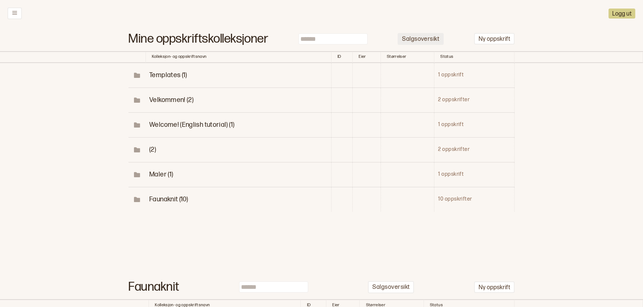
click at [429, 44] on button "Salgsoversikt" at bounding box center [420, 39] width 46 height 12
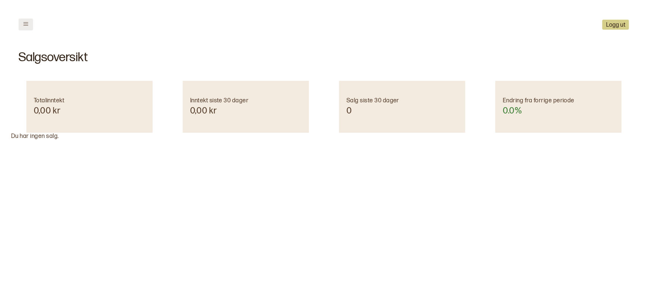
click at [28, 26] on icon at bounding box center [26, 24] width 6 height 6
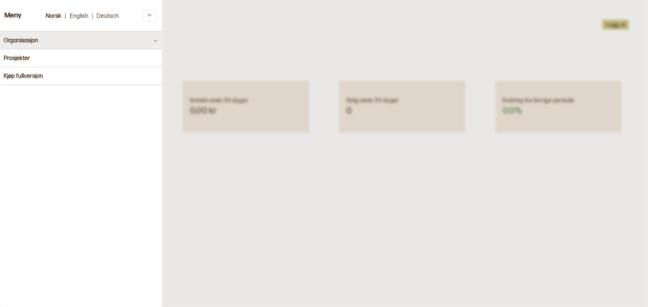
click at [24, 41] on h4 "Organisasjon" at bounding box center [21, 40] width 35 height 7
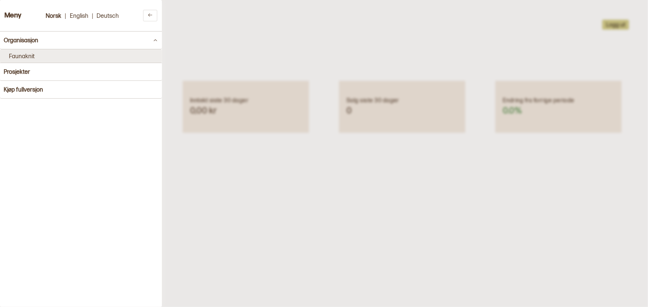
click at [28, 57] on button "Faunaknit" at bounding box center [81, 55] width 162 height 13
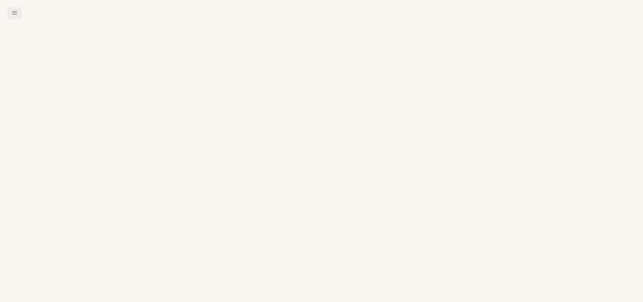
click at [15, 16] on button at bounding box center [14, 13] width 14 height 12
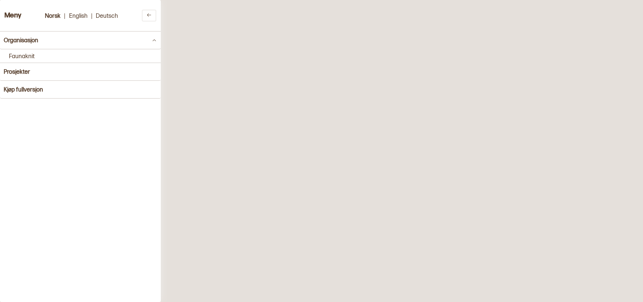
click at [17, 14] on h3 "Meny" at bounding box center [12, 16] width 17 height 8
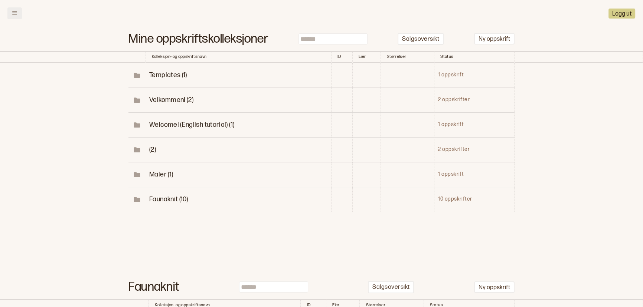
click at [15, 15] on icon at bounding box center [15, 13] width 6 height 6
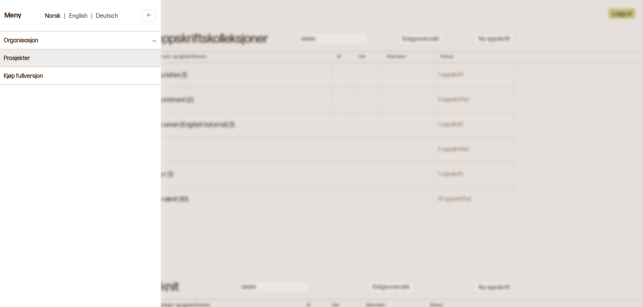
click at [21, 59] on h4 "Prosjekter" at bounding box center [17, 58] width 26 height 7
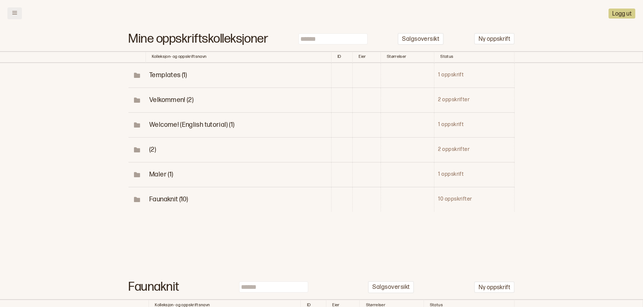
click at [12, 13] on icon at bounding box center [15, 13] width 6 height 6
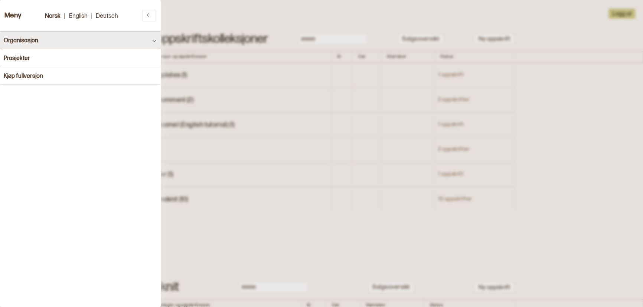
click at [13, 40] on h4 "Organisasjon" at bounding box center [21, 40] width 35 height 7
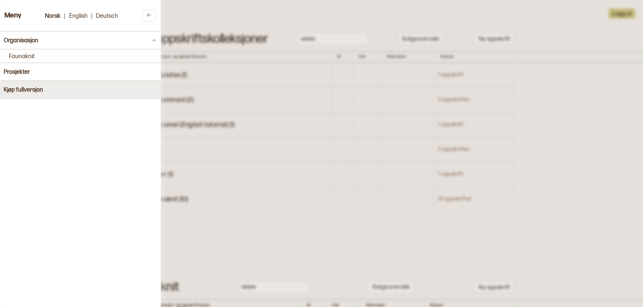
click at [16, 89] on h4 "Kjøp fullversjon" at bounding box center [23, 89] width 39 height 7
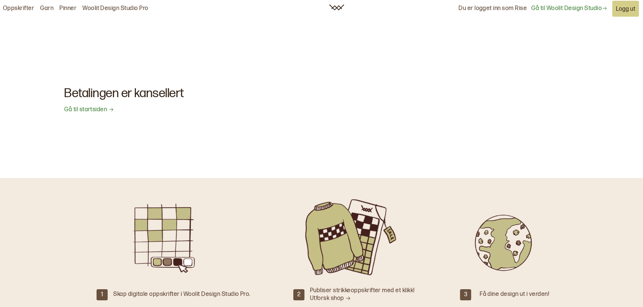
click at [560, 7] on link "Gå til Woolit Design Studio" at bounding box center [569, 9] width 76 height 8
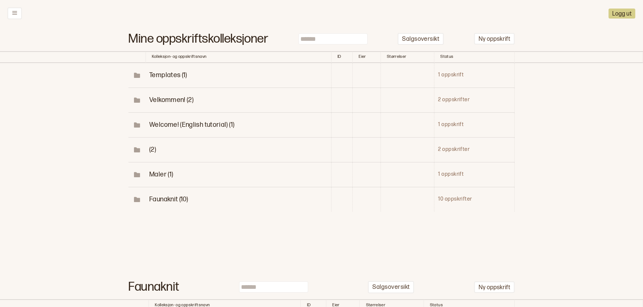
click at [623, 12] on button "Logg ut" at bounding box center [621, 14] width 27 height 10
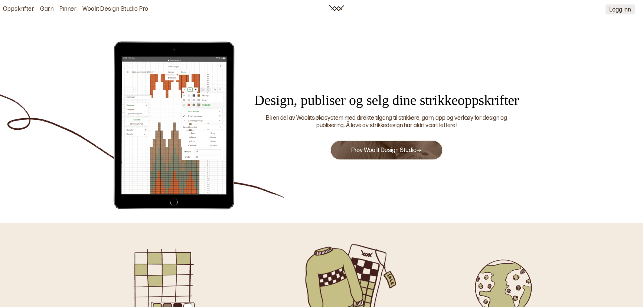
click at [616, 11] on button "Logg inn" at bounding box center [619, 9] width 29 height 10
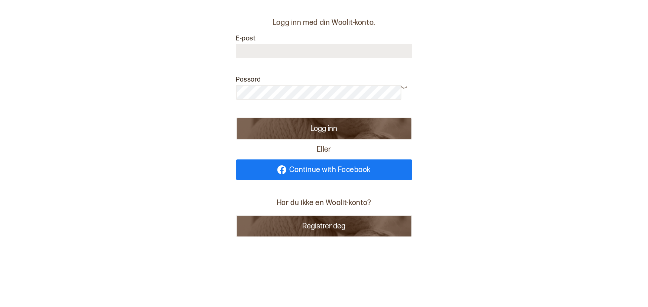
type input "**********"
click at [350, 131] on button "Logg inn" at bounding box center [324, 129] width 176 height 22
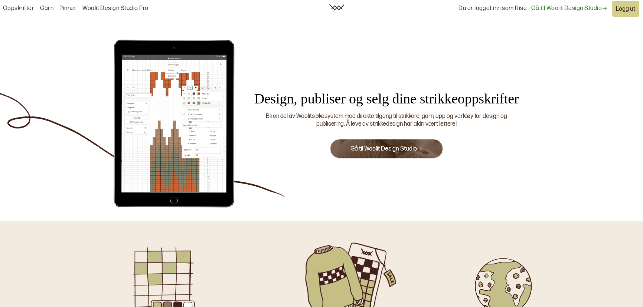
click at [119, 9] on link "Woolit Design Studio Pro" at bounding box center [115, 9] width 66 height 8
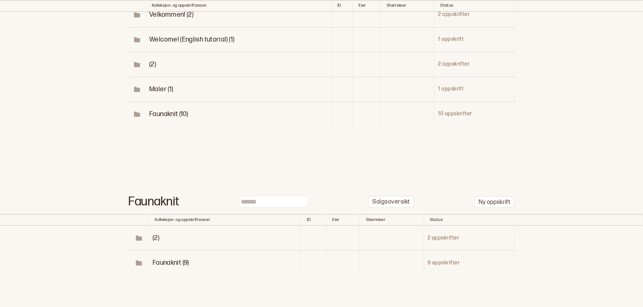
scroll to position [116, 0]
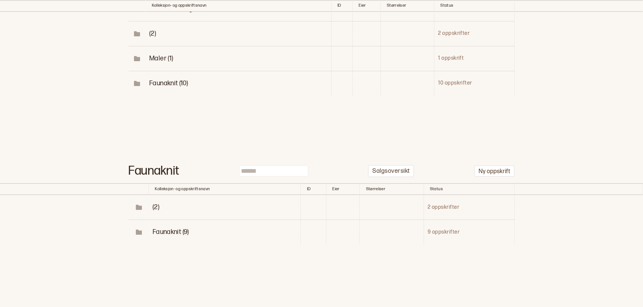
click at [175, 228] on span "Faunaknit (9)" at bounding box center [171, 232] width 36 height 8
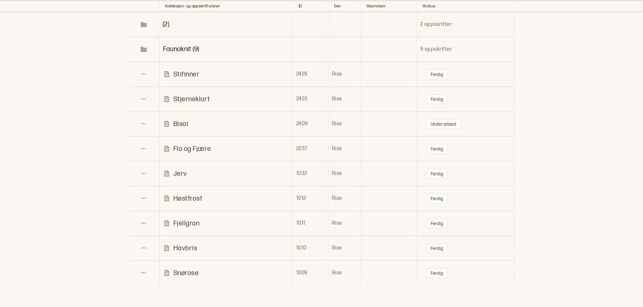
scroll to position [301, 0]
click at [439, 173] on button "Ferdig" at bounding box center [437, 172] width 22 height 10
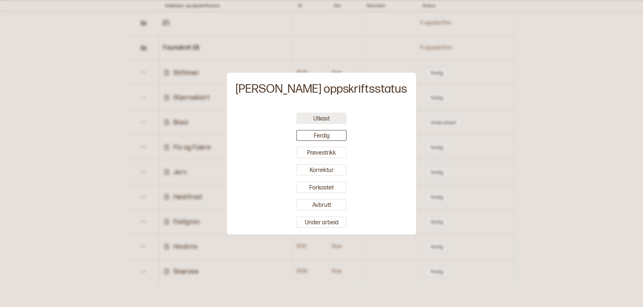
click at [334, 122] on button "Utkast" at bounding box center [321, 118] width 50 height 12
click at [334, 122] on button "Utkast" at bounding box center [321, 117] width 50 height 11
click at [557, 147] on div at bounding box center [321, 153] width 643 height 307
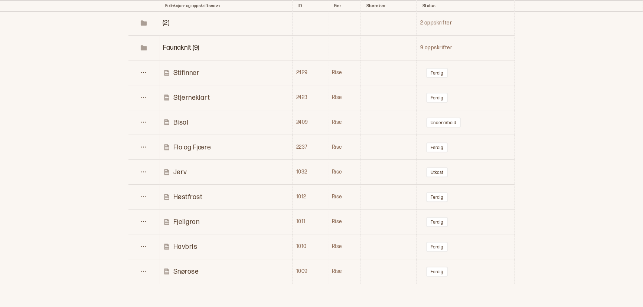
click at [173, 173] on p "Jerv" at bounding box center [180, 172] width 14 height 9
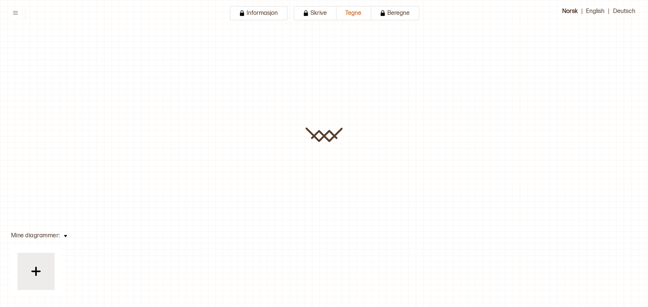
type input "****"
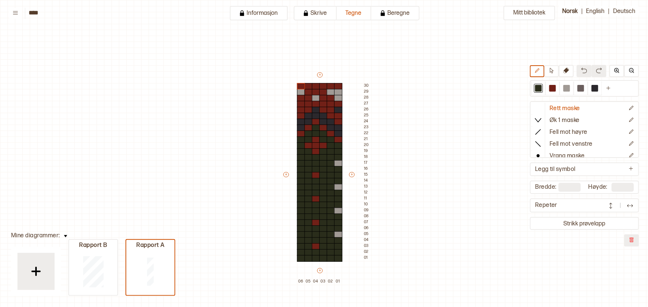
scroll to position [81, 0]
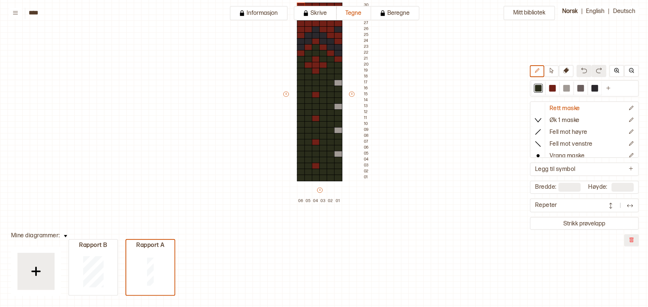
click at [244, 176] on div "Mitt bibliotek Rett maske Øk 1 maske Fell mot høyre Fell mot venstre Vrang mask…" at bounding box center [647, 226] width 1295 height 615
click at [33, 13] on input "****" at bounding box center [66, 12] width 74 height 7
click at [16, 13] on icon at bounding box center [15, 12] width 5 height 3
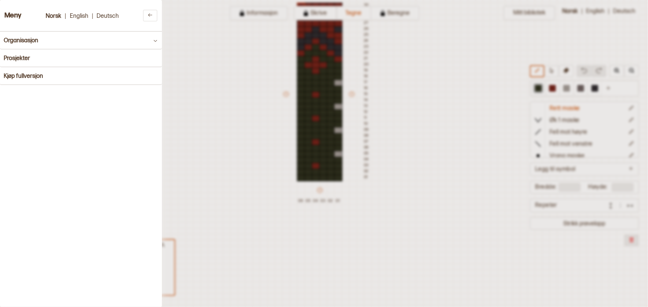
click at [16, 13] on h3 "Meny" at bounding box center [12, 16] width 17 height 8
click at [318, 96] on div at bounding box center [324, 153] width 648 height 307
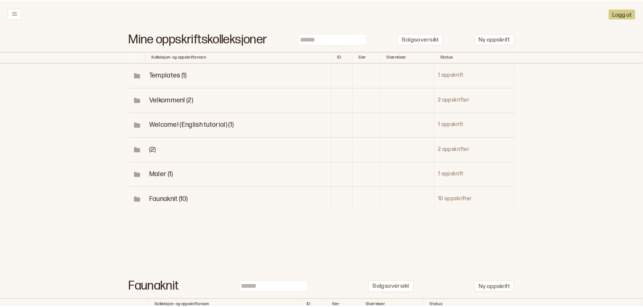
scroll to position [116, 0]
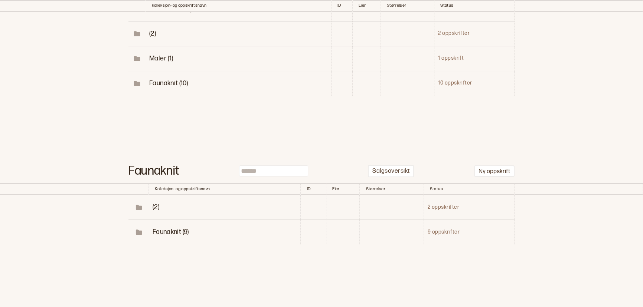
click at [167, 230] on span "Faunaknit (9)" at bounding box center [171, 232] width 36 height 8
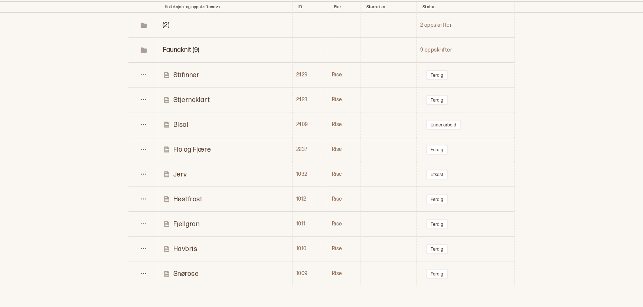
scroll to position [305, 0]
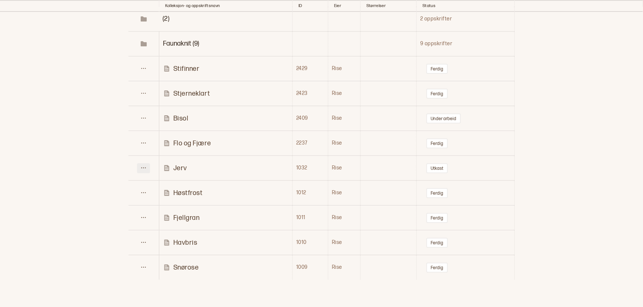
click at [142, 165] on icon at bounding box center [144, 168] width 6 height 6
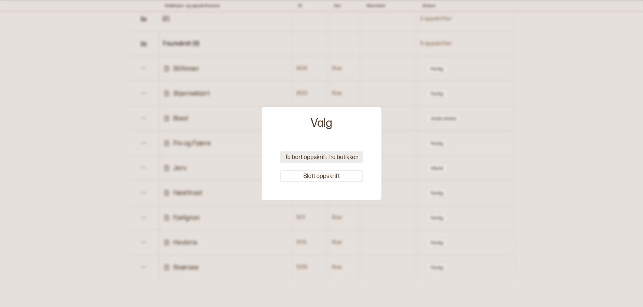
click button "Ta bort oppskrift fra butikken"
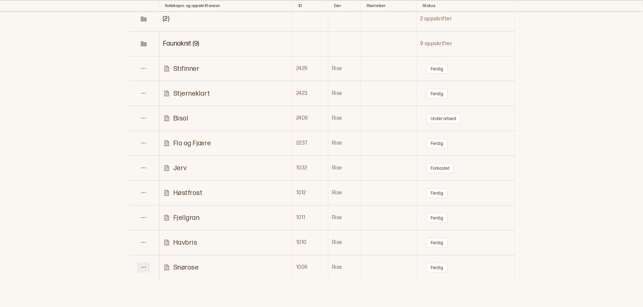
click icon
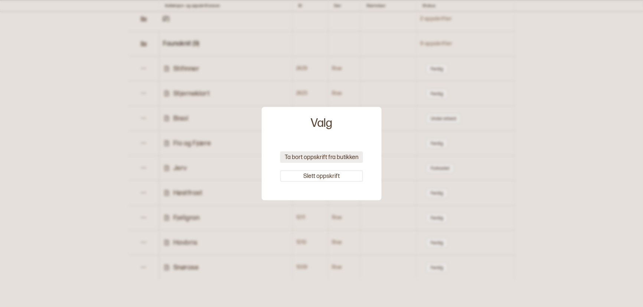
click button "Ta bort oppskrift fra butikken"
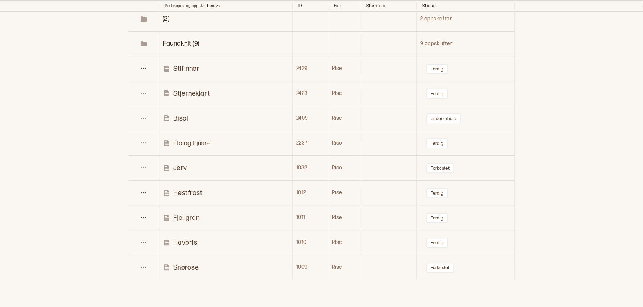
click p "Flo og Fjære"
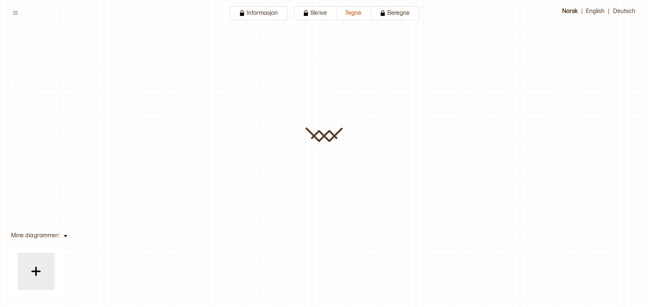
type input "**********"
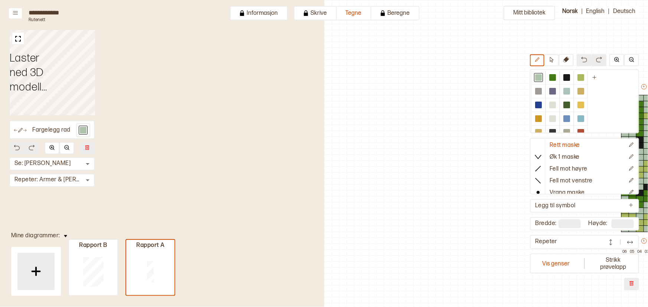
scroll to position [18, 212]
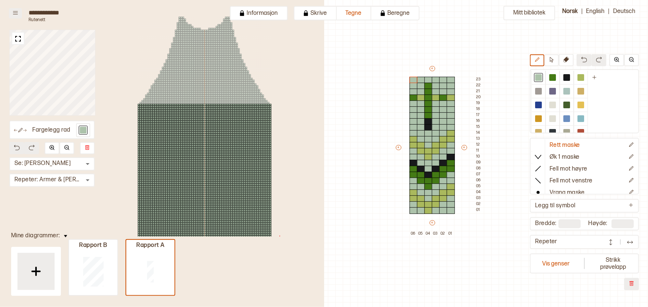
click button
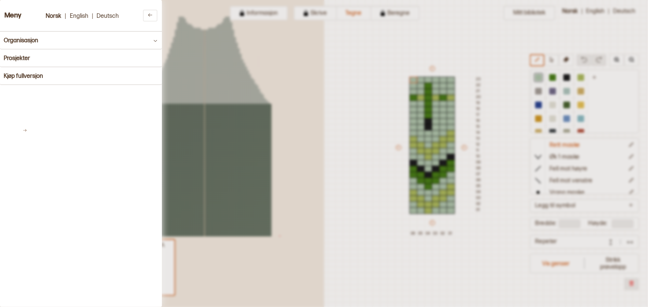
click div
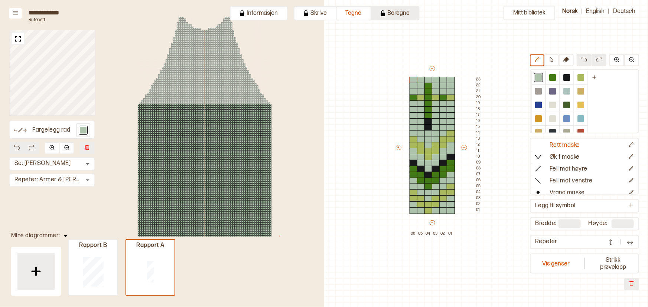
click button "Beregne"
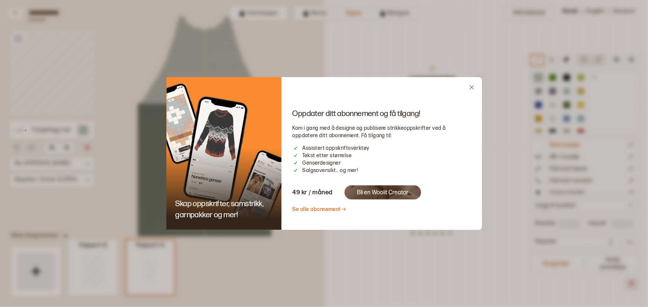
click span "49 kr / måned"
click link "Se alle abonnement"
click button "Bli en Woolit Creator"
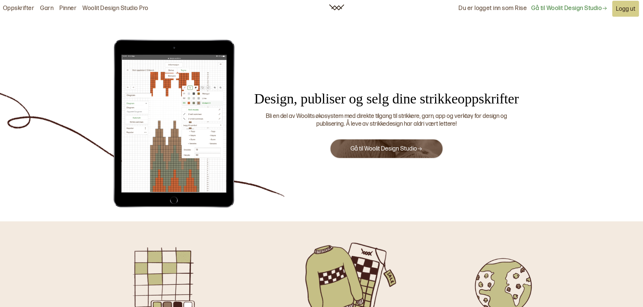
click at [366, 154] on button "Gå til Woolit Design Studio" at bounding box center [387, 149] width 114 height 20
click at [363, 148] on link "Gå til Woolit Design Studio" at bounding box center [386, 148] width 72 height 7
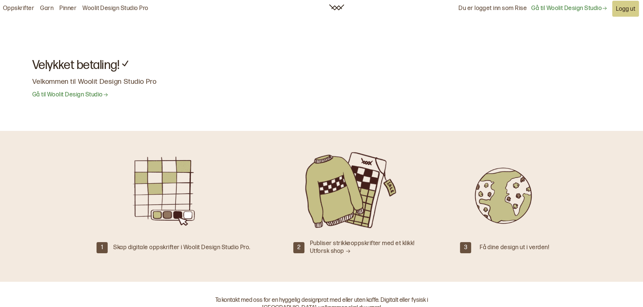
click at [560, 8] on link "Gå til Woolit Design Studio" at bounding box center [569, 9] width 76 height 8
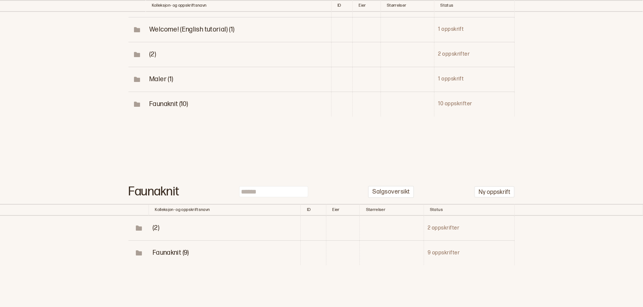
scroll to position [116, 0]
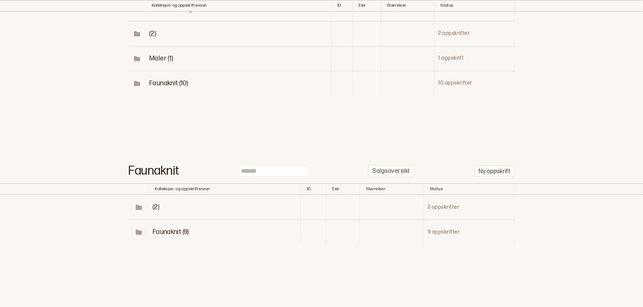
click at [173, 226] on td "Faunaknit (9)" at bounding box center [225, 232] width 152 height 25
click at [171, 230] on span "Faunaknit (9)" at bounding box center [171, 232] width 36 height 8
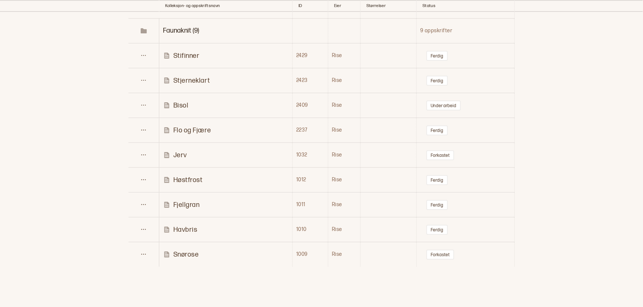
scroll to position [320, 0]
click at [145, 101] on icon at bounding box center [144, 104] width 6 height 6
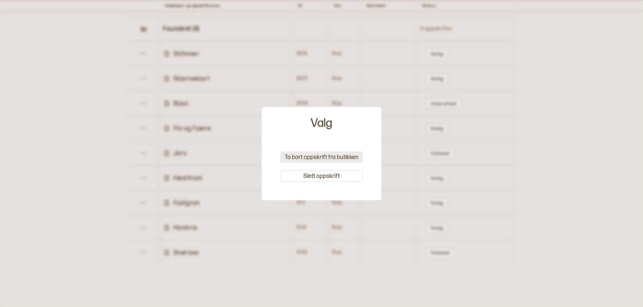
click at [293, 157] on button "Ta bort oppskrift fra butikken" at bounding box center [321, 157] width 83 height 12
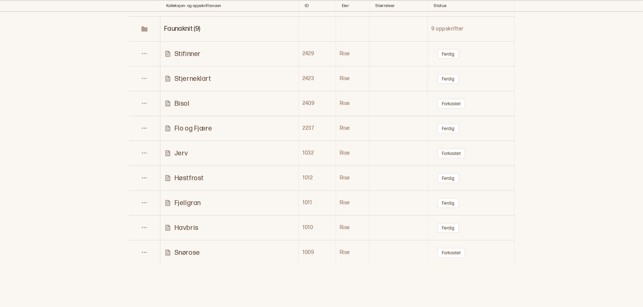
click at [203, 127] on p "Flo og Fjære" at bounding box center [192, 128] width 37 height 9
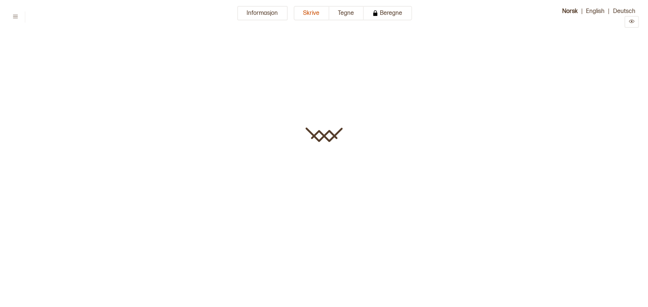
type input "**********"
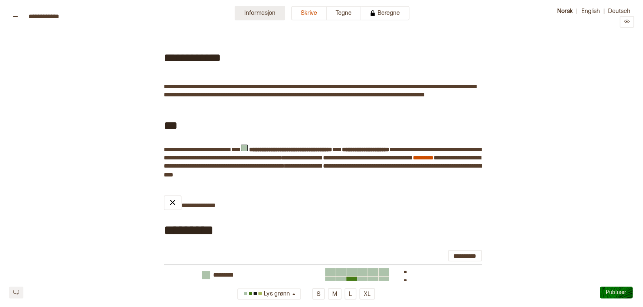
click at [251, 7] on button "Informasjon" at bounding box center [260, 13] width 50 height 14
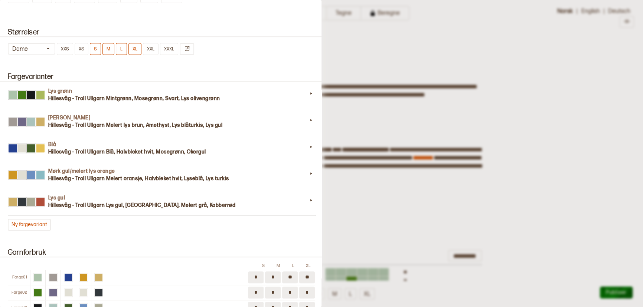
scroll to position [665, 0]
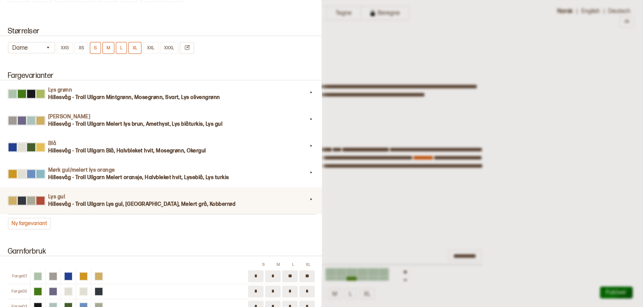
click at [132, 207] on h3 "Hillesvåg - Troll Ullgarn Lys gul, [GEOGRAPHIC_DATA], Melert grå, Kobberrød" at bounding box center [177, 204] width 259 height 7
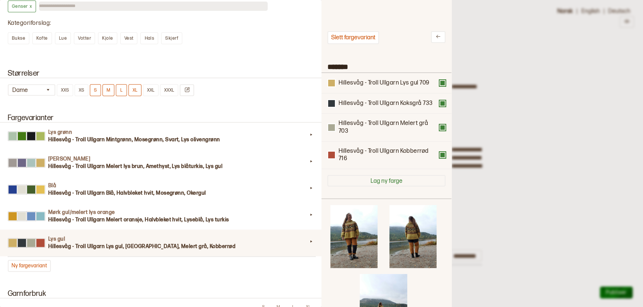
scroll to position [627, 0]
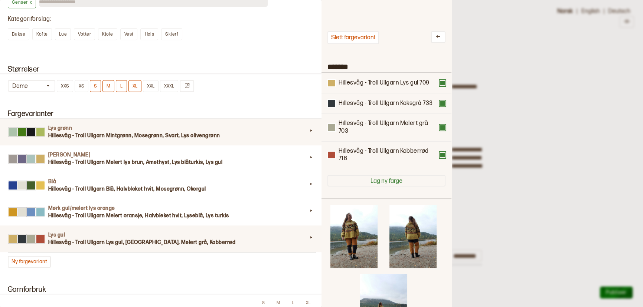
click at [153, 134] on h3 "Hillesvåg - Troll Ullgarn Mintgrønn, Mosegrønn, Svart, Lys olivengrønn" at bounding box center [177, 135] width 259 height 7
type input "*********"
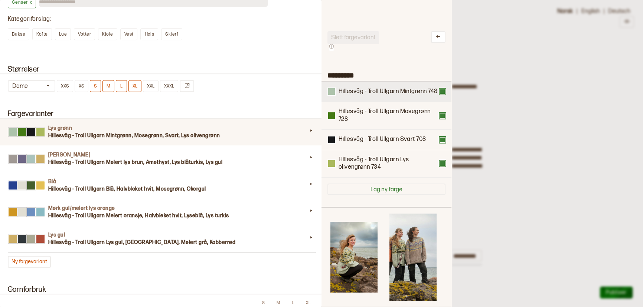
click at [439, 96] on div "Hillesvåg - Troll Ullgarn Mintgrønn 748" at bounding box center [386, 92] width 118 height 8
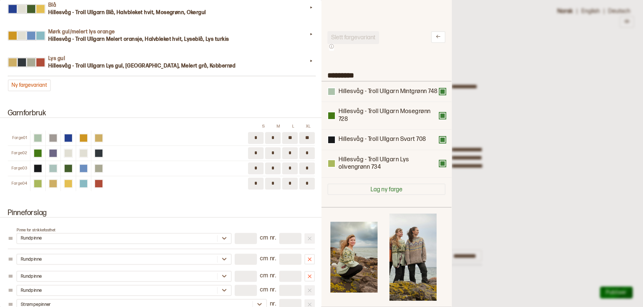
scroll to position [800, 0]
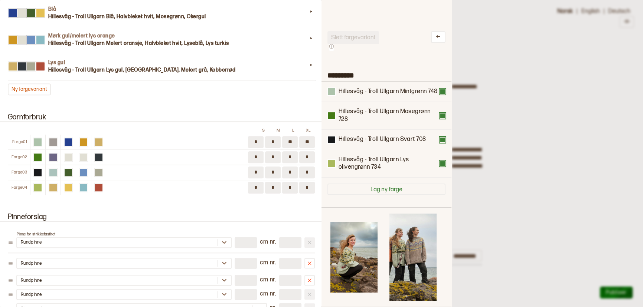
click at [19, 138] on div "Farge 01 * * ** **" at bounding box center [161, 142] width 307 height 15
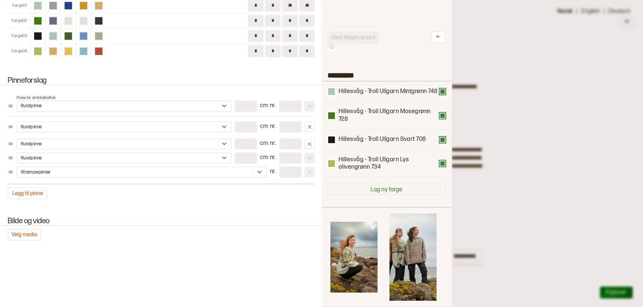
scroll to position [941, 0]
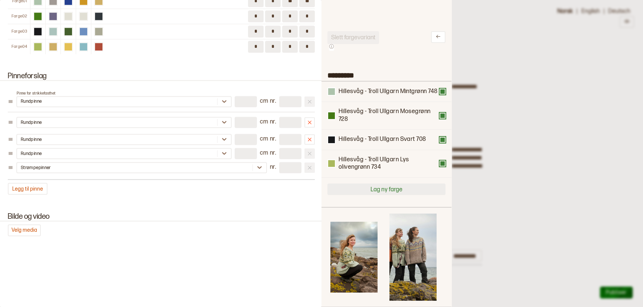
click at [387, 193] on button "Lag ny farge" at bounding box center [386, 190] width 118 height 12
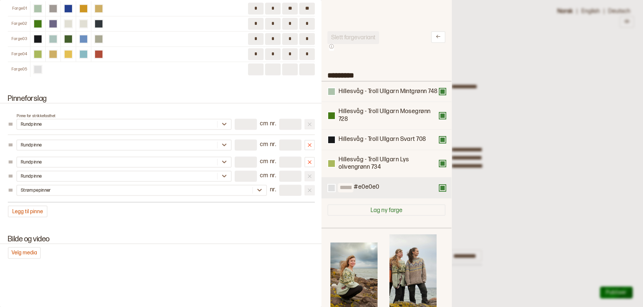
click at [353, 193] on input at bounding box center [346, 187] width 16 height 9
click at [397, 192] on div at bounding box center [409, 188] width 60 height 8
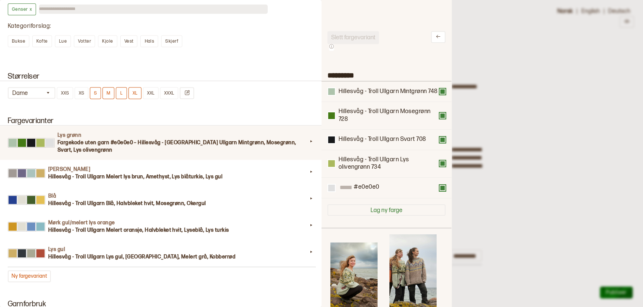
scroll to position [619, 0]
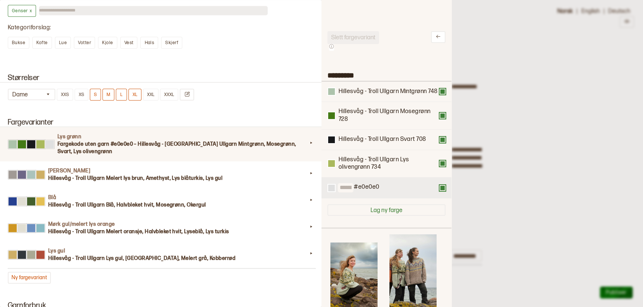
click at [442, 199] on div "#e0e0e0" at bounding box center [386, 188] width 130 height 21
click at [296, 263] on div "Lys grønn Fargekode uten garn #e0e0e0 – Hillesvåg - Troll Ullgarn Mintgrønn, Mo…" at bounding box center [161, 205] width 307 height 157
click at [284, 144] on h3 "Fargekode uten garn #e0e0e0 – Hillesvåg - Troll Ullgarn Mintgrønn, Mosegrønn, S…" at bounding box center [183, 148] width 250 height 15
click at [309, 142] on icon at bounding box center [310, 142] width 7 height 7
click at [353, 193] on input at bounding box center [346, 187] width 16 height 9
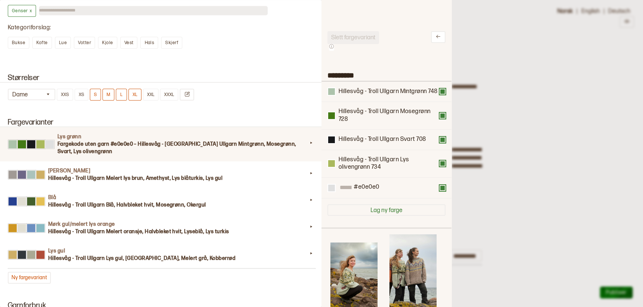
click at [508, 198] on div at bounding box center [321, 153] width 643 height 307
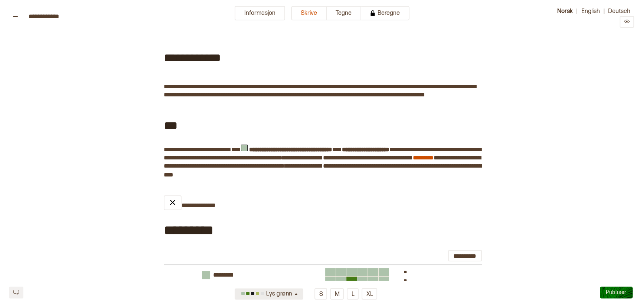
click at [293, 294] on div "Lys grønn" at bounding box center [266, 294] width 54 height 12
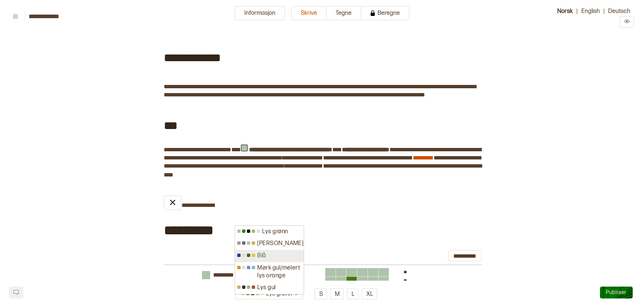
click at [258, 254] on div "Blå" at bounding box center [269, 256] width 69 height 12
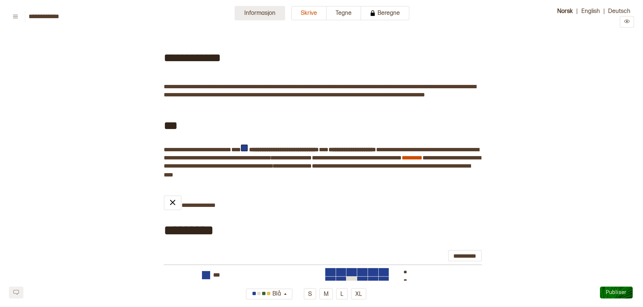
click at [275, 15] on button "Informasjon" at bounding box center [260, 13] width 50 height 14
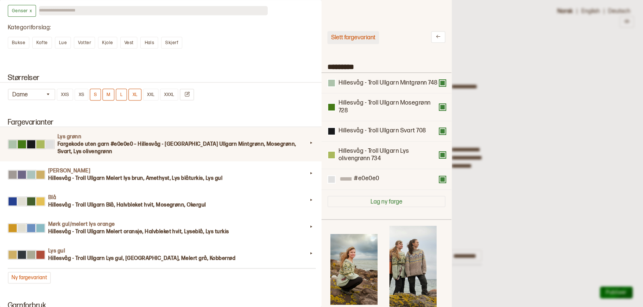
click at [372, 37] on button "Slett fargevariant" at bounding box center [353, 37] width 52 height 13
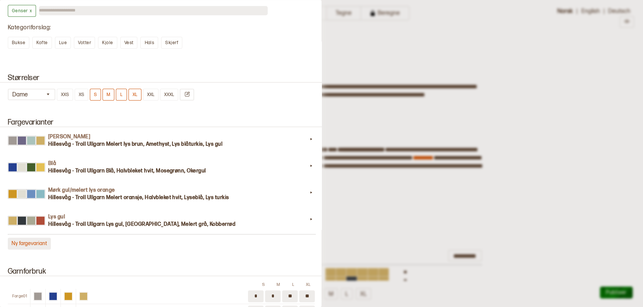
click at [32, 244] on button "Ny fargevariant" at bounding box center [29, 244] width 43 height 12
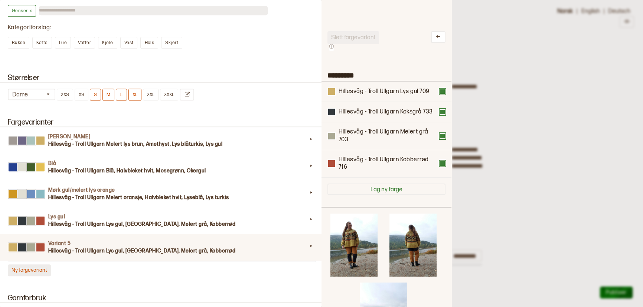
scroll to position [217, 119]
click at [435, 37] on icon at bounding box center [438, 37] width 6 height 6
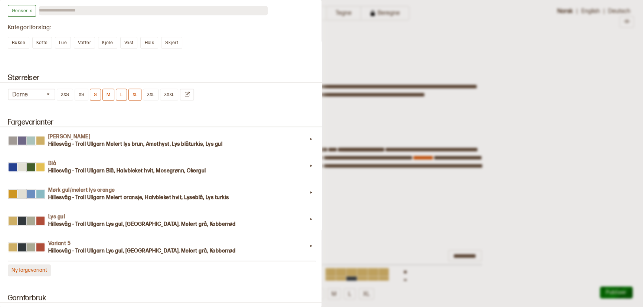
click at [26, 272] on button "Ny fargevariant" at bounding box center [29, 271] width 43 height 12
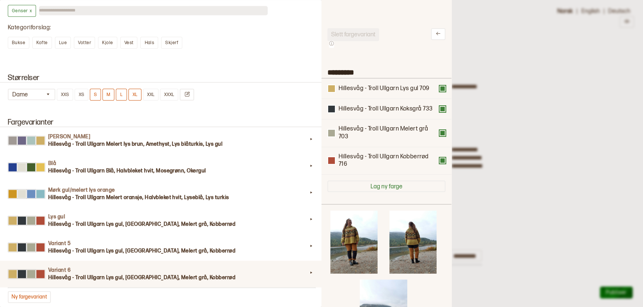
scroll to position [0, 0]
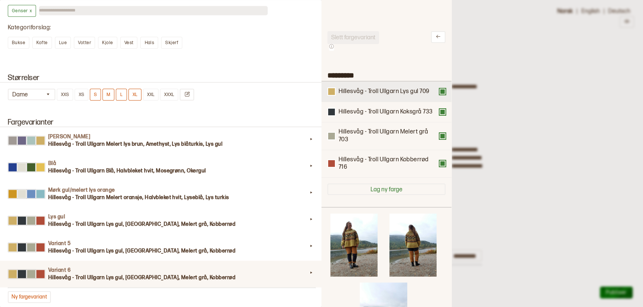
click at [383, 96] on div "Hillesvåg - Troll Ullgarn Lys gul 709" at bounding box center [386, 92] width 130 height 20
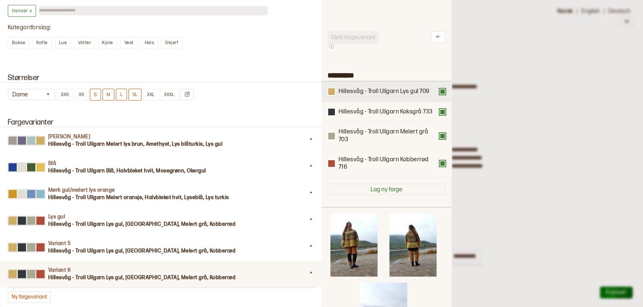
click at [383, 96] on div "Hillesvåg - Troll Ullgarn Lys gul 709" at bounding box center [386, 92] width 130 height 20
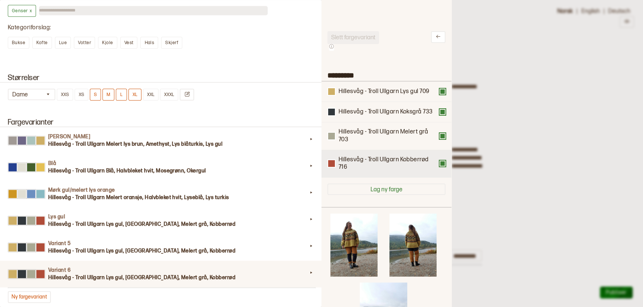
click at [442, 167] on div "Hillesvåg - Troll Ullgarn Kobberrød 716" at bounding box center [386, 164] width 118 height 16
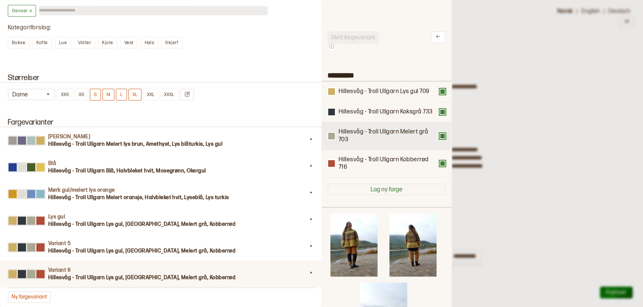
click at [442, 135] on button at bounding box center [442, 136] width 6 height 6
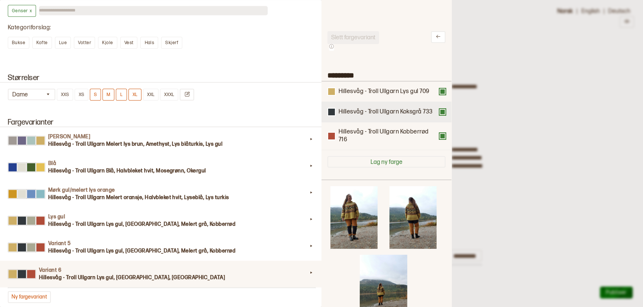
click at [440, 114] on button at bounding box center [442, 112] width 6 height 6
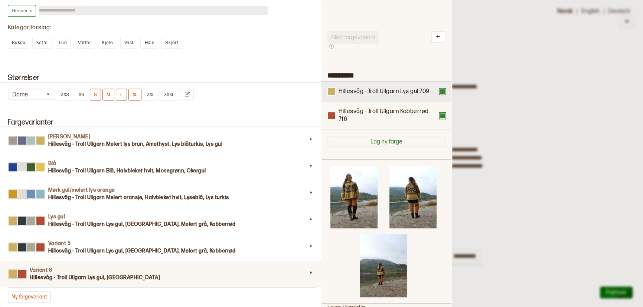
click at [439, 95] on div "Hillesvåg - Troll Ullgarn Lys gul 709" at bounding box center [386, 92] width 118 height 8
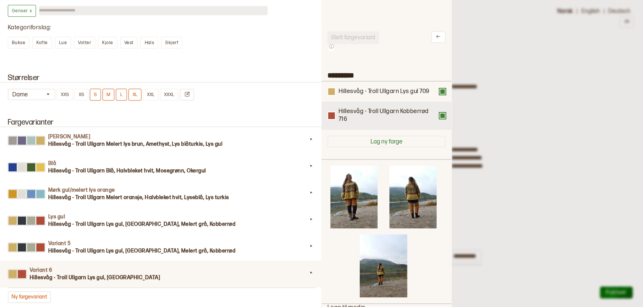
click at [439, 119] on div "Hillesvåg - Troll Ullgarn Kobberrød 716" at bounding box center [386, 116] width 118 height 16
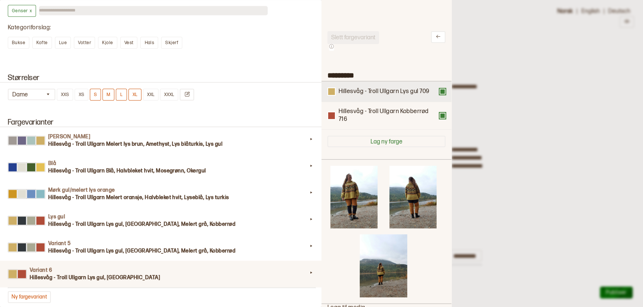
click at [439, 92] on button at bounding box center [442, 92] width 6 height 6
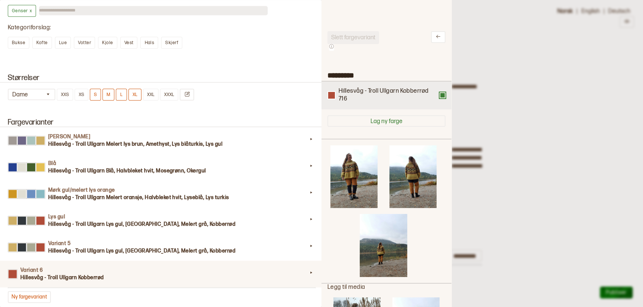
click at [439, 95] on button at bounding box center [442, 95] width 6 height 6
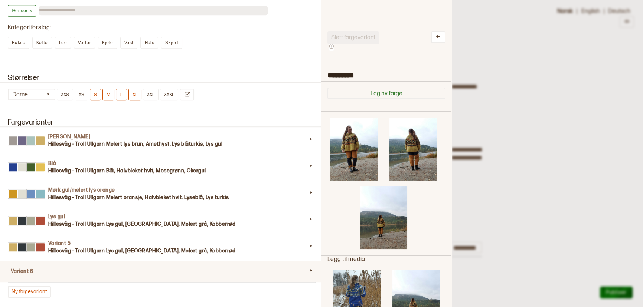
drag, startPoint x: 363, startPoint y: 74, endPoint x: 317, endPoint y: 73, distance: 46.8
click at [317, 73] on div "**********" at bounding box center [321, 153] width 643 height 307
type input "*******"
click at [386, 91] on button "Lag ny farge" at bounding box center [386, 94] width 118 height 12
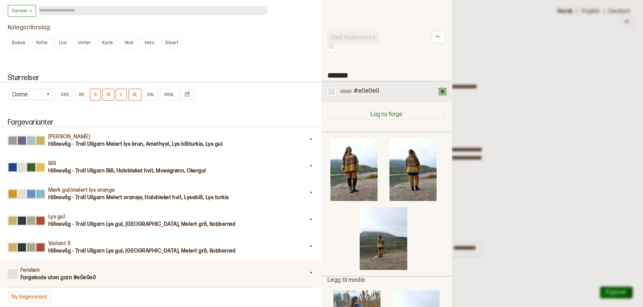
click at [442, 92] on button at bounding box center [442, 92] width 6 height 6
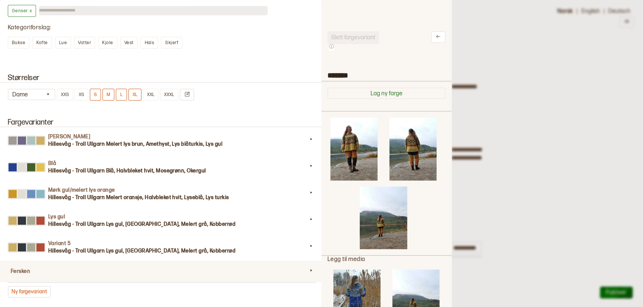
click at [442, 92] on button "Lag ny farge" at bounding box center [386, 94] width 118 height 12
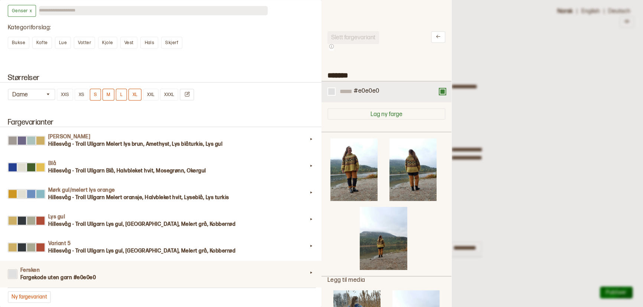
click at [379, 95] on div "#e0e0e0" at bounding box center [366, 92] width 27 height 9
click at [332, 90] on div at bounding box center [331, 91] width 7 height 7
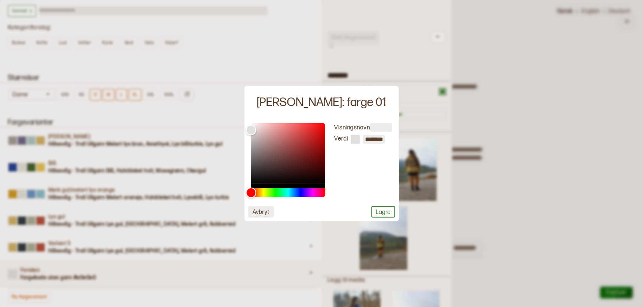
click at [261, 215] on button "Avbryt" at bounding box center [261, 212] width 26 height 12
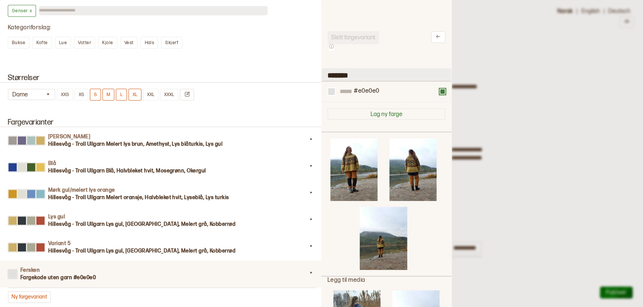
click at [345, 73] on input "*******" at bounding box center [386, 74] width 130 height 13
click at [366, 76] on input "*******" at bounding box center [386, 74] width 130 height 13
click at [353, 89] on input at bounding box center [346, 91] width 16 height 9
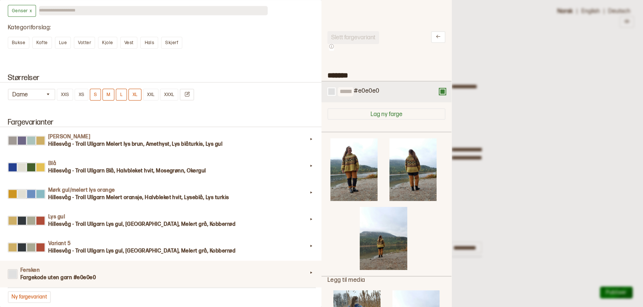
type input "*"
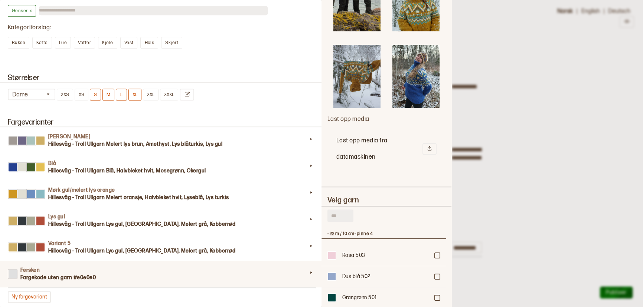
scroll to position [825, 0]
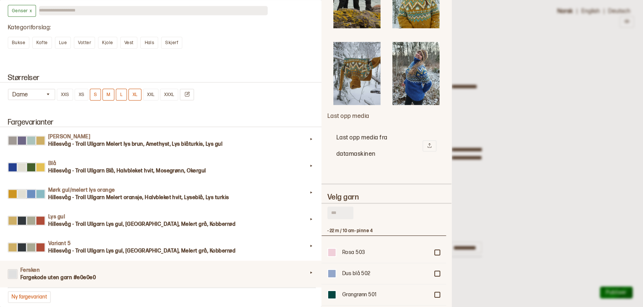
drag, startPoint x: 470, startPoint y: 264, endPoint x: 466, endPoint y: 276, distance: 13.1
click at [466, 276] on div at bounding box center [321, 153] width 643 height 307
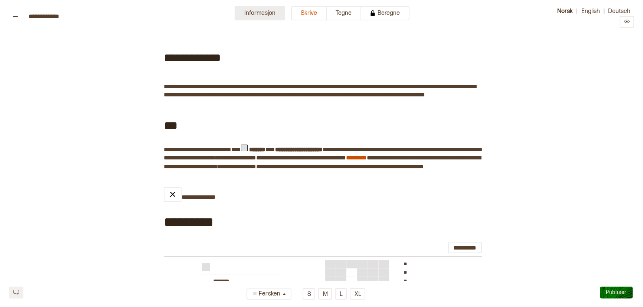
click at [272, 14] on button "Informasjon" at bounding box center [260, 13] width 50 height 14
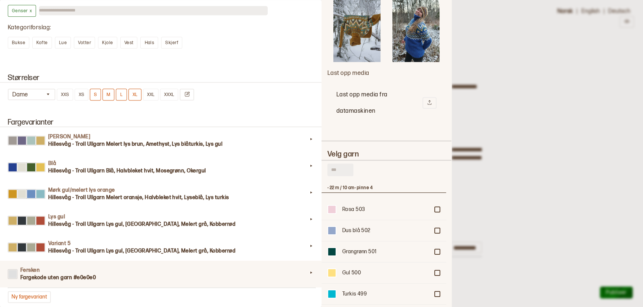
scroll to position [889, 0]
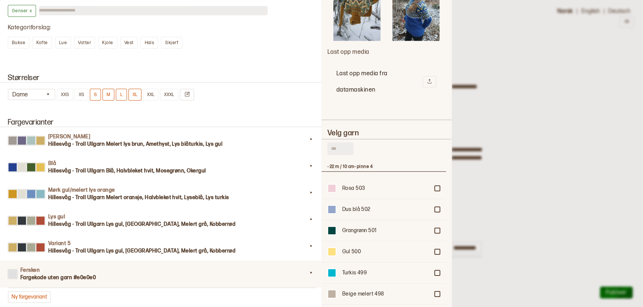
click at [345, 142] on input "text" at bounding box center [340, 148] width 26 height 13
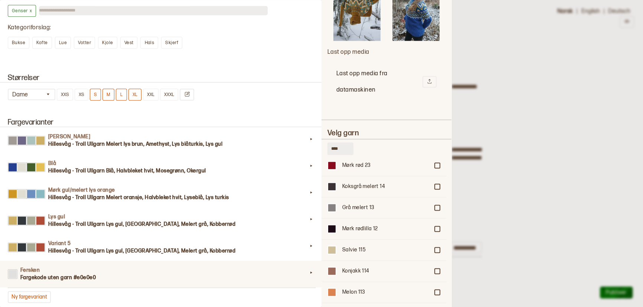
scroll to position [1370, 0]
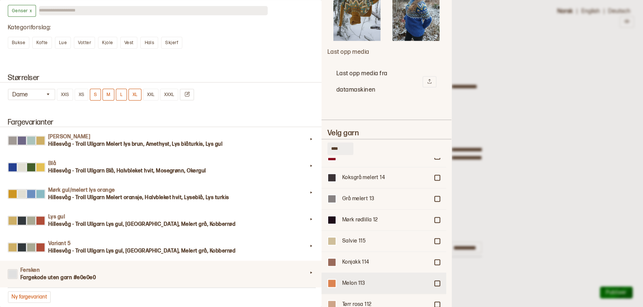
type input "****"
click at [348, 280] on div "Melon 113" at bounding box center [385, 283] width 87 height 7
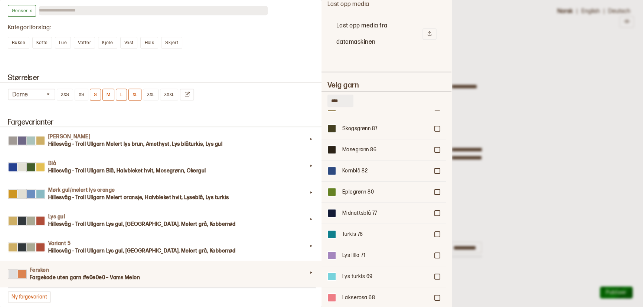
scroll to position [45, 0]
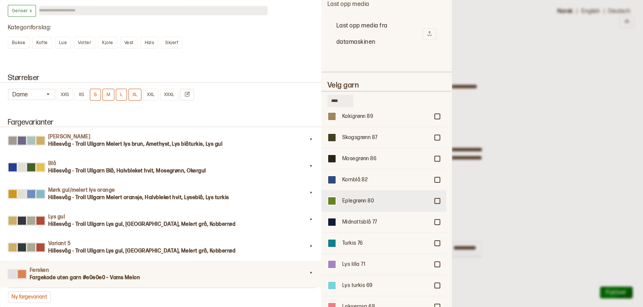
click at [434, 190] on div "Eplegrønn 80" at bounding box center [383, 200] width 125 height 21
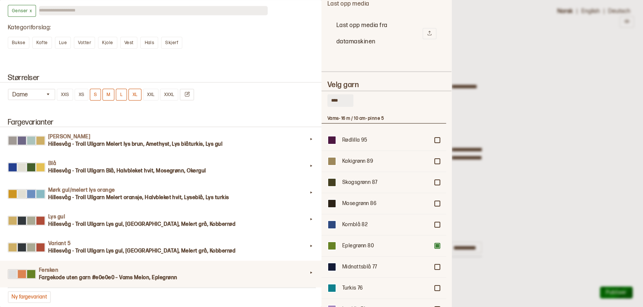
scroll to position [3, 0]
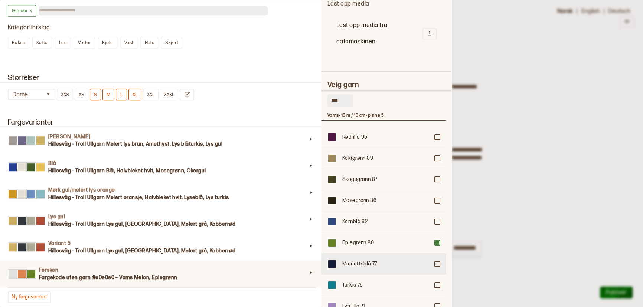
click at [436, 262] on div at bounding box center [437, 264] width 4 height 4
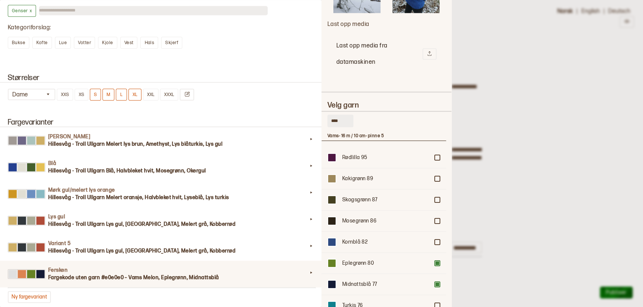
scroll to position [999, 0]
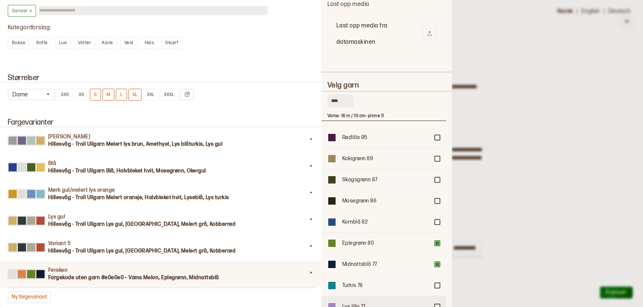
click at [435, 305] on div at bounding box center [437, 307] width 4 height 4
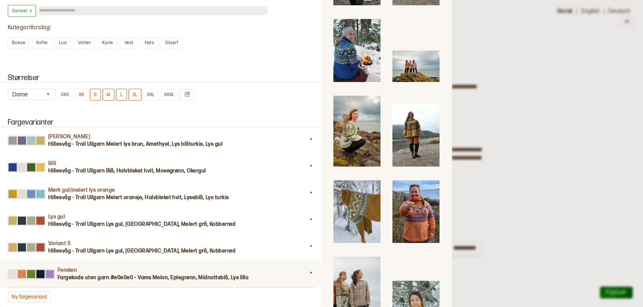
scroll to position [585, 0]
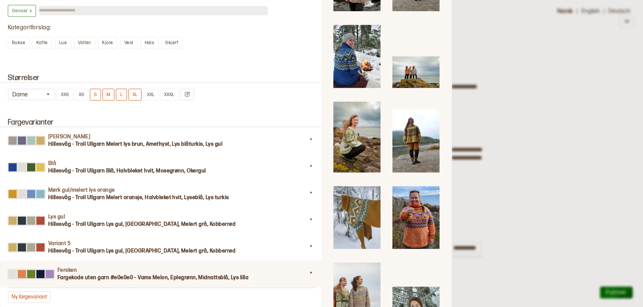
click at [422, 186] on img at bounding box center [415, 217] width 47 height 63
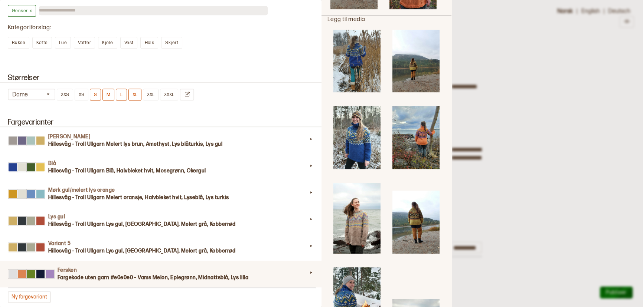
scroll to position [341, 0]
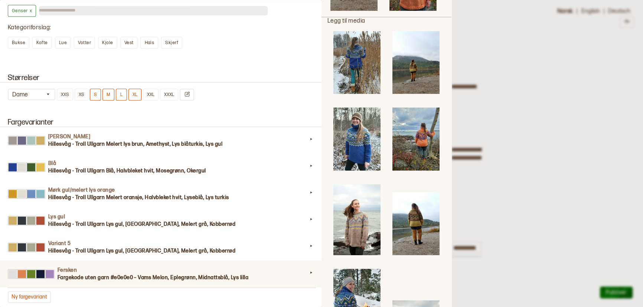
click at [415, 119] on img at bounding box center [415, 139] width 47 height 63
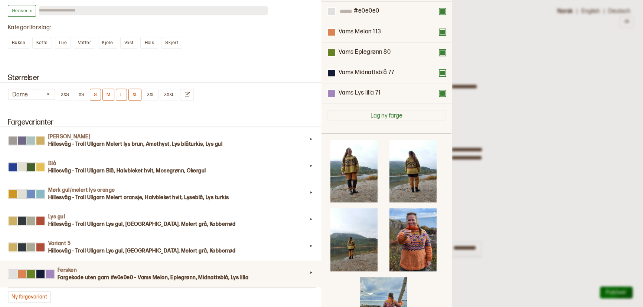
scroll to position [78, 0]
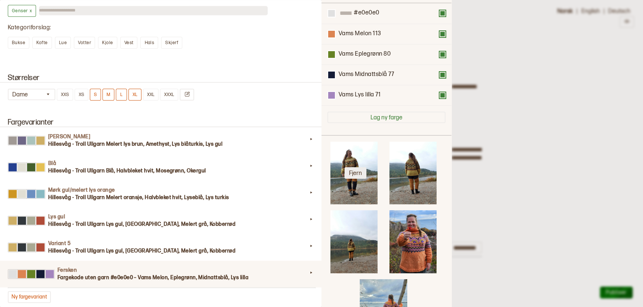
click at [356, 170] on button "Fjern" at bounding box center [355, 173] width 22 height 12
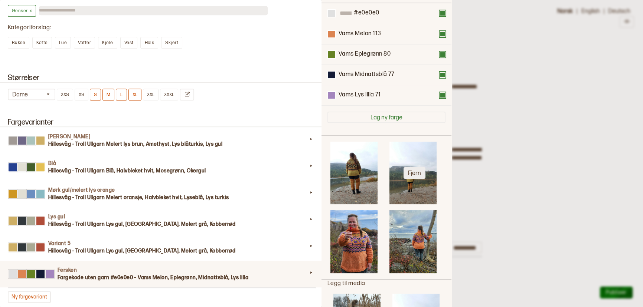
click at [408, 167] on button "Fjern" at bounding box center [414, 173] width 22 height 12
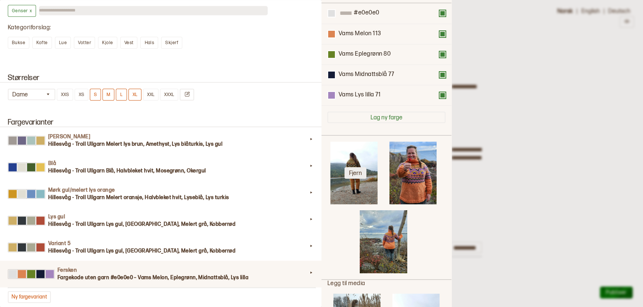
click at [362, 170] on button "Fjern" at bounding box center [355, 173] width 22 height 12
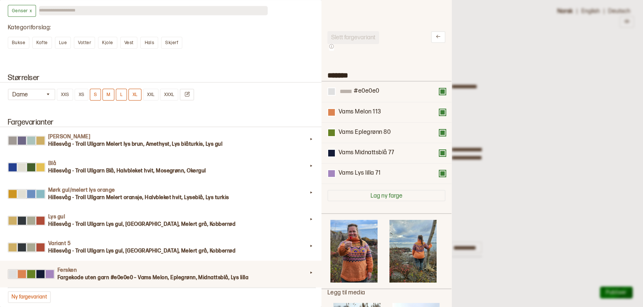
scroll to position [0, 0]
drag, startPoint x: 359, startPoint y: 71, endPoint x: 310, endPoint y: 75, distance: 48.9
click at [310, 75] on div "**********" at bounding box center [321, 153] width 643 height 307
click at [523, 68] on div at bounding box center [321, 153] width 643 height 307
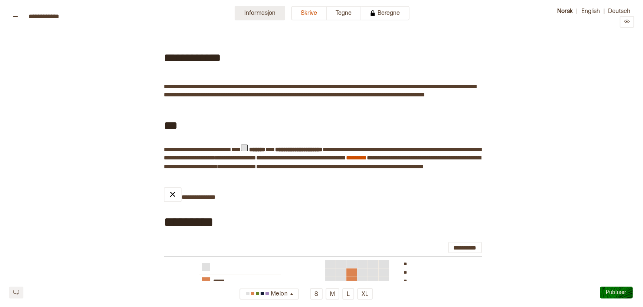
click at [265, 10] on button "Informasjon" at bounding box center [260, 13] width 50 height 14
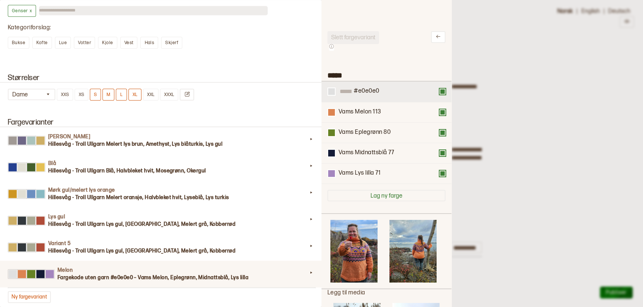
click at [441, 91] on button at bounding box center [442, 92] width 6 height 6
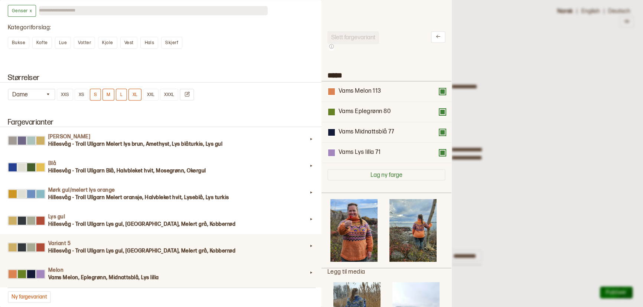
click at [264, 248] on h3 "Hillesvåg - Troll Ullgarn Lys gul, Koksgrå, Melert grå, Kobberrød" at bounding box center [177, 251] width 259 height 7
type input "*********"
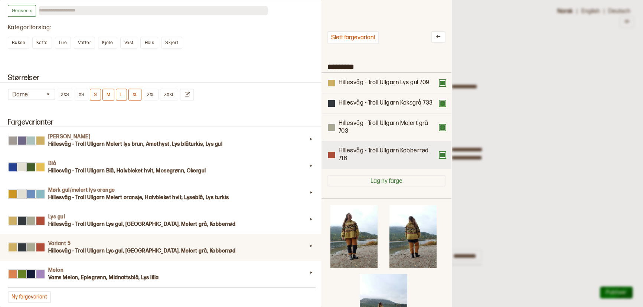
click at [442, 155] on button at bounding box center [442, 155] width 6 height 6
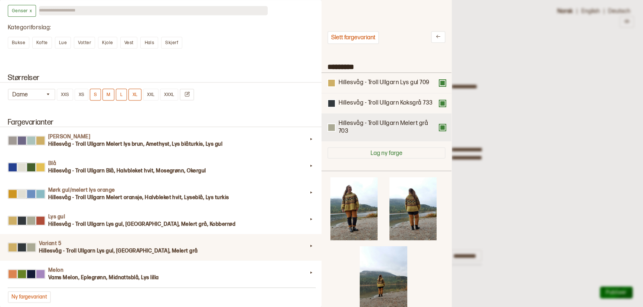
click at [442, 129] on button at bounding box center [442, 128] width 6 height 6
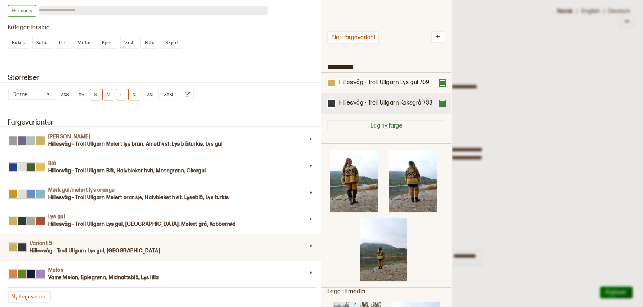
click at [442, 105] on button at bounding box center [442, 104] width 6 height 6
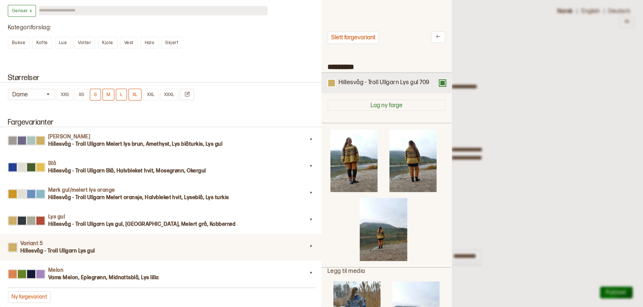
click at [440, 85] on button at bounding box center [442, 83] width 6 height 6
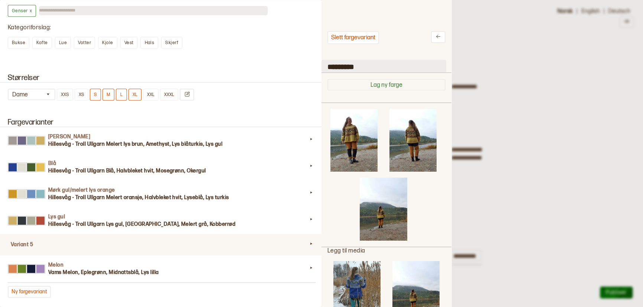
drag, startPoint x: 366, startPoint y: 68, endPoint x: 328, endPoint y: 67, distance: 38.3
click at [328, 67] on input "*********" at bounding box center [383, 66] width 125 height 13
click at [383, 83] on button "Lag ny farge" at bounding box center [386, 85] width 118 height 12
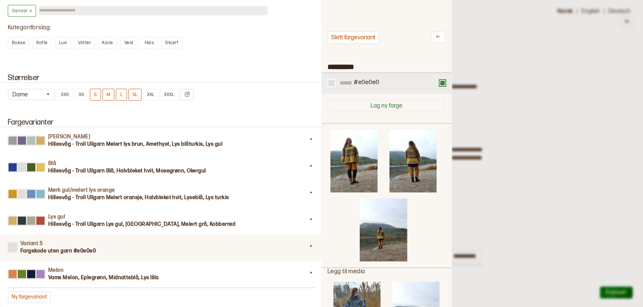
click at [439, 84] on button at bounding box center [442, 83] width 6 height 6
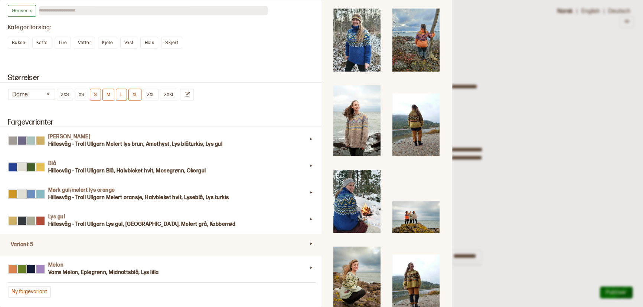
scroll to position [340, 0]
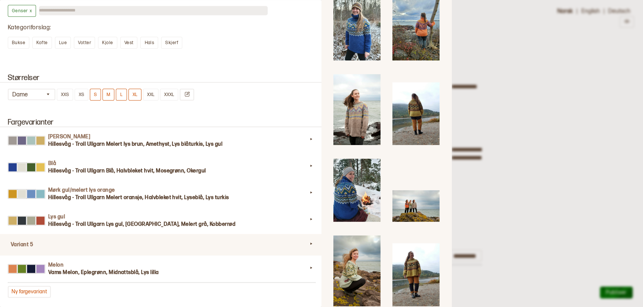
click at [416, 98] on img at bounding box center [415, 113] width 47 height 63
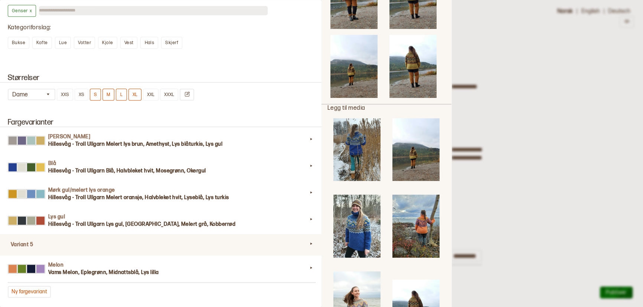
scroll to position [0, 0]
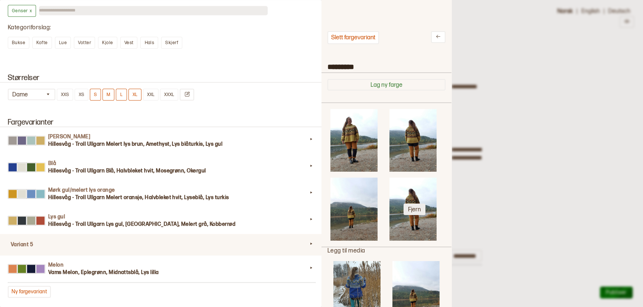
click at [413, 204] on button "Fjern" at bounding box center [414, 210] width 22 height 12
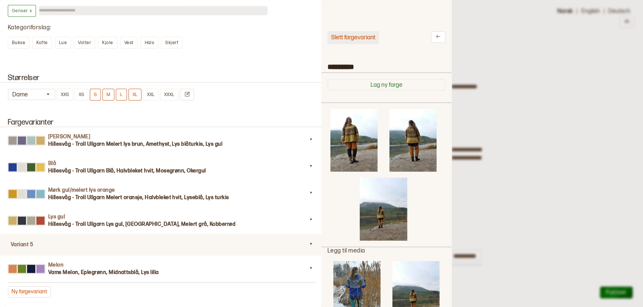
click at [357, 33] on button "Slett fargevariant" at bounding box center [353, 37] width 52 height 13
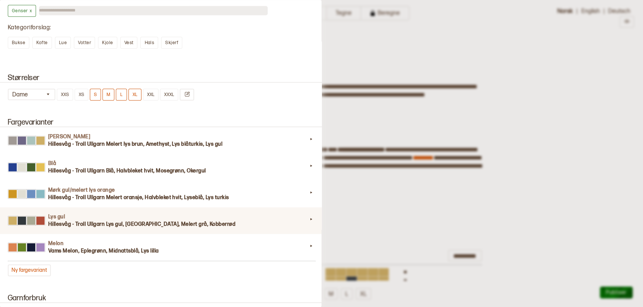
click at [265, 226] on h3 "Hillesvåg - Troll Ullgarn Lys gul, Koksgrå, Melert grå, Kobberrød" at bounding box center [177, 224] width 259 height 7
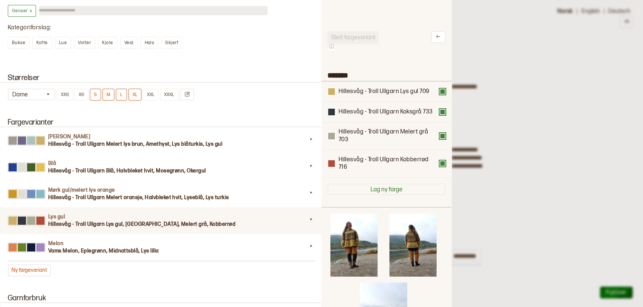
scroll to position [217, 119]
click at [440, 38] on button at bounding box center [438, 37] width 14 height 12
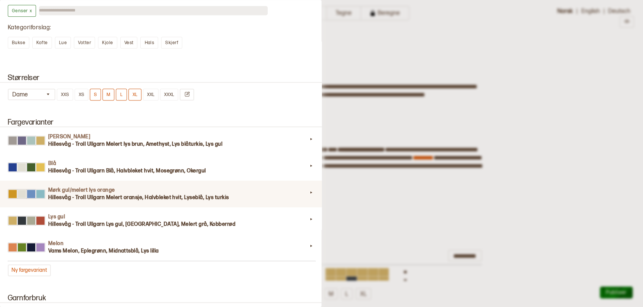
click at [200, 199] on h3 "Hillesvåg - Troll Ullgarn Melert oransje, Halvbleket hvit, Lyseblå, Lys turkis" at bounding box center [177, 197] width 259 height 7
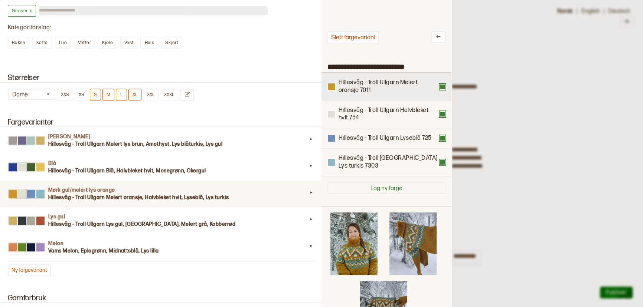
click at [441, 85] on button at bounding box center [442, 87] width 6 height 6
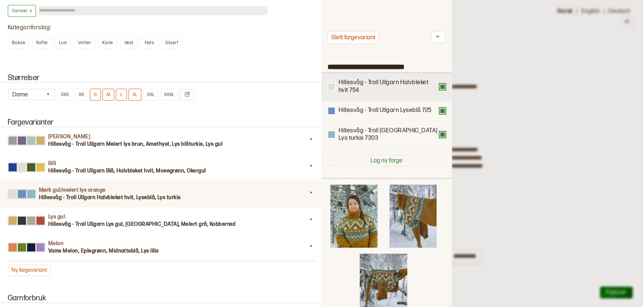
click at [440, 83] on div "Hillesvåg - Troll Ullgarn Halvbleket hvit 754" at bounding box center [386, 87] width 118 height 16
click at [440, 88] on button at bounding box center [442, 87] width 6 height 6
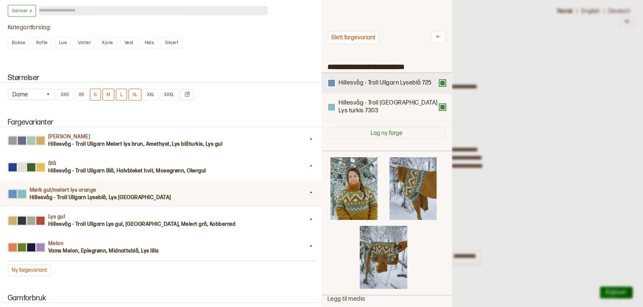
click at [440, 84] on button at bounding box center [442, 83] width 6 height 6
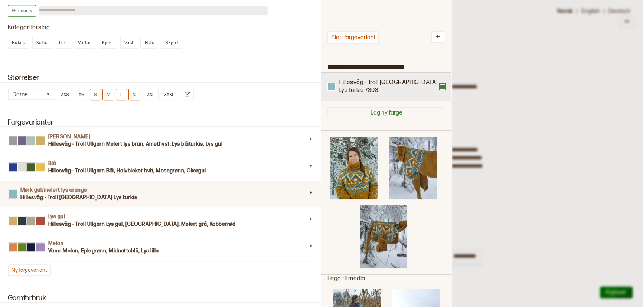
click at [439, 82] on div "Hillesvåg - Troll Ullgarn Lys turkis 7303" at bounding box center [386, 87] width 118 height 16
click at [439, 84] on button at bounding box center [442, 87] width 6 height 6
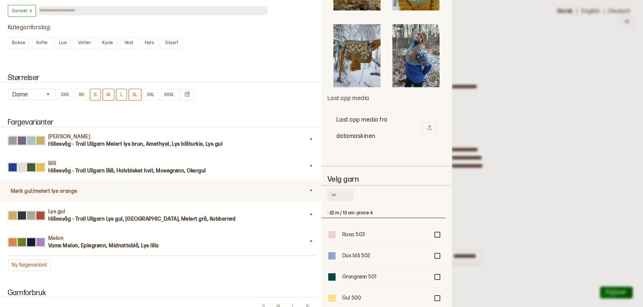
scroll to position [829, 0]
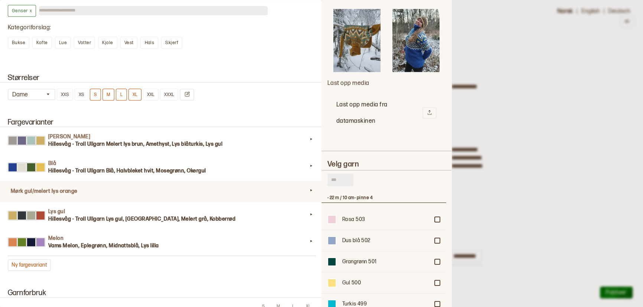
click at [341, 174] on input "text" at bounding box center [340, 180] width 26 height 13
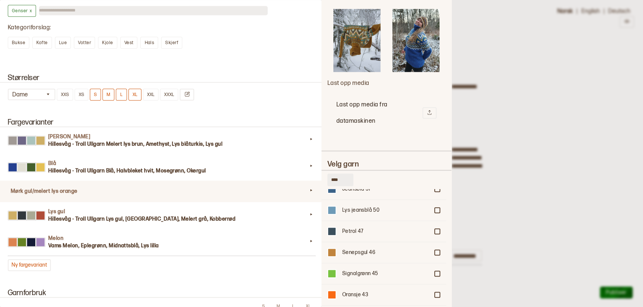
scroll to position [544, 0]
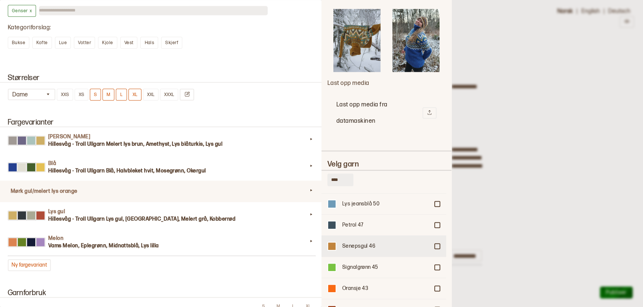
type input "****"
click at [435, 244] on div at bounding box center [437, 246] width 4 height 4
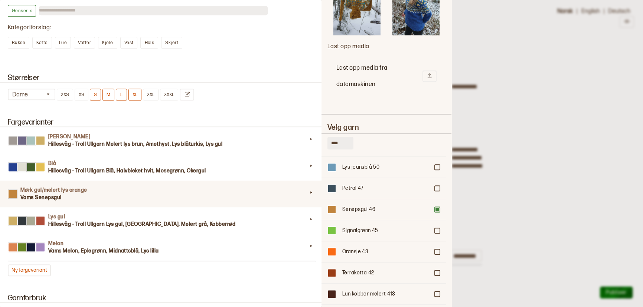
scroll to position [887, 0]
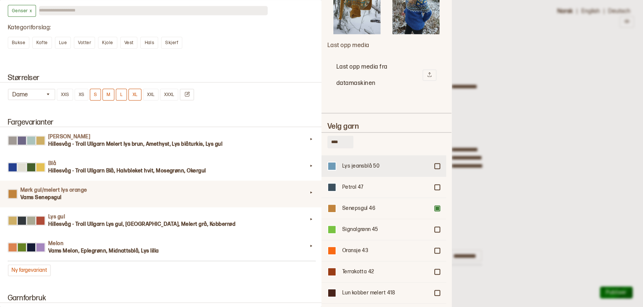
click at [435, 164] on div at bounding box center [437, 166] width 4 height 4
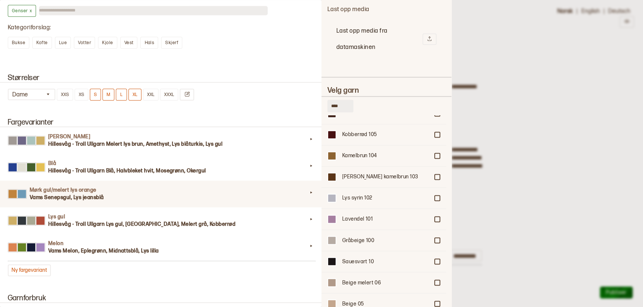
scroll to position [949, 0]
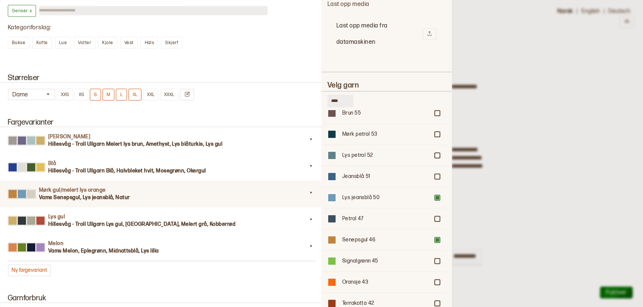
scroll to position [456, 0]
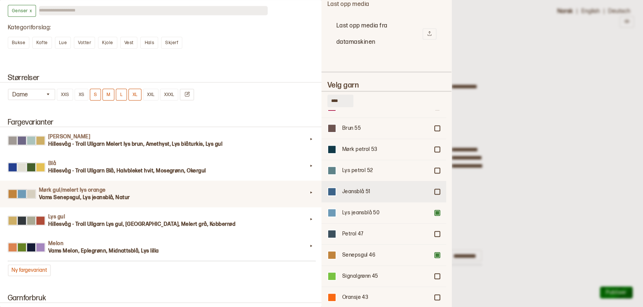
click at [436, 190] on div at bounding box center [437, 192] width 4 height 4
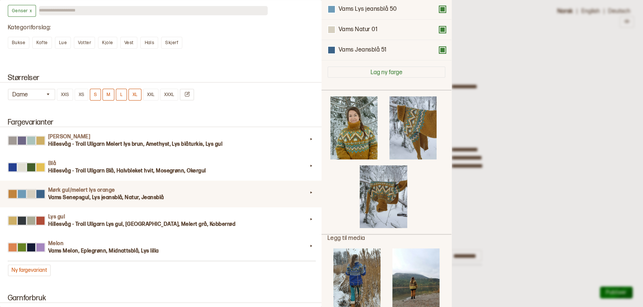
scroll to position [0, 0]
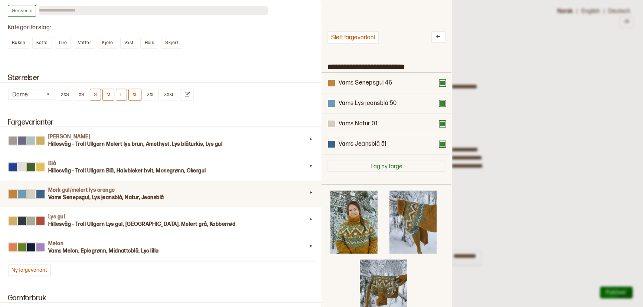
click at [521, 109] on div at bounding box center [321, 153] width 643 height 307
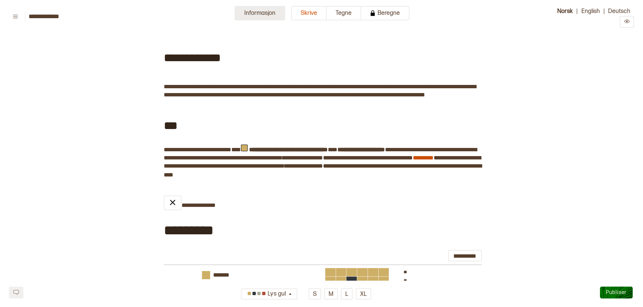
click at [254, 12] on button "Informasjon" at bounding box center [260, 13] width 50 height 14
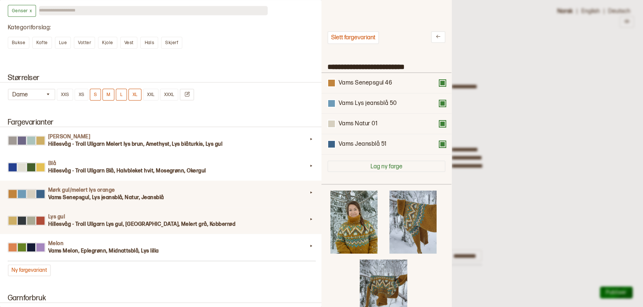
click at [237, 223] on h3 "Hillesvåg - Troll Ullgarn Lys gul, Koksgrå, Melert grå, Kobberrød" at bounding box center [177, 224] width 259 height 7
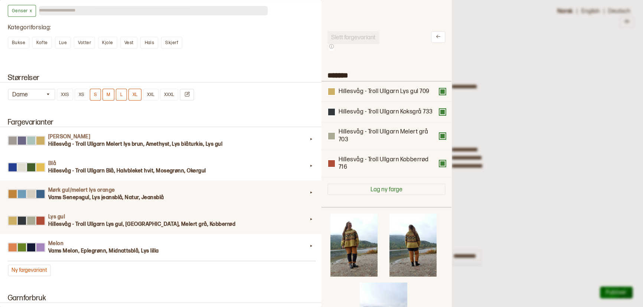
click at [236, 202] on div "Mørk gul/melert lys orange Vams Senepsgul, Lys jeansblå, Natur, Jeansblå" at bounding box center [161, 194] width 325 height 27
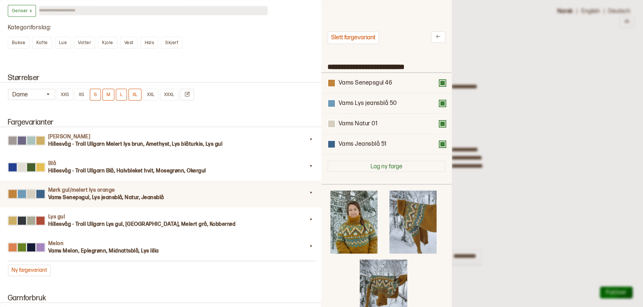
click at [491, 128] on div at bounding box center [321, 153] width 643 height 307
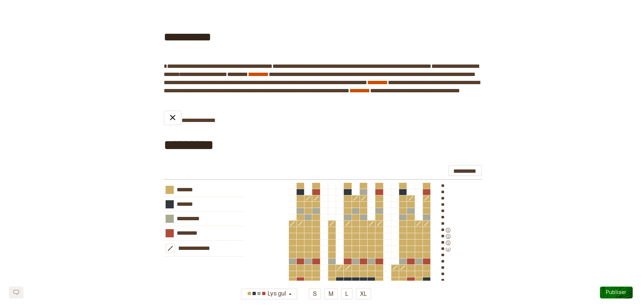
scroll to position [476, 0]
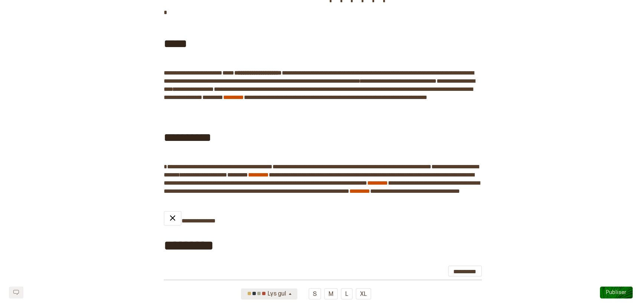
click at [289, 292] on icon "button" at bounding box center [290, 295] width 6 height 6
click at [280, 296] on div "Melon" at bounding box center [269, 296] width 56 height 12
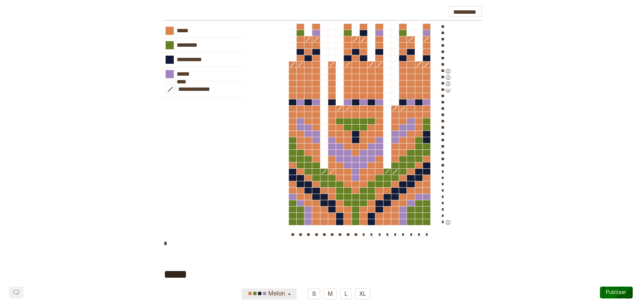
scroll to position [739, 0]
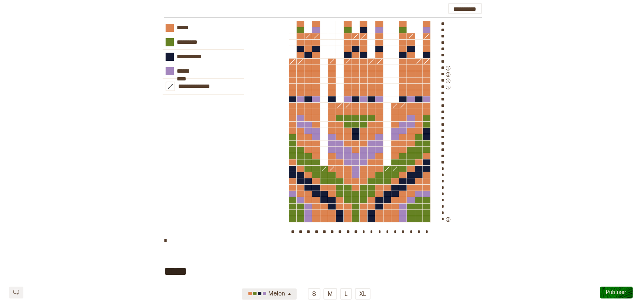
drag, startPoint x: 643, startPoint y: 200, endPoint x: 599, endPoint y: 171, distance: 52.5
click at [599, 171] on div "**********" at bounding box center [321, 129] width 625 height 216
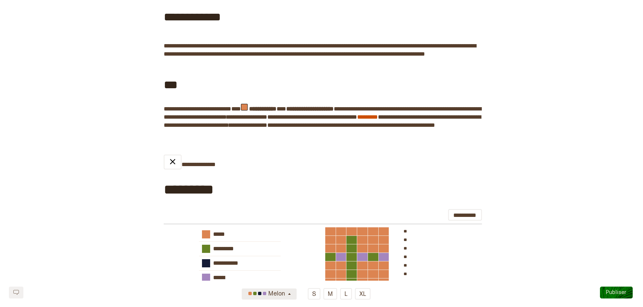
scroll to position [0, 0]
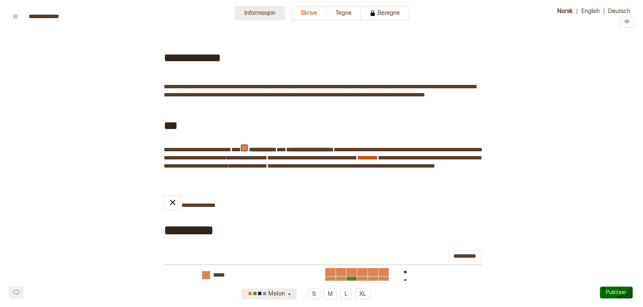
click at [270, 12] on button "Informasjon" at bounding box center [260, 13] width 50 height 14
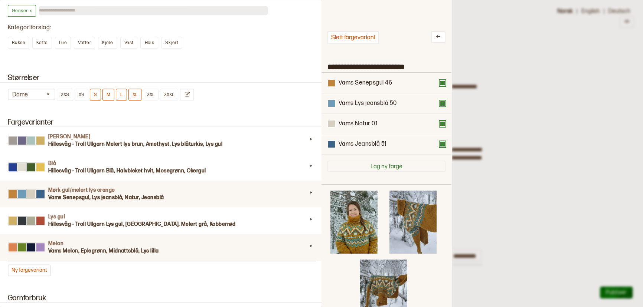
click at [184, 245] on h4 "Melon" at bounding box center [177, 243] width 259 height 7
type input "*****"
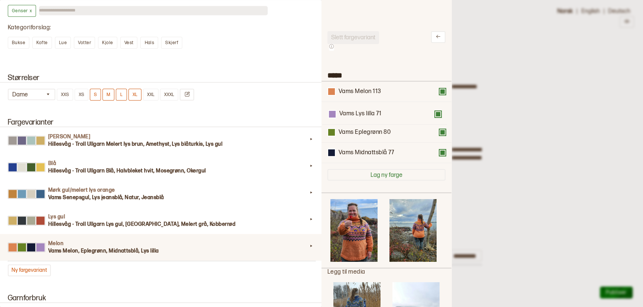
drag, startPoint x: 363, startPoint y: 152, endPoint x: 360, endPoint y: 108, distance: 43.5
click at [360, 108] on div "Vams Melon 113 Vams Eplegrønn 80 Vams Midnattsblå 77 Vams Lys lilla 71" at bounding box center [386, 123] width 118 height 82
click at [520, 97] on div at bounding box center [321, 153] width 643 height 307
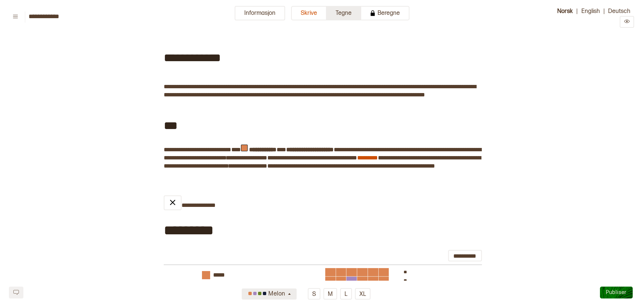
click at [352, 16] on button "Tegne" at bounding box center [344, 13] width 35 height 14
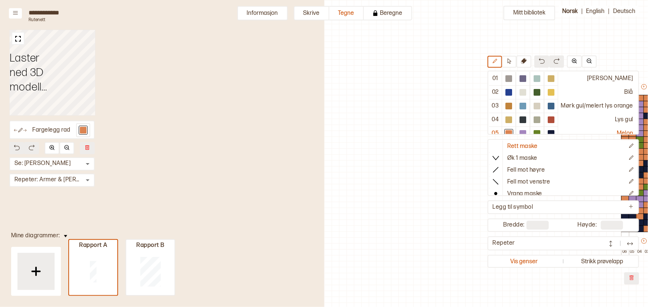
scroll to position [18, 212]
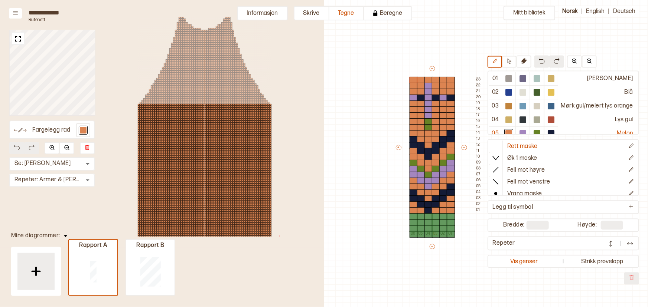
type input "**"
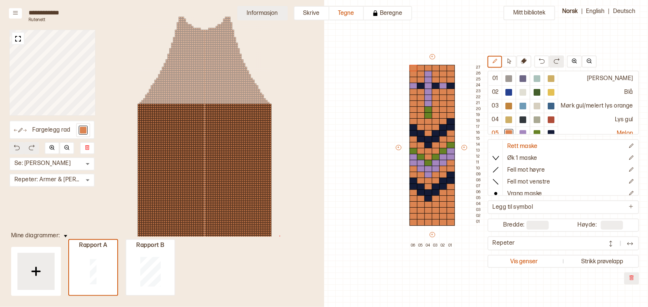
click at [260, 11] on button "Informasjon" at bounding box center [262, 13] width 50 height 14
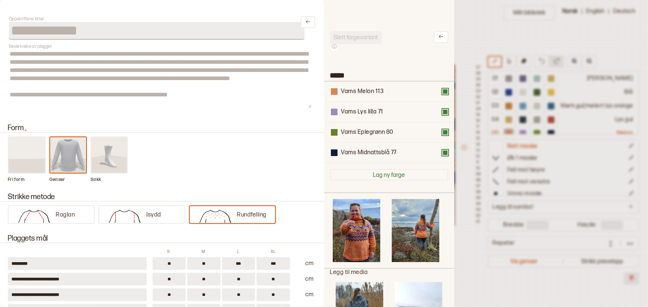
scroll to position [5, 5]
drag, startPoint x: 440, startPoint y: 153, endPoint x: 443, endPoint y: 108, distance: 45.8
drag, startPoint x: 443, startPoint y: 108, endPoint x: 380, endPoint y: 104, distance: 62.8
click at [380, 104] on div "Vams Melon 113 Vams Lys lilla 71 Vams Eplegrønn 80 Vams Midnattsblå 77" at bounding box center [389, 123] width 118 height 82
click at [479, 36] on div at bounding box center [324, 153] width 648 height 307
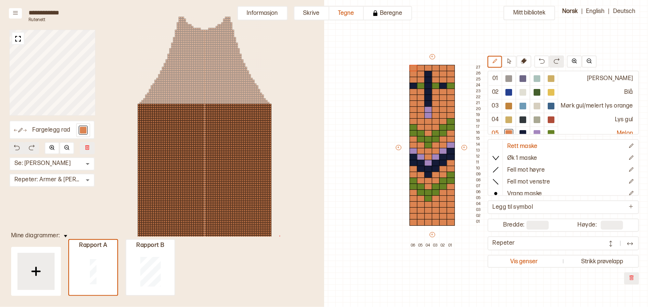
click at [465, 45] on div "Mitt bibliotek 01 Lys brun 02 Blå 03 Mørk gul/melert lys orange 04 Lys gul 05 M…" at bounding box center [436, 289] width 648 height 615
click at [270, 14] on button "Informasjon" at bounding box center [262, 13] width 50 height 14
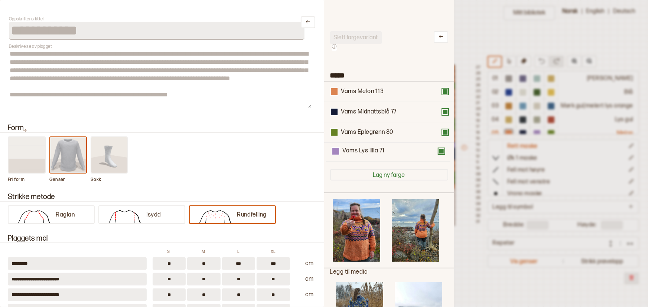
drag, startPoint x: 352, startPoint y: 134, endPoint x: 354, endPoint y: 156, distance: 21.9
click at [354, 156] on div "Vams Melon 113 Vams Midnattsblå 77 Vams Lys lilla 71 Vams Eplegrønn 80" at bounding box center [389, 123] width 118 height 82
click at [470, 24] on div at bounding box center [324, 153] width 648 height 307
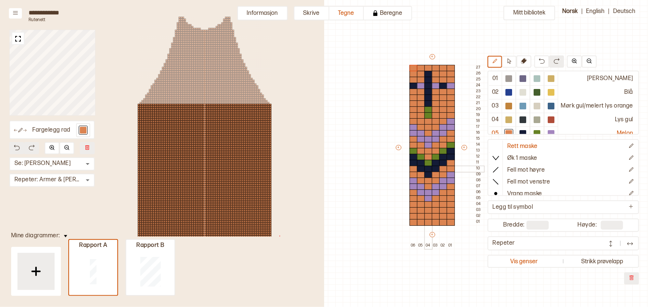
click at [426, 170] on div at bounding box center [428, 169] width 8 height 7
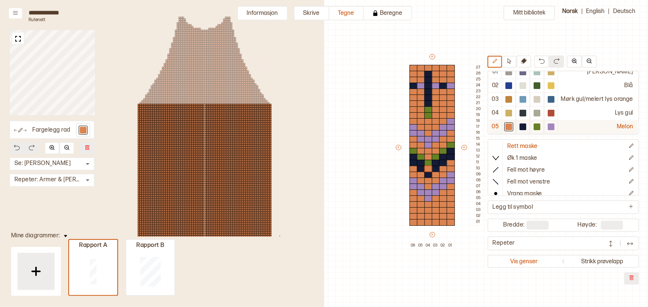
click at [519, 125] on div at bounding box center [522, 127] width 7 height 7
click at [519, 126] on div at bounding box center [522, 127] width 7 height 7
click at [428, 168] on div at bounding box center [428, 169] width 8 height 7
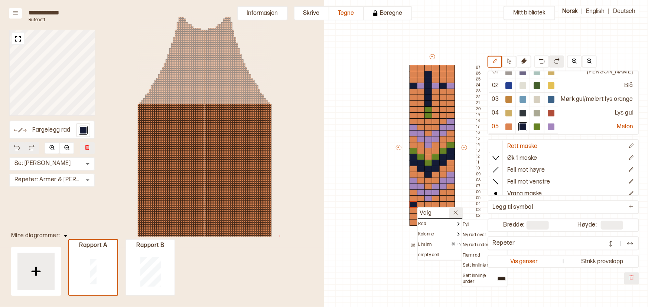
click at [453, 212] on icon at bounding box center [456, 213] width 6 height 6
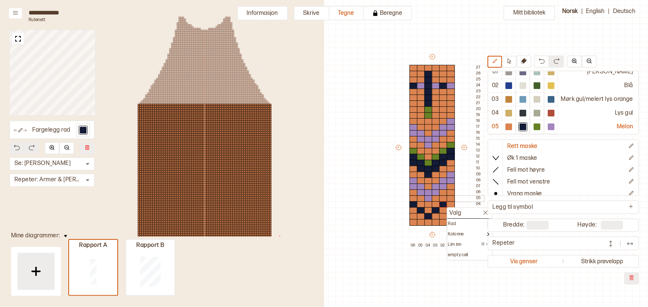
click at [448, 198] on div at bounding box center [450, 199] width 8 height 7
click at [449, 206] on div at bounding box center [450, 205] width 8 height 7
click at [442, 211] on div at bounding box center [443, 210] width 8 height 7
click at [436, 216] on div at bounding box center [436, 216] width 8 height 7
click at [428, 222] on div at bounding box center [428, 222] width 8 height 7
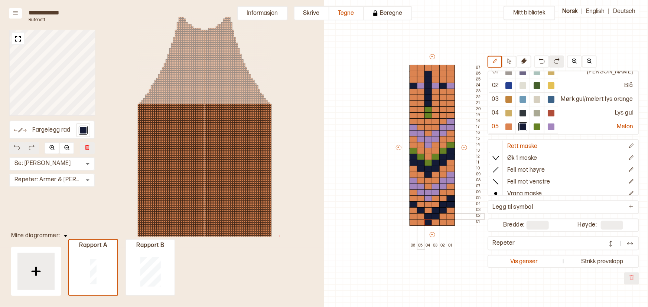
click at [418, 215] on div at bounding box center [421, 216] width 8 height 7
click at [413, 207] on div at bounding box center [413, 210] width 8 height 7
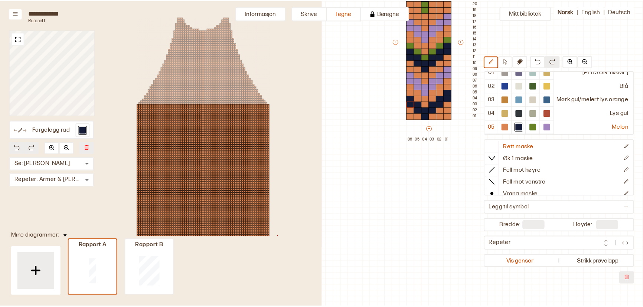
scroll to position [21, 212]
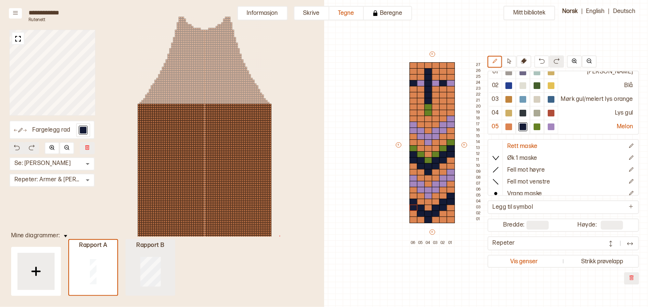
type input "**"
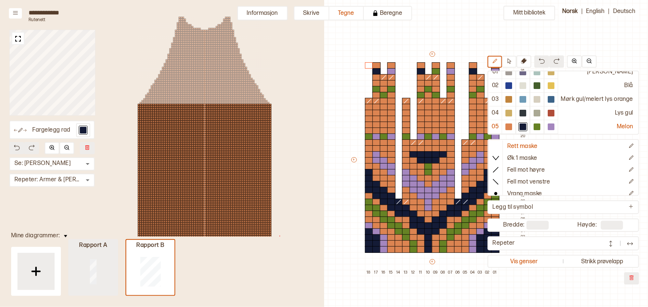
click at [112, 272] on div at bounding box center [93, 271] width 48 height 47
type input "*"
type input "**"
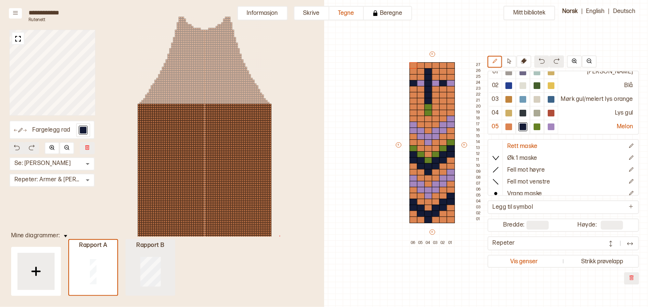
type input "**"
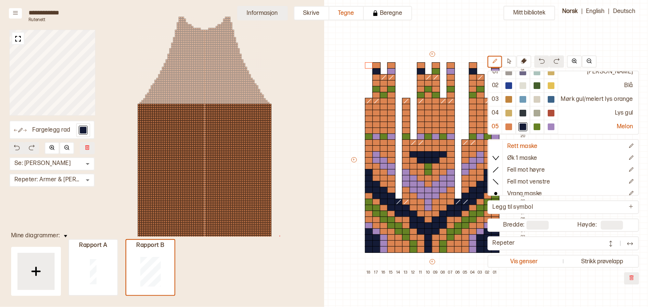
click at [263, 9] on button "Informasjon" at bounding box center [262, 13] width 50 height 14
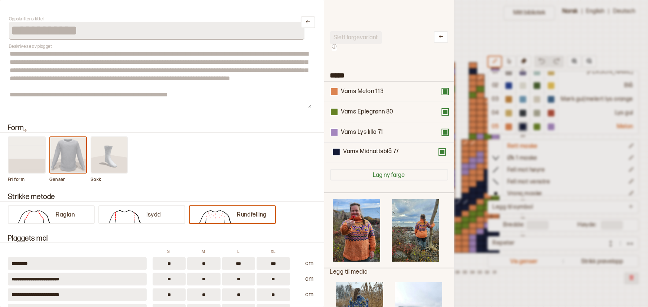
drag, startPoint x: 386, startPoint y: 112, endPoint x: 388, endPoint y: 155, distance: 43.1
click at [388, 155] on div "Vams Melon 113 Vams Midnattsblå 77 Vams Eplegrønn 80 Vams Lys lilla 71" at bounding box center [389, 123] width 118 height 82
click at [478, 36] on div at bounding box center [324, 153] width 648 height 307
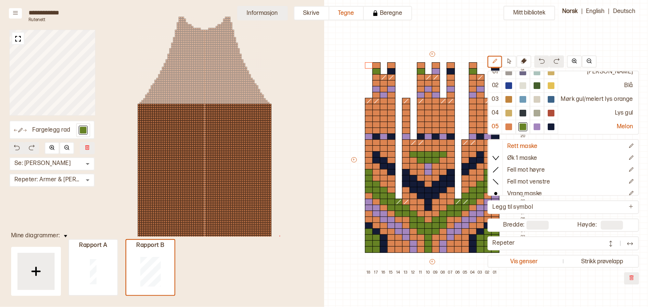
click at [282, 19] on button "Informasjon" at bounding box center [262, 13] width 50 height 14
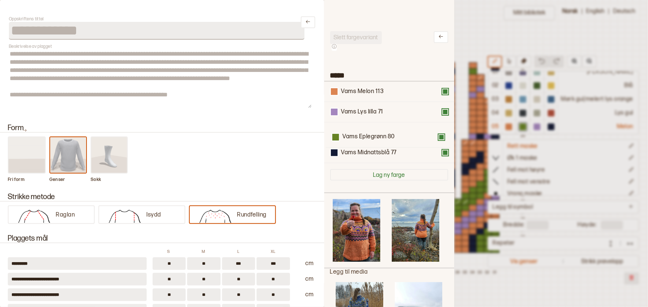
drag, startPoint x: 424, startPoint y: 114, endPoint x: 426, endPoint y: 143, distance: 29.0
click at [426, 143] on div "Vams Melon 113 Vams Eplegrønn 80 Vams Lys lilla 71 Vams Midnattsblå 77" at bounding box center [389, 123] width 118 height 82
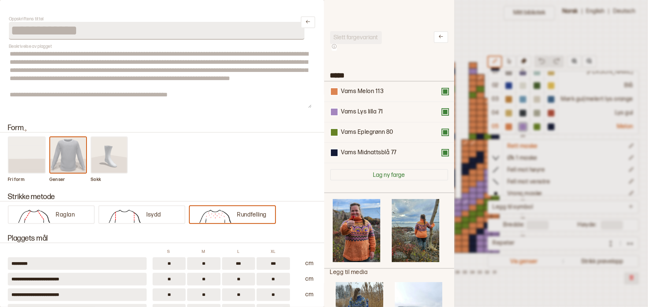
click at [485, 26] on div at bounding box center [324, 153] width 648 height 307
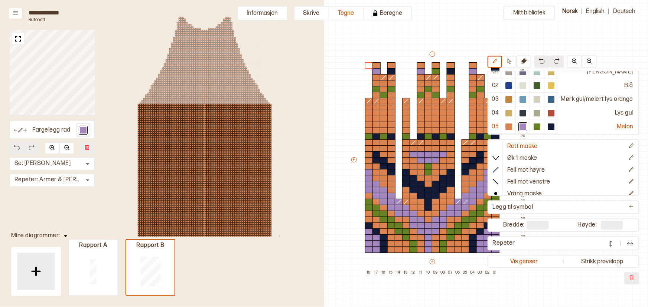
click at [484, 22] on div "Mitt bibliotek 01 Lys brun 02 Blå 03 Mørk gul/melert lys orange 04 Lys gul 05 M…" at bounding box center [436, 286] width 648 height 615
click at [109, 271] on div at bounding box center [93, 271] width 48 height 47
type input "*"
type input "**"
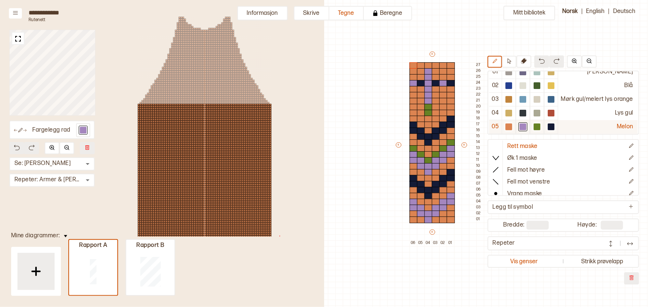
click at [519, 127] on div at bounding box center [522, 127] width 7 height 7
click at [415, 124] on div at bounding box center [413, 125] width 8 height 7
click at [414, 129] on div at bounding box center [413, 131] width 8 height 7
click at [420, 128] on div at bounding box center [421, 131] width 8 height 7
click at [420, 135] on div at bounding box center [421, 137] width 8 height 7
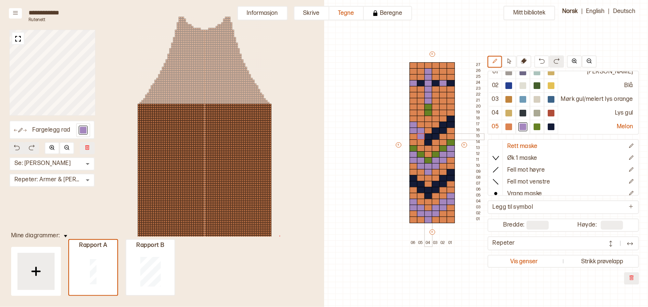
click at [425, 136] on div at bounding box center [428, 137] width 8 height 7
click at [427, 142] on div at bounding box center [428, 143] width 8 height 7
click at [434, 137] on div at bounding box center [436, 137] width 8 height 7
click at [434, 130] on div at bounding box center [436, 131] width 8 height 7
click at [442, 130] on div at bounding box center [443, 131] width 8 height 7
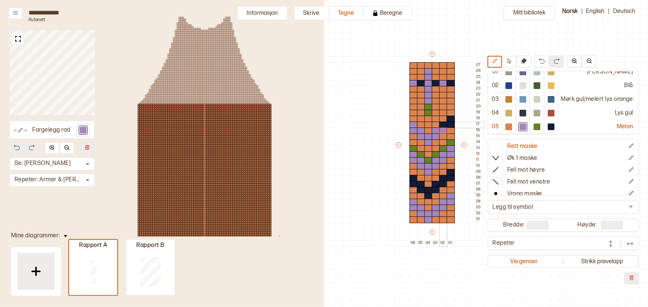
click at [443, 122] on div at bounding box center [443, 125] width 8 height 7
click at [452, 124] on div at bounding box center [450, 125] width 8 height 7
click at [452, 116] on div at bounding box center [450, 119] width 8 height 7
click at [450, 84] on div at bounding box center [450, 83] width 8 height 7
click at [436, 82] on div at bounding box center [436, 83] width 8 height 7
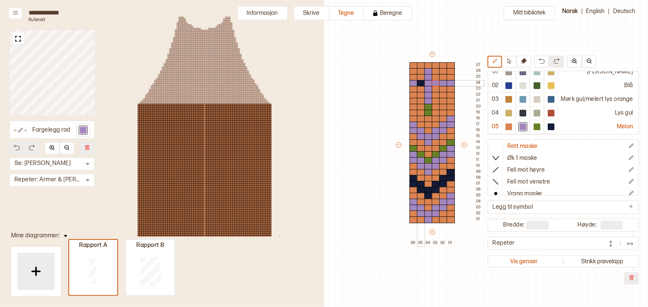
click at [421, 82] on div at bounding box center [421, 83] width 8 height 7
click at [547, 126] on div at bounding box center [550, 127] width 7 height 7
drag, startPoint x: 412, startPoint y: 82, endPoint x: 422, endPoint y: 82, distance: 10.4
click at [412, 82] on div at bounding box center [413, 83] width 8 height 7
click at [427, 69] on div at bounding box center [428, 71] width 8 height 7
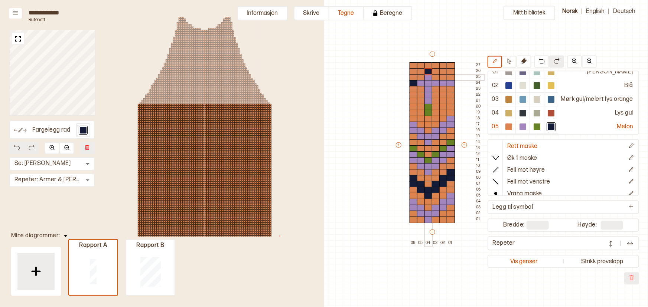
click at [427, 76] on div at bounding box center [428, 77] width 8 height 7
click at [427, 81] on div at bounding box center [428, 83] width 8 height 7
click at [427, 89] on div at bounding box center [428, 89] width 8 height 7
click at [427, 96] on div at bounding box center [428, 95] width 8 height 7
click at [427, 102] on div at bounding box center [428, 101] width 8 height 7
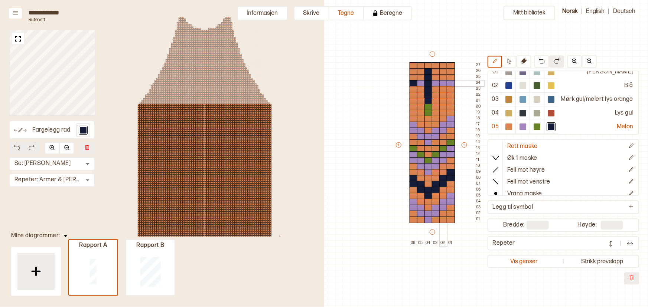
click at [442, 82] on div at bounding box center [443, 83] width 8 height 7
click at [412, 154] on div at bounding box center [413, 154] width 8 height 7
click at [412, 161] on div at bounding box center [413, 160] width 8 height 7
click at [419, 161] on div at bounding box center [421, 160] width 8 height 7
click at [420, 167] on div at bounding box center [421, 166] width 8 height 7
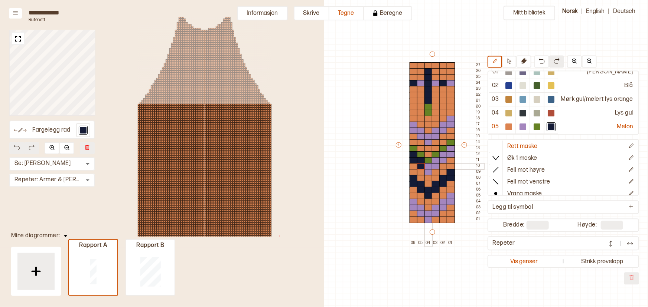
click at [428, 168] on div at bounding box center [428, 166] width 8 height 7
click at [428, 172] on div at bounding box center [428, 172] width 8 height 7
click at [433, 166] on div at bounding box center [436, 166] width 8 height 7
click at [435, 160] on div at bounding box center [436, 160] width 8 height 7
click at [442, 159] on div at bounding box center [443, 160] width 8 height 7
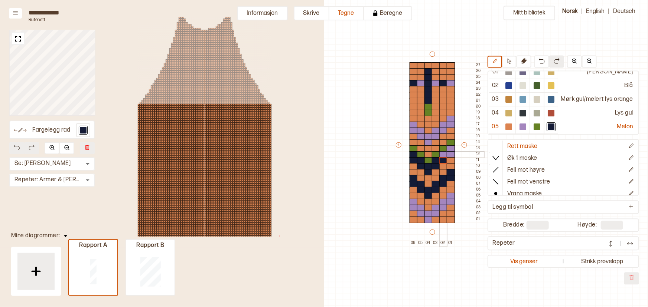
click at [442, 154] on div at bounding box center [443, 154] width 8 height 7
click at [449, 154] on div at bounding box center [450, 154] width 8 height 7
click at [449, 148] on div at bounding box center [450, 148] width 8 height 7
click at [410, 203] on div at bounding box center [413, 202] width 8 height 7
click at [410, 207] on div at bounding box center [413, 208] width 8 height 7
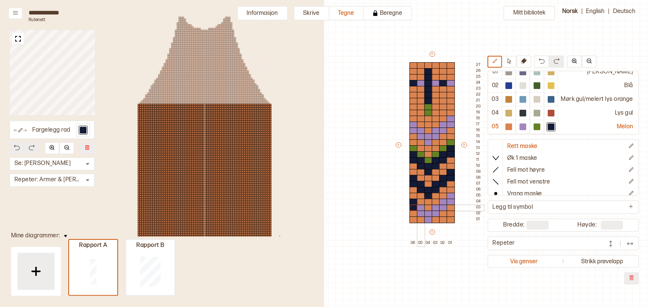
click at [419, 208] on div at bounding box center [421, 208] width 8 height 7
click at [420, 214] on div at bounding box center [421, 214] width 8 height 7
click at [426, 214] on div at bounding box center [428, 214] width 8 height 7
click at [427, 220] on div at bounding box center [428, 220] width 8 height 7
click at [435, 212] on div at bounding box center [436, 214] width 8 height 7
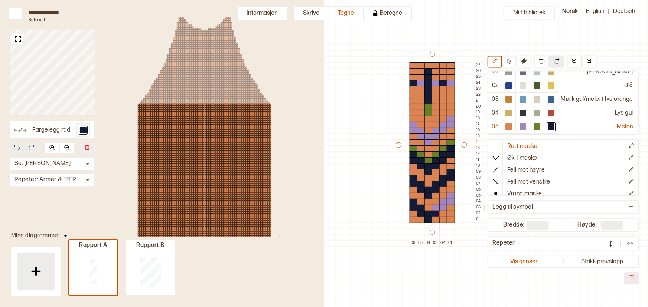
click at [434, 206] on div at bounding box center [436, 208] width 8 height 7
click at [442, 206] on div at bounding box center [443, 208] width 8 height 7
click at [442, 202] on div at bounding box center [443, 202] width 8 height 7
click at [449, 201] on div at bounding box center [450, 202] width 8 height 7
click at [449, 197] on div at bounding box center [450, 196] width 8 height 7
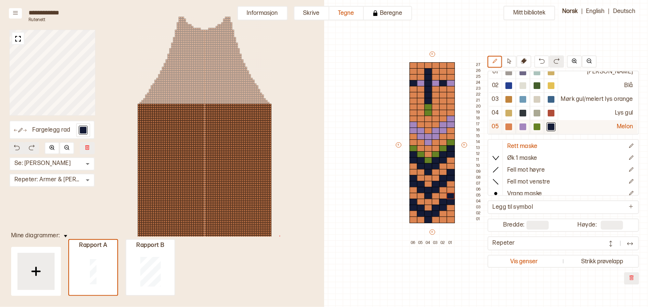
click at [520, 127] on div at bounding box center [522, 127] width 7 height 7
click at [414, 178] on div at bounding box center [413, 178] width 8 height 7
click at [412, 182] on div at bounding box center [413, 184] width 8 height 7
click at [417, 184] on div at bounding box center [421, 184] width 8 height 7
click at [418, 189] on div at bounding box center [421, 190] width 8 height 7
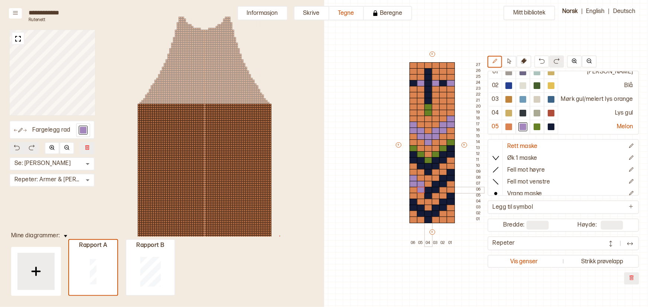
click at [427, 189] on div at bounding box center [428, 190] width 8 height 7
click at [427, 198] on div at bounding box center [428, 196] width 8 height 7
click at [436, 189] on div at bounding box center [436, 190] width 8 height 7
click at [436, 184] on div at bounding box center [436, 184] width 8 height 7
click at [440, 183] on div at bounding box center [443, 184] width 8 height 7
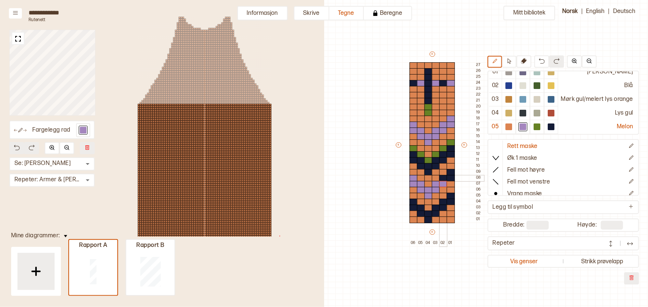
click at [440, 178] on div at bounding box center [443, 178] width 8 height 7
click at [449, 178] on div at bounding box center [450, 178] width 8 height 7
click at [449, 171] on div at bounding box center [450, 172] width 8 height 7
click at [161, 278] on div at bounding box center [150, 271] width 48 height 47
type input "**"
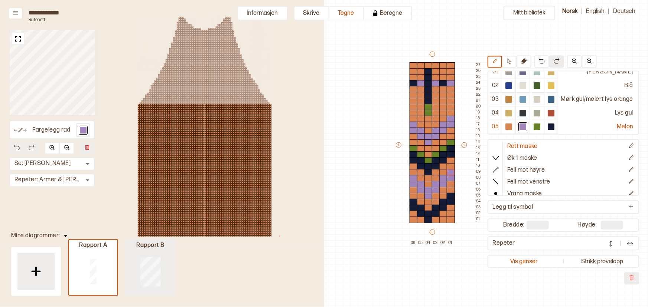
type input "**"
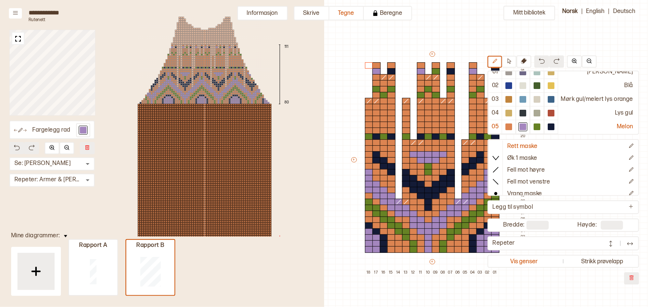
click at [217, 72] on div at bounding box center [218, 73] width 2 height 2
click at [304, 10] on button "Skrive" at bounding box center [312, 13] width 36 height 14
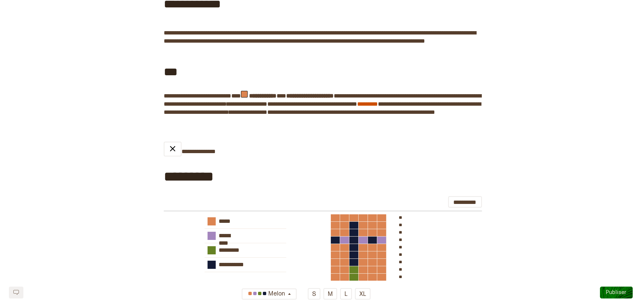
scroll to position [57, 0]
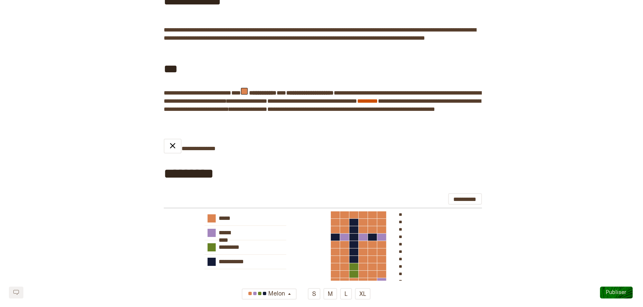
click at [616, 292] on span "Publiser" at bounding box center [616, 292] width 21 height 6
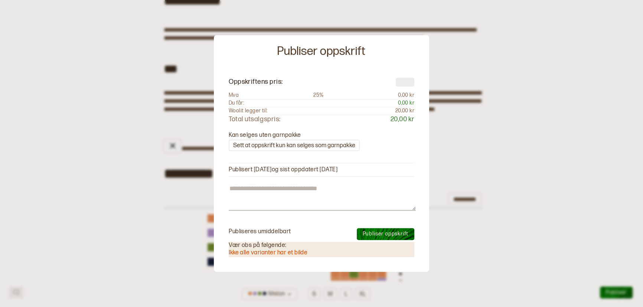
type input "**"
type textarea "*"
click at [473, 141] on div at bounding box center [321, 153] width 643 height 307
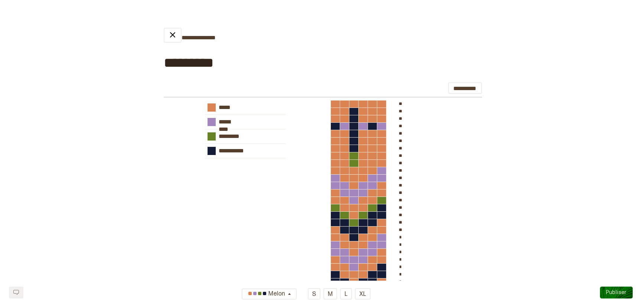
scroll to position [0, 0]
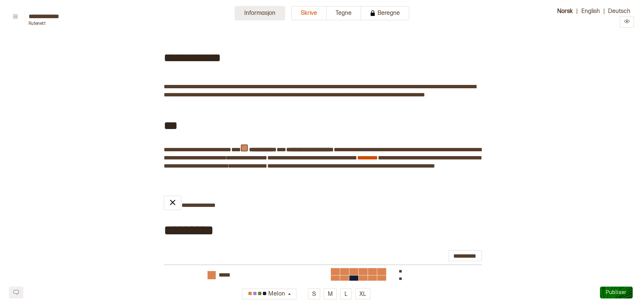
click at [271, 13] on button "Informasjon" at bounding box center [260, 13] width 50 height 14
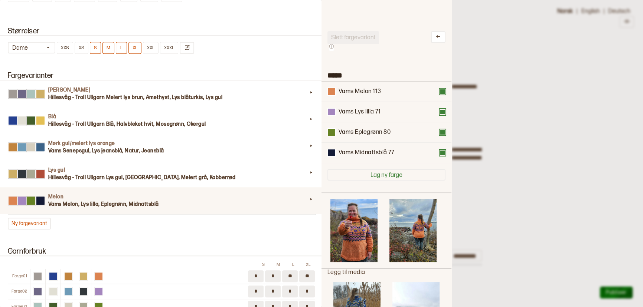
scroll to position [671, 0]
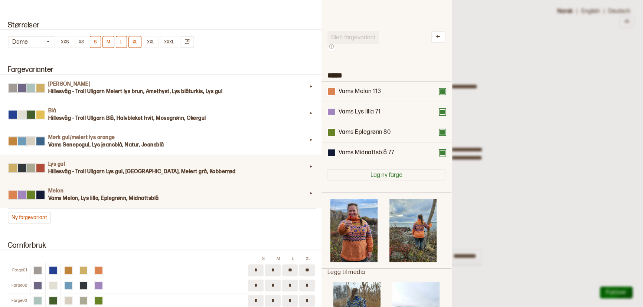
click at [216, 171] on h3 "Hillesvåg - Troll Ullgarn Lys gul, Koksgrå, Melert grå, Kobberrød" at bounding box center [177, 171] width 259 height 7
type input "*******"
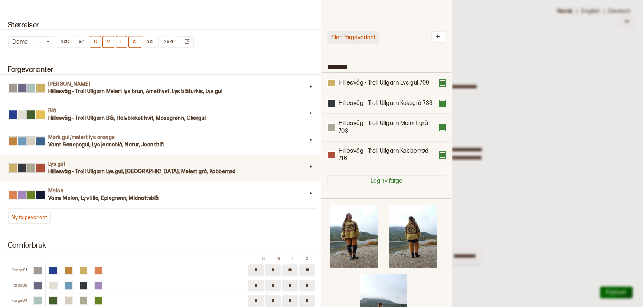
click at [364, 38] on button "Slett fargevariant" at bounding box center [353, 37] width 52 height 13
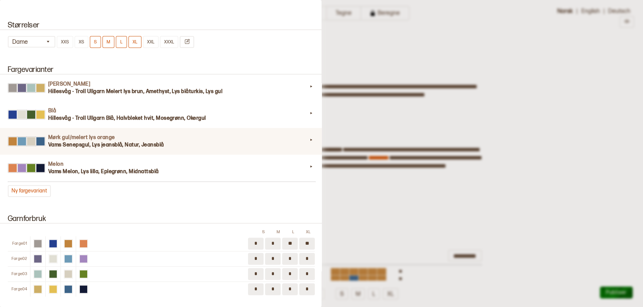
click at [183, 144] on h3 "Vams Senepsgul, Lys jeansblå, Natur, Jeansblå" at bounding box center [177, 144] width 259 height 7
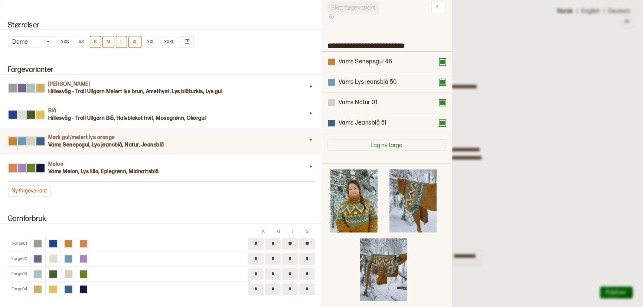
scroll to position [0, 0]
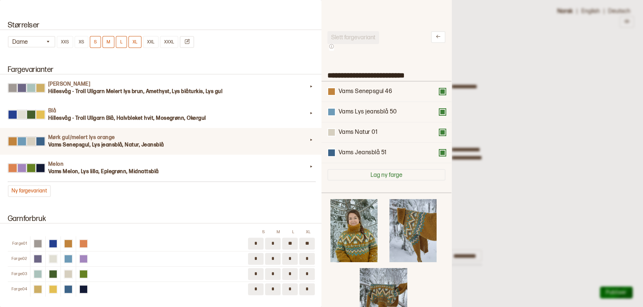
click at [486, 55] on div at bounding box center [321, 153] width 643 height 307
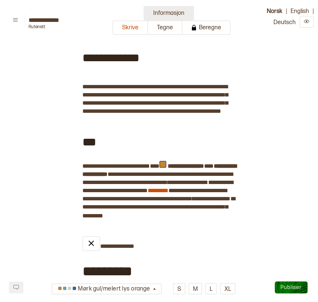
click at [163, 10] on button "Informasjon" at bounding box center [169, 13] width 50 height 14
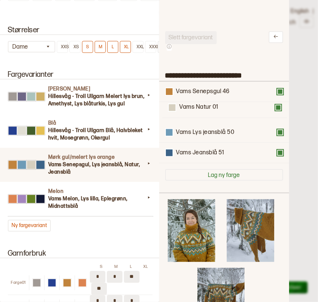
drag, startPoint x: 222, startPoint y: 135, endPoint x: 223, endPoint y: 107, distance: 28.2
click at [223, 107] on div "Vams Senepsgul 46 Vams Lys jeansblå 50 Vams Natur 01 Vams Jeansblå 51" at bounding box center [224, 123] width 118 height 82
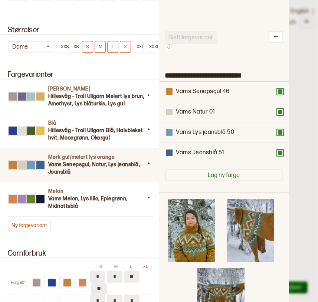
click at [307, 60] on div at bounding box center [159, 151] width 318 height 302
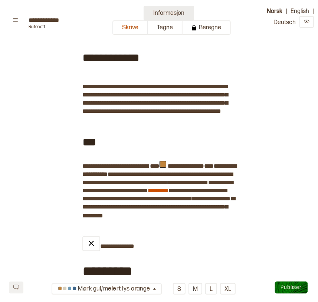
click at [172, 12] on button "Informasjon" at bounding box center [169, 13] width 50 height 14
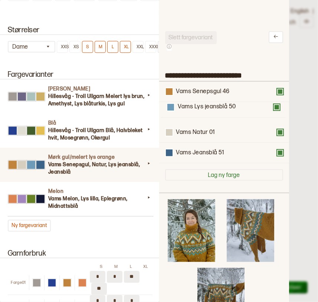
drag, startPoint x: 240, startPoint y: 137, endPoint x: 239, endPoint y: 109, distance: 28.2
click at [239, 109] on div "Vams Senepsgul 46 Vams Natur 01 Vams Lys jeansblå 50 Vams Jeansblå 51" at bounding box center [224, 123] width 118 height 82
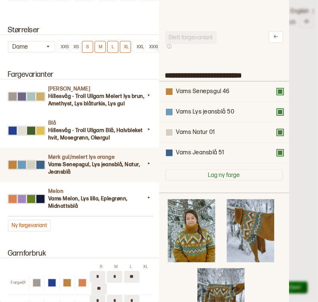
click at [311, 109] on div at bounding box center [159, 151] width 318 height 302
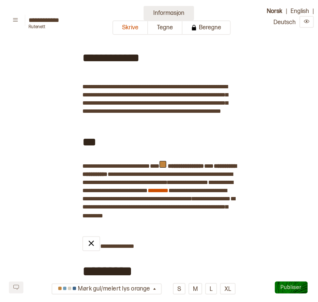
click at [165, 8] on button "Informasjon" at bounding box center [169, 13] width 50 height 14
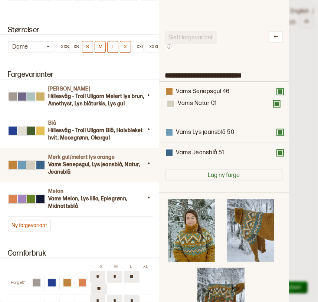
drag, startPoint x: 189, startPoint y: 134, endPoint x: 188, endPoint y: 103, distance: 31.6
click at [188, 103] on div "Vams Senepsgul 46 Vams Lys jeansblå 50 Vams Natur 01 Vams Jeansblå 51" at bounding box center [224, 123] width 118 height 82
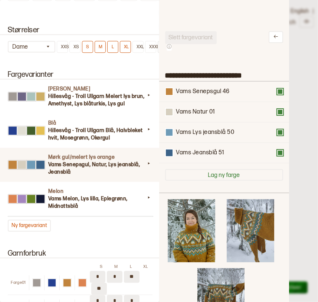
click at [304, 89] on div at bounding box center [159, 151] width 318 height 302
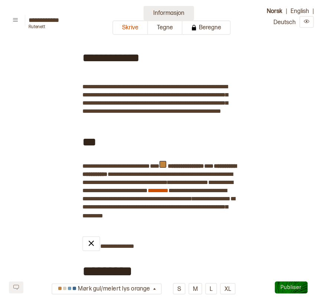
click at [179, 16] on button "Informasjon" at bounding box center [169, 13] width 50 height 14
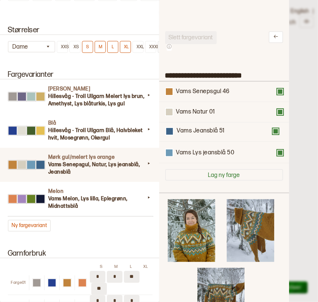
drag, startPoint x: 202, startPoint y: 150, endPoint x: 199, endPoint y: 127, distance: 23.6
click at [199, 127] on div "Vams Senepsgul 46 Vams Natur 01 Vams Lys jeansblå 50 Vams Jeansblå 51" at bounding box center [224, 123] width 118 height 82
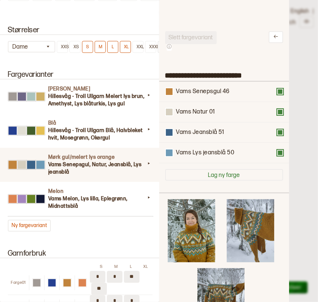
click at [314, 113] on div at bounding box center [159, 151] width 318 height 302
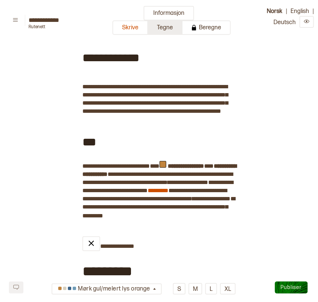
click at [169, 26] on button "Tegne" at bounding box center [165, 27] width 35 height 14
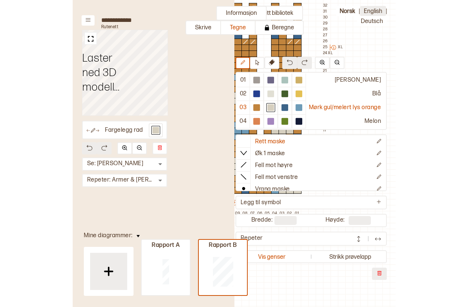
scroll to position [72, 156]
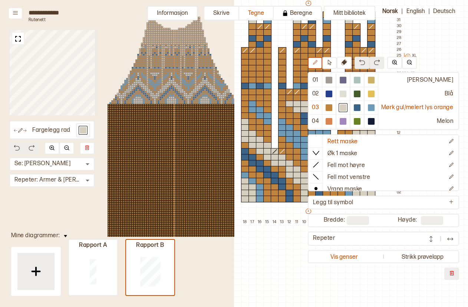
drag, startPoint x: 0, startPoint y: 96, endPoint x: -35, endPoint y: 89, distance: 35.2
click at [0, 89] on html "**********" at bounding box center [234, 153] width 468 height 307
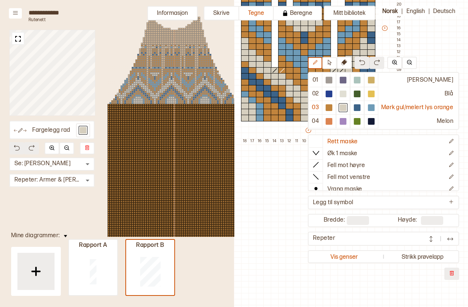
scroll to position [67, 156]
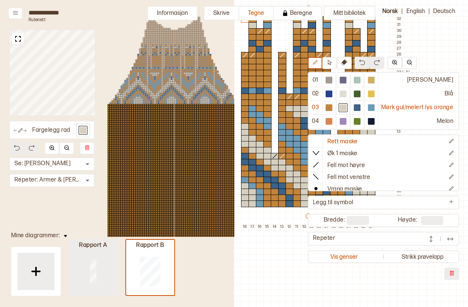
click at [104, 269] on div at bounding box center [93, 271] width 48 height 47
type input "*"
type input "**"
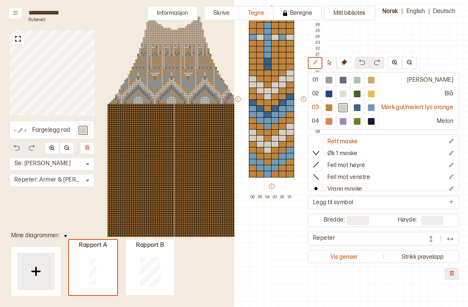
scroll to position [67, 190]
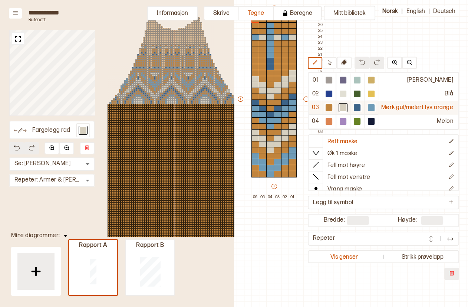
click at [371, 107] on div at bounding box center [371, 107] width 7 height 7
click at [257, 82] on div at bounding box center [256, 85] width 8 height 7
click at [256, 78] on div at bounding box center [256, 79] width 8 height 7
click at [261, 84] on div at bounding box center [263, 85] width 8 height 7
click at [262, 89] on div at bounding box center [263, 91] width 8 height 7
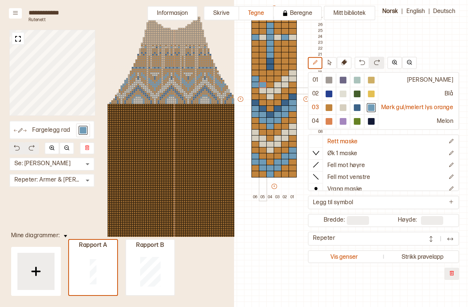
click at [271, 89] on div at bounding box center [270, 91] width 8 height 7
click at [271, 96] on div at bounding box center [270, 97] width 8 height 7
click at [277, 90] on div at bounding box center [278, 91] width 8 height 7
click at [278, 83] on div at bounding box center [278, 85] width 8 height 7
click at [286, 83] on div at bounding box center [285, 85] width 8 height 7
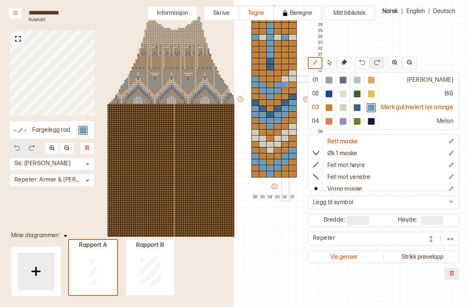
click at [286, 79] on div at bounding box center [285, 79] width 8 height 7
click at [294, 79] on div at bounding box center [293, 79] width 8 height 7
click at [294, 73] on div at bounding box center [293, 73] width 8 height 7
click at [346, 104] on div at bounding box center [343, 107] width 7 height 7
click at [256, 105] on div at bounding box center [256, 108] width 8 height 7
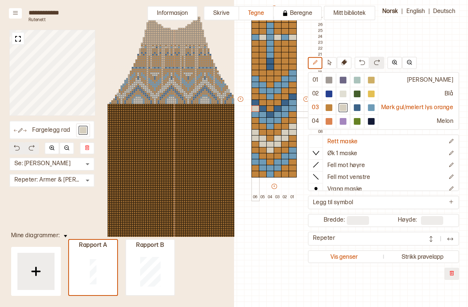
click at [255, 113] on div at bounding box center [256, 114] width 8 height 7
click at [261, 112] on div at bounding box center [263, 114] width 8 height 7
click at [262, 119] on div at bounding box center [263, 120] width 8 height 7
click at [271, 120] on div at bounding box center [270, 120] width 8 height 7
click at [271, 127] on div at bounding box center [270, 126] width 8 height 7
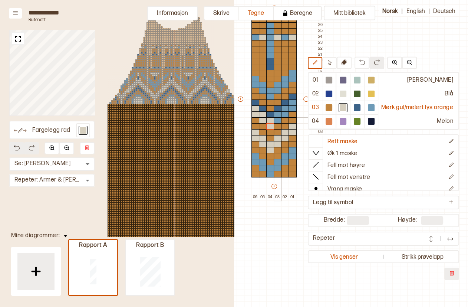
click at [275, 119] on div at bounding box center [278, 120] width 8 height 7
click at [276, 112] on div at bounding box center [278, 114] width 8 height 7
click at [282, 115] on div at bounding box center [285, 114] width 8 height 7
click at [284, 109] on div at bounding box center [285, 108] width 8 height 7
click at [291, 108] on div at bounding box center [293, 108] width 8 height 7
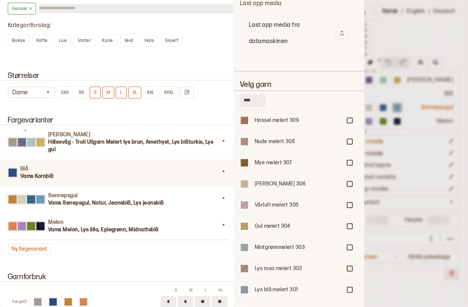
scroll to position [1107, 0]
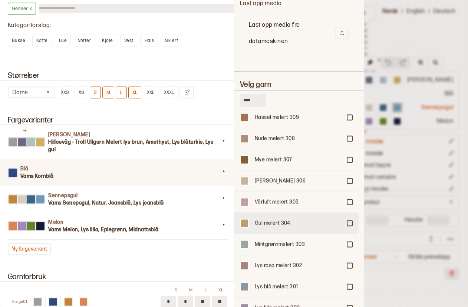
click at [348, 221] on div at bounding box center [350, 223] width 4 height 4
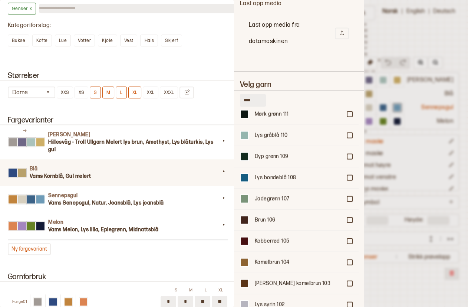
scroll to position [1537, 0]
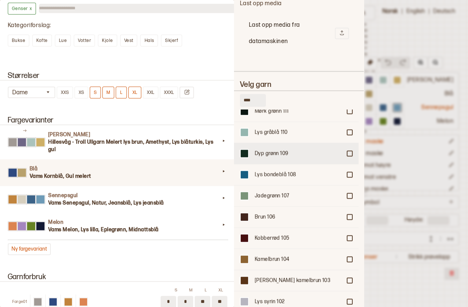
click at [348, 151] on div at bounding box center [350, 153] width 4 height 4
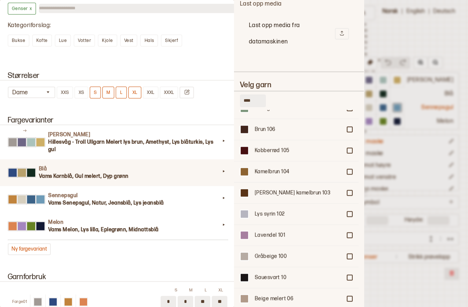
scroll to position [1664, 0]
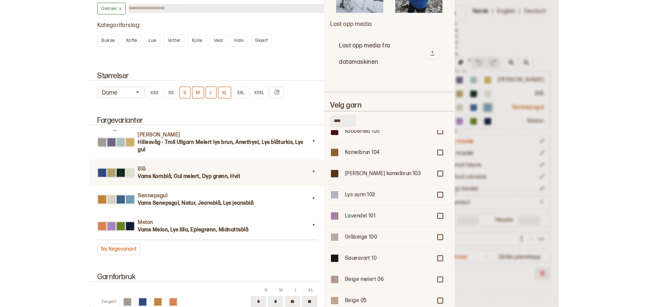
scroll to position [990, 0]
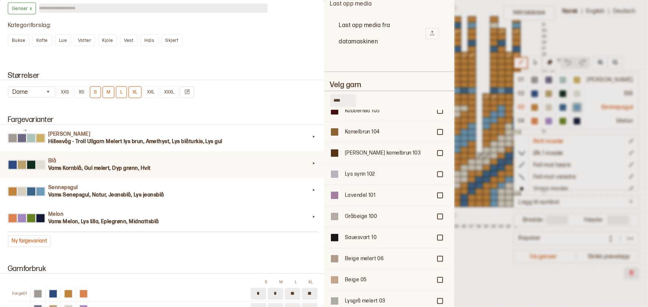
click at [468, 262] on div at bounding box center [324, 153] width 648 height 307
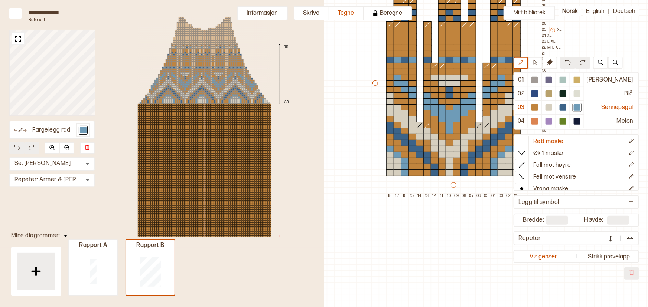
scroll to position [0, 190]
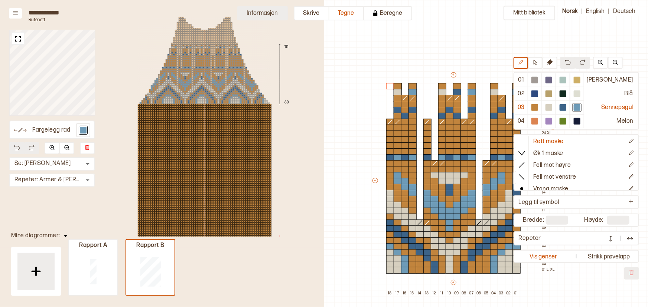
click at [269, 12] on button "Informasjon" at bounding box center [262, 13] width 50 height 14
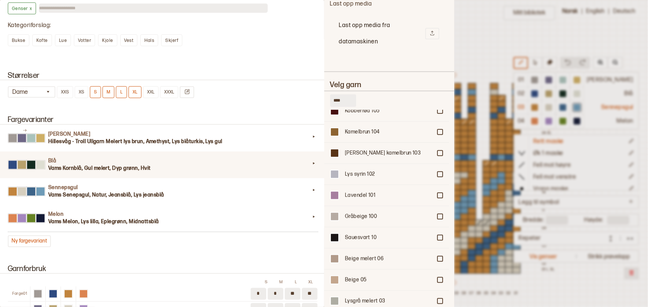
click at [258, 175] on div "Blå Vams Kornblå, Gul melert, Dyp grønn, Hvit" at bounding box center [162, 165] width 327 height 27
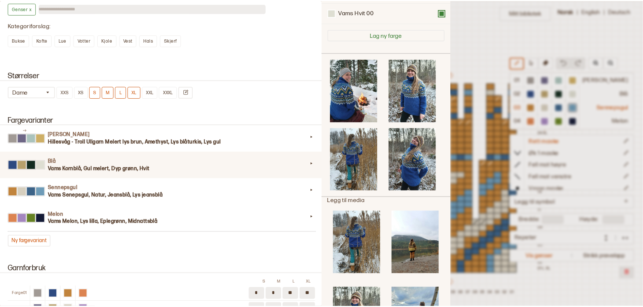
scroll to position [136, 0]
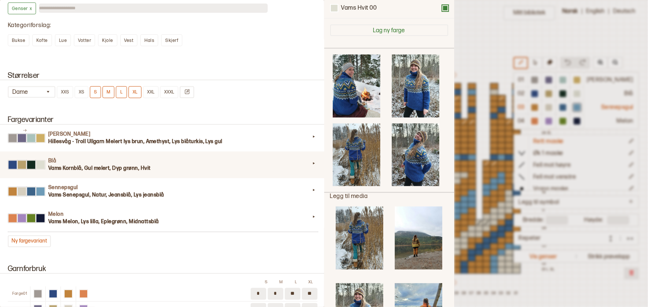
click at [468, 25] on div at bounding box center [324, 153] width 648 height 307
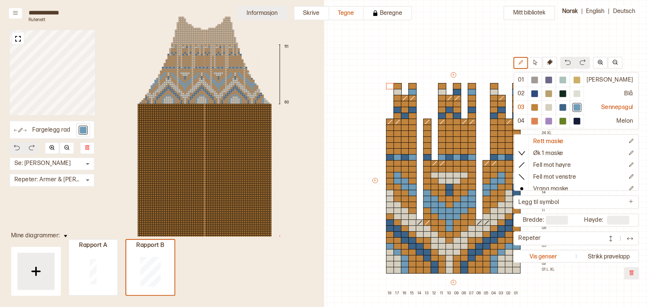
click at [274, 11] on button "Informasjon" at bounding box center [262, 13] width 50 height 14
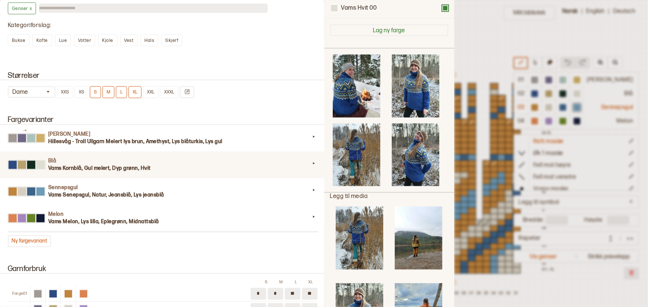
click at [468, 31] on div at bounding box center [324, 153] width 648 height 307
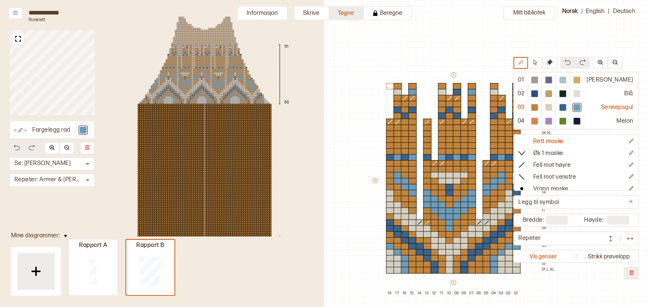
click at [337, 15] on button "Tegne" at bounding box center [346, 13] width 35 height 14
click at [315, 14] on button "Skrive" at bounding box center [312, 13] width 36 height 14
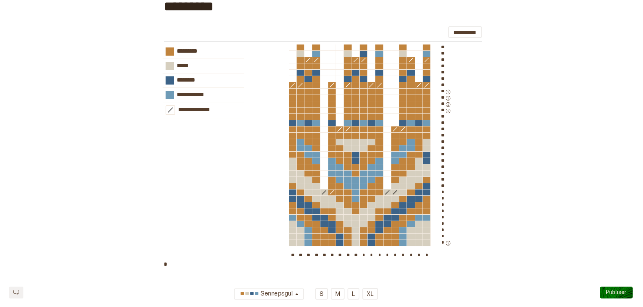
scroll to position [719, 0]
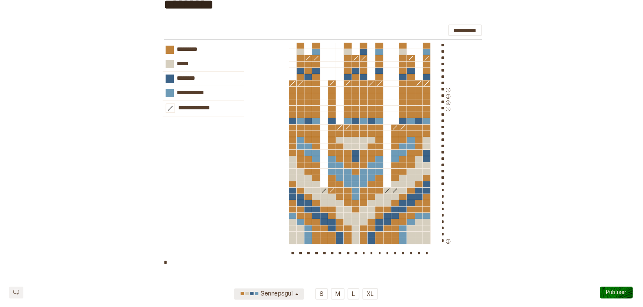
click at [298, 292] on icon "button" at bounding box center [297, 295] width 6 height 6
click at [290, 256] on div "Blå" at bounding box center [269, 256] width 70 height 12
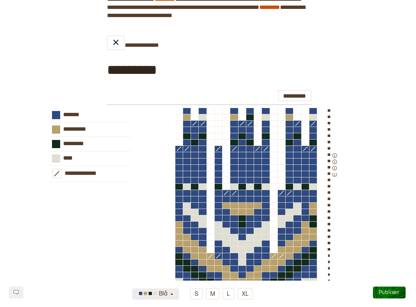
click at [282, 209] on div at bounding box center [281, 206] width 7 height 6
drag, startPoint x: 391, startPoint y: 115, endPoint x: 379, endPoint y: 111, distance: 13.2
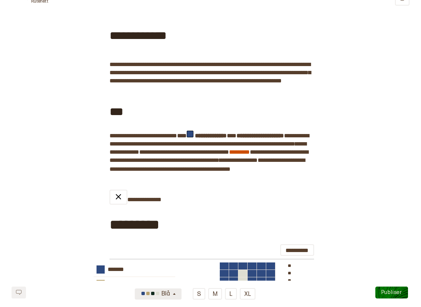
scroll to position [0, 0]
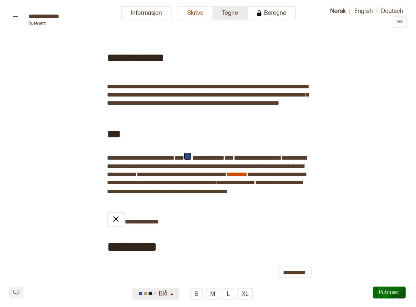
click at [229, 19] on button "Tegne" at bounding box center [230, 13] width 35 height 14
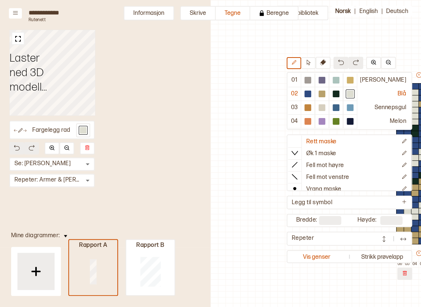
type input "*"
type input "**"
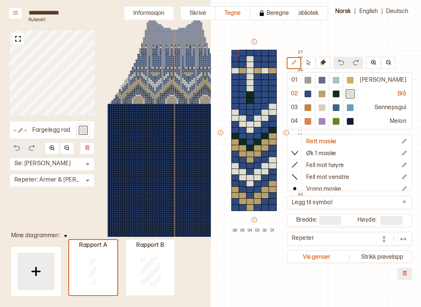
scroll to position [33, 166]
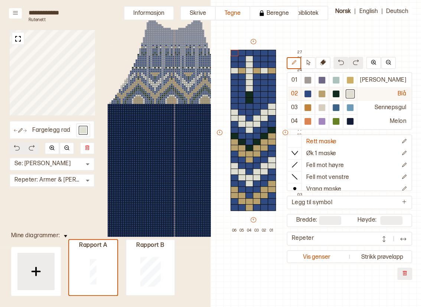
click at [325, 95] on div at bounding box center [321, 94] width 7 height 7
click at [232, 112] on div at bounding box center [234, 112] width 8 height 7
click at [233, 118] on div at bounding box center [234, 118] width 8 height 7
click at [239, 118] on div at bounding box center [242, 118] width 8 height 7
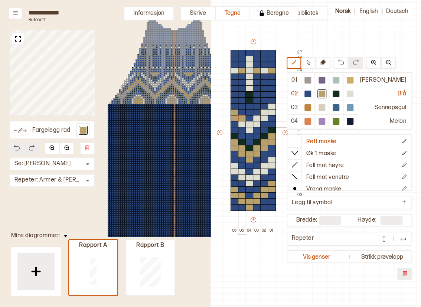
click at [241, 125] on div at bounding box center [242, 124] width 8 height 7
click at [249, 125] on div at bounding box center [249, 124] width 8 height 7
click at [249, 132] on div at bounding box center [249, 130] width 8 height 7
click at [256, 125] on div at bounding box center [257, 124] width 8 height 7
click at [256, 119] on div at bounding box center [257, 118] width 8 height 7
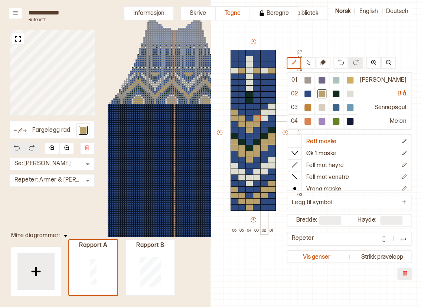
click at [263, 119] on div at bounding box center [264, 118] width 8 height 7
click at [263, 112] on div at bounding box center [264, 112] width 8 height 7
click at [272, 111] on div at bounding box center [272, 112] width 8 height 7
click at [273, 105] on div at bounding box center [272, 106] width 8 height 7
click at [232, 165] on div at bounding box center [234, 166] width 8 height 7
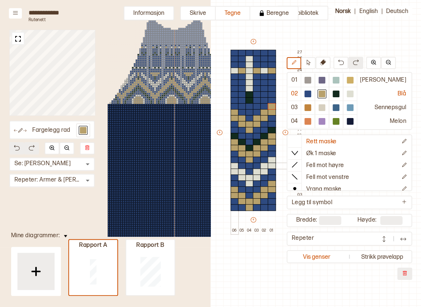
click at [234, 170] on div at bounding box center [234, 171] width 8 height 7
click at [239, 173] on div at bounding box center [242, 171] width 8 height 7
click at [243, 178] on div at bounding box center [242, 177] width 8 height 7
click at [248, 180] on div at bounding box center [249, 177] width 8 height 7
click at [249, 183] on div at bounding box center [249, 183] width 8 height 7
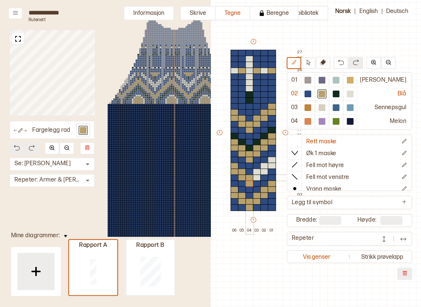
click at [250, 177] on div at bounding box center [249, 177] width 8 height 7
drag, startPoint x: 259, startPoint y: 176, endPoint x: 259, endPoint y: 172, distance: 4.1
click at [259, 176] on div at bounding box center [257, 177] width 8 height 7
click at [259, 171] on div at bounding box center [257, 171] width 8 height 7
click at [265, 171] on div at bounding box center [264, 171] width 8 height 7
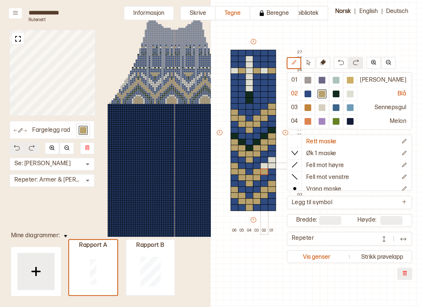
click at [264, 163] on div at bounding box center [264, 166] width 8 height 7
click at [272, 164] on div at bounding box center [272, 166] width 8 height 7
click at [272, 160] on div at bounding box center [272, 160] width 8 height 7
click at [353, 91] on div at bounding box center [350, 94] width 7 height 7
click at [249, 202] on div at bounding box center [249, 201] width 8 height 7
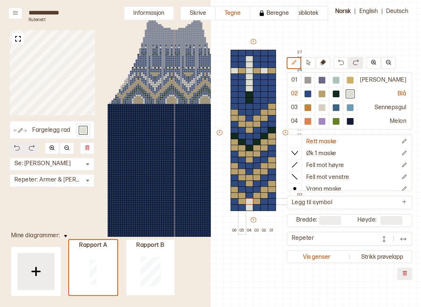
click at [242, 202] on div at bounding box center [242, 201] width 8 height 7
click at [241, 197] on div at bounding box center [242, 195] width 8 height 7
click at [232, 195] on div at bounding box center [234, 195] width 8 height 7
click at [233, 189] on div at bounding box center [234, 189] width 8 height 7
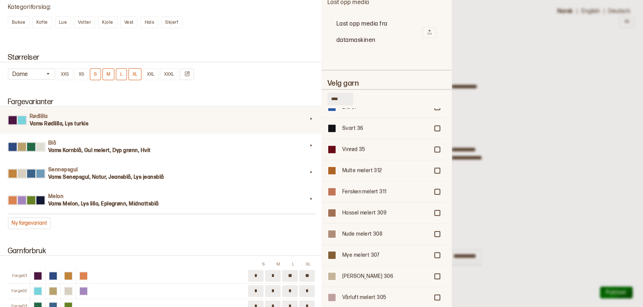
scroll to position [1013, 0]
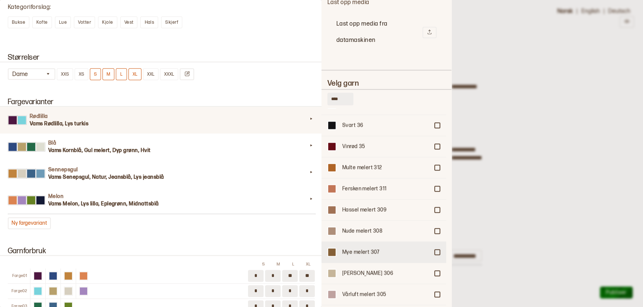
click at [435, 250] on div at bounding box center [437, 252] width 4 height 4
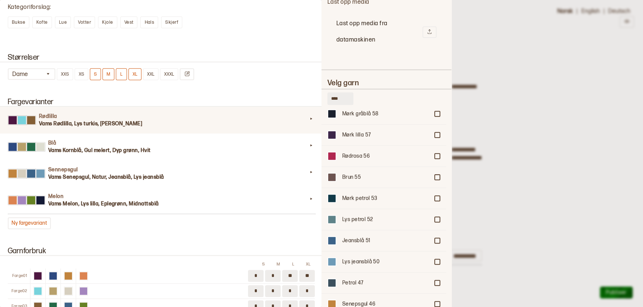
scroll to position [402, 0]
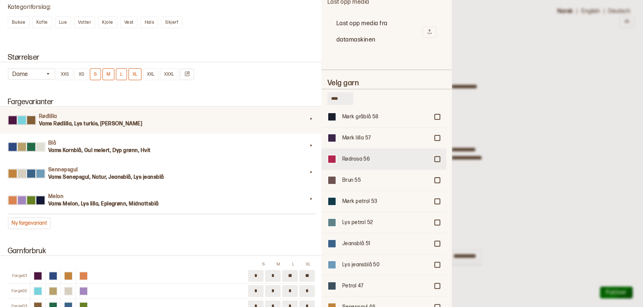
click at [435, 157] on div at bounding box center [437, 159] width 4 height 4
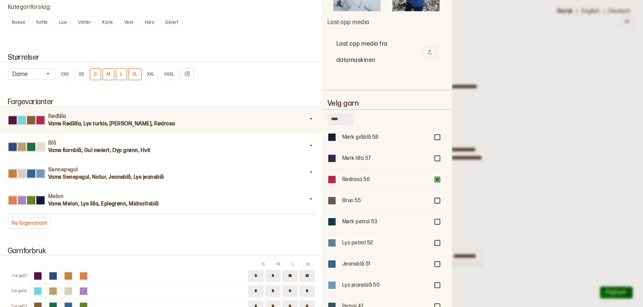
scroll to position [947, 0]
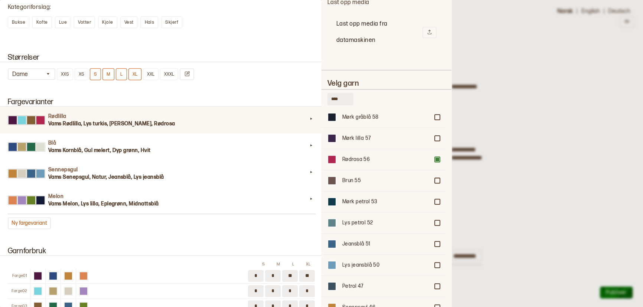
click at [495, 128] on div at bounding box center [321, 153] width 643 height 307
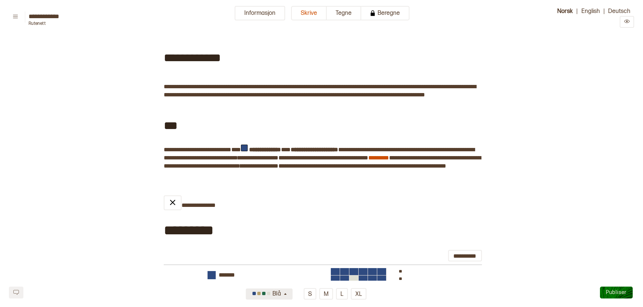
click at [285, 297] on icon "button" at bounding box center [285, 295] width 6 height 6
click at [280, 248] on div "Rødlilla" at bounding box center [269, 245] width 47 height 12
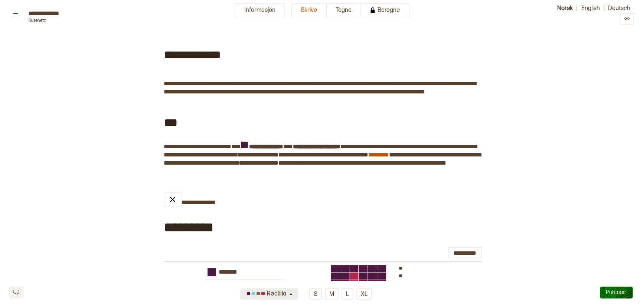
scroll to position [0, 0]
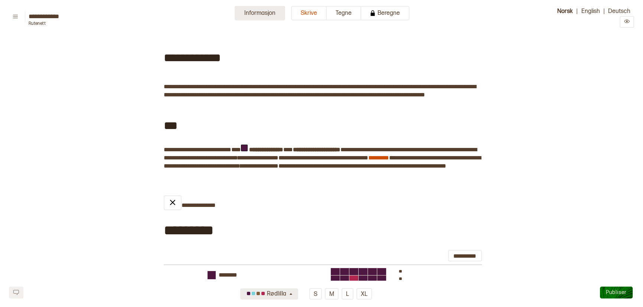
click at [271, 14] on button "Informasjon" at bounding box center [260, 13] width 50 height 14
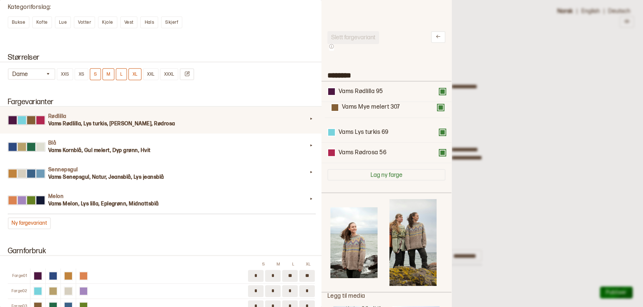
drag, startPoint x: 394, startPoint y: 136, endPoint x: 394, endPoint y: 109, distance: 27.5
click at [394, 109] on div "Vams Rødlilla 95 Vams Lys turkis 69 Vams Mye melert 307 Vams Rødrosa 56" at bounding box center [386, 123] width 118 height 82
click at [497, 108] on div at bounding box center [321, 153] width 643 height 307
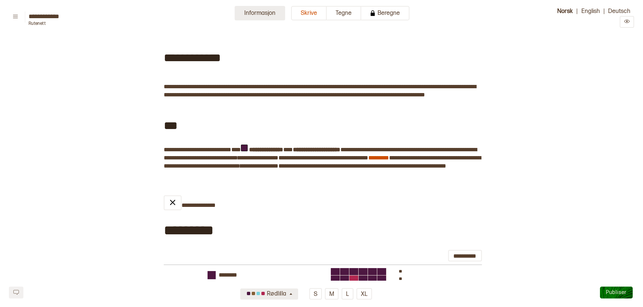
click at [271, 14] on button "Informasjon" at bounding box center [260, 13] width 50 height 14
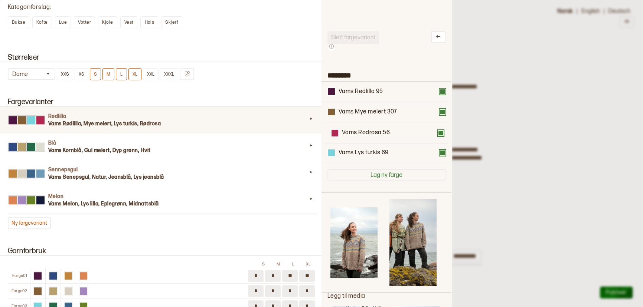
drag, startPoint x: 350, startPoint y: 152, endPoint x: 351, endPoint y: 130, distance: 21.9
click at [351, 130] on div "Vams Rødlilla 95 Vams Mye melert 307 Vams Lys turkis 69 Vams Rødrosa 56" at bounding box center [386, 123] width 118 height 82
click at [574, 122] on div at bounding box center [321, 153] width 643 height 307
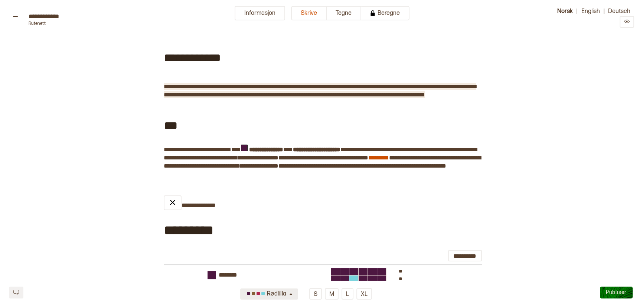
click at [322, 95] on span "**********" at bounding box center [320, 91] width 312 height 14
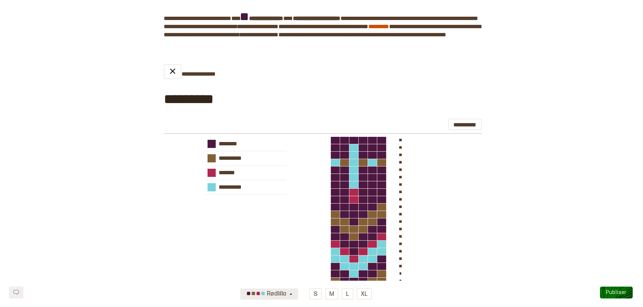
scroll to position [125, 0]
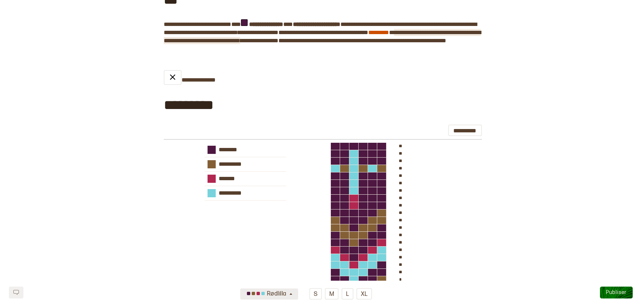
click at [191, 43] on span "**********" at bounding box center [322, 37] width 317 height 14
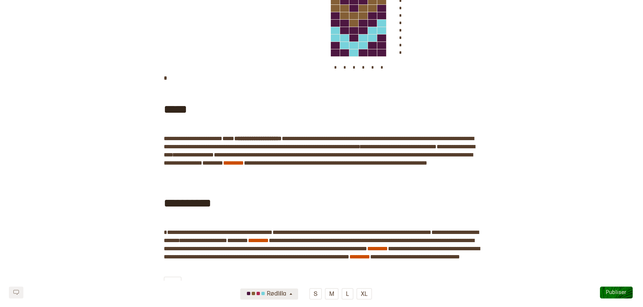
scroll to position [413, 0]
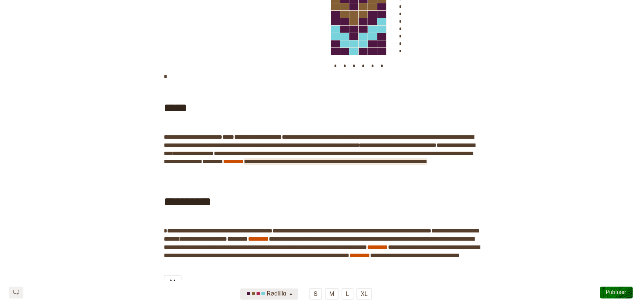
click at [374, 164] on span "**********" at bounding box center [338, 162] width 178 height 6
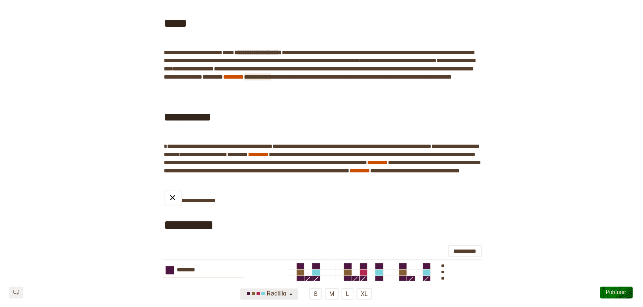
scroll to position [530, 0]
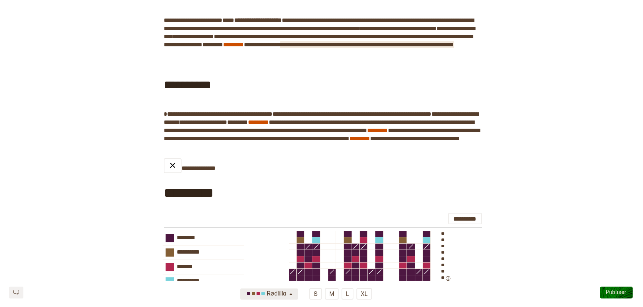
click at [423, 47] on span "**********" at bounding box center [367, 45] width 174 height 6
click at [430, 82] on div "**********" at bounding box center [321, 85] width 315 height 40
click at [280, 47] on span "**********" at bounding box center [262, 45] width 36 height 6
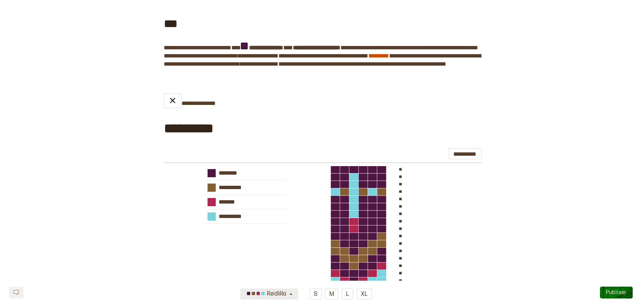
scroll to position [105, 0]
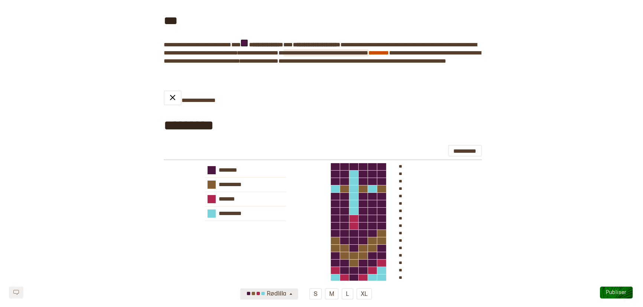
click at [339, 56] on span "**********" at bounding box center [325, 53] width 85 height 6
click at [364, 56] on span "**********" at bounding box center [323, 53] width 81 height 6
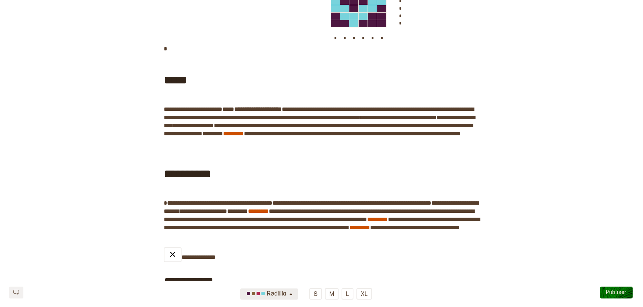
scroll to position [442, 0]
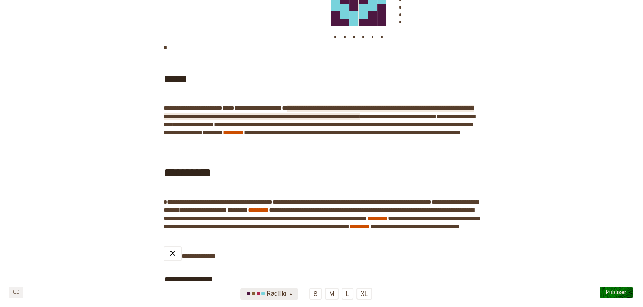
click at [431, 119] on span "**********" at bounding box center [319, 112] width 310 height 14
click at [304, 127] on span "**********" at bounding box center [346, 125] width 254 height 6
click at [341, 163] on div "**********" at bounding box center [321, 173] width 315 height 40
click at [214, 128] on span "**********" at bounding box center [193, 124] width 40 height 7
click at [253, 167] on div "**********" at bounding box center [321, 173] width 315 height 40
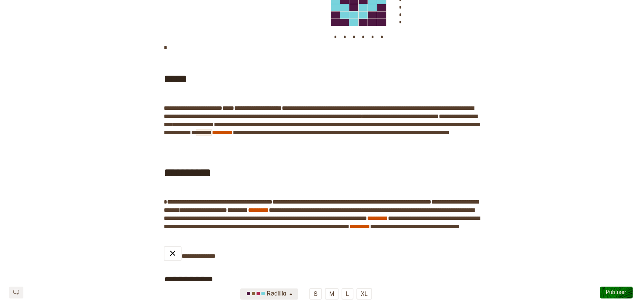
click at [212, 135] on span "******" at bounding box center [204, 133] width 16 height 6
click at [273, 135] on span "**********" at bounding box center [254, 133] width 38 height 6
click at [354, 146] on div "**********" at bounding box center [321, 131] width 315 height 1072
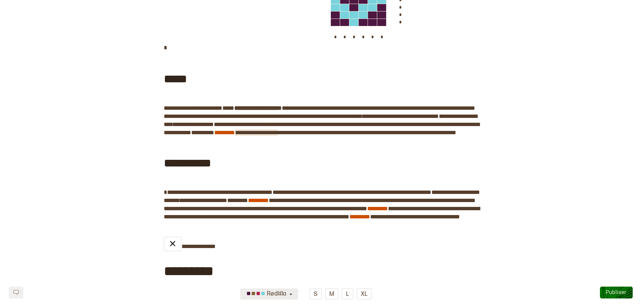
click at [278, 135] on span "**********" at bounding box center [256, 133] width 43 height 6
click at [275, 135] on span "**********" at bounding box center [364, 133] width 178 height 6
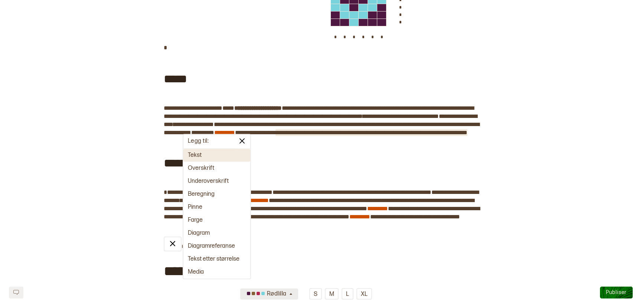
click at [272, 183] on div "**********" at bounding box center [321, 163] width 315 height 40
click at [245, 143] on img at bounding box center [241, 141] width 9 height 9
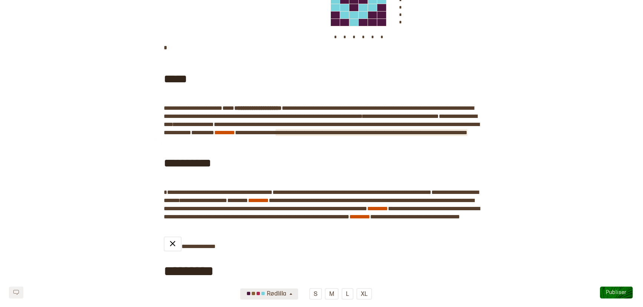
click at [275, 135] on span "**********" at bounding box center [371, 133] width 192 height 6
click at [275, 135] on span "**********" at bounding box center [372, 133] width 194 height 6
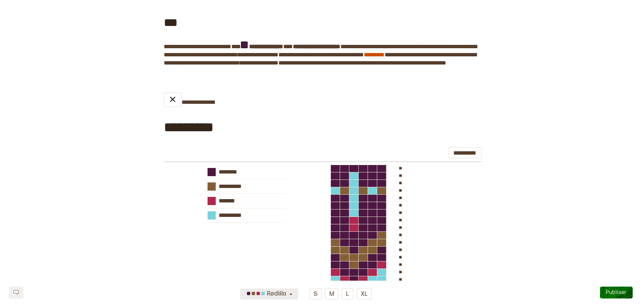
scroll to position [97, 0]
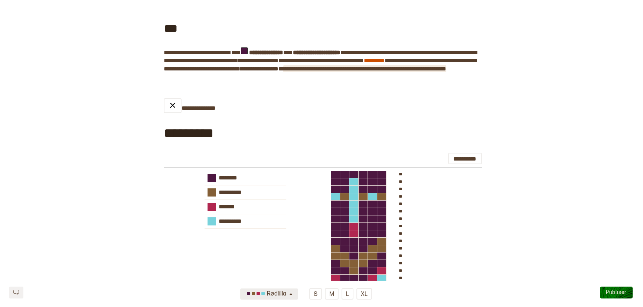
click at [446, 72] on span "**********" at bounding box center [364, 69] width 163 height 6
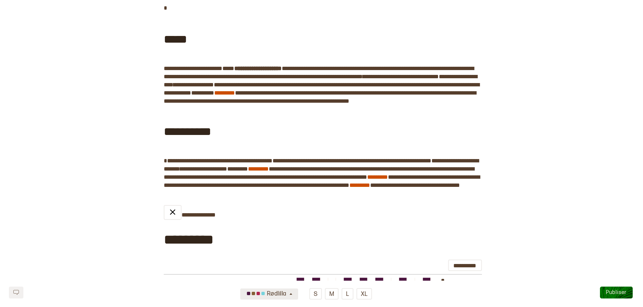
scroll to position [486, 0]
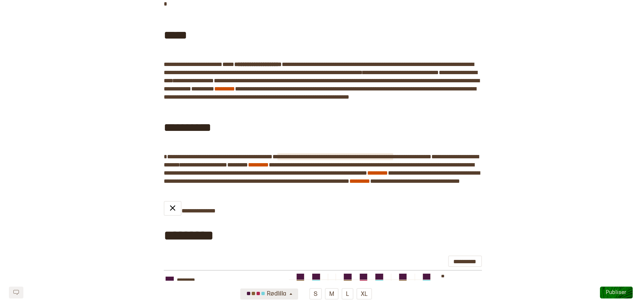
click at [291, 160] on span "**********" at bounding box center [335, 157] width 116 height 6
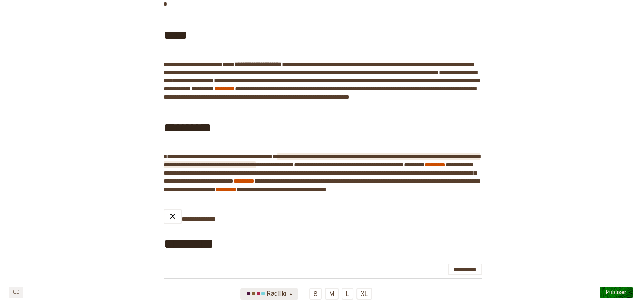
click at [414, 168] on span "**********" at bounding box center [322, 161] width 316 height 14
click at [332, 168] on span "**********" at bounding box center [322, 161] width 316 height 14
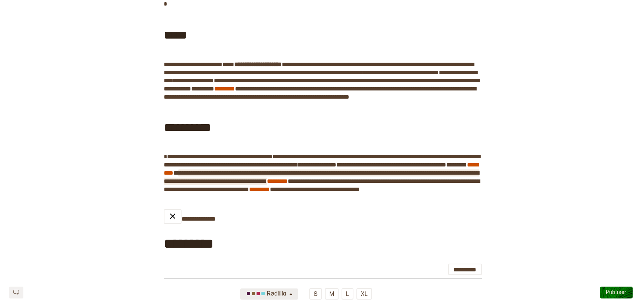
click at [390, 184] on span "**********" at bounding box center [321, 177] width 315 height 14
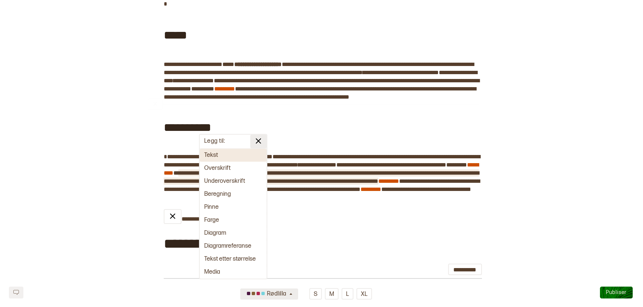
click at [257, 140] on img at bounding box center [258, 141] width 9 height 9
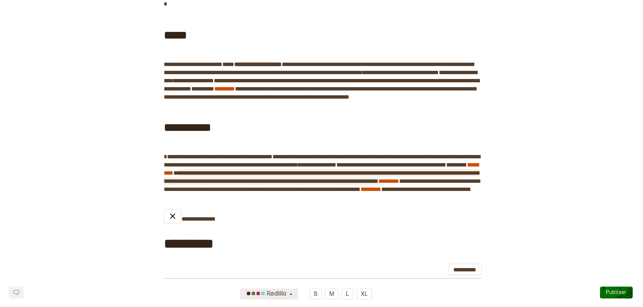
click at [209, 184] on span "**********" at bounding box center [321, 177] width 315 height 14
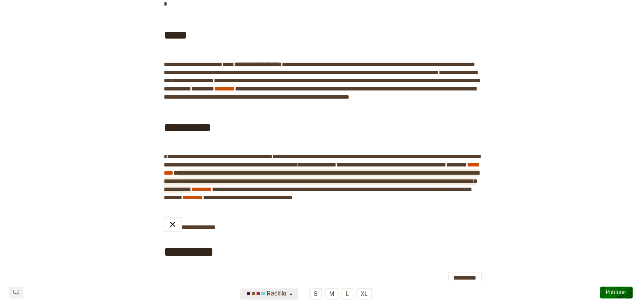
click at [459, 192] on span "**********" at bounding box center [321, 181] width 315 height 22
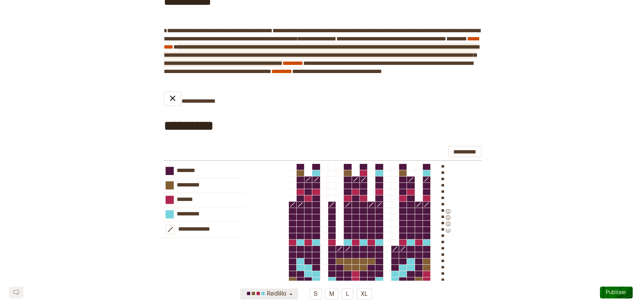
scroll to position [610, 0]
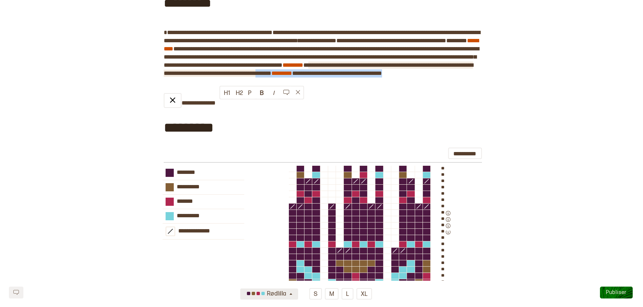
drag, startPoint x: 357, startPoint y: 104, endPoint x: 220, endPoint y: 106, distance: 136.6
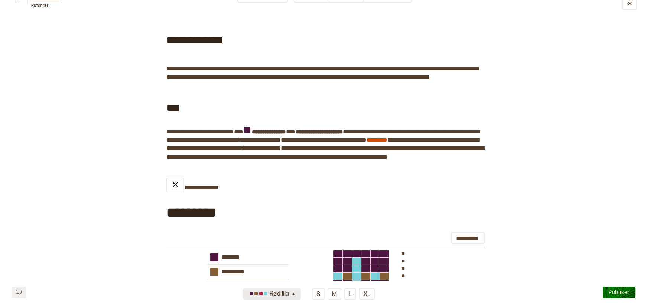
scroll to position [0, 0]
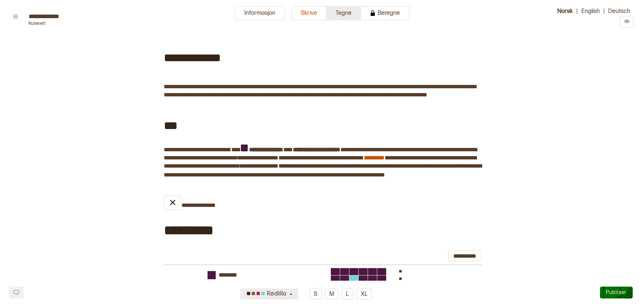
click at [347, 16] on button "Tegne" at bounding box center [344, 13] width 35 height 14
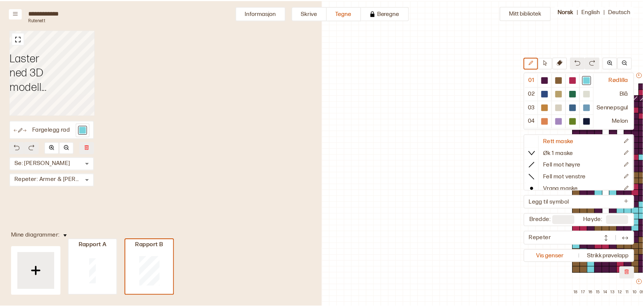
scroll to position [33, 256]
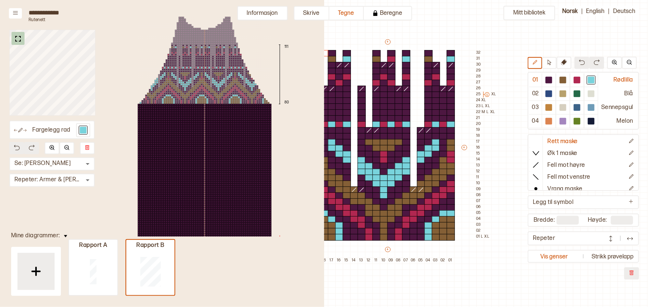
click at [20, 36] on img at bounding box center [17, 38] width 9 height 9
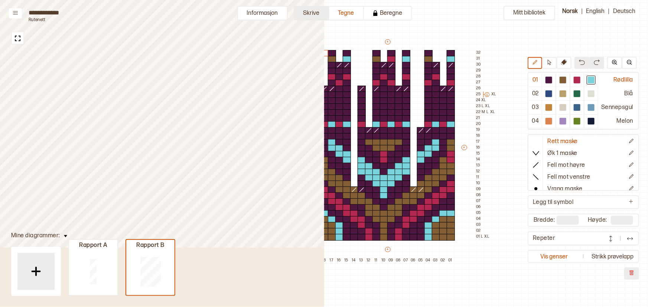
click at [308, 11] on button "Skrive" at bounding box center [312, 13] width 36 height 14
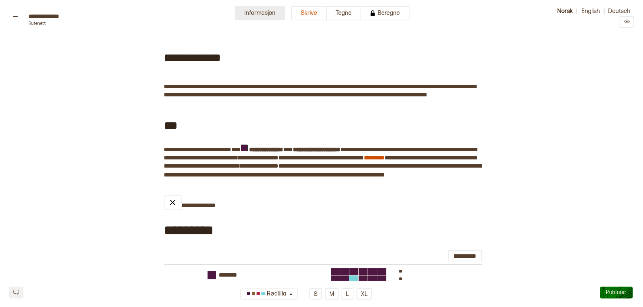
click at [237, 9] on button "Informasjon" at bounding box center [260, 13] width 50 height 14
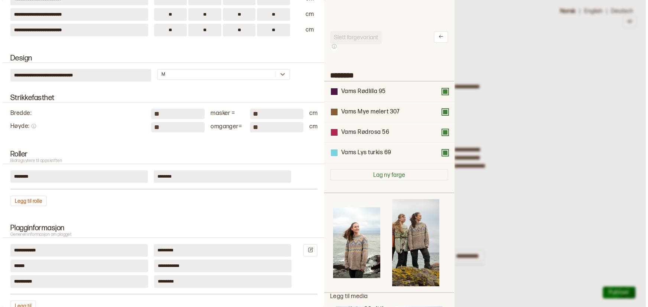
scroll to position [286, 0]
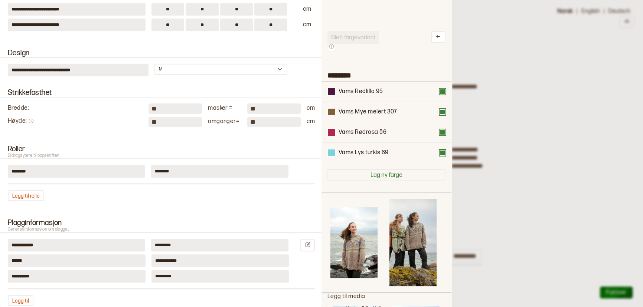
click at [586, 140] on div at bounding box center [321, 153] width 643 height 307
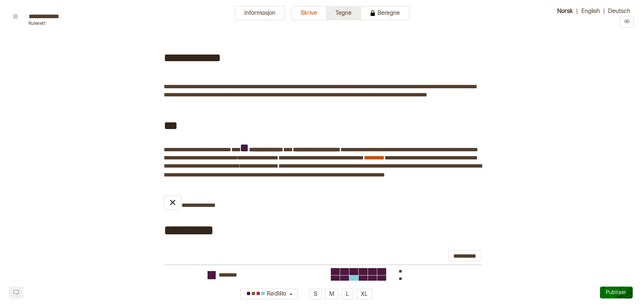
click at [334, 16] on button "Tegne" at bounding box center [344, 13] width 35 height 14
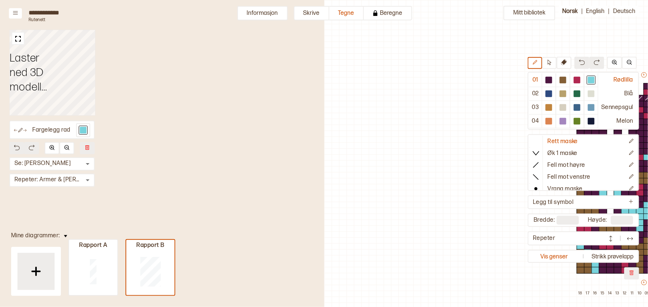
scroll to position [33, 256]
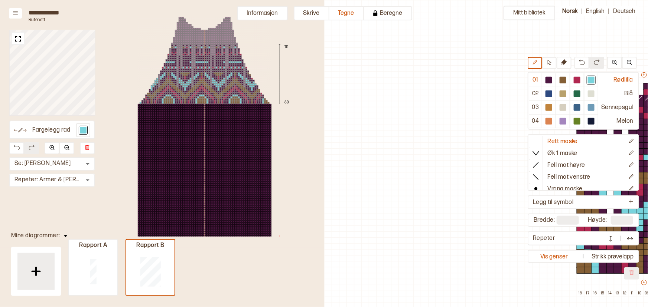
scroll to position [33, 226]
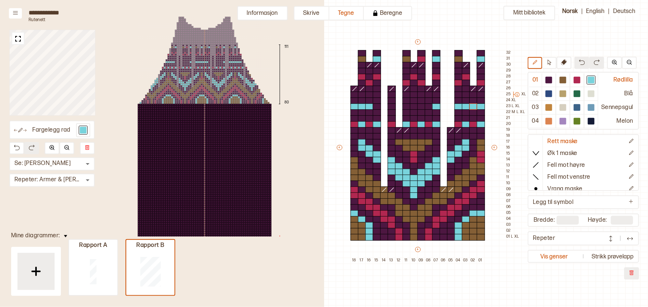
click at [583, 60] on img at bounding box center [582, 62] width 6 height 6
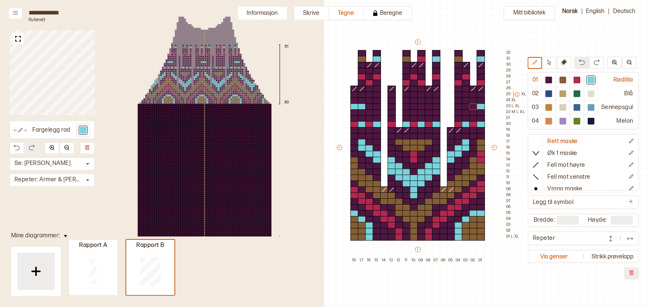
click at [583, 60] on img at bounding box center [582, 62] width 6 height 6
click at [550, 61] on icon at bounding box center [549, 63] width 6 height 6
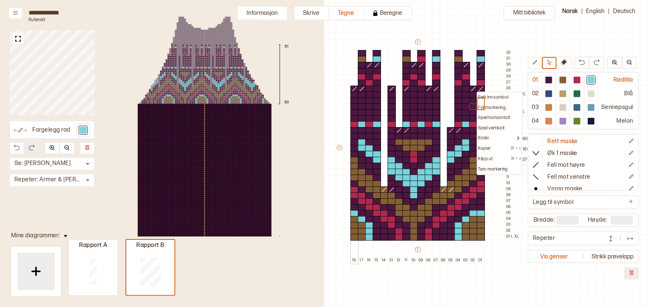
click at [352, 100] on div at bounding box center [354, 101] width 8 height 7
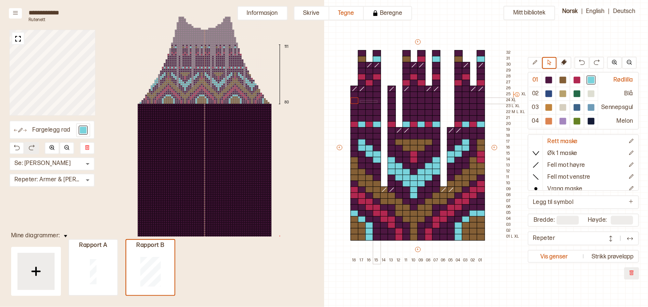
drag, startPoint x: 360, startPoint y: 100, endPoint x: 376, endPoint y: 102, distance: 16.4
click at [376, 102] on div "+ + + + 18 17 16 15 14 13 12 11 10 09 08 07 06 05 04 03 02 01 32 31 30 29 28 27…" at bounding box center [424, 151] width 178 height 226
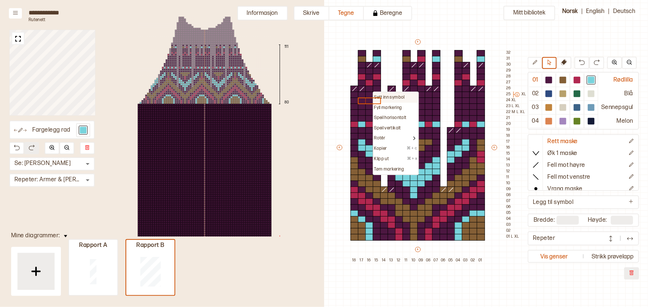
click at [376, 96] on p "Sett inn symbol" at bounding box center [389, 98] width 30 height 6
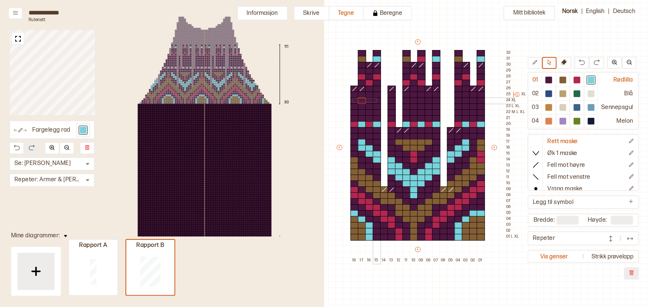
drag, startPoint x: 352, startPoint y: 98, endPoint x: 376, endPoint y: 101, distance: 23.6
click at [376, 101] on div "+ + + + 18 17 16 15 14 13 12 11 10 09 08 07 06 05 04 03 02 01 32 31 30 29 28 27…" at bounding box center [424, 151] width 178 height 226
click at [367, 111] on div at bounding box center [369, 112] width 8 height 7
click at [338, 94] on div "+ + + + 18 17 16 15 14 13 12 11 10 09 08 07 06 05 04 03 02 01 32 31 30 29 28 27…" at bounding box center [424, 151] width 178 height 226
drag, startPoint x: 353, startPoint y: 100, endPoint x: 377, endPoint y: 101, distance: 24.5
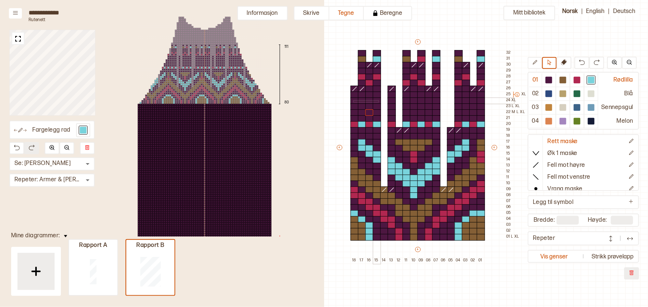
click at [377, 101] on div "+ + + + 18 17 16 15 14 13 12 11 10 09 08 07 06 05 04 03 02 01 32 31 30 29 28 27…" at bounding box center [424, 151] width 178 height 226
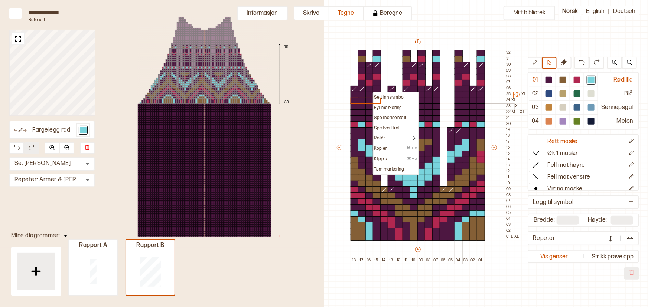
click at [459, 104] on div at bounding box center [458, 107] width 8 height 7
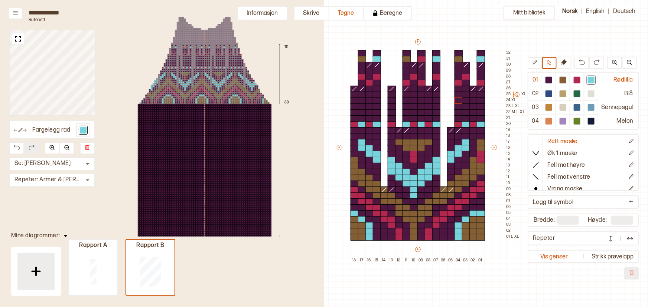
click at [612, 235] on img at bounding box center [610, 238] width 7 height 7
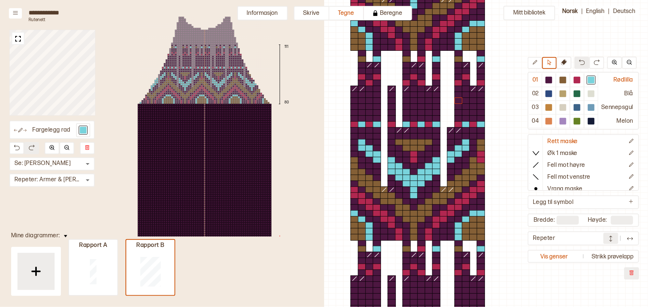
click at [580, 64] on img at bounding box center [582, 62] width 6 height 6
click at [582, 62] on img at bounding box center [582, 62] width 6 height 6
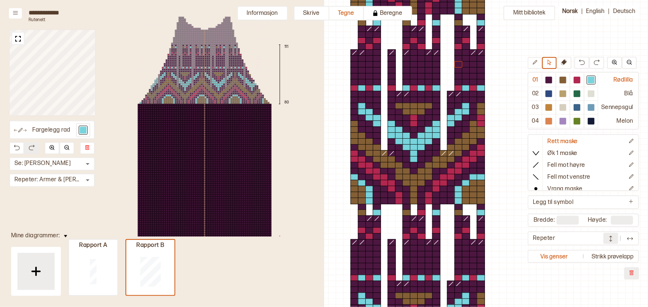
scroll to position [0, 226]
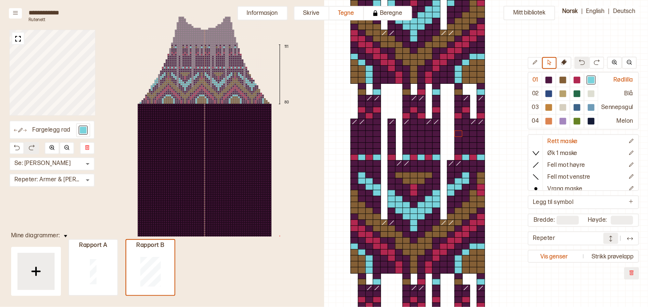
click at [582, 58] on button at bounding box center [581, 63] width 15 height 12
drag, startPoint x: 481, startPoint y: 80, endPoint x: 348, endPoint y: -35, distance: 176.3
click at [348, 0] on html "**********" at bounding box center [324, 153] width 648 height 307
click at [99, 275] on div at bounding box center [93, 271] width 48 height 47
type input "*"
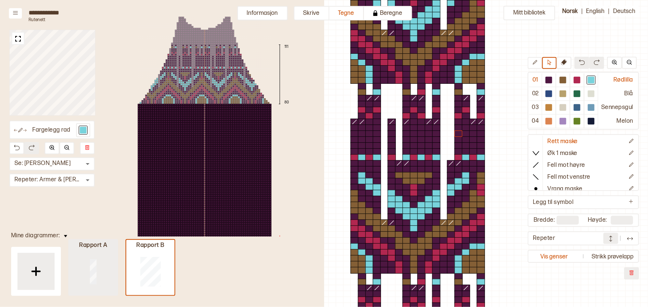
type input "**"
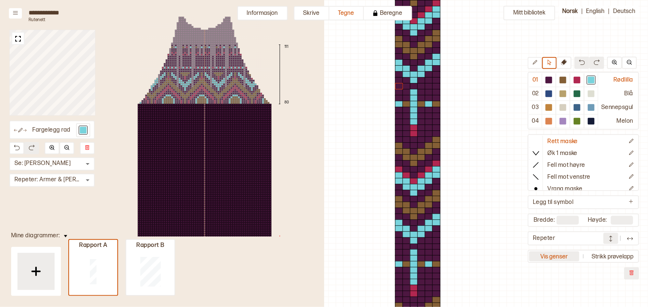
click at [569, 259] on button "Vis genser" at bounding box center [554, 257] width 50 height 10
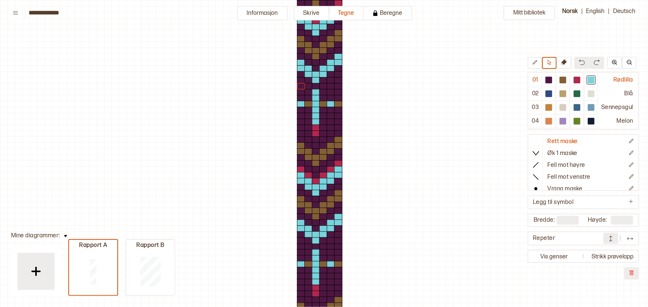
scroll to position [18, 5]
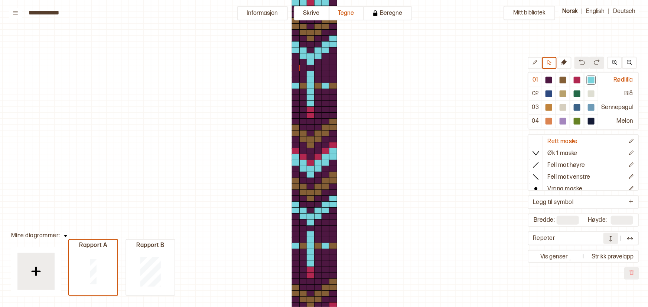
click at [569, 259] on button "Vis genser" at bounding box center [554, 257] width 50 height 10
type input "**"
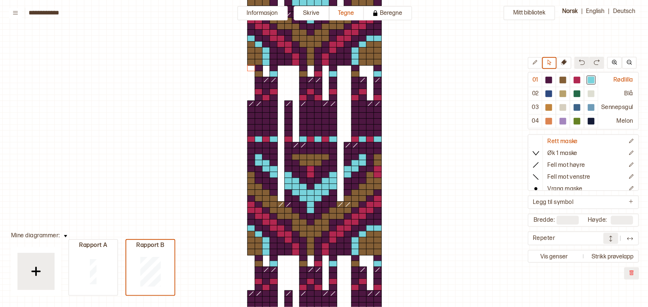
scroll to position [0, 5]
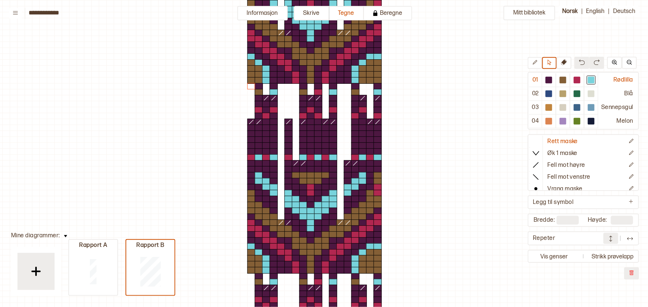
click at [627, 239] on img at bounding box center [629, 238] width 7 height 7
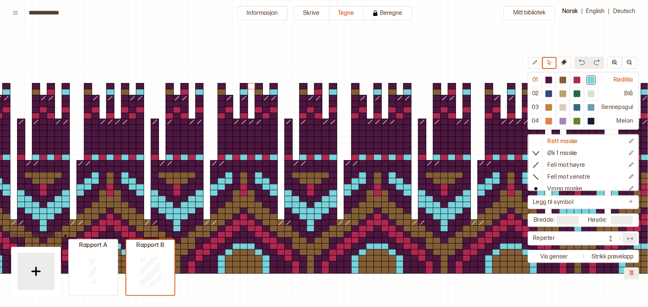
click at [627, 239] on img at bounding box center [629, 238] width 7 height 7
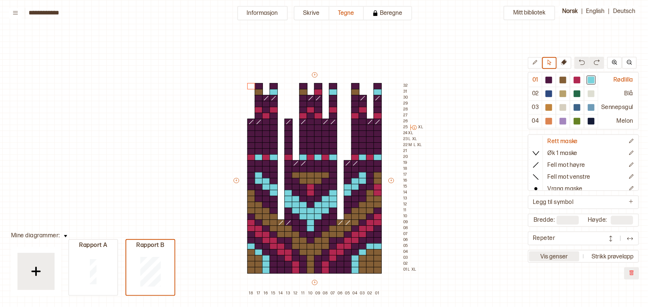
click at [561, 258] on button "Vis genser" at bounding box center [554, 257] width 50 height 10
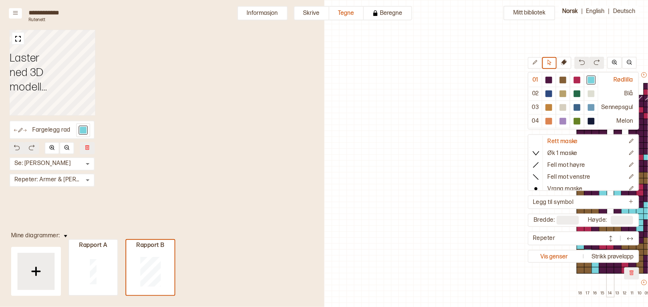
scroll to position [33, 256]
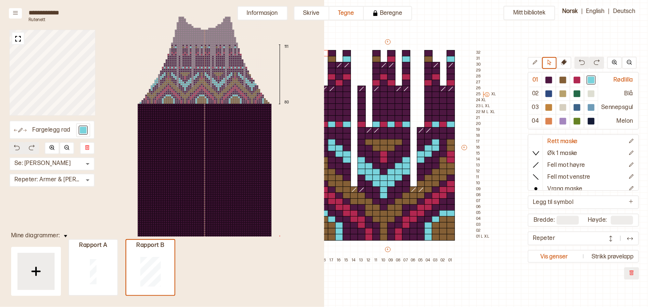
click at [450, 46] on div "+ + + + 18 17 16 15 14 13 12 11 10 09 08 07 06 05 04 03 02 01 32 31 30 29 28 27…" at bounding box center [394, 151] width 178 height 226
click at [547, 79] on div at bounding box center [548, 80] width 7 height 7
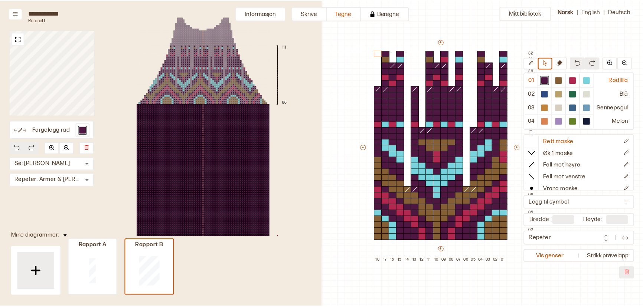
scroll to position [33, 194]
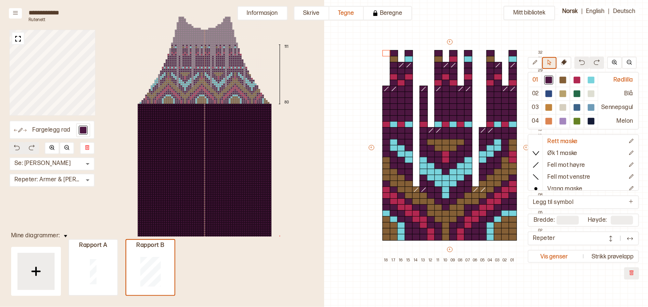
click at [546, 63] on button at bounding box center [549, 63] width 14 height 12
click at [512, 45] on div "+ + + + 18 17 16 15 14 13 12 11 10 09 08 07 06 05 04 03 02 01 32 31 30 29 28 27…" at bounding box center [456, 151] width 178 height 226
click at [549, 80] on div at bounding box center [548, 80] width 7 height 7
click at [393, 47] on div "+ + + + 18 17 16 15 14 13 12 11 10 09 08 07 06 05 04 03 02 01 32 31 30 29 28 27…" at bounding box center [456, 151] width 178 height 226
click at [313, 13] on button "Skrive" at bounding box center [312, 13] width 36 height 14
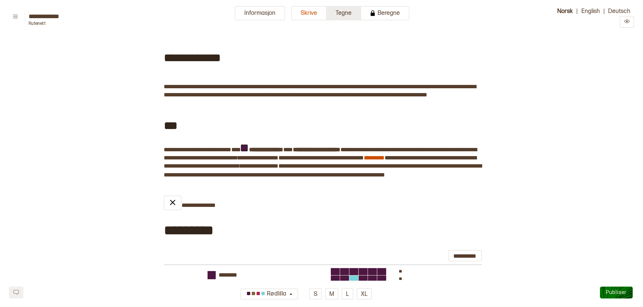
click at [331, 15] on button "Tegne" at bounding box center [344, 13] width 35 height 14
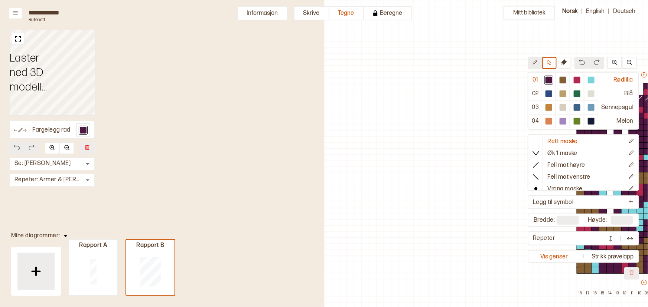
click at [540, 65] on button at bounding box center [534, 63] width 14 height 12
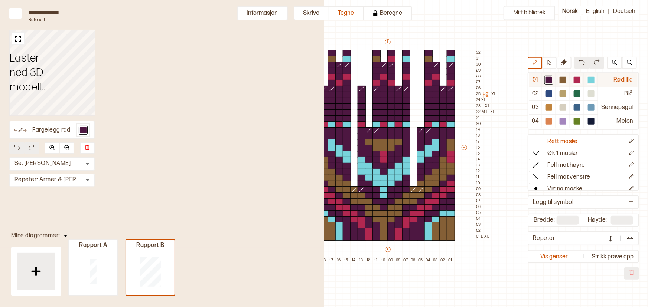
click at [551, 81] on div at bounding box center [548, 80] width 7 height 7
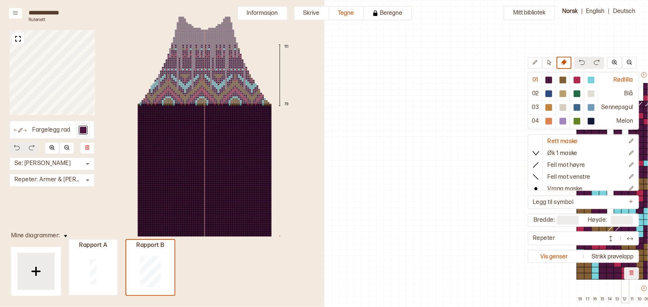
scroll to position [36, 256]
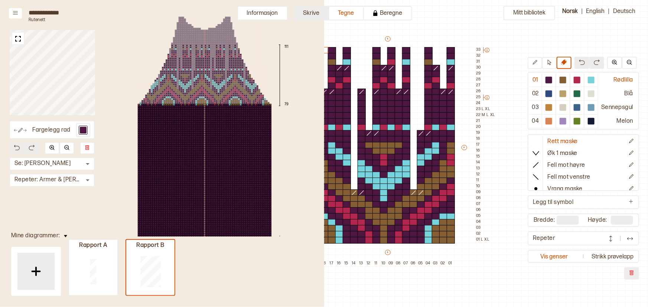
click at [309, 13] on button "Skrive" at bounding box center [312, 13] width 36 height 14
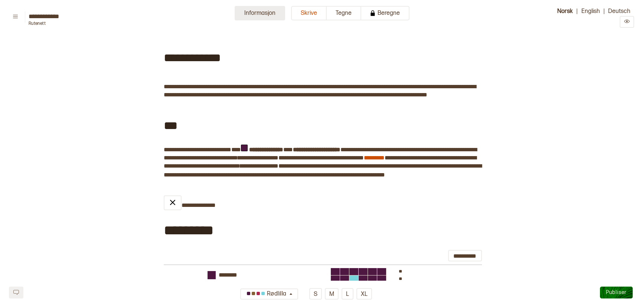
click at [254, 11] on button "Informasjon" at bounding box center [260, 13] width 50 height 14
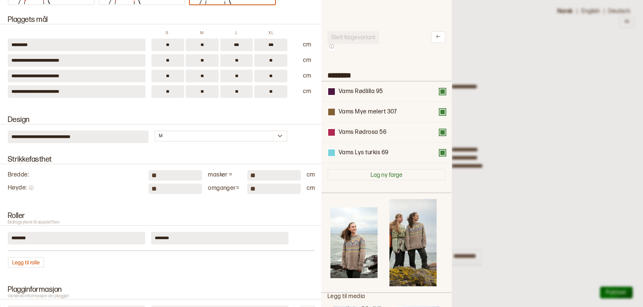
scroll to position [219, 0]
click at [527, 95] on div at bounding box center [321, 153] width 643 height 307
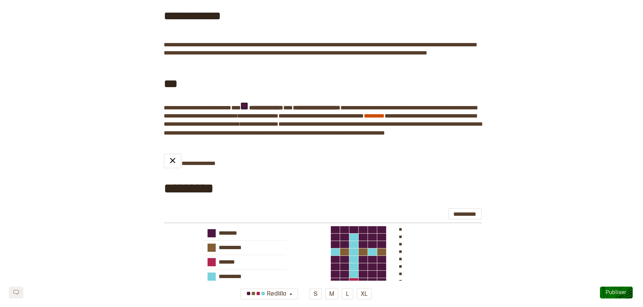
scroll to position [43, 0]
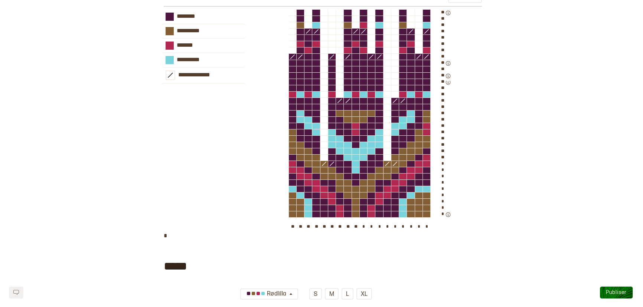
scroll to position [770, 0]
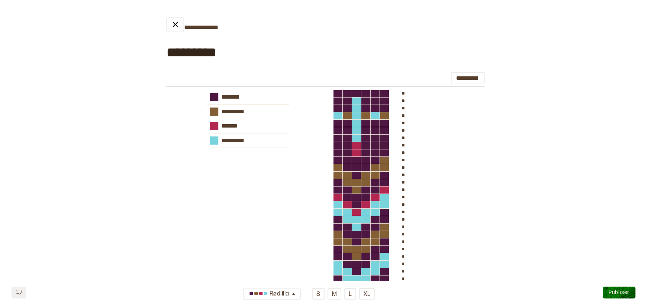
scroll to position [0, 0]
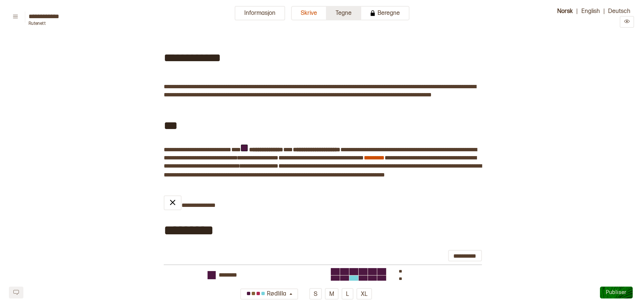
click at [341, 13] on button "Tegne" at bounding box center [344, 13] width 35 height 14
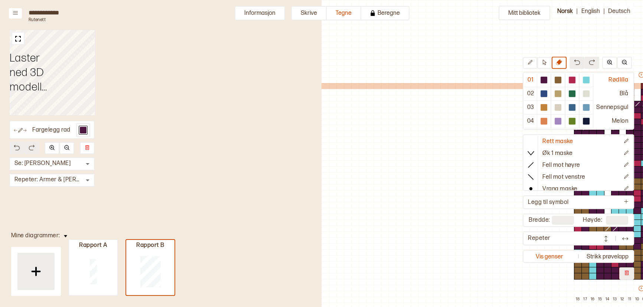
drag, startPoint x: 341, startPoint y: 13, endPoint x: 486, endPoint y: 49, distance: 149.2
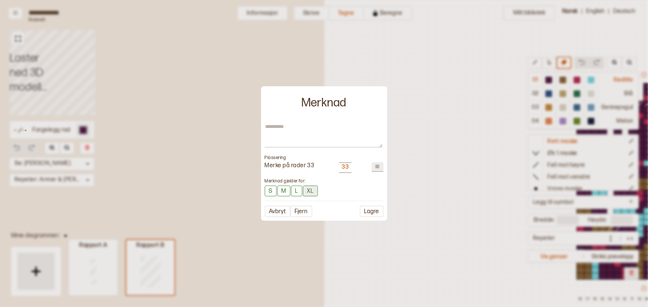
scroll to position [36, 256]
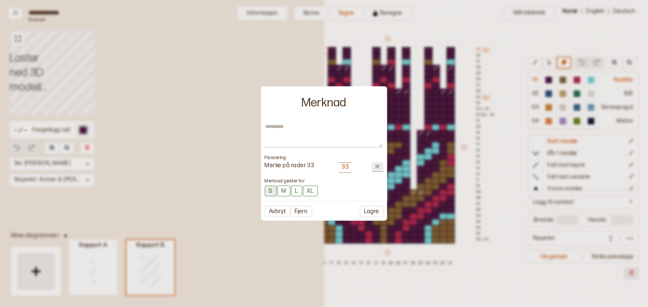
click at [271, 193] on button "S" at bounding box center [271, 191] width 12 height 11
click at [285, 192] on button "M" at bounding box center [284, 191] width 13 height 11
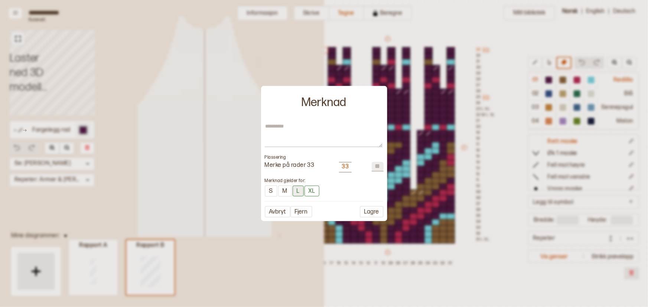
click at [296, 193] on button "L" at bounding box center [297, 191] width 11 height 11
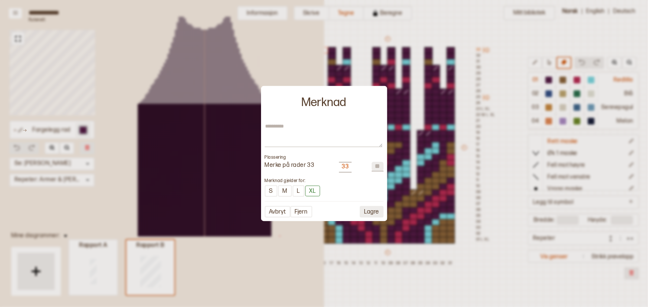
click at [370, 210] on button "Lagre" at bounding box center [372, 212] width 24 height 12
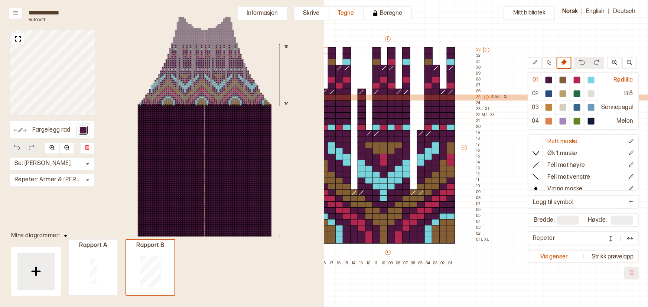
click at [486, 96] on icon at bounding box center [486, 97] width 5 height 5
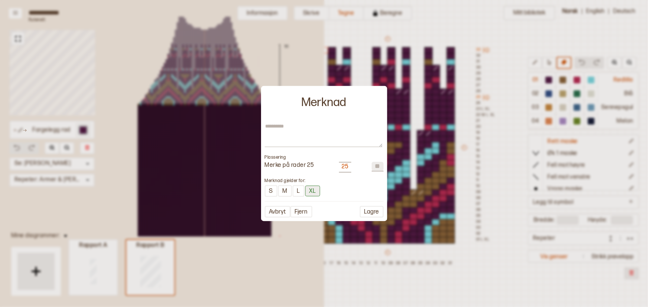
click at [315, 192] on button "XL" at bounding box center [312, 191] width 15 height 11
click at [299, 190] on button "L" at bounding box center [298, 191] width 12 height 12
click at [288, 190] on button "M" at bounding box center [285, 191] width 14 height 12
click at [273, 190] on button "S" at bounding box center [271, 191] width 13 height 12
click at [368, 210] on button "Lagre" at bounding box center [372, 212] width 24 height 12
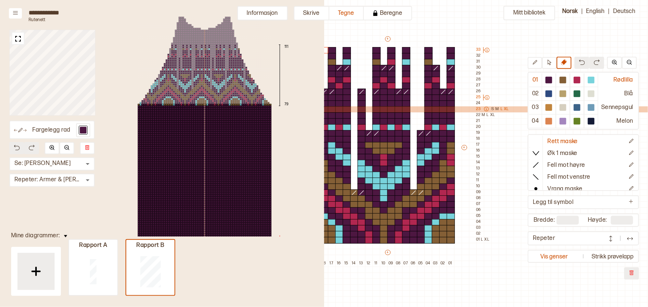
click at [485, 108] on icon at bounding box center [486, 109] width 5 height 5
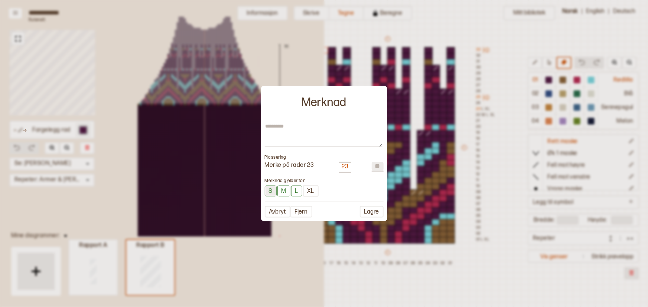
click at [268, 191] on button "S" at bounding box center [271, 191] width 12 height 11
click at [268, 191] on button "S" at bounding box center [271, 191] width 13 height 12
click at [374, 212] on button "Lagre" at bounding box center [372, 212] width 24 height 12
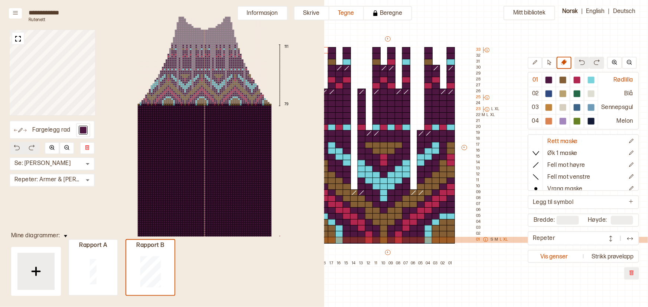
click at [487, 240] on icon at bounding box center [485, 239] width 4 height 4
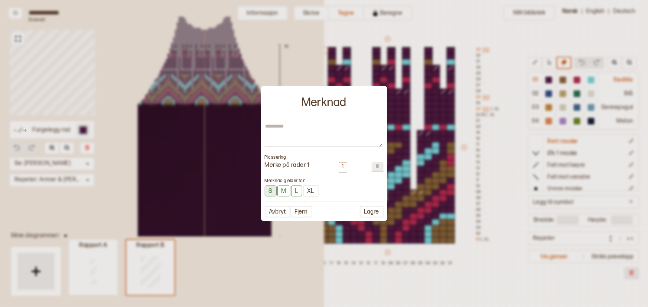
click at [270, 191] on button "S" at bounding box center [271, 191] width 12 height 11
click at [289, 191] on button "M" at bounding box center [284, 191] width 13 height 11
click at [295, 192] on button "L" at bounding box center [297, 191] width 11 height 11
click at [313, 192] on button "XL" at bounding box center [313, 191] width 16 height 12
click at [303, 191] on button "L" at bounding box center [298, 191] width 12 height 12
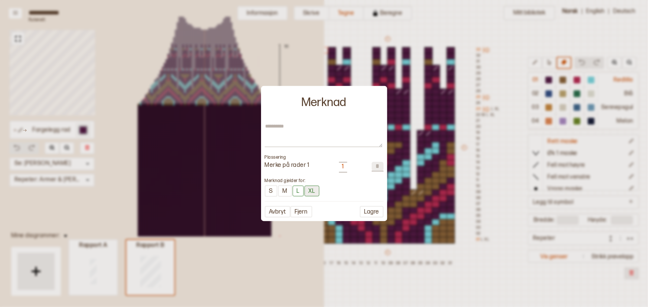
click at [315, 192] on button "XL" at bounding box center [311, 191] width 15 height 11
click at [300, 189] on button "L" at bounding box center [297, 191] width 11 height 11
click at [273, 191] on button "S" at bounding box center [271, 191] width 13 height 12
click at [286, 191] on button "M" at bounding box center [284, 191] width 14 height 12
type textarea "*"
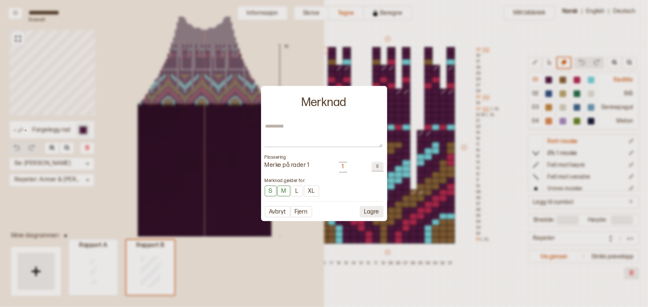
click at [368, 212] on button "Lagre" at bounding box center [372, 212] width 24 height 12
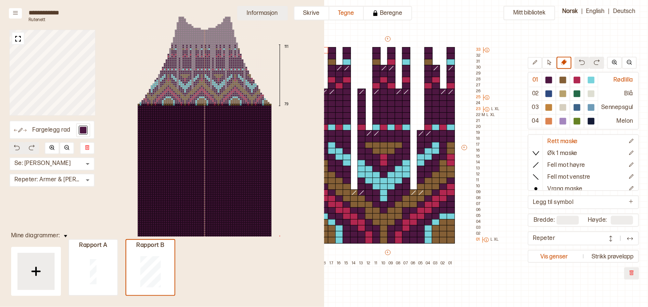
click at [271, 18] on button "Informasjon" at bounding box center [262, 13] width 50 height 14
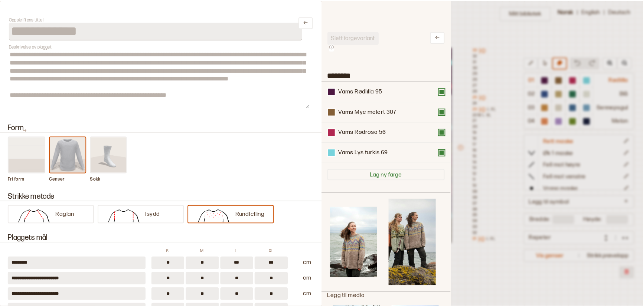
scroll to position [5, 5]
click at [467, 33] on div at bounding box center [324, 153] width 648 height 307
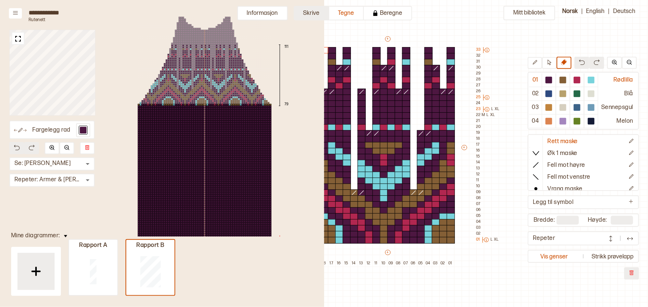
click at [311, 17] on button "Skrive" at bounding box center [312, 13] width 36 height 14
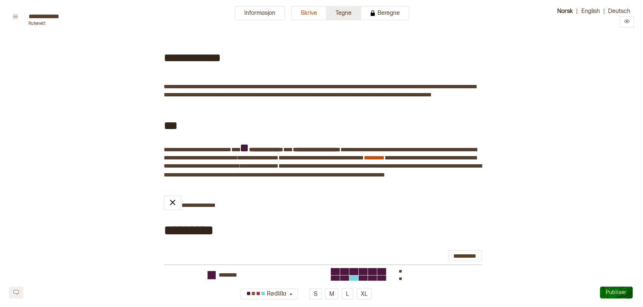
click at [345, 13] on button "Tegne" at bounding box center [344, 13] width 35 height 14
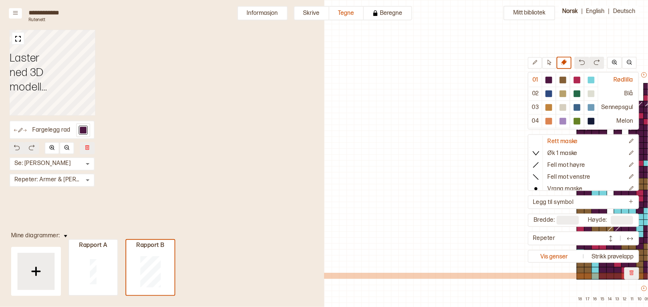
scroll to position [36, 256]
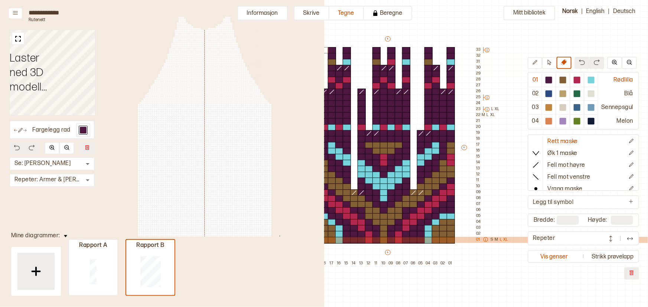
click at [486, 239] on icon at bounding box center [485, 239] width 5 height 5
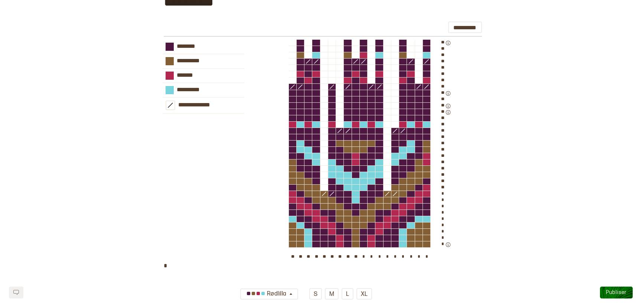
scroll to position [743, 0]
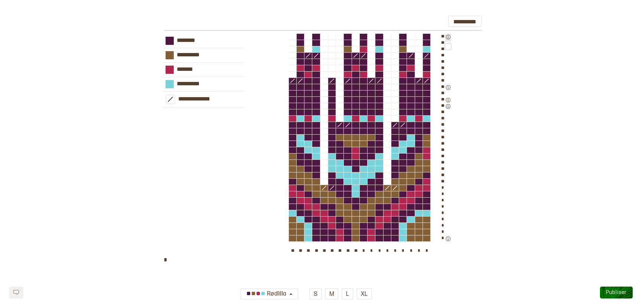
click at [447, 40] on icon "button" at bounding box center [447, 37] width 5 height 5
click at [448, 90] on icon "button" at bounding box center [447, 87] width 5 height 5
click at [449, 105] on button "button" at bounding box center [448, 101] width 7 height 8
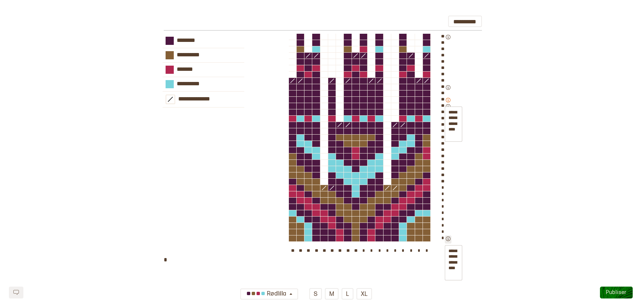
click at [449, 242] on icon "button" at bounding box center [447, 238] width 5 height 5
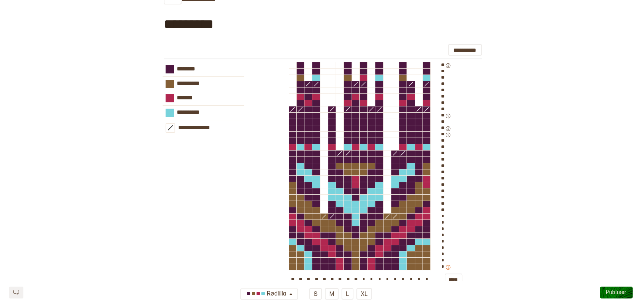
scroll to position [735, 0]
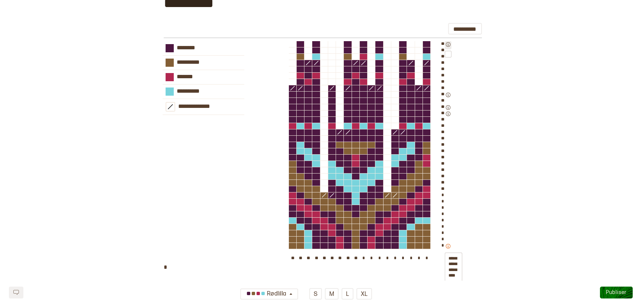
click at [448, 47] on icon "button" at bounding box center [447, 44] width 5 height 5
click at [448, 58] on div at bounding box center [448, 54] width 7 height 7
click at [447, 49] on button "button" at bounding box center [448, 45] width 7 height 8
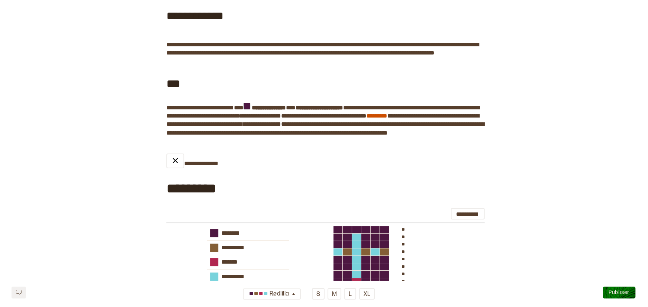
scroll to position [0, 0]
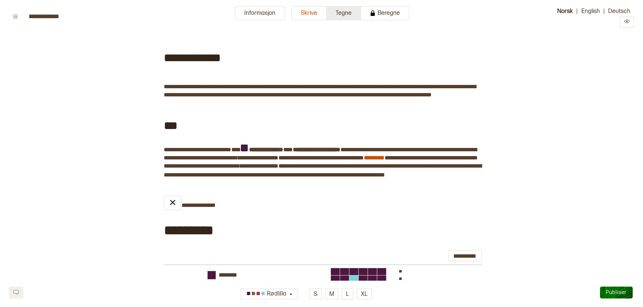
click at [340, 12] on button "Tegne" at bounding box center [344, 13] width 35 height 14
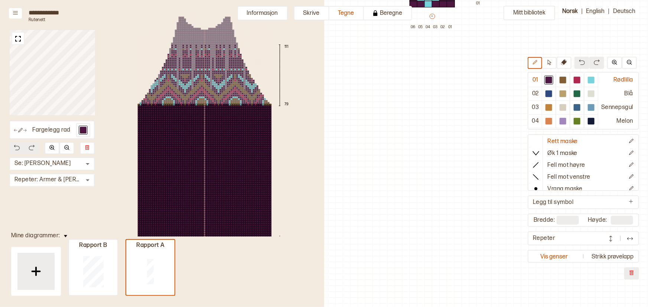
scroll to position [245, 212]
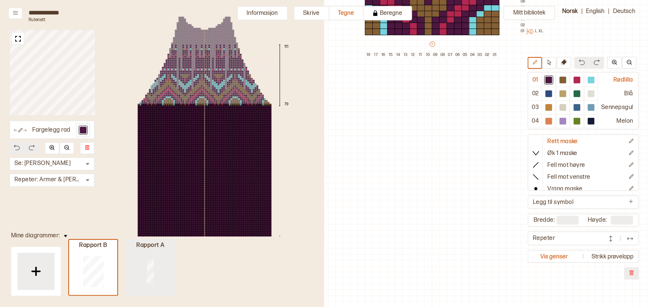
type input "**"
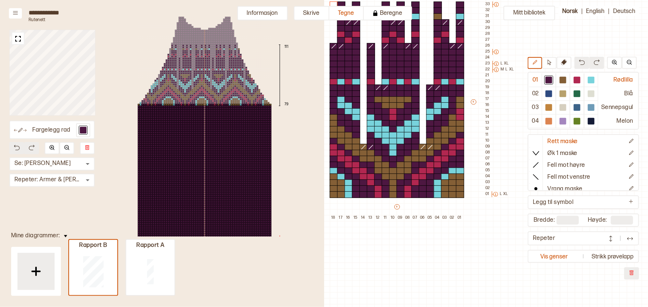
scroll to position [82, 300]
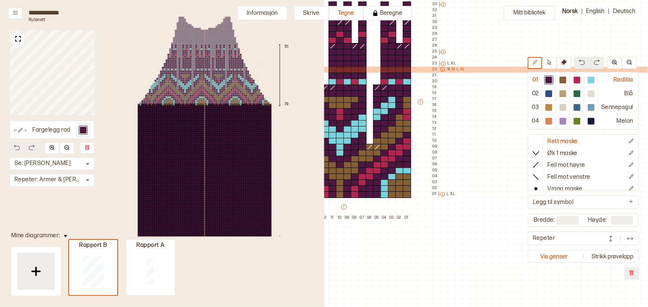
click at [447, 69] on p "S" at bounding box center [448, 70] width 3 height 6
click at [452, 69] on p "M" at bounding box center [453, 70] width 3 height 6
click at [457, 69] on p "L" at bounding box center [457, 70] width 2 height 6
click at [465, 68] on div "S M L XL" at bounding box center [451, 70] width 29 height 6
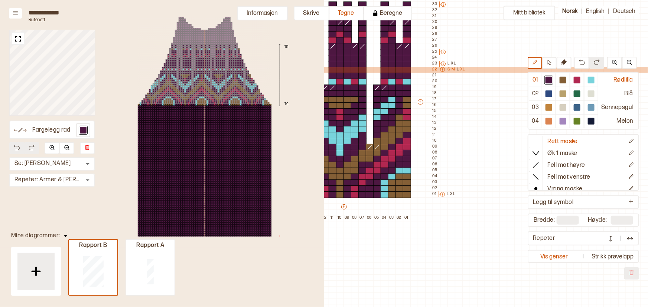
click at [463, 70] on p "XL" at bounding box center [462, 70] width 5 height 6
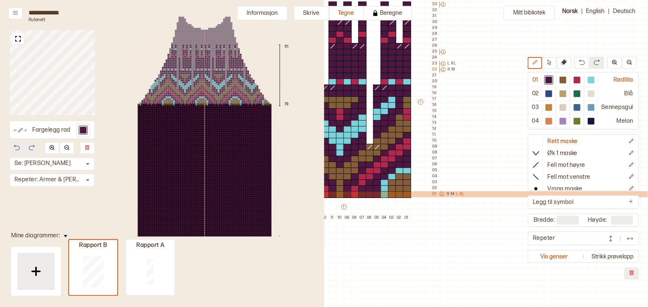
click at [448, 193] on p "S" at bounding box center [447, 194] width 3 height 6
click at [454, 193] on div "S M L XL" at bounding box center [450, 194] width 29 height 6
click at [453, 193] on p "M" at bounding box center [452, 194] width 3 height 6
click at [460, 193] on p "XL" at bounding box center [461, 194] width 5 height 6
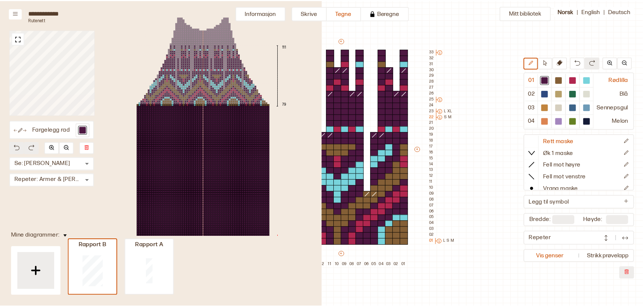
scroll to position [33, 300]
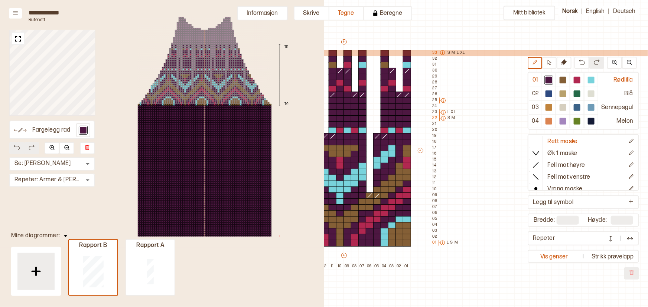
click at [449, 52] on p "S" at bounding box center [448, 53] width 3 height 6
click at [452, 52] on p "M" at bounding box center [453, 53] width 3 height 6
click at [458, 52] on p "L" at bounding box center [457, 53] width 2 height 6
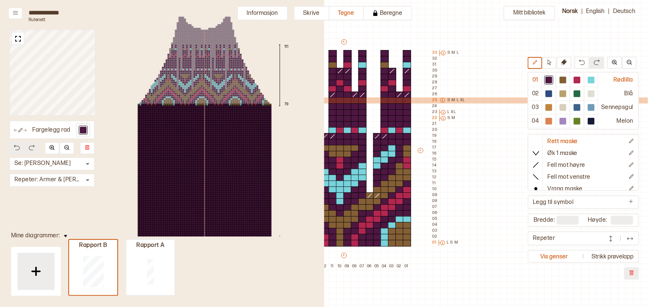
click at [448, 100] on p "S" at bounding box center [448, 101] width 3 height 6
click at [452, 99] on p "M" at bounding box center [453, 101] width 3 height 6
click at [456, 100] on p "L" at bounding box center [457, 101] width 2 height 6
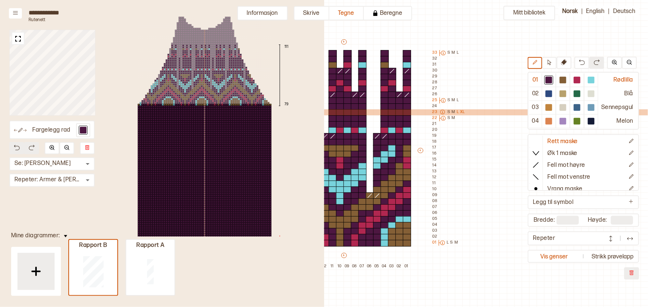
click at [456, 111] on p "L" at bounding box center [457, 112] width 2 height 6
click at [461, 111] on p "XL" at bounding box center [462, 112] width 5 height 6
click at [446, 111] on div "S M L XL" at bounding box center [451, 112] width 29 height 6
click at [448, 112] on p "S" at bounding box center [448, 112] width 3 height 6
click at [453, 111] on p "M" at bounding box center [453, 112] width 3 height 6
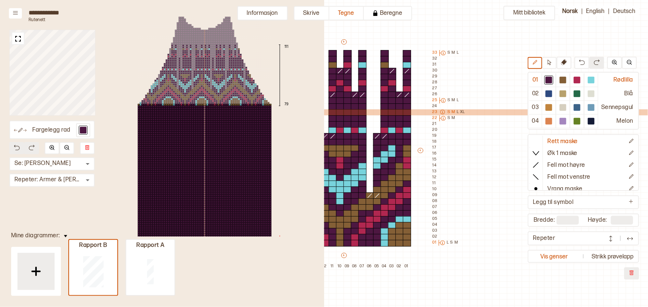
click at [457, 111] on p "L" at bounding box center [457, 112] width 2 height 6
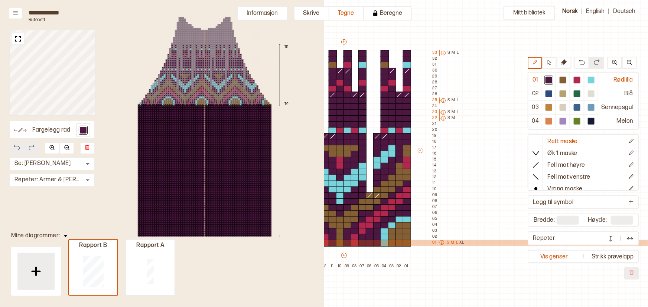
click at [456, 243] on p "L" at bounding box center [457, 243] width 2 height 6
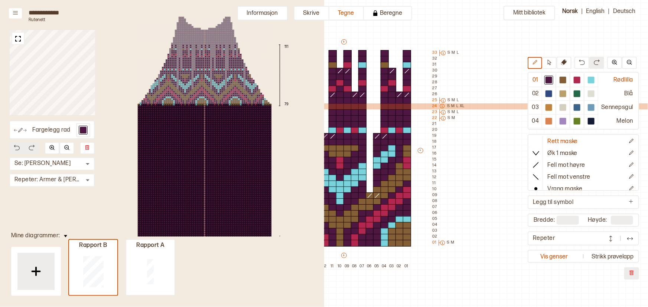
click at [441, 107] on icon at bounding box center [441, 106] width 5 height 5
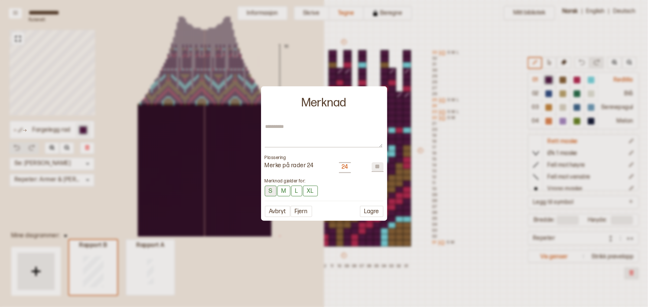
click at [271, 194] on button "S" at bounding box center [271, 191] width 12 height 11
click at [282, 193] on button "M" at bounding box center [284, 191] width 13 height 11
type textarea "*"
click at [369, 210] on button "Lagre" at bounding box center [372, 212] width 24 height 12
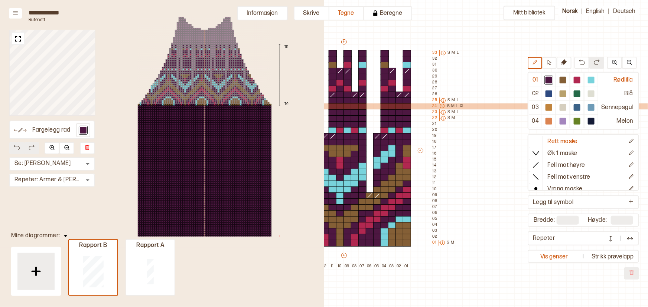
click at [449, 107] on p "S" at bounding box center [448, 107] width 3 height 6
click at [454, 105] on div "S M L XL" at bounding box center [450, 107] width 29 height 6
click at [453, 107] on p "M" at bounding box center [452, 107] width 3 height 6
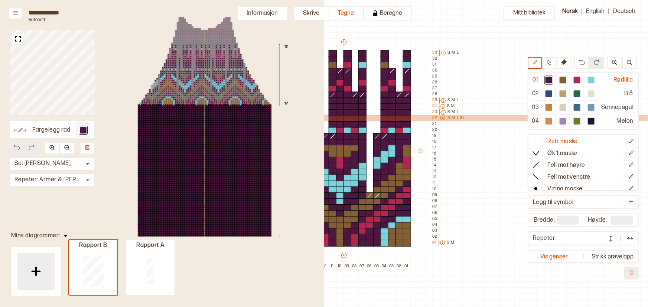
click at [457, 118] on p "L" at bounding box center [457, 118] width 2 height 6
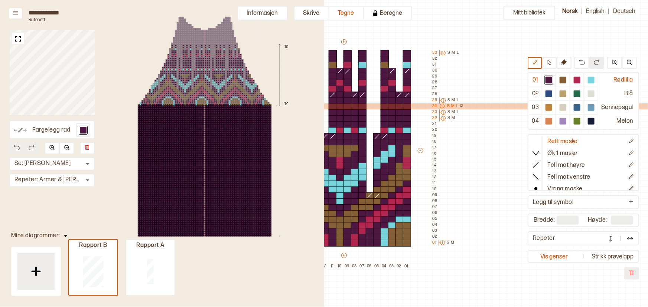
click at [456, 107] on p "L" at bounding box center [457, 107] width 2 height 6
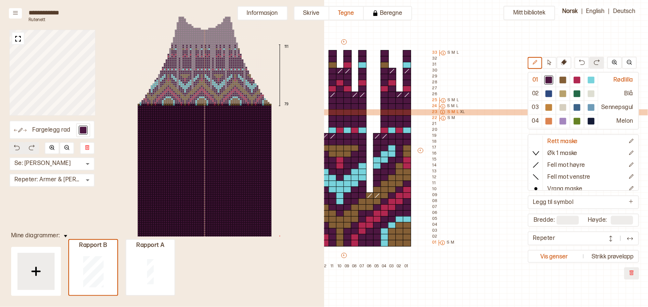
click at [456, 111] on p "L" at bounding box center [457, 112] width 2 height 6
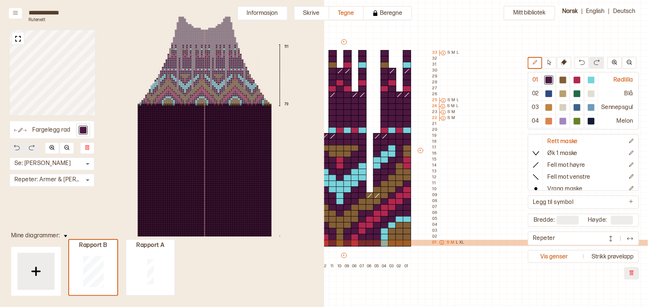
click at [451, 242] on p "M" at bounding box center [452, 243] width 3 height 6
click at [308, 16] on button "Skrive" at bounding box center [312, 13] width 36 height 14
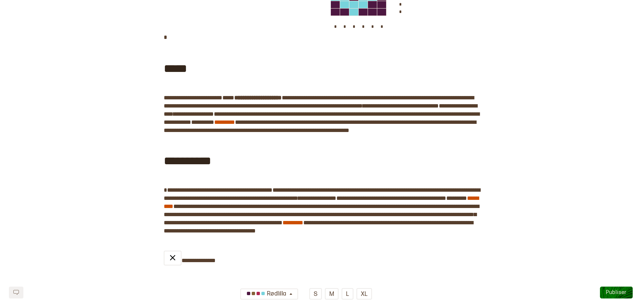
scroll to position [456, 0]
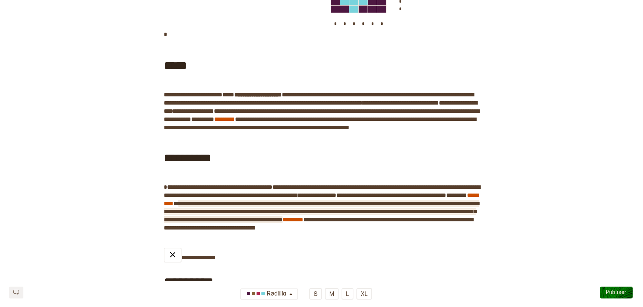
click at [415, 223] on span "**********" at bounding box center [321, 212] width 315 height 22
click at [555, 197] on div "**********" at bounding box center [321, 204] width 643 height 1247
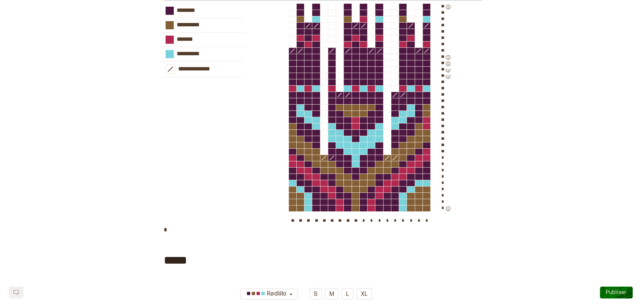
scroll to position [779, 0]
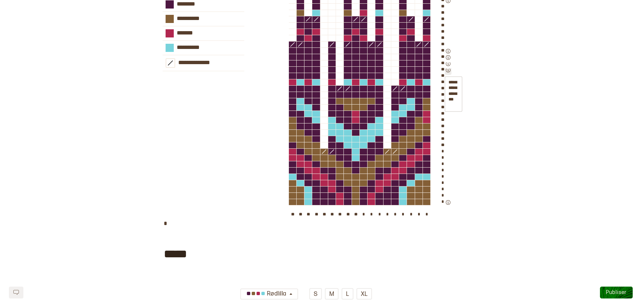
click at [447, 73] on icon "button" at bounding box center [447, 70] width 5 height 5
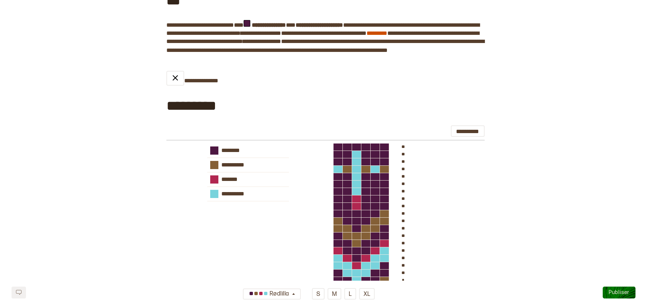
scroll to position [0, 0]
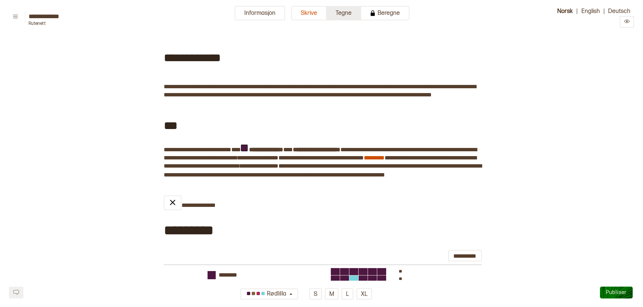
click at [344, 13] on button "Tegne" at bounding box center [344, 13] width 35 height 14
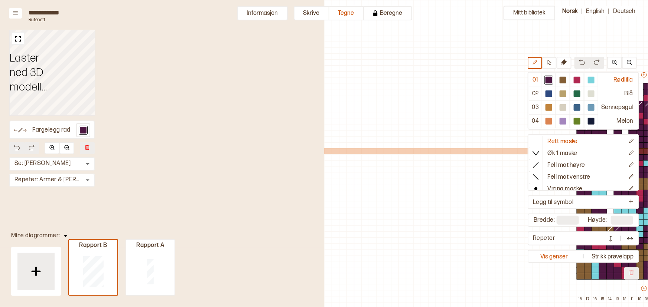
scroll to position [36, 256]
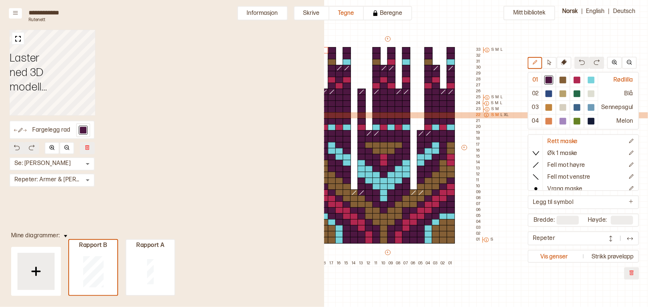
click at [496, 115] on p "M" at bounding box center [496, 115] width 3 height 6
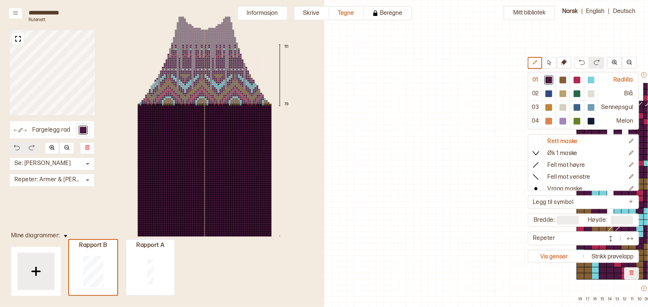
scroll to position [36, 256]
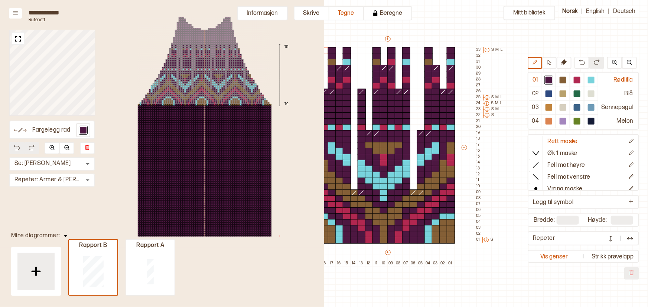
click at [579, 28] on div "Mitt bibliotek 01 Rødlilla 02 Blå 03 Sennepsgul 04 Melon Rett maske Øk 1 maske …" at bounding box center [392, 271] width 648 height 615
click at [311, 13] on button "Skrive" at bounding box center [312, 13] width 36 height 14
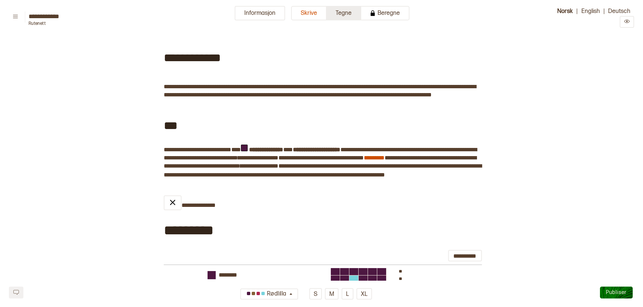
click at [346, 7] on button "Tegne" at bounding box center [344, 13] width 35 height 14
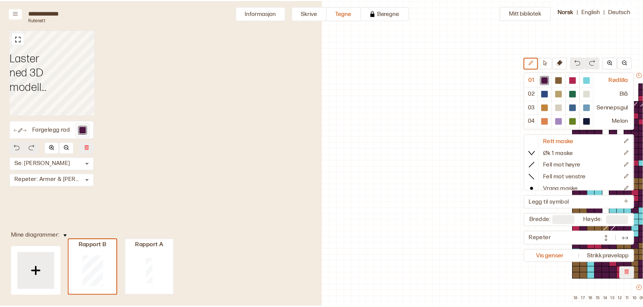
scroll to position [36, 256]
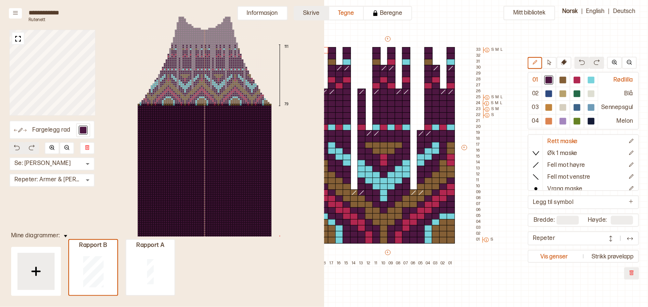
click at [317, 12] on button "Skrive" at bounding box center [312, 13] width 36 height 14
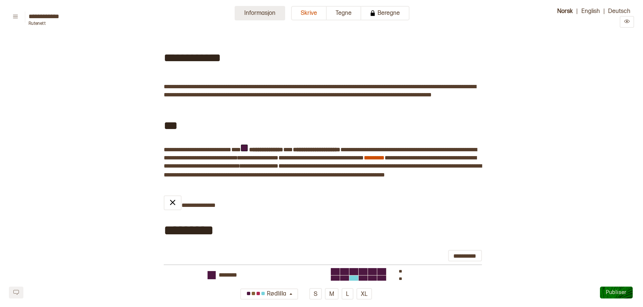
click at [261, 12] on button "Informasjon" at bounding box center [260, 13] width 50 height 14
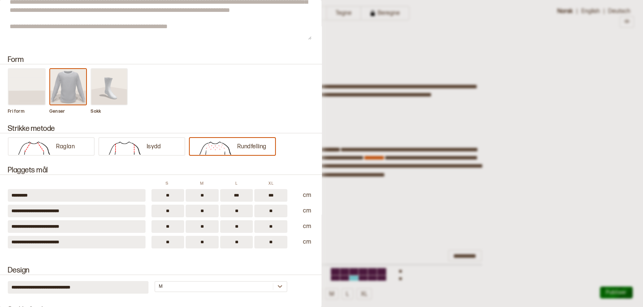
scroll to position [71, 0]
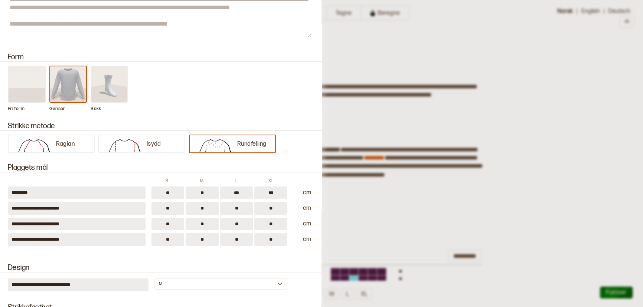
click at [380, 148] on div at bounding box center [321, 153] width 643 height 307
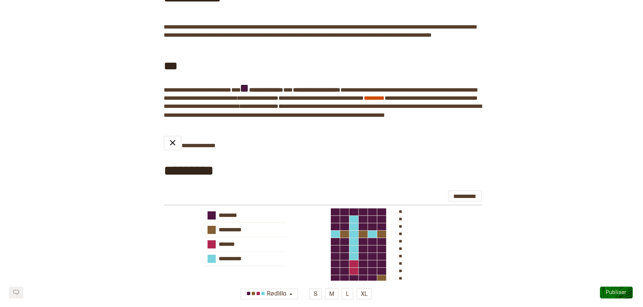
scroll to position [0, 0]
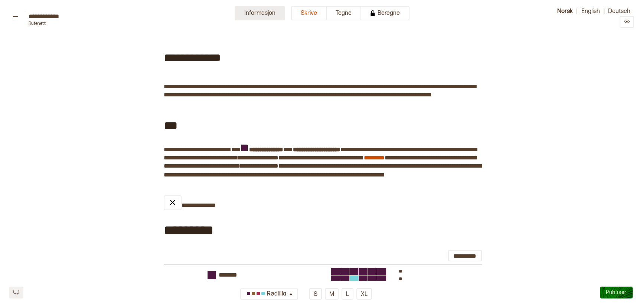
click at [257, 9] on button "Informasjon" at bounding box center [260, 13] width 50 height 14
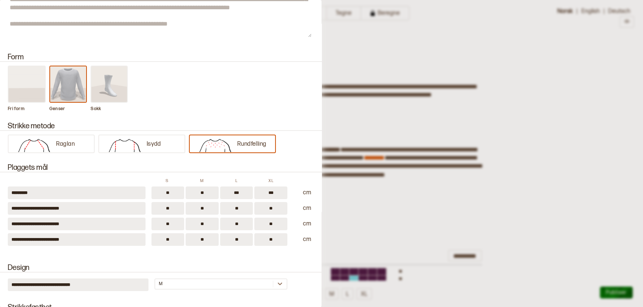
click at [374, 121] on div at bounding box center [321, 153] width 643 height 307
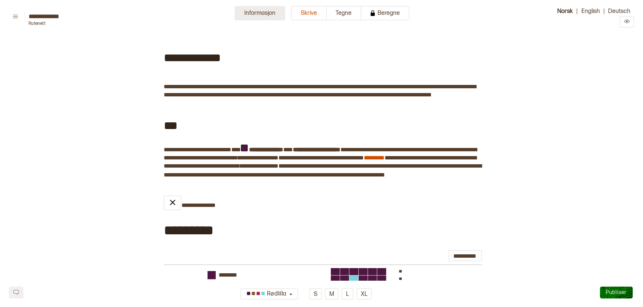
click at [255, 9] on button "Informasjon" at bounding box center [260, 13] width 50 height 14
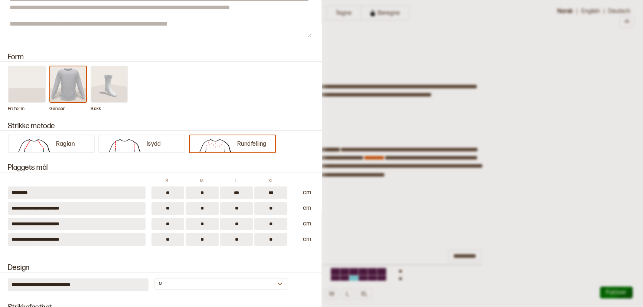
click at [170, 239] on input "**" at bounding box center [167, 239] width 33 height 13
type input "**"
click at [203, 240] on input "**" at bounding box center [202, 239] width 33 height 13
type input "**"
click at [240, 240] on input "**" at bounding box center [236, 239] width 33 height 13
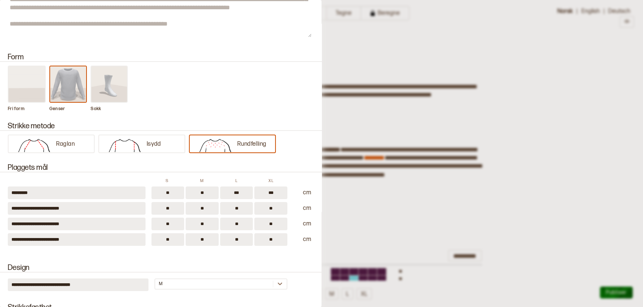
click at [367, 196] on div at bounding box center [321, 153] width 643 height 307
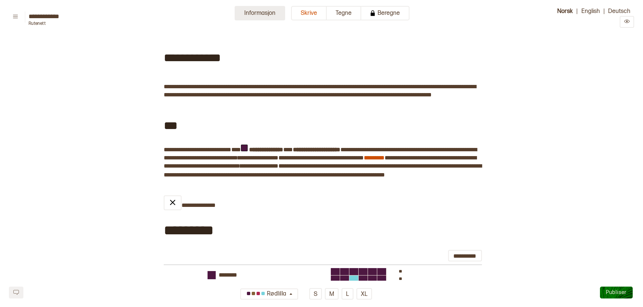
click at [268, 13] on button "Informasjon" at bounding box center [260, 13] width 50 height 14
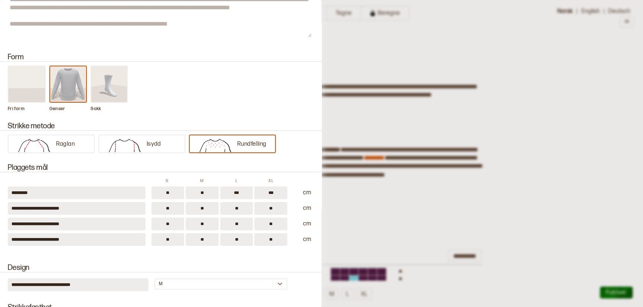
click at [360, 198] on div at bounding box center [321, 153] width 643 height 307
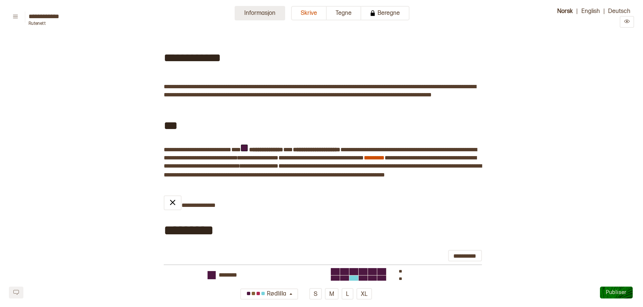
click at [271, 16] on button "Informasjon" at bounding box center [260, 13] width 50 height 14
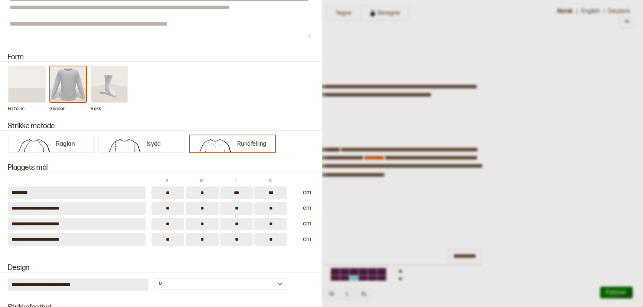
click at [364, 131] on div at bounding box center [321, 153] width 643 height 307
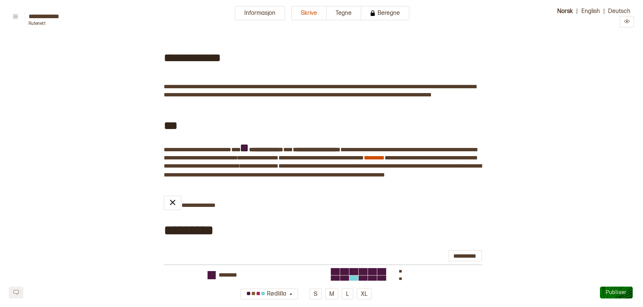
click at [278, 161] on span "**********" at bounding box center [258, 157] width 40 height 7
click at [322, 145] on div "***" at bounding box center [321, 125] width 315 height 40
click at [314, 11] on button "Skrive" at bounding box center [309, 13] width 36 height 14
click at [267, 11] on button "Informasjon" at bounding box center [260, 13] width 50 height 14
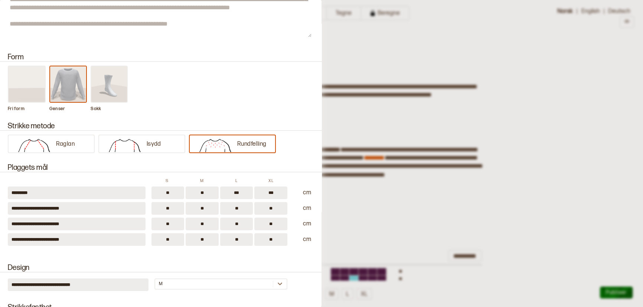
click at [274, 241] on input "**" at bounding box center [270, 239] width 33 height 13
type input "**"
click at [359, 228] on div at bounding box center [321, 153] width 643 height 307
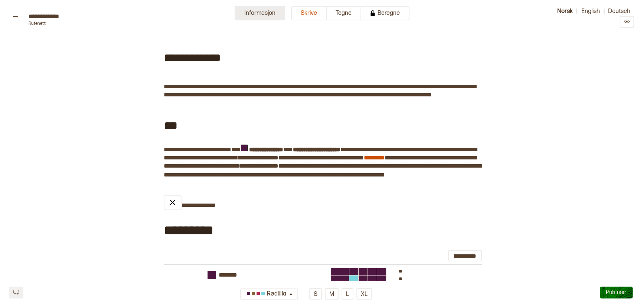
click at [259, 12] on button "Informasjon" at bounding box center [260, 13] width 50 height 14
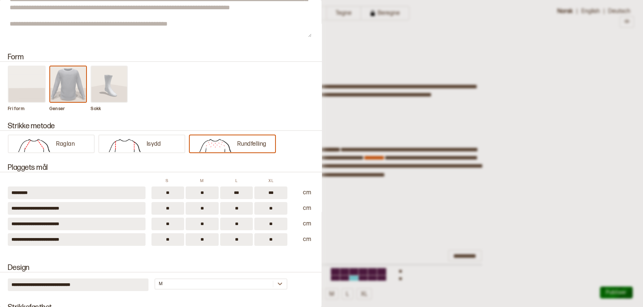
click at [174, 226] on input "**" at bounding box center [167, 224] width 33 height 13
type input "**"
click at [381, 200] on div at bounding box center [321, 153] width 643 height 307
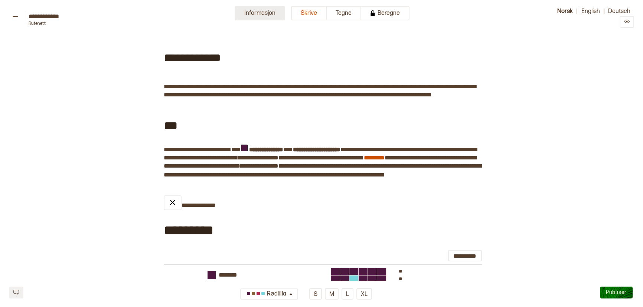
click at [266, 19] on button "Informasjon" at bounding box center [260, 13] width 50 height 14
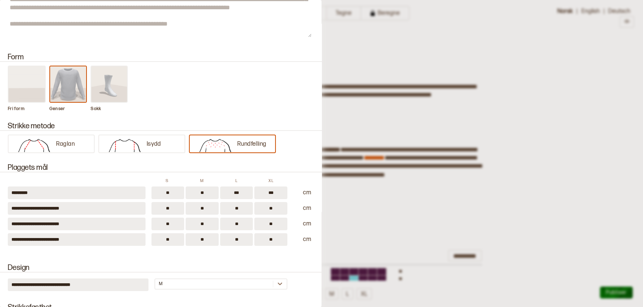
click at [210, 222] on input "**" at bounding box center [202, 224] width 33 height 13
type input "**"
click at [240, 225] on input "**" at bounding box center [236, 224] width 33 height 13
type input "**"
click at [525, 161] on div at bounding box center [321, 153] width 643 height 307
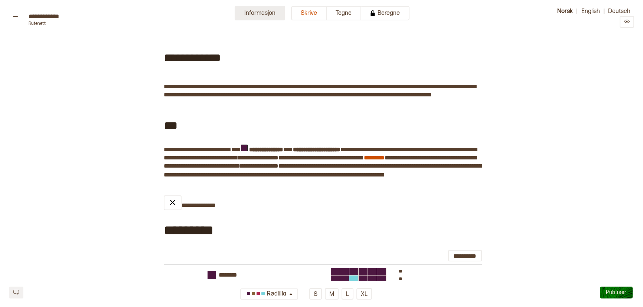
click at [264, 16] on button "Informasjon" at bounding box center [260, 13] width 50 height 14
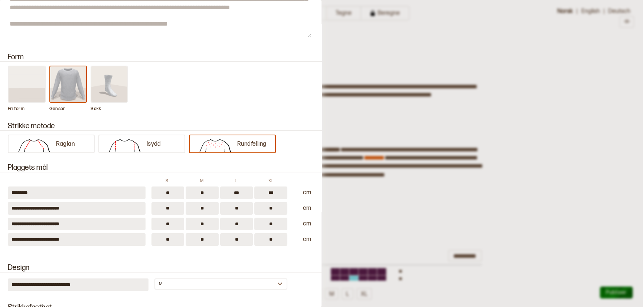
click at [270, 223] on input "**" at bounding box center [270, 224] width 33 height 13
type input "**"
click at [442, 229] on div at bounding box center [321, 153] width 643 height 307
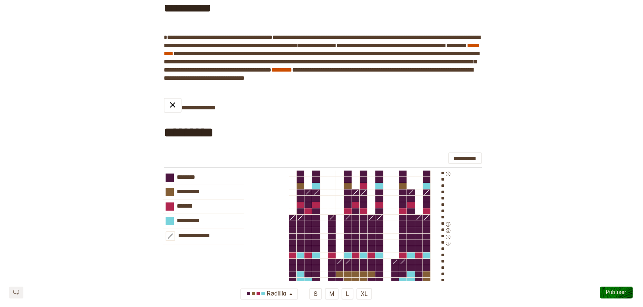
scroll to position [607, 0]
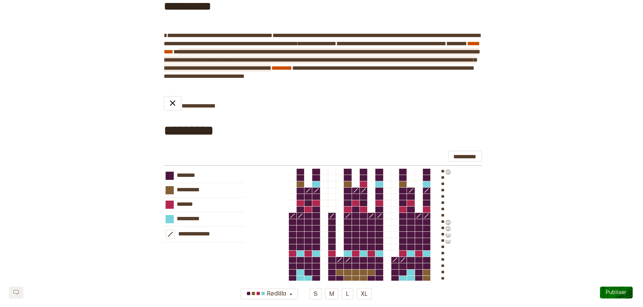
click at [280, 71] on span "**********" at bounding box center [321, 60] width 315 height 22
click at [474, 71] on span "**********" at bounding box center [321, 60] width 315 height 22
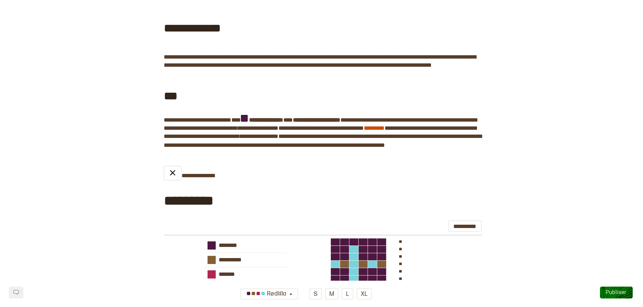
scroll to position [0, 0]
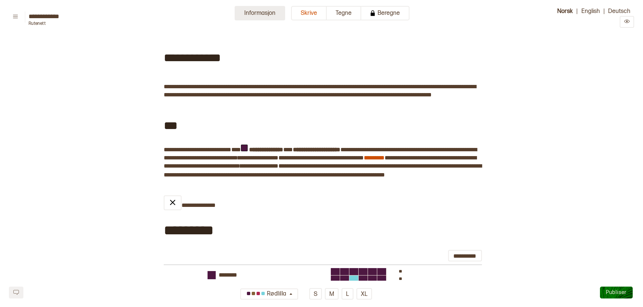
click at [273, 10] on button "Informasjon" at bounding box center [260, 13] width 50 height 14
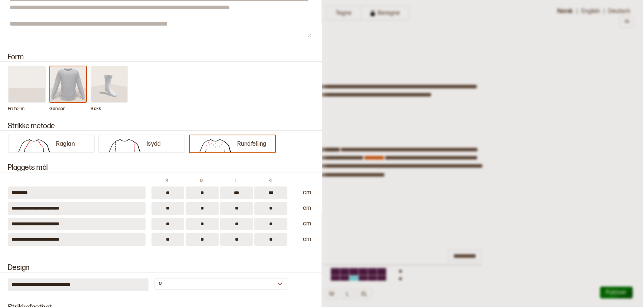
click at [271, 209] on input "**" at bounding box center [270, 208] width 33 height 13
type input "**"
click at [240, 211] on input "**" at bounding box center [236, 208] width 33 height 13
click at [209, 210] on input "**" at bounding box center [202, 208] width 33 height 13
click at [201, 208] on input "**" at bounding box center [202, 208] width 33 height 13
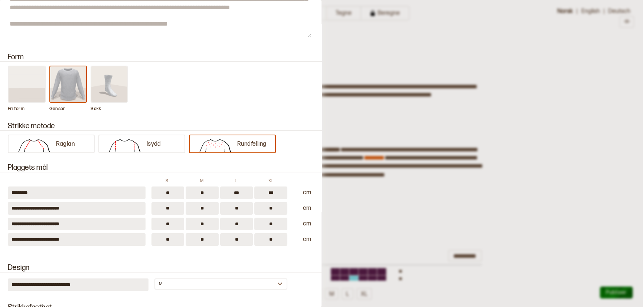
type input "**"
click at [171, 211] on input "**" at bounding box center [167, 208] width 33 height 13
click at [169, 209] on input "**" at bounding box center [167, 208] width 33 height 13
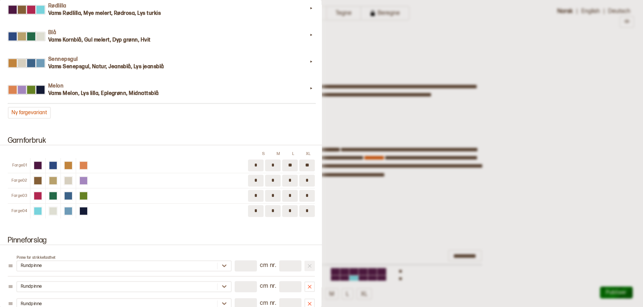
scroll to position [747, 0]
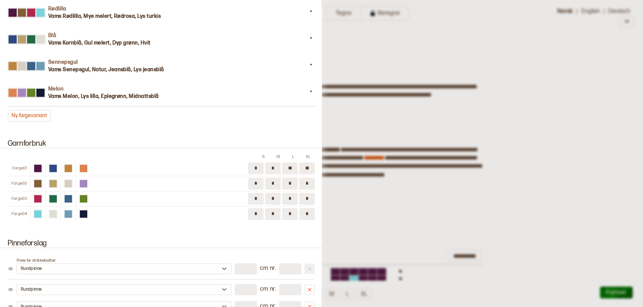
type input "**"
drag, startPoint x: 325, startPoint y: 222, endPoint x: 325, endPoint y: 229, distance: 6.7
click at [325, 229] on div at bounding box center [321, 153] width 643 height 307
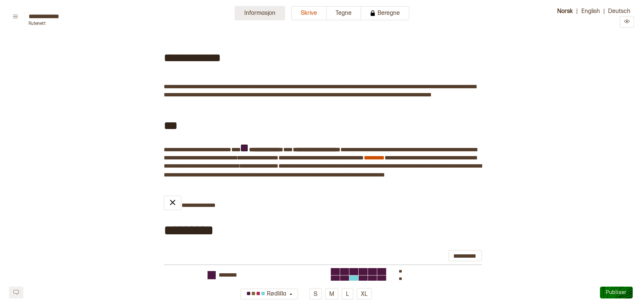
click at [267, 10] on button "Informasjon" at bounding box center [260, 13] width 50 height 14
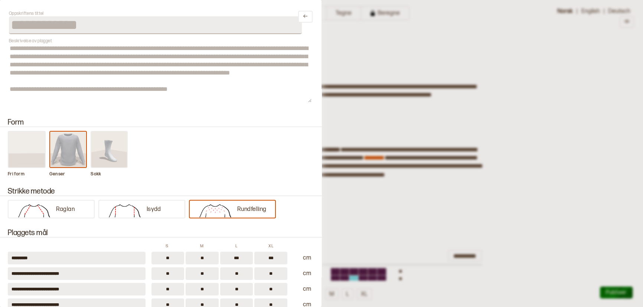
scroll to position [0, 0]
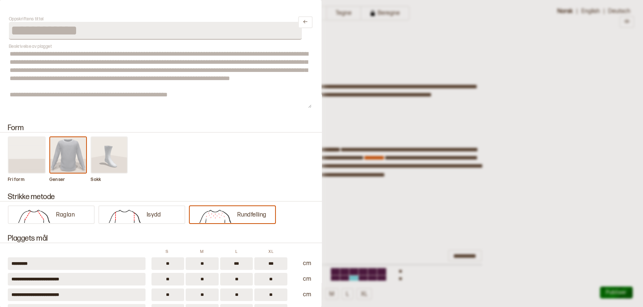
click at [471, 55] on div at bounding box center [321, 153] width 643 height 307
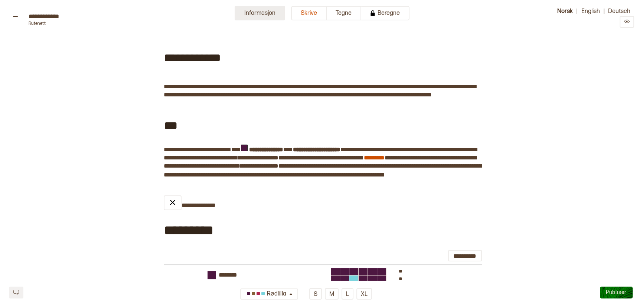
click at [260, 14] on button "Informasjon" at bounding box center [260, 13] width 50 height 14
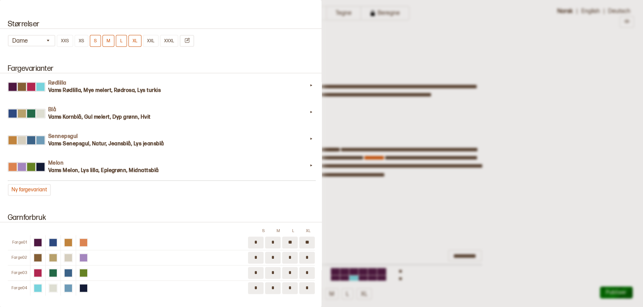
scroll to position [677, 0]
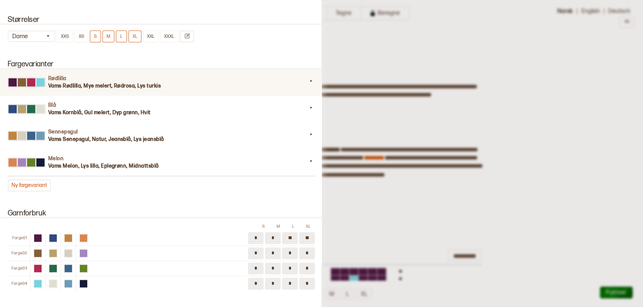
click at [213, 85] on h3 "Vams Rødlilla, Mye melert, Rødrosa, Lys turkis" at bounding box center [177, 85] width 259 height 7
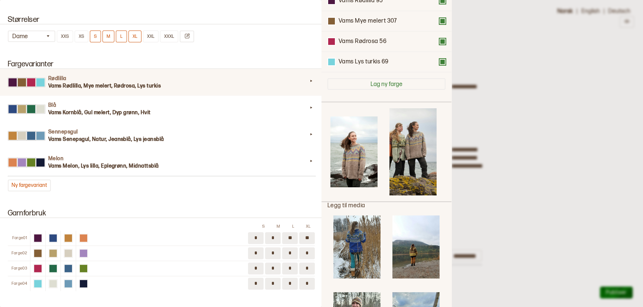
scroll to position [92, 0]
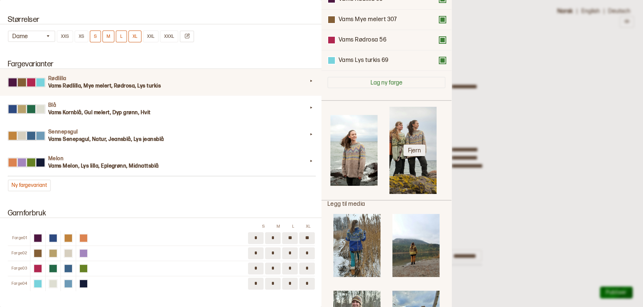
click at [409, 148] on button "Fjern" at bounding box center [414, 151] width 22 height 12
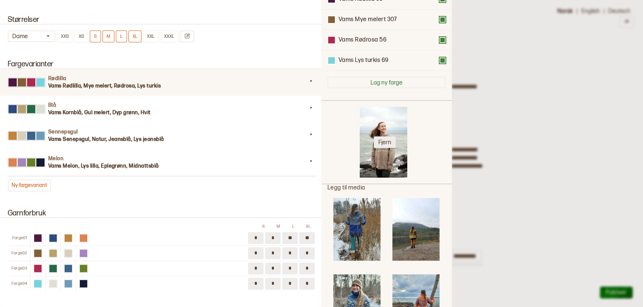
click at [384, 142] on button "Fjern" at bounding box center [385, 143] width 22 height 12
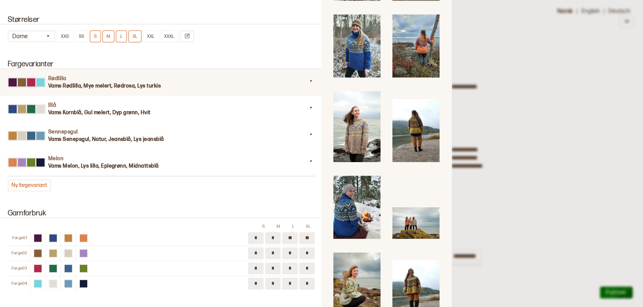
scroll to position [277, 0]
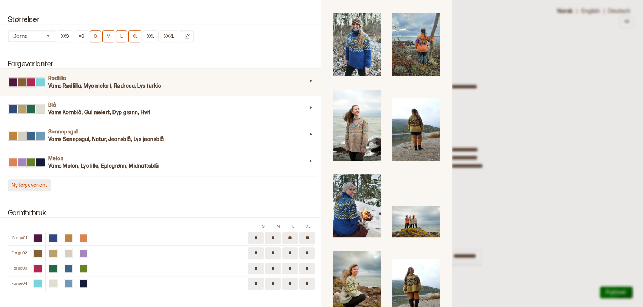
click at [29, 186] on button "Ny fargevariant" at bounding box center [29, 186] width 43 height 12
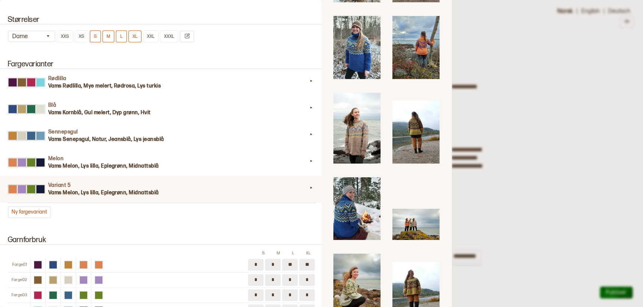
click at [310, 191] on icon at bounding box center [310, 187] width 7 height 7
click at [365, 122] on img at bounding box center [356, 128] width 47 height 71
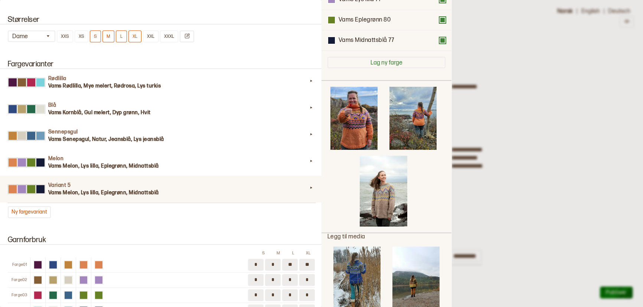
scroll to position [111, 0]
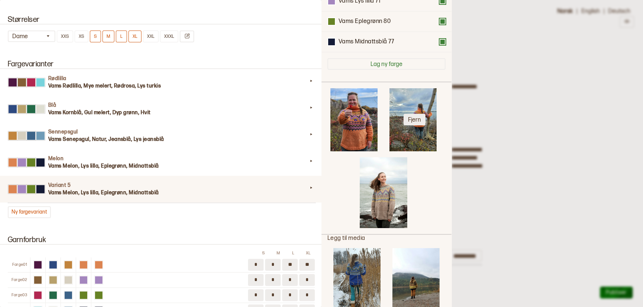
click at [413, 118] on button "Fjern" at bounding box center [414, 120] width 22 height 12
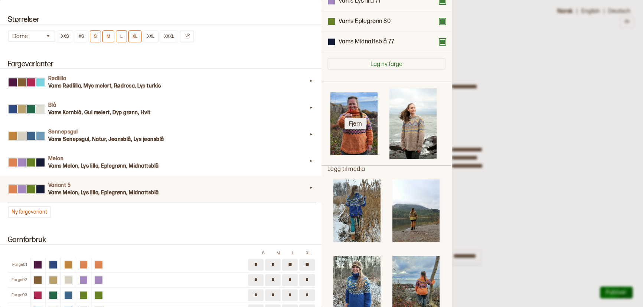
click at [356, 124] on button "Fjern" at bounding box center [355, 124] width 22 height 12
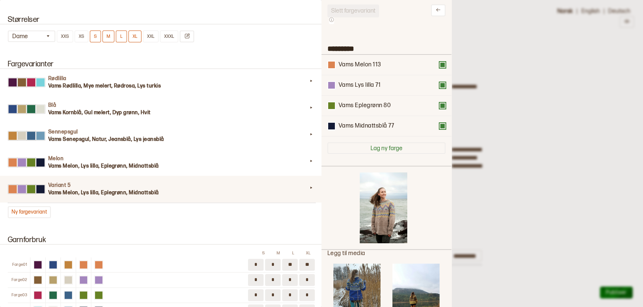
scroll to position [0, 0]
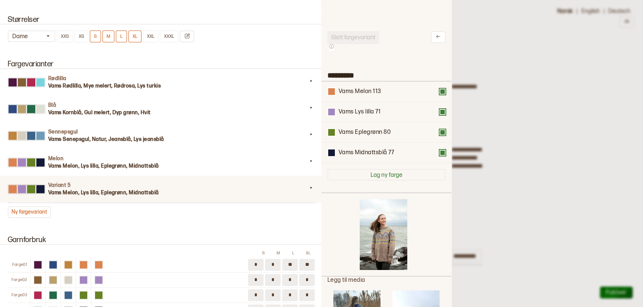
drag, startPoint x: 360, startPoint y: 74, endPoint x: 322, endPoint y: 74, distance: 37.9
click at [322, 74] on div "**********" at bounding box center [321, 153] width 643 height 307
type input "*********"
click at [441, 91] on button at bounding box center [442, 92] width 6 height 6
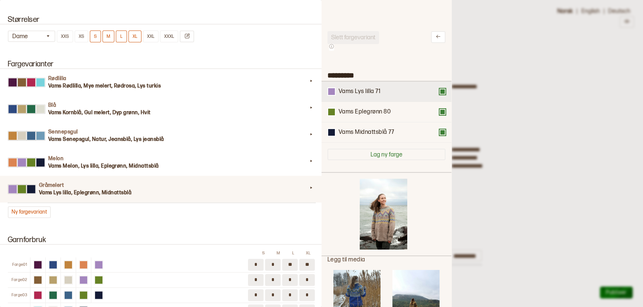
click at [440, 91] on button at bounding box center [442, 92] width 6 height 6
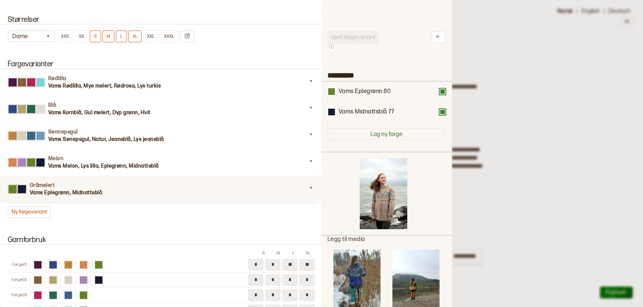
click at [440, 91] on button at bounding box center [442, 92] width 6 height 6
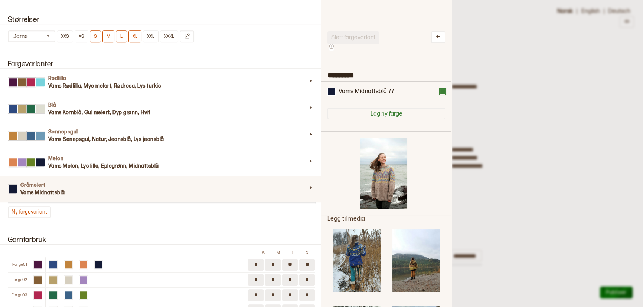
click at [440, 91] on button at bounding box center [442, 92] width 6 height 6
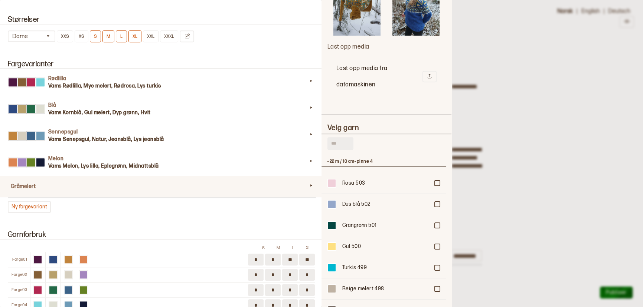
scroll to position [832, 0]
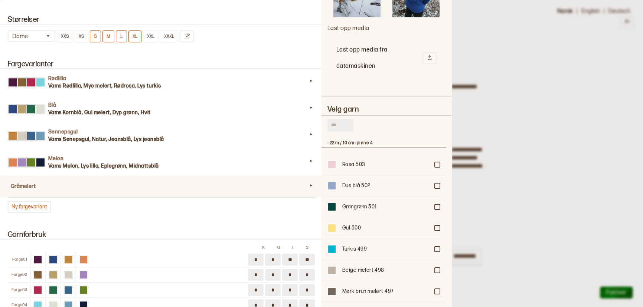
click at [347, 119] on input "text" at bounding box center [340, 125] width 26 height 13
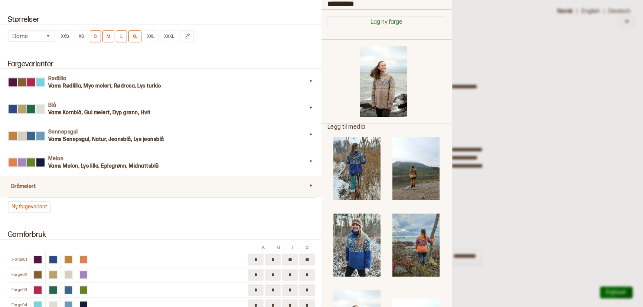
scroll to position [71, 0]
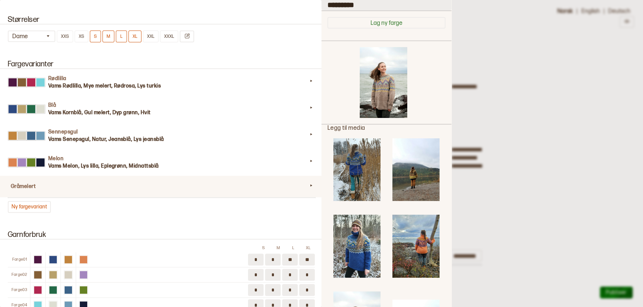
type input "****"
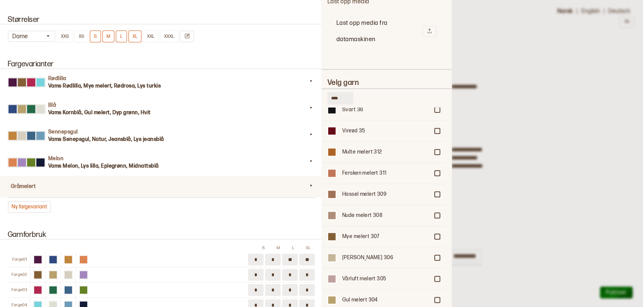
scroll to position [1104, 0]
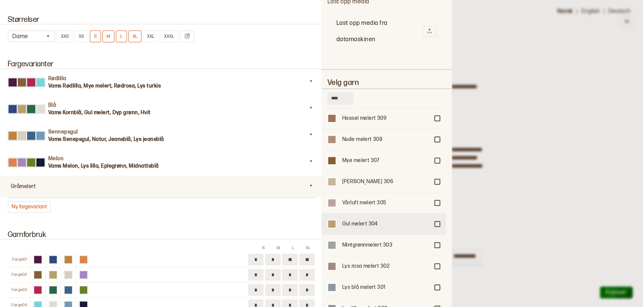
click at [435, 222] on div at bounding box center [437, 224] width 4 height 4
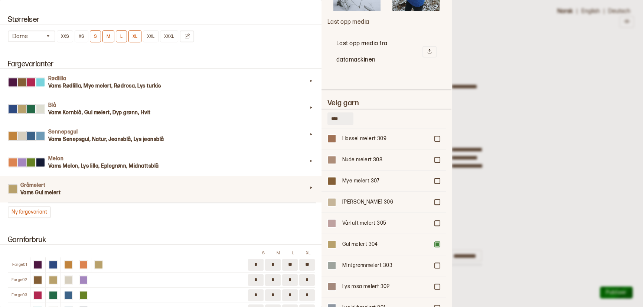
scroll to position [879, 0]
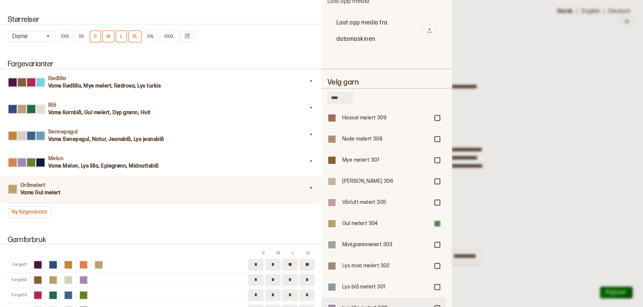
click at [432, 298] on div "Lys lilla melert 300" at bounding box center [383, 308] width 125 height 21
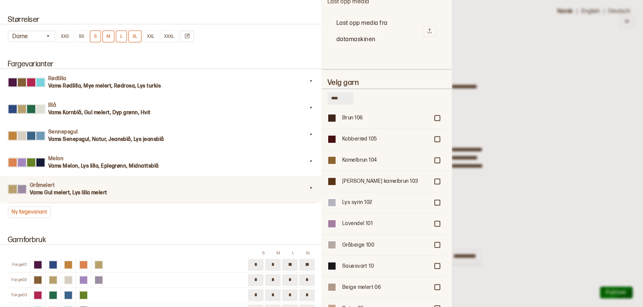
scroll to position [1636, 0]
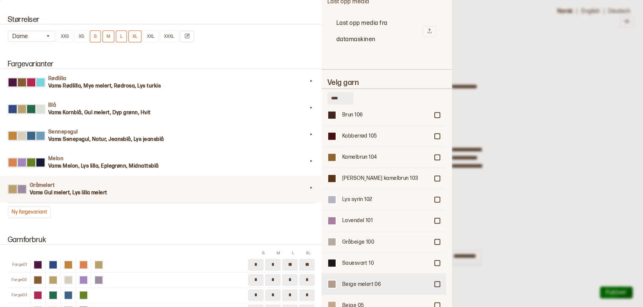
click at [432, 273] on div "Beige melert 06" at bounding box center [383, 283] width 125 height 21
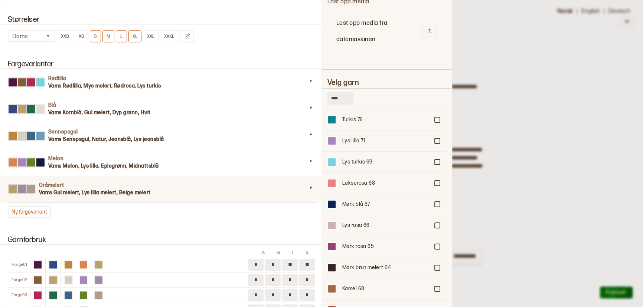
scroll to position [157, 0]
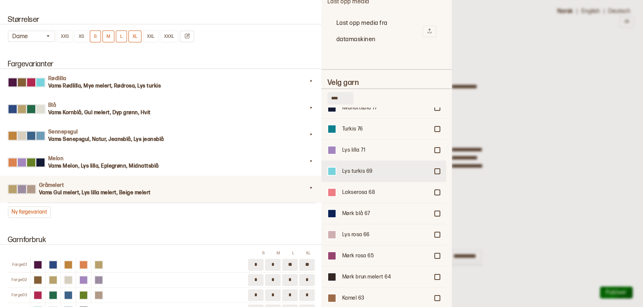
click at [435, 169] on div at bounding box center [437, 171] width 4 height 4
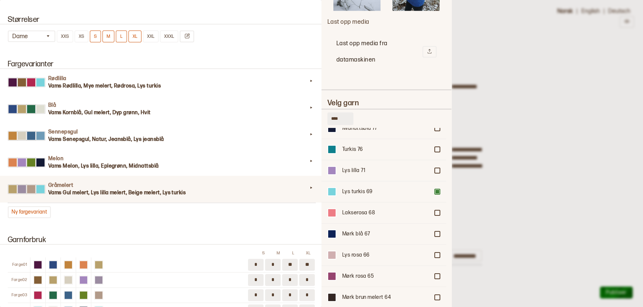
scroll to position [940, 0]
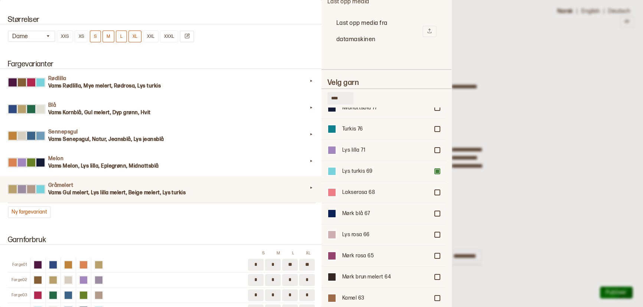
click at [519, 186] on div at bounding box center [321, 153] width 643 height 307
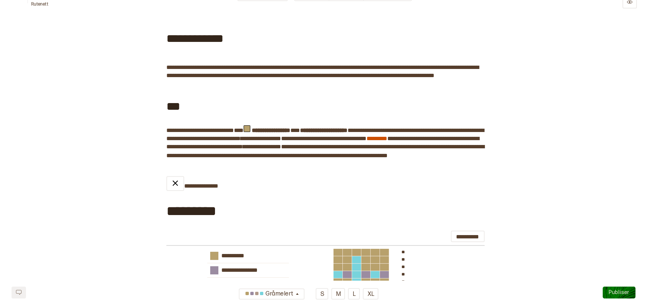
scroll to position [0, 0]
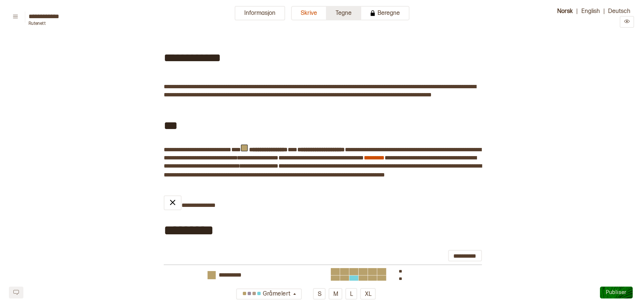
click at [354, 17] on button "Tegne" at bounding box center [344, 13] width 35 height 14
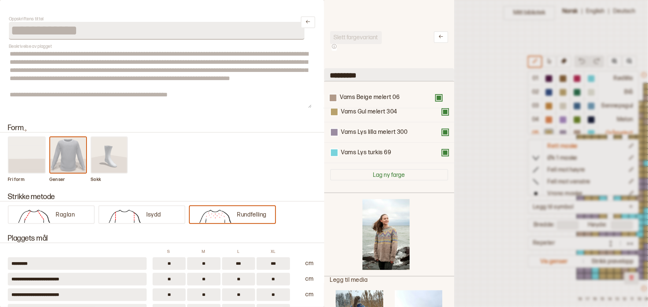
scroll to position [36, 256]
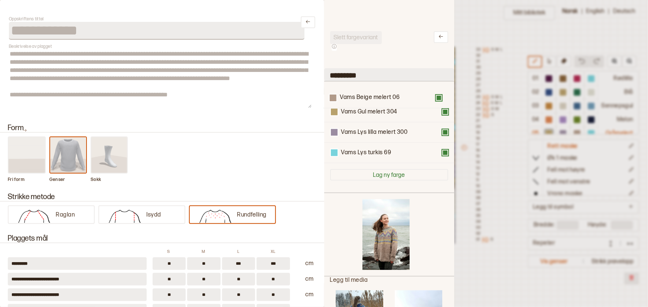
drag, startPoint x: 388, startPoint y: 131, endPoint x: 387, endPoint y: 80, distance: 50.9
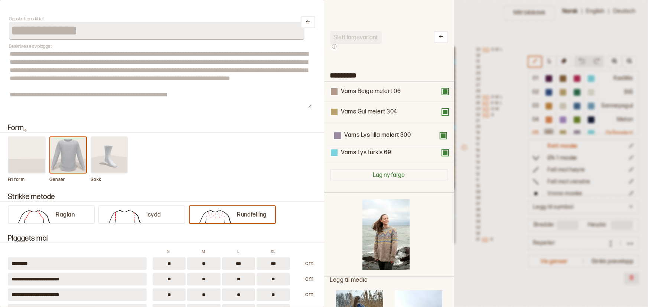
drag, startPoint x: 370, startPoint y: 131, endPoint x: 374, endPoint y: 102, distance: 29.2
click at [374, 102] on div "Vams Beige melert 06 Vams Gul melert 304 Vams Lys lilla melert 300 Vams Lys tur…" at bounding box center [389, 123] width 118 height 82
click at [480, 20] on div at bounding box center [324, 153] width 648 height 307
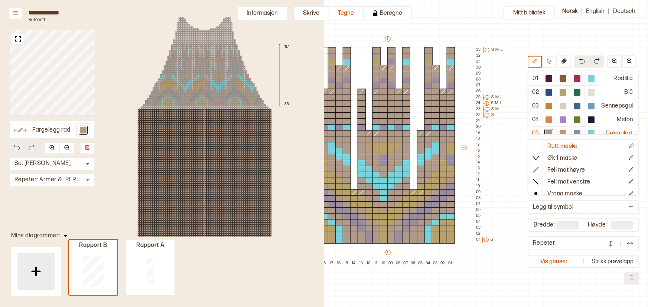
click at [480, 20] on div "Mitt bibliotek 01 Rødlilla 02 Blå 03 Sennepsgul 04 Melon 05 Gråmelert Rett mask…" at bounding box center [392, 271] width 648 height 615
click at [278, 9] on button "Informasjon" at bounding box center [262, 13] width 50 height 14
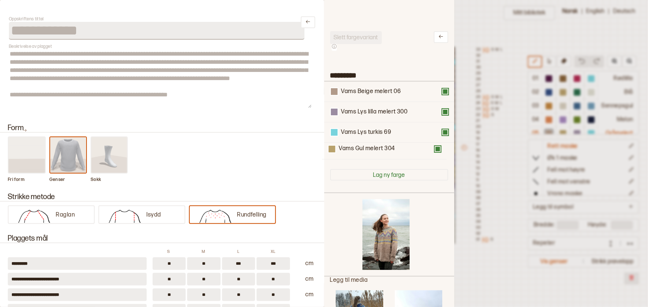
drag, startPoint x: 364, startPoint y: 114, endPoint x: 361, endPoint y: 156, distance: 42.4
click at [361, 156] on div "Vams Beige melert 06 Vams Gul melert 304 Vams Lys lilla melert 300 Vams Lys tur…" at bounding box center [389, 123] width 118 height 82
click at [471, 25] on div at bounding box center [324, 153] width 648 height 307
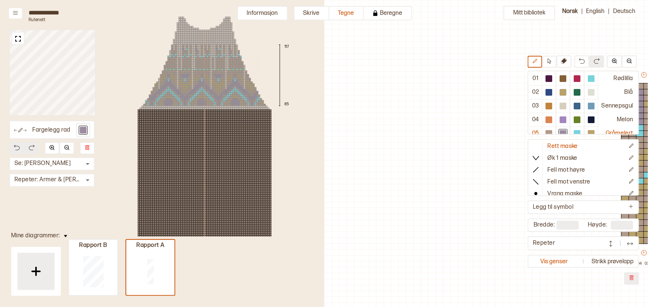
scroll to position [36, 256]
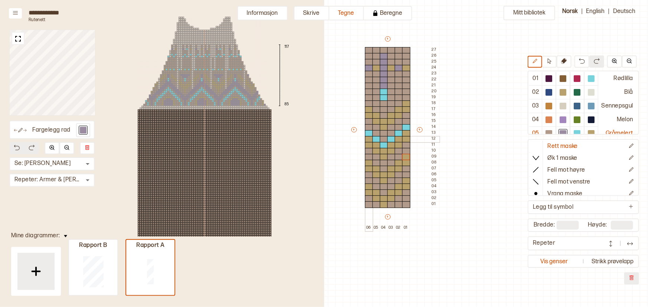
click at [369, 139] on div at bounding box center [369, 139] width 8 height 7
click at [369, 143] on div at bounding box center [369, 145] width 8 height 7
click at [375, 144] on div at bounding box center [376, 145] width 8 height 7
click at [376, 151] on div at bounding box center [376, 151] width 8 height 7
click at [382, 150] on div at bounding box center [384, 151] width 8 height 7
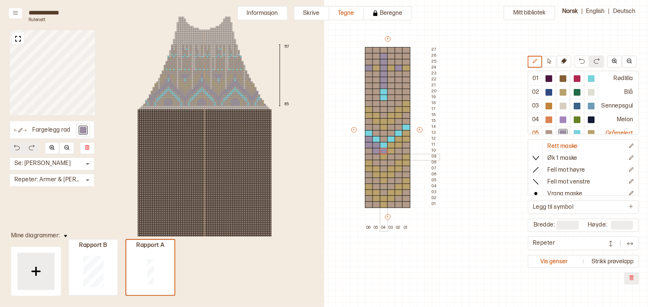
click at [384, 156] on div at bounding box center [384, 157] width 8 height 7
click at [389, 150] on div at bounding box center [391, 151] width 8 height 7
click at [390, 145] on div at bounding box center [391, 145] width 8 height 7
click at [400, 143] on div at bounding box center [398, 145] width 8 height 7
click at [399, 139] on div at bounding box center [398, 139] width 8 height 7
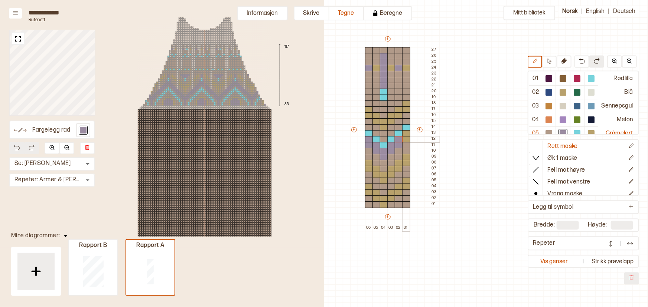
click at [405, 138] on div at bounding box center [406, 139] width 8 height 7
click at [405, 133] on div at bounding box center [406, 133] width 8 height 7
click at [367, 185] on div at bounding box center [369, 187] width 8 height 7
click at [368, 194] on div at bounding box center [369, 193] width 8 height 7
click at [376, 193] on div at bounding box center [376, 193] width 8 height 7
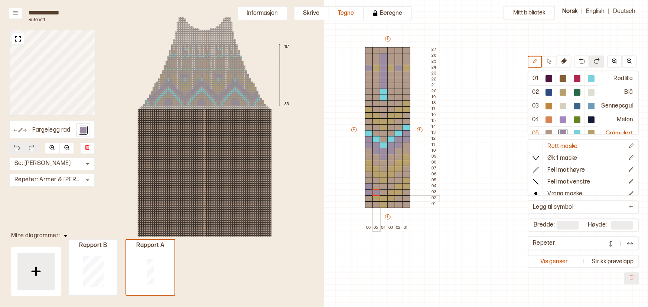
click at [375, 197] on div at bounding box center [376, 199] width 8 height 7
click at [382, 198] on div at bounding box center [384, 199] width 8 height 7
click at [383, 205] on div at bounding box center [384, 205] width 8 height 7
click at [391, 197] on div at bounding box center [391, 199] width 8 height 7
click at [391, 193] on div at bounding box center [391, 193] width 8 height 7
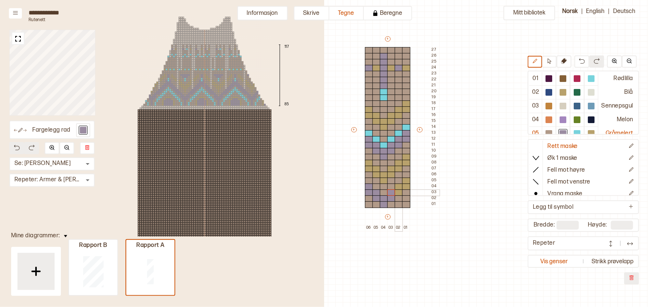
click at [397, 192] on div at bounding box center [398, 193] width 8 height 7
click at [397, 187] on div at bounding box center [398, 187] width 8 height 7
click at [407, 188] on div at bounding box center [406, 187] width 8 height 7
click at [406, 180] on div at bounding box center [406, 181] width 8 height 7
click at [273, 11] on button "Informasjon" at bounding box center [262, 13] width 50 height 14
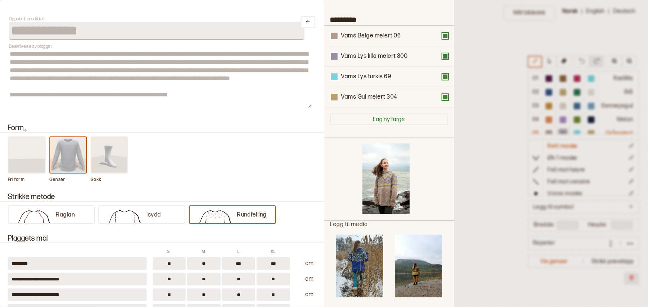
scroll to position [52, 0]
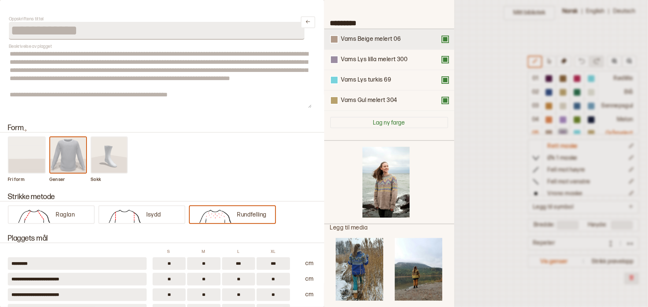
click at [334, 43] on div "Vams Beige melert 06" at bounding box center [389, 39] width 130 height 20
click at [337, 105] on div "Vams Gul melert 304" at bounding box center [389, 101] width 130 height 20
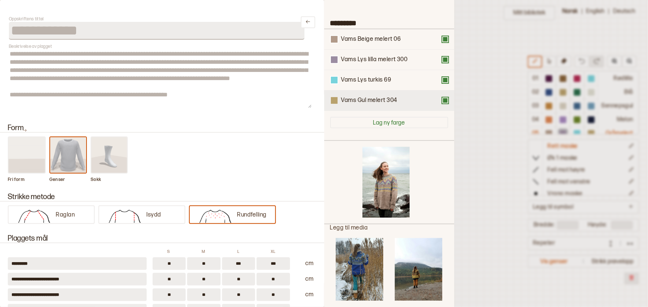
click at [334, 99] on div at bounding box center [334, 100] width 7 height 7
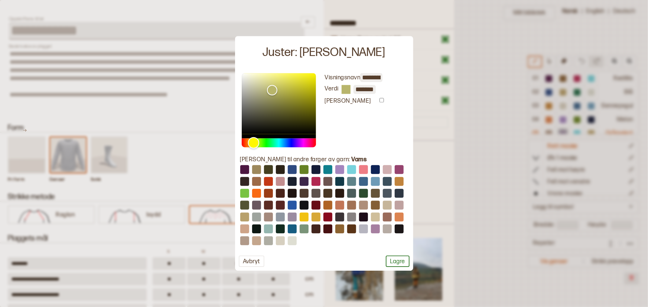
drag, startPoint x: 250, startPoint y: 140, endPoint x: 253, endPoint y: 142, distance: 4.1
click at [253, 142] on div "Hue" at bounding box center [254, 143] width 12 height 12
type input "*******"
click at [273, 91] on div "Color" at bounding box center [273, 90] width 12 height 12
click at [395, 260] on button "Lagre" at bounding box center [398, 262] width 24 height 12
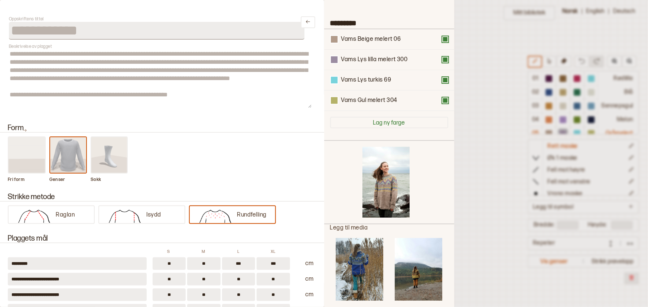
click at [475, 132] on div at bounding box center [324, 153] width 648 height 307
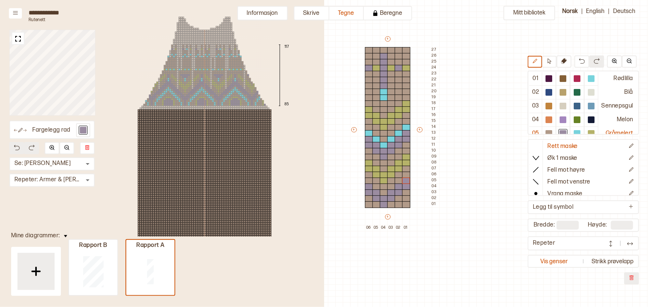
click at [475, 132] on div "Mitt bibliotek 01 Rødlilla 02 Blå 03 Sennepsgul 04 Melon 05 Gråmelert Rett mask…" at bounding box center [392, 271] width 648 height 615
click at [449, 227] on div "Mitt bibliotek 01 Rødlilla 02 Blå 03 Sennepsgul 04 Melon 05 Gråmelert Rett mask…" at bounding box center [392, 271] width 648 height 615
click at [271, 14] on button "Informasjon" at bounding box center [262, 13] width 50 height 14
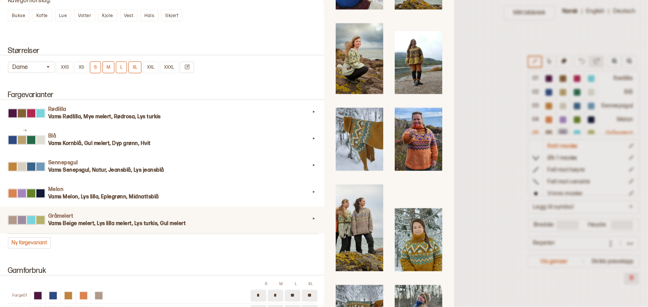
scroll to position [638, 0]
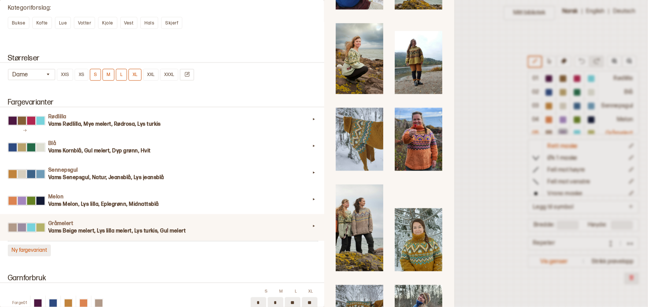
click at [36, 250] on button "Ny fargevariant" at bounding box center [29, 251] width 43 height 12
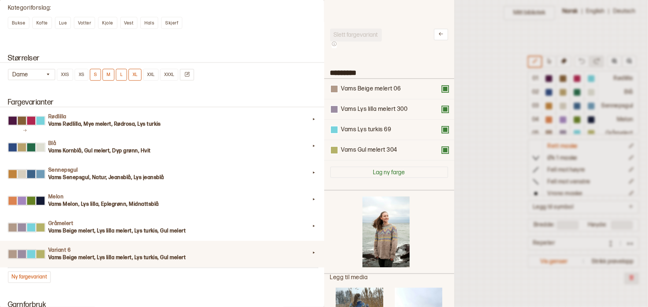
scroll to position [0, 0]
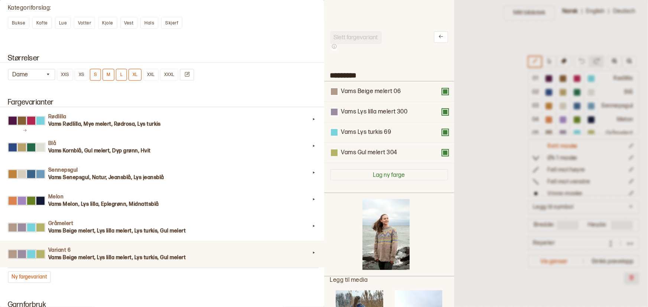
drag, startPoint x: 366, startPoint y: 73, endPoint x: 303, endPoint y: 76, distance: 62.5
click at [303, 76] on div "**********" at bounding box center [324, 153] width 648 height 307
type input "*********"
click at [442, 94] on button at bounding box center [445, 92] width 6 height 6
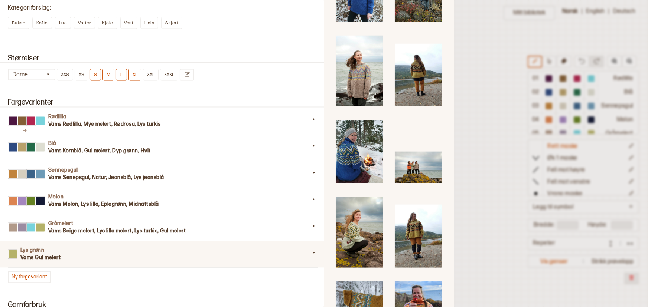
scroll to position [368, 0]
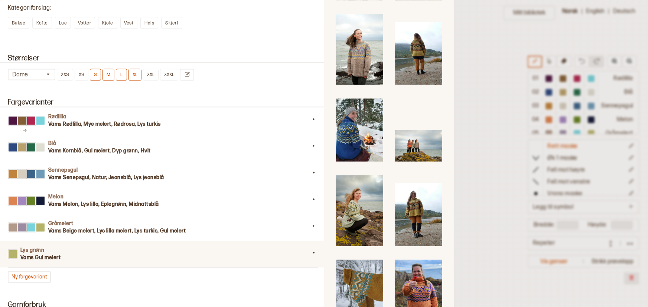
click at [351, 189] on img at bounding box center [358, 211] width 47 height 71
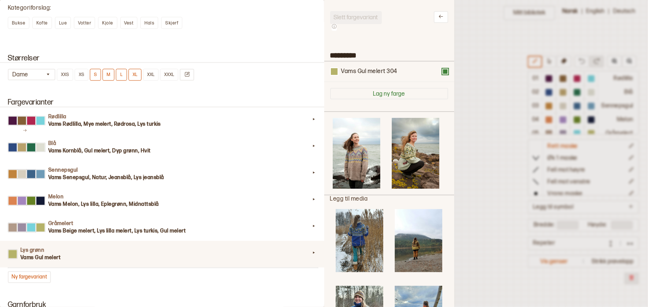
scroll to position [1, 0]
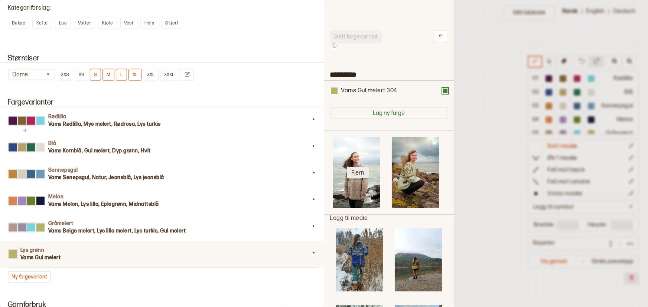
click at [356, 170] on button "Fjern" at bounding box center [358, 173] width 22 height 12
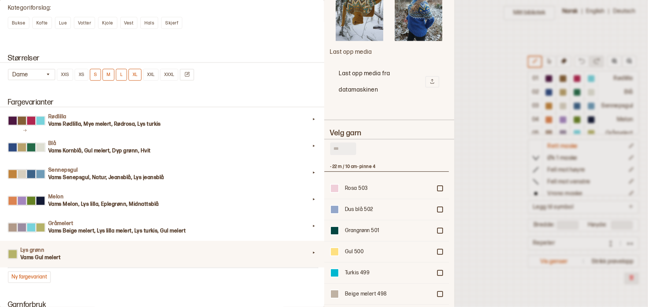
scroll to position [857, 0]
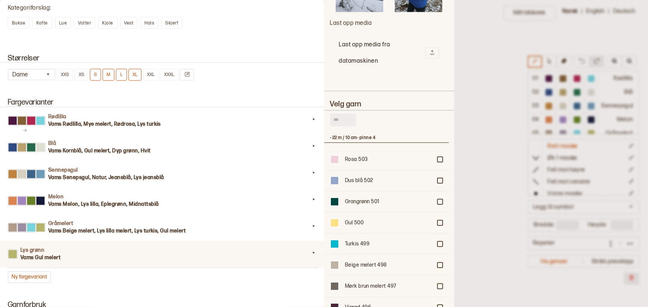
click at [343, 114] on input "text" at bounding box center [343, 120] width 26 height 13
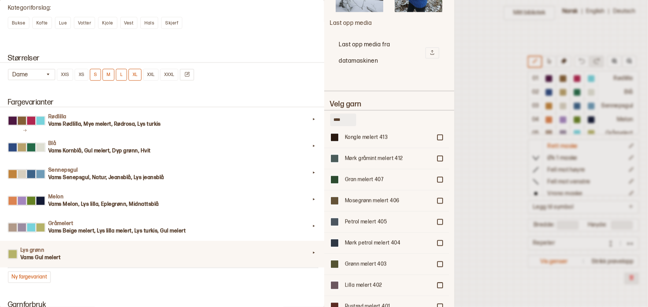
scroll to position [796, 0]
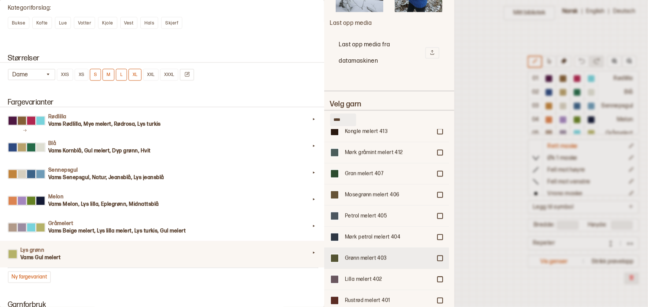
type input "****"
click at [379, 255] on div "Grønn melert 403" at bounding box center [388, 258] width 87 height 7
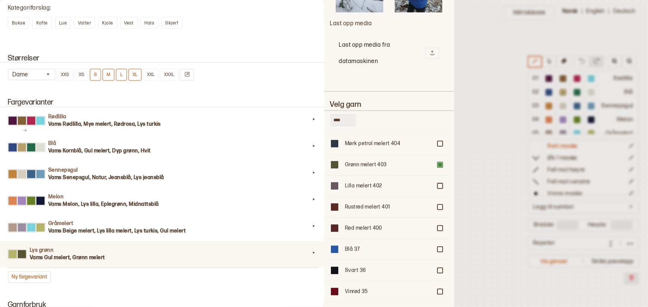
scroll to position [895, 0]
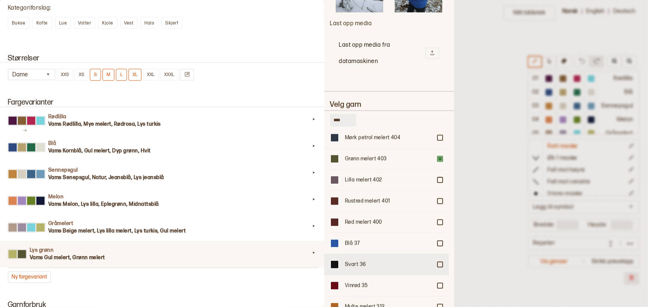
click at [433, 254] on div "Svart 36" at bounding box center [386, 264] width 125 height 21
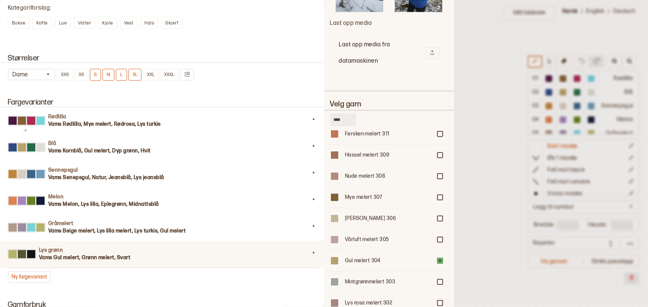
scroll to position [1098, 0]
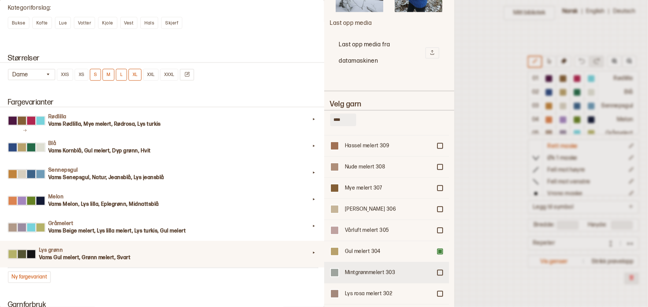
click at [402, 269] on div "Mintgrønnmelert 303" at bounding box center [388, 272] width 87 height 7
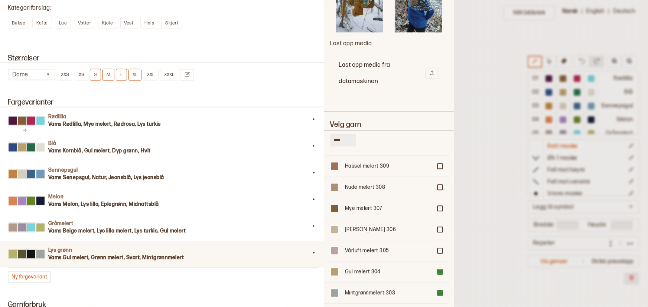
scroll to position [918, 0]
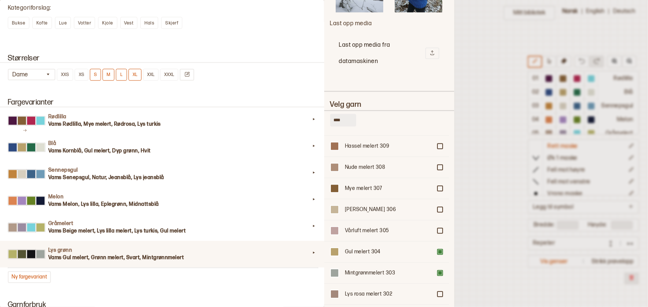
click at [138, 261] on h3 "Vams Gul melert, Grønn melert, Svart, Mintgrønnmelert" at bounding box center [179, 258] width 262 height 7
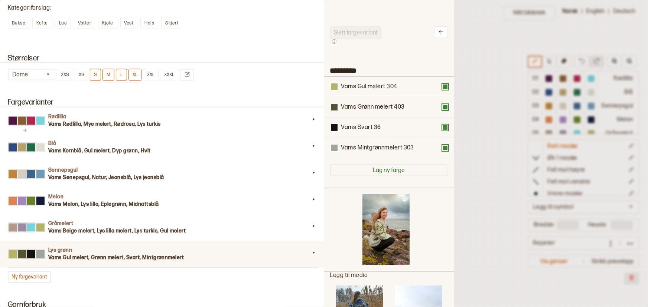
scroll to position [0, 0]
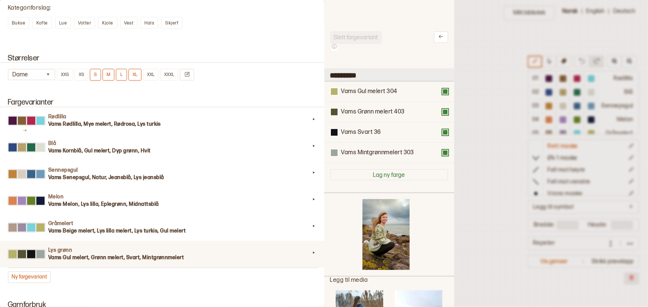
drag, startPoint x: 363, startPoint y: 75, endPoint x: 330, endPoint y: 76, distance: 33.8
click at [330, 76] on input "*********" at bounding box center [389, 74] width 130 height 13
type input "**********"
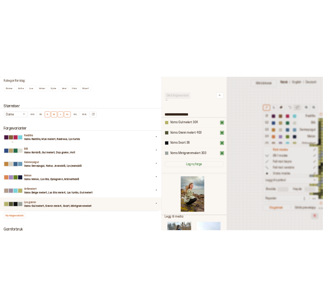
scroll to position [36, 256]
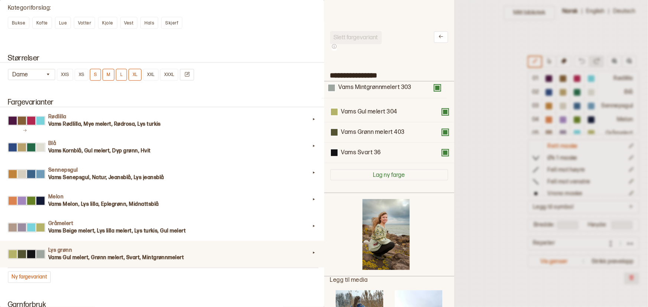
drag, startPoint x: 362, startPoint y: 152, endPoint x: 358, endPoint y: 84, distance: 67.6
click at [358, 84] on div "Vams Gul melert 304 Vams Grønn melert 403 Vams Svart 36 Vams Mintgrønnmelert 303" at bounding box center [389, 123] width 118 height 82
click at [486, 100] on div at bounding box center [324, 153] width 648 height 307
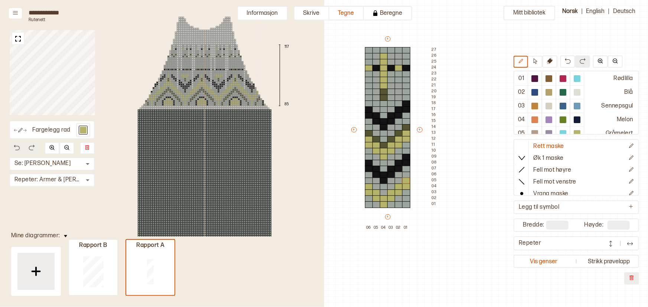
click at [486, 100] on div "Mitt bibliotek 01 Rødlilla 02 Blå 03 Sennepsgul 04 Melon 05 Gråmelert 06 Mintgr…" at bounding box center [392, 271] width 648 height 615
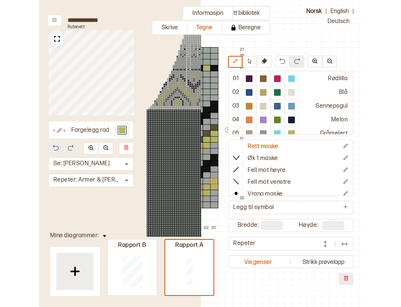
scroll to position [36, 156]
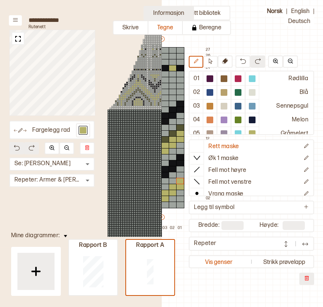
click at [151, 12] on button "Informasjon" at bounding box center [169, 13] width 50 height 14
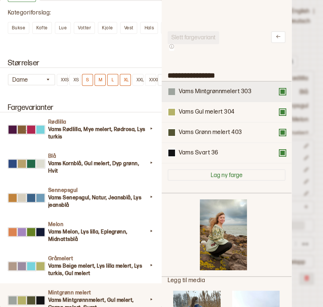
click at [174, 92] on div at bounding box center [171, 91] width 7 height 7
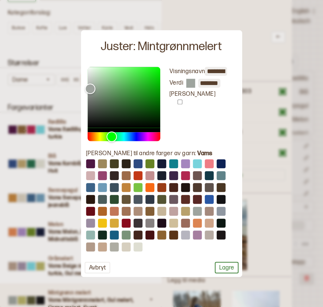
click at [90, 233] on button at bounding box center [90, 234] width 9 height 9
type input "**********"
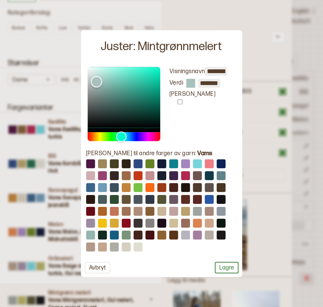
type input "*******"
drag, startPoint x: 102, startPoint y: 85, endPoint x: 96, endPoint y: 82, distance: 6.0
click at [96, 82] on div "Color" at bounding box center [97, 82] width 12 height 12
click at [227, 268] on button "Lagre" at bounding box center [227, 268] width 24 height 12
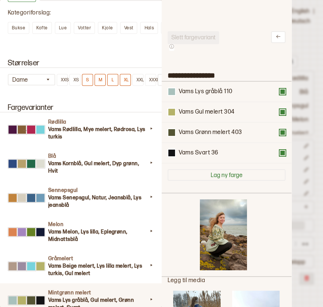
click at [308, 49] on div at bounding box center [161, 153] width 323 height 307
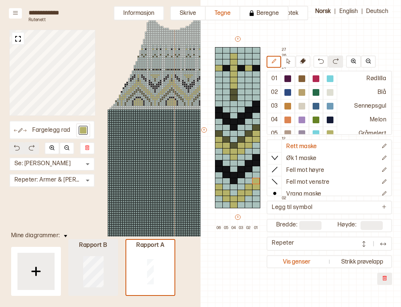
click at [104, 278] on div at bounding box center [93, 271] width 48 height 47
type input "**"
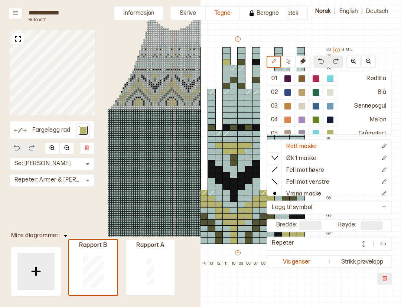
drag, startPoint x: 294, startPoint y: 301, endPoint x: 279, endPoint y: 304, distance: 15.9
click at [279, 304] on div "Mitt bibliotek 01 Rødlilla 02 Blå 03 Sennepsgul 04 Melon 05 Gråmelert 06 Mintgr…" at bounding box center [300, 153] width 200 height 307
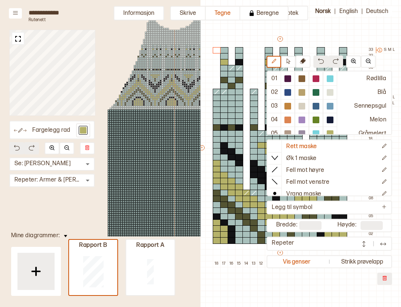
scroll to position [36, 115]
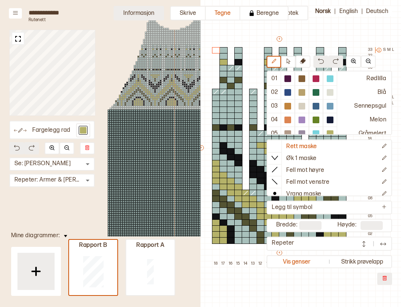
click at [141, 9] on button "Informasjon" at bounding box center [139, 13] width 50 height 14
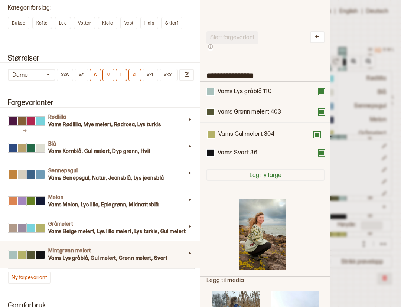
drag, startPoint x: 235, startPoint y: 115, endPoint x: 236, endPoint y: 141, distance: 26.4
click at [236, 141] on div "Vams Lys gråblå 110 Vams Gul melert 304 Vams Grønn melert 403 Vams Svart 36" at bounding box center [265, 123] width 118 height 82
click at [334, 24] on div at bounding box center [200, 153] width 401 height 307
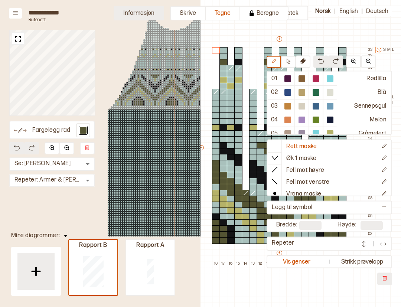
click at [155, 16] on button "Informasjon" at bounding box center [139, 13] width 50 height 14
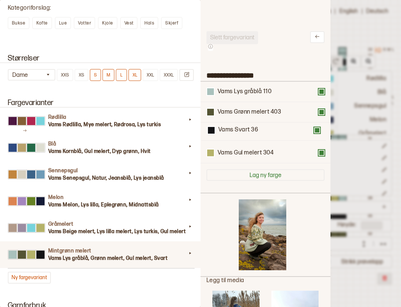
drag, startPoint x: 225, startPoint y: 157, endPoint x: 225, endPoint y: 131, distance: 26.0
click at [225, 131] on div "Vams Lys gråblå 110 Vams Grønn melert 403 Vams Gul melert 304 Vams Svart 36" at bounding box center [265, 123] width 118 height 82
click at [342, 26] on div at bounding box center [200, 153] width 401 height 307
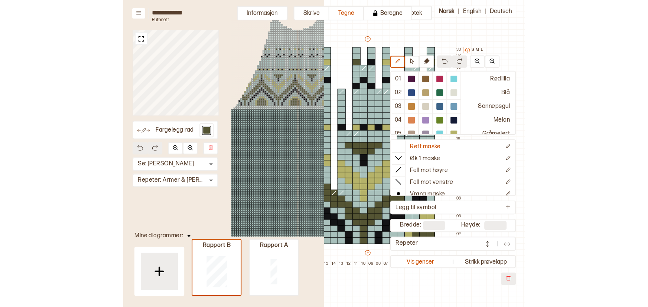
scroll to position [36, 149]
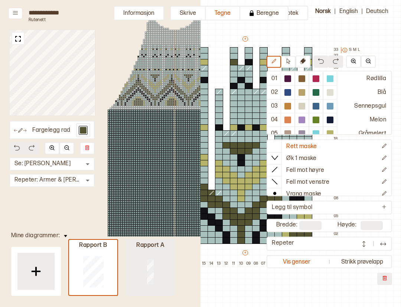
type input "*"
type input "**"
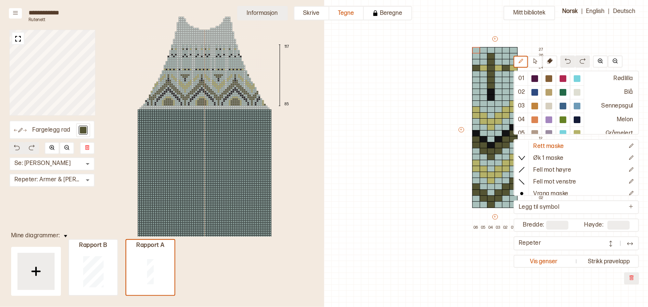
click at [261, 15] on button "Informasjon" at bounding box center [262, 13] width 50 height 14
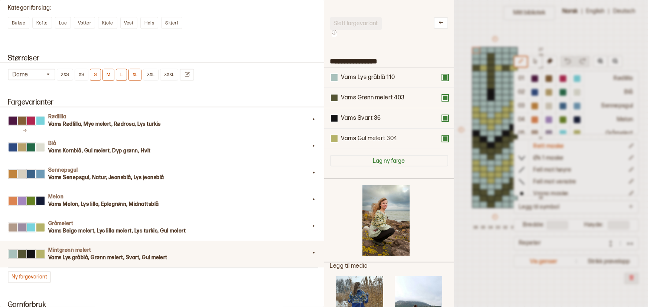
scroll to position [0, 0]
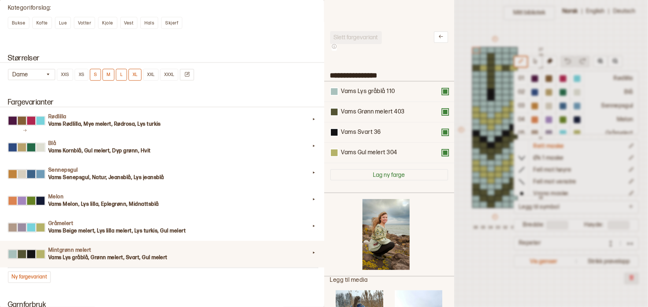
click at [76, 265] on div "Mintgrønn melert Vams Lys gråblå, Grønn melert, Svart, Gul melert" at bounding box center [162, 254] width 327 height 27
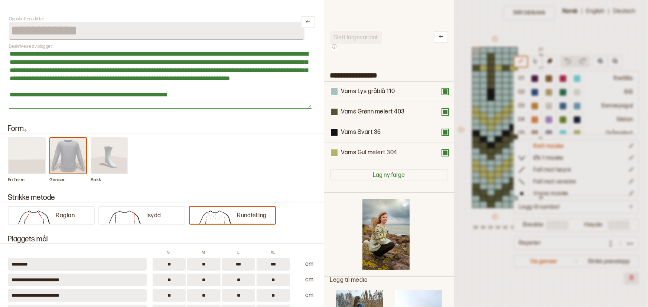
click at [142, 96] on textarea "**********" at bounding box center [160, 78] width 302 height 59
click at [46, 96] on textarea "**********" at bounding box center [160, 78] width 302 height 59
click at [50, 96] on textarea "**********" at bounding box center [160, 78] width 302 height 59
drag, startPoint x: 163, startPoint y: 95, endPoint x: 50, endPoint y: 99, distance: 112.2
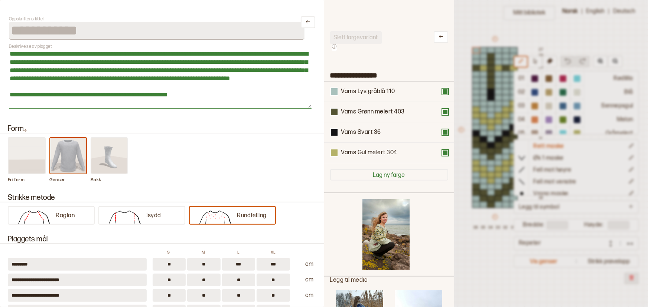
click at [50, 99] on textarea "**********" at bounding box center [160, 78] width 302 height 59
click at [48, 97] on textarea "**********" at bounding box center [160, 78] width 302 height 59
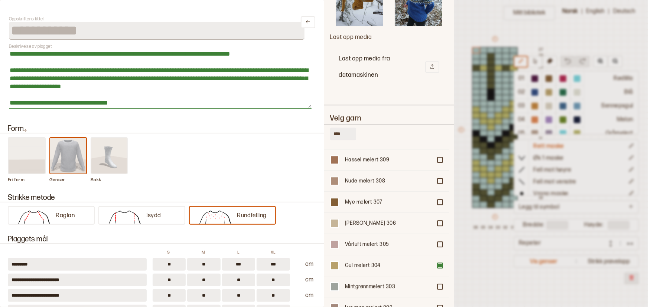
scroll to position [898, 0]
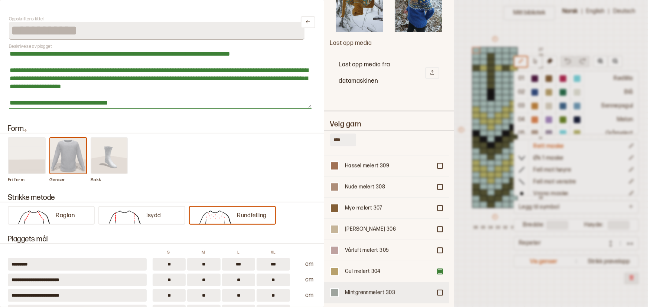
type textarea "**********"
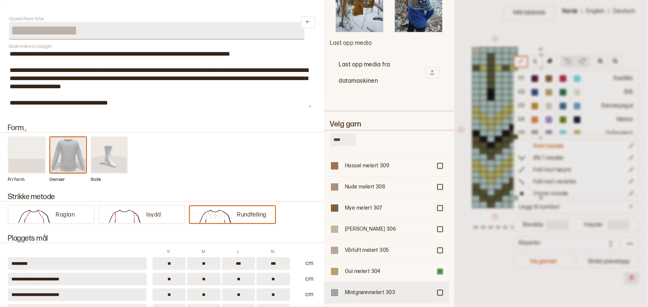
click at [438, 291] on div at bounding box center [440, 293] width 4 height 4
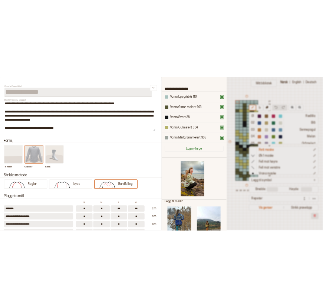
scroll to position [0, 0]
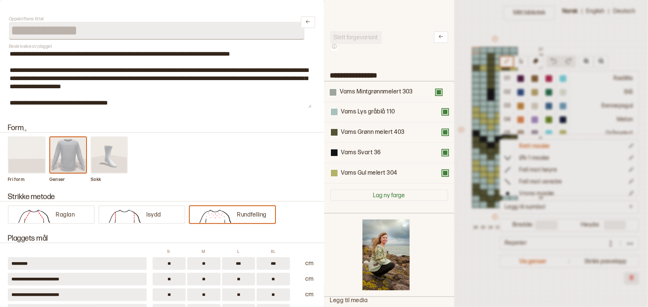
drag, startPoint x: 370, startPoint y: 173, endPoint x: 368, endPoint y: 89, distance: 83.9
click at [368, 89] on div "Vams Lys gråblå 110 Vams Grønn melert 403 Vams Svart 36 Vams Gul melert 304 Vam…" at bounding box center [389, 133] width 118 height 102
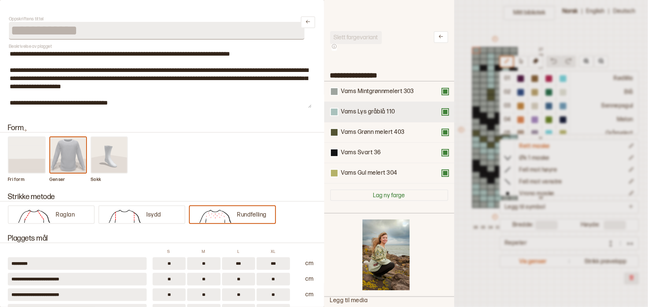
click at [442, 113] on button at bounding box center [445, 112] width 6 height 6
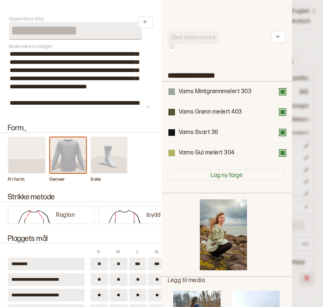
click at [310, 109] on div at bounding box center [161, 153] width 323 height 307
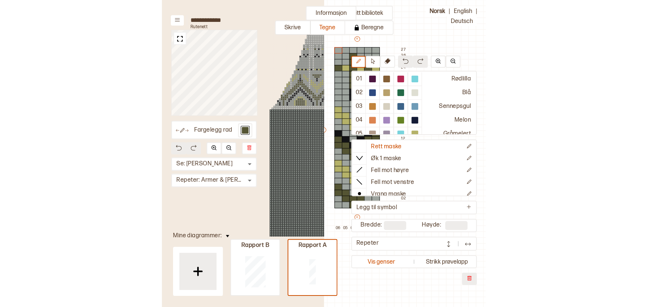
scroll to position [36, 122]
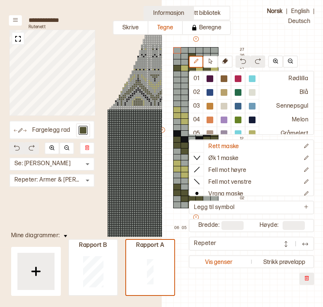
click at [166, 10] on button "Informasjon" at bounding box center [169, 13] width 50 height 14
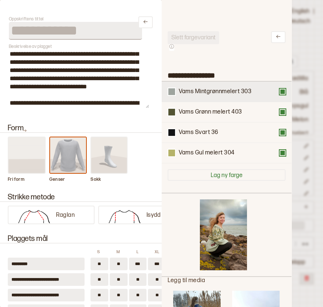
click at [206, 93] on div "Vams Mintgrønnmelert 303" at bounding box center [215, 92] width 73 height 8
click at [175, 94] on button at bounding box center [172, 92] width 8 height 8
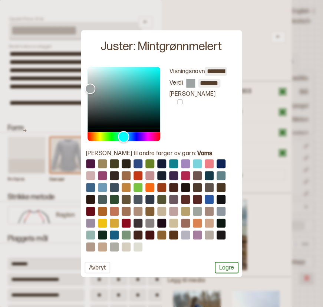
drag, startPoint x: 113, startPoint y: 135, endPoint x: 124, endPoint y: 137, distance: 11.6
click at [124, 137] on div "Hue" at bounding box center [124, 137] width 12 height 12
type input "*******"
drag, startPoint x: 91, startPoint y: 87, endPoint x: 95, endPoint y: 76, distance: 11.9
click at [95, 76] on div "Color" at bounding box center [95, 76] width 12 height 12
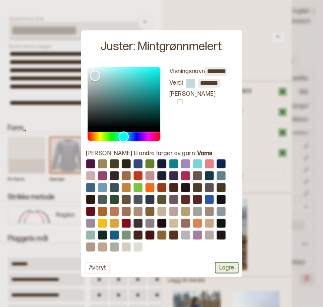
click at [222, 273] on button "Lagre" at bounding box center [227, 268] width 24 height 12
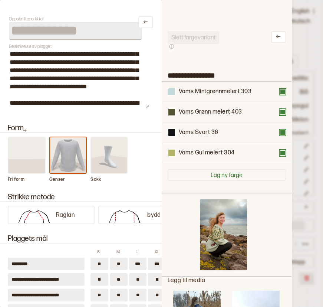
click at [307, 210] on div at bounding box center [161, 153] width 323 height 307
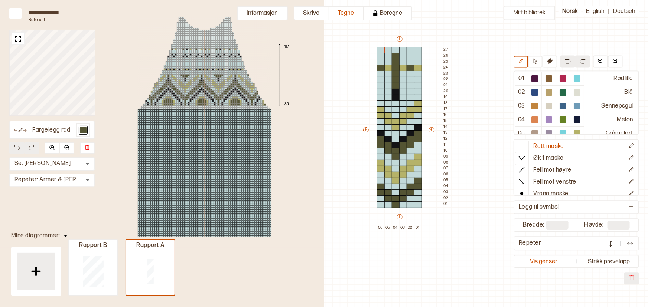
scroll to position [36, 250]
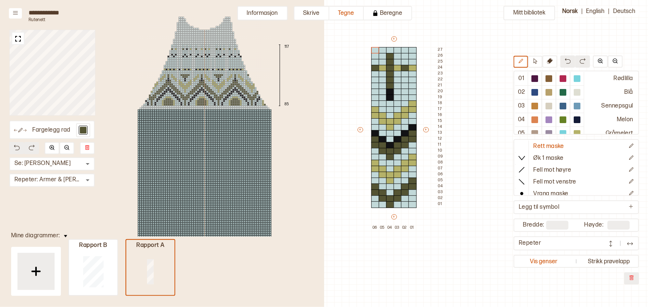
click at [155, 272] on div at bounding box center [150, 271] width 48 height 47
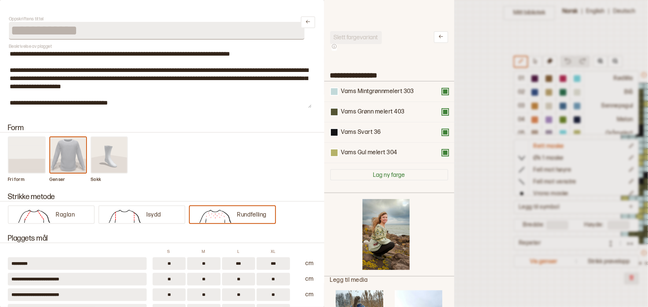
scroll to position [36, 250]
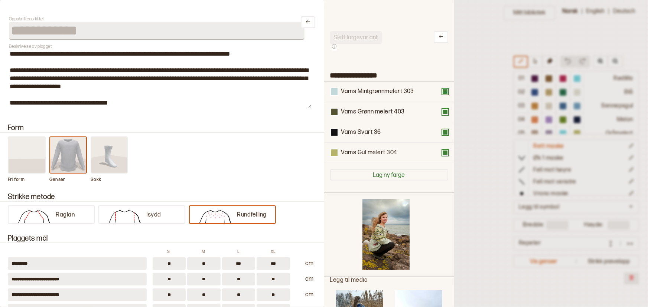
click at [463, 114] on div at bounding box center [324, 153] width 648 height 307
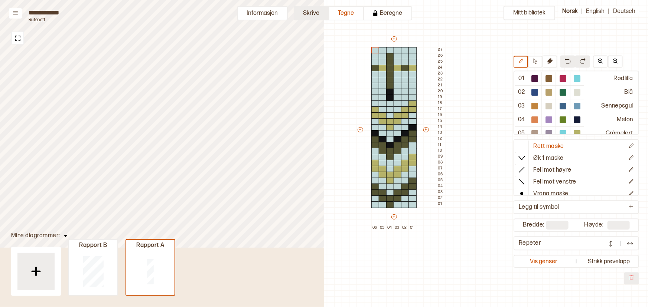
click at [309, 11] on button "Skrive" at bounding box center [312, 13] width 36 height 14
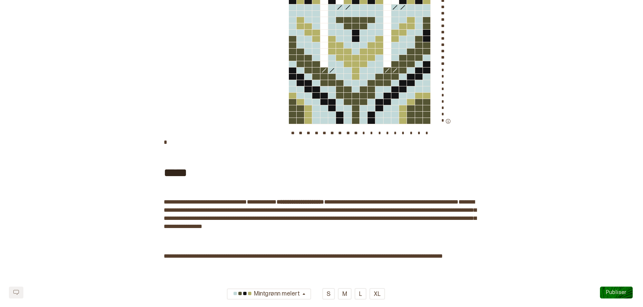
scroll to position [865, 0]
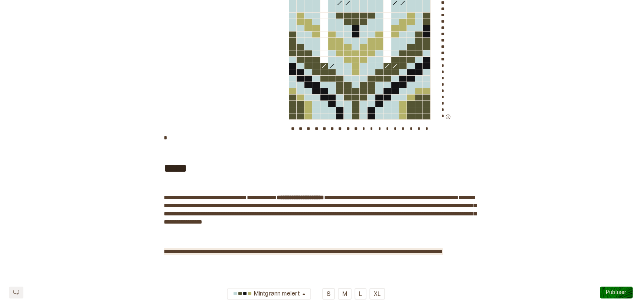
click at [337, 255] on span "**********" at bounding box center [303, 252] width 279 height 6
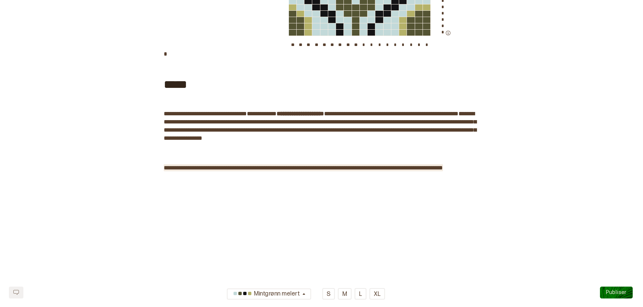
scroll to position [953, 0]
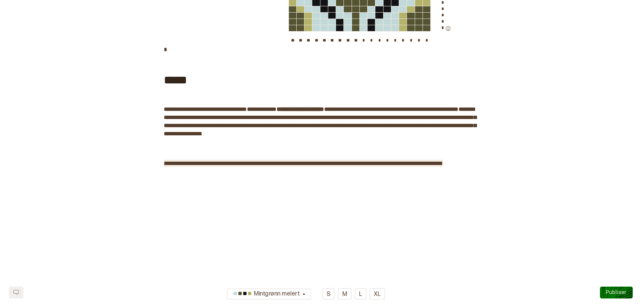
click at [368, 166] on span "**********" at bounding box center [303, 164] width 279 height 6
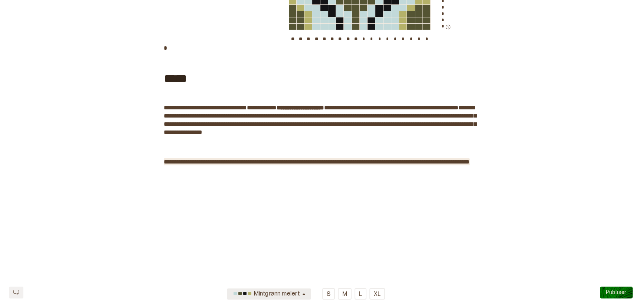
click at [304, 295] on icon "button" at bounding box center [303, 295] width 3 height 2
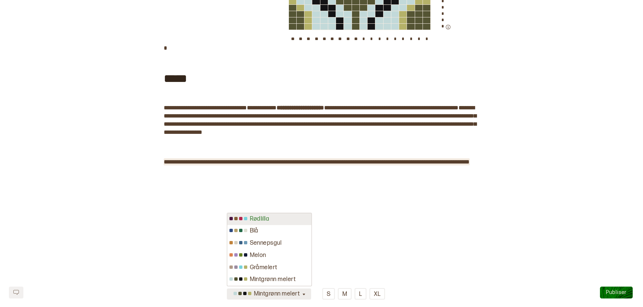
click at [293, 222] on div "Rødlilla" at bounding box center [269, 219] width 84 height 12
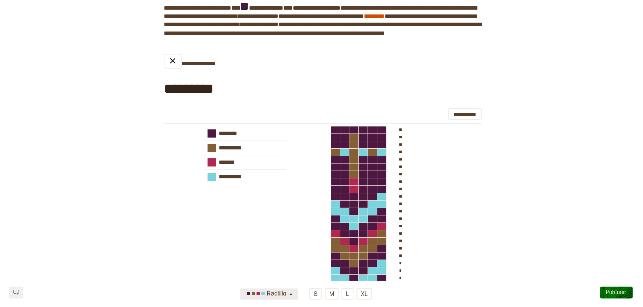
scroll to position [0, 0]
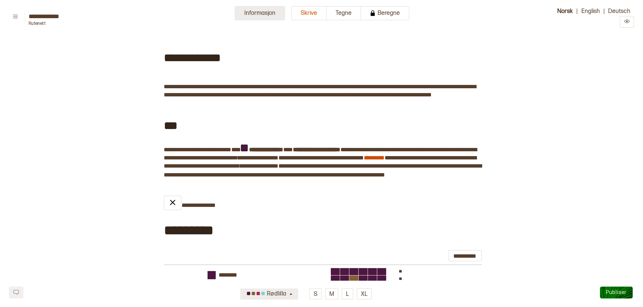
click at [256, 15] on button "Informasjon" at bounding box center [260, 13] width 50 height 14
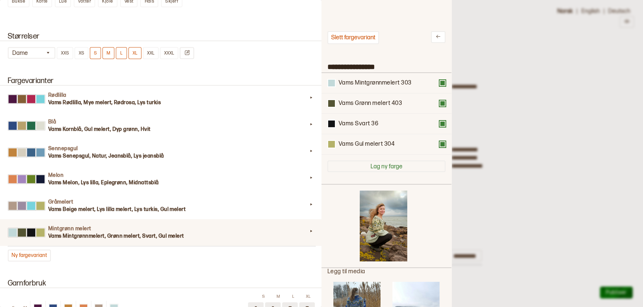
scroll to position [687, 0]
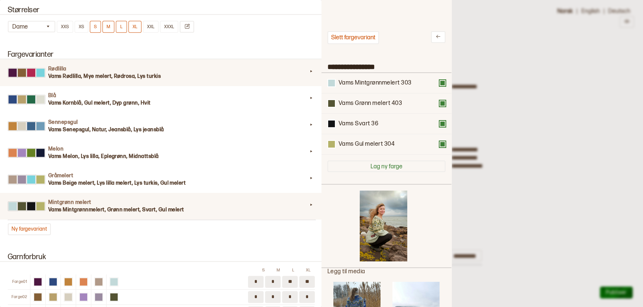
click at [132, 81] on div "Rødlilla Vams Rødlilla, Mye melert, Rødrosa, Lys turkis" at bounding box center [161, 72] width 325 height 27
type input "********"
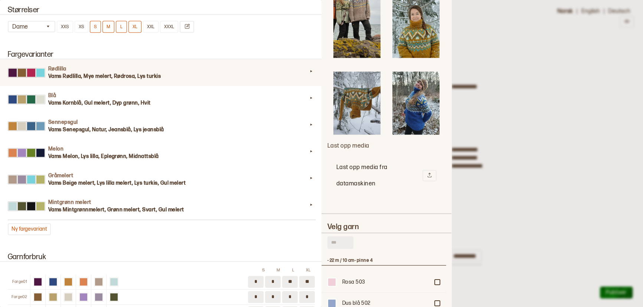
scroll to position [740, 0]
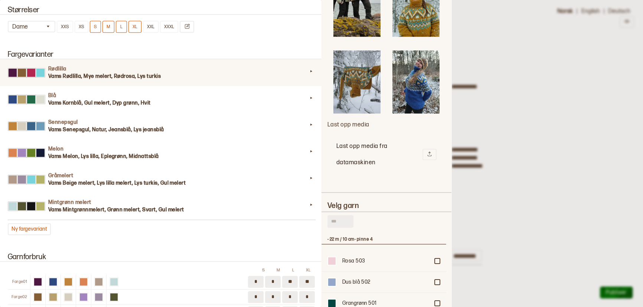
click at [389, 138] on h2 "Last opp media fra datamaskinen" at bounding box center [379, 154] width 86 height 33
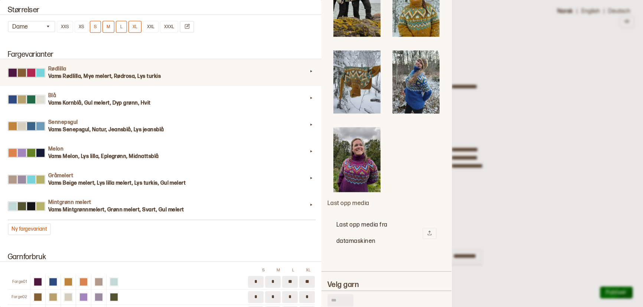
click at [366, 128] on img at bounding box center [356, 159] width 47 height 65
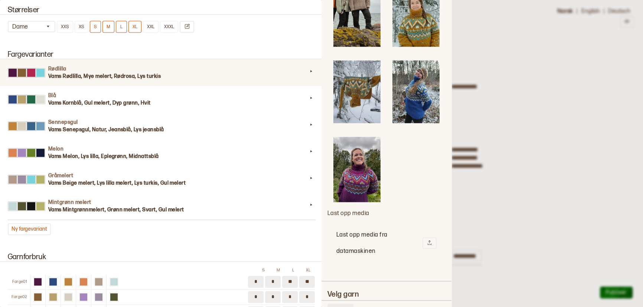
scroll to position [828, 0]
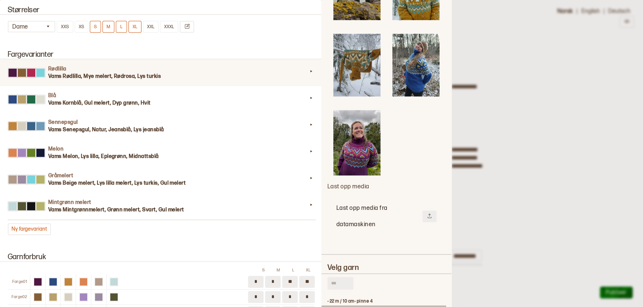
click at [429, 213] on icon at bounding box center [429, 215] width 5 height 5
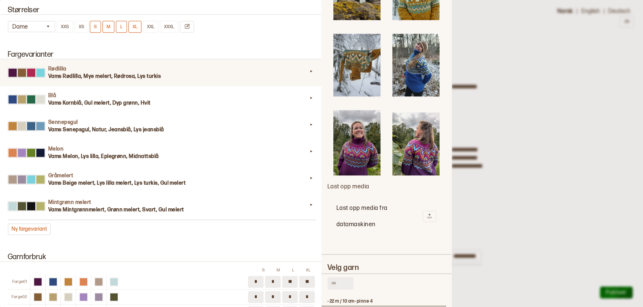
click at [416, 126] on img at bounding box center [415, 143] width 47 height 63
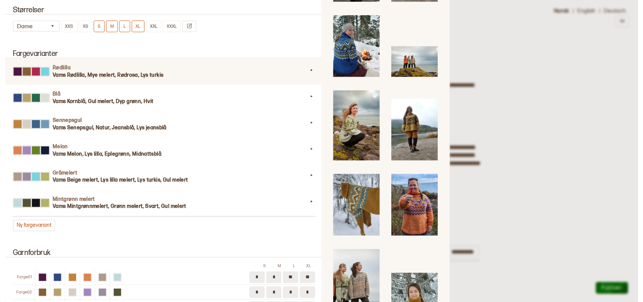
scroll to position [543, 0]
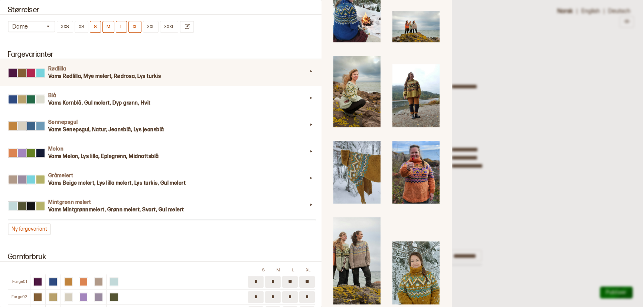
click at [571, 176] on div at bounding box center [321, 153] width 643 height 307
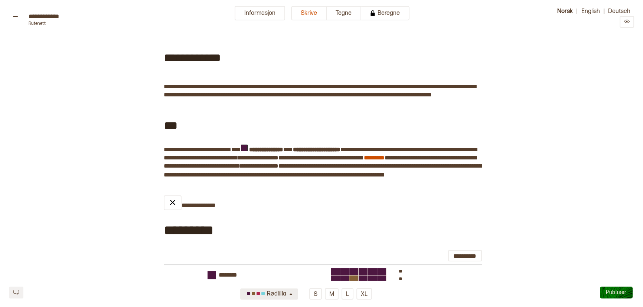
click at [612, 298] on button "Publiser" at bounding box center [616, 293] width 33 height 12
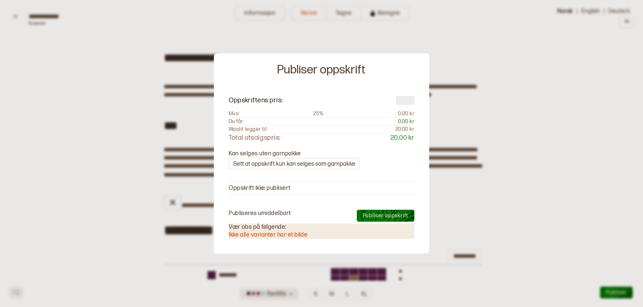
type textarea "*"
type input "**"
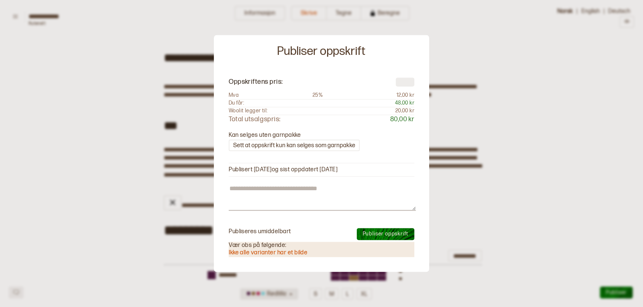
click at [410, 80] on input "**" at bounding box center [405, 82] width 19 height 9
click at [412, 80] on input "**" at bounding box center [405, 82] width 19 height 9
type textarea "*"
type input "*"
type textarea "*"
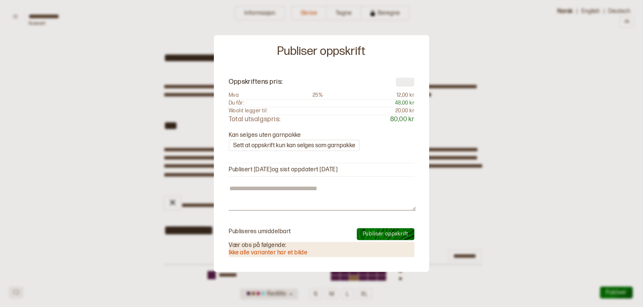
type input "**"
type textarea "*"
type input "*"
type textarea "*"
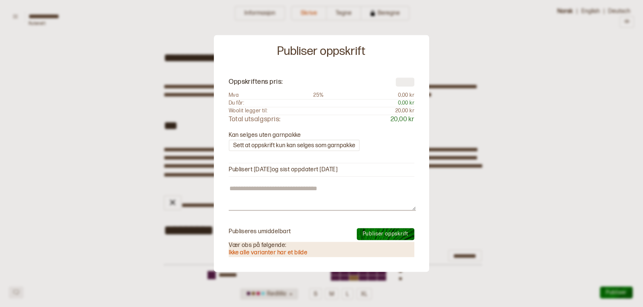
type input "*"
type textarea "*"
type input "*"
type textarea "*"
type input "**"
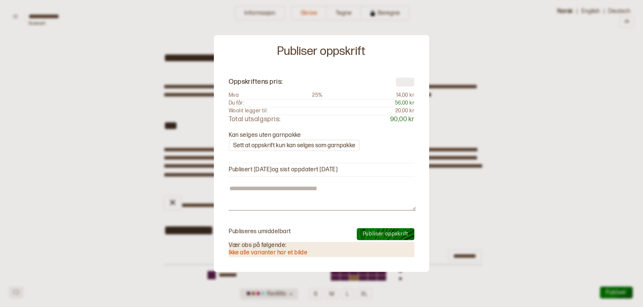
type textarea "*"
type input "*"
type textarea "*"
type input "*"
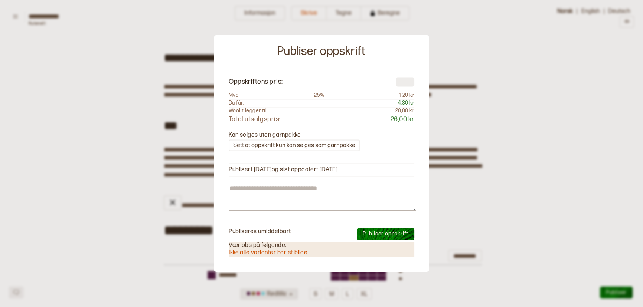
type textarea "*"
type input "**"
type textarea "*"
type input "*"
type textarea "*"
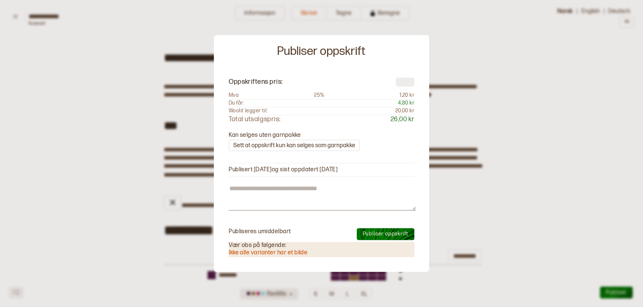
type input "**"
click at [383, 206] on textarea at bounding box center [322, 197] width 187 height 27
type textarea "*"
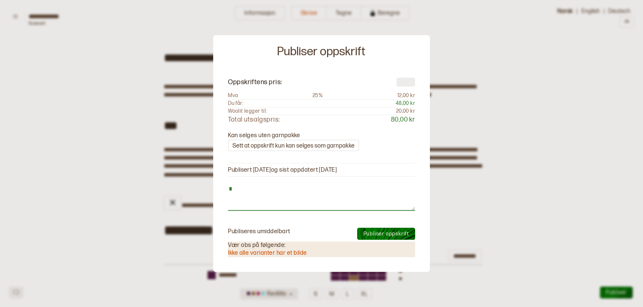
type textarea "*"
type textarea "**"
type textarea "*"
type textarea "***"
type textarea "*"
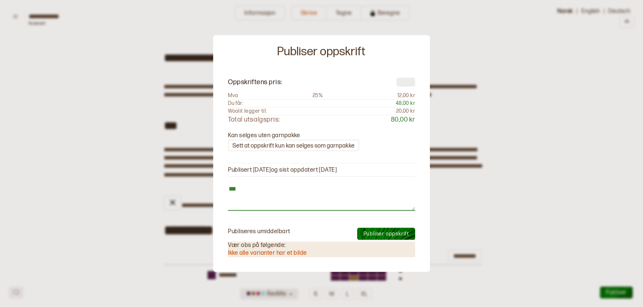
type textarea "****"
type textarea "*"
type textarea "*****"
type textarea "*"
type textarea "******"
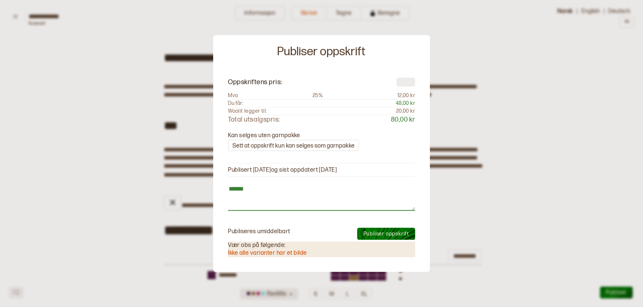
type textarea "*"
type textarea "*******"
type textarea "*"
type textarea "********"
type textarea "*"
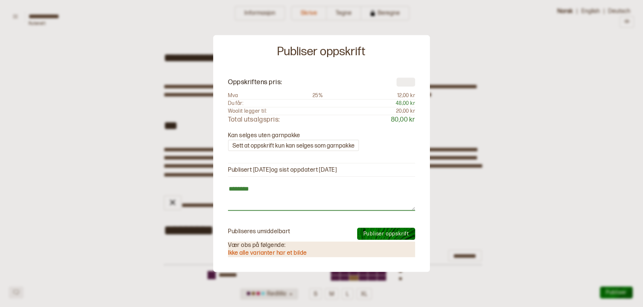
type textarea "*********"
type textarea "*"
type textarea "**********"
type textarea "*"
type textarea "**********"
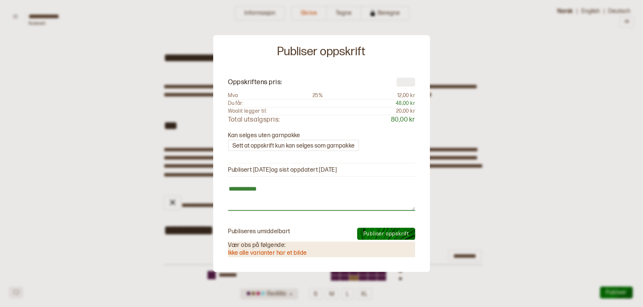
type textarea "*"
type textarea "**********"
type textarea "*"
type textarea "**********"
type textarea "*"
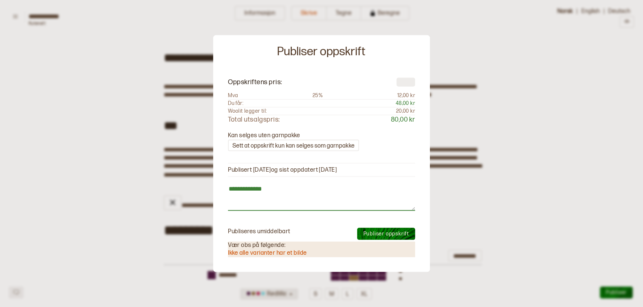
type textarea "**********"
type textarea "*"
type textarea "**********"
type textarea "*"
type textarea "**********"
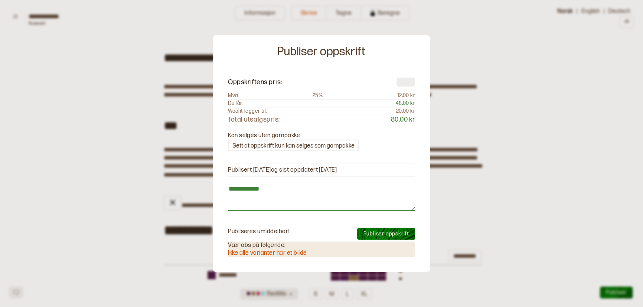
type textarea "*"
type textarea "**********"
type textarea "*"
type textarea "**********"
type textarea "*"
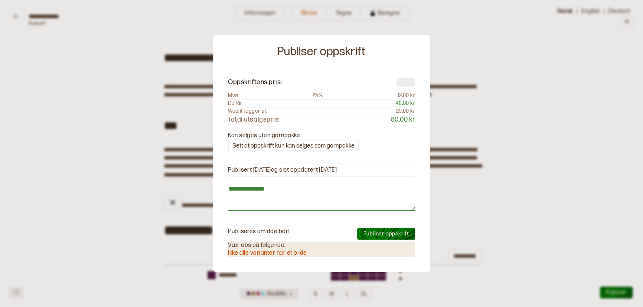
type textarea "**********"
type textarea "*"
type textarea "**********"
type textarea "*"
type textarea "**********"
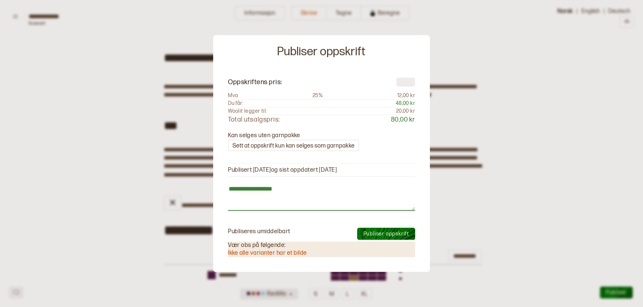
type textarea "*"
type textarea "**********"
type textarea "*"
type textarea "**********"
type textarea "*"
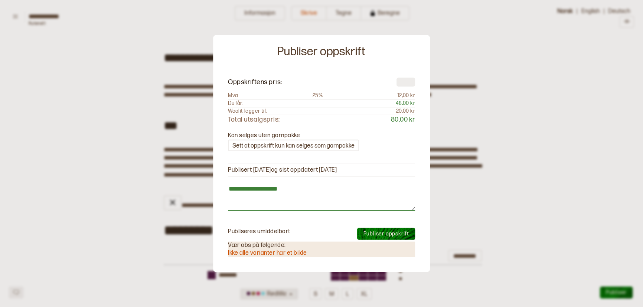
type textarea "**********"
type textarea "*"
type textarea "**********"
type textarea "*"
type textarea "**********"
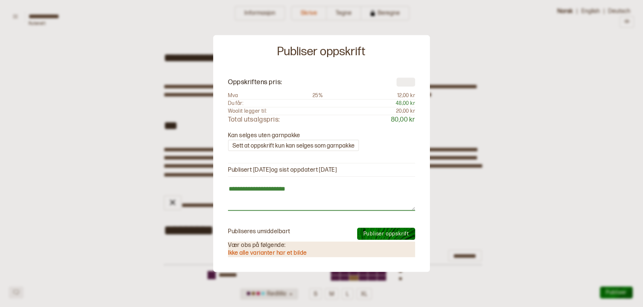
type textarea "*"
type textarea "**********"
type textarea "*"
type textarea "**********"
type textarea "*"
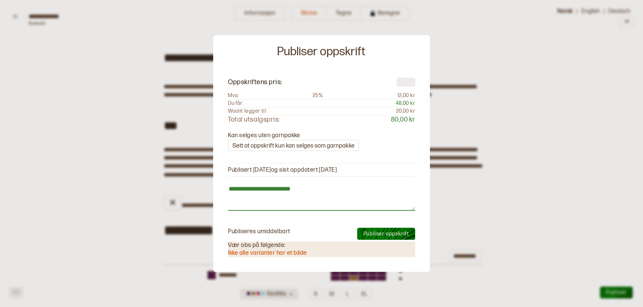
type textarea "**********"
type textarea "*"
type textarea "**********"
type textarea "*"
type textarea "**********"
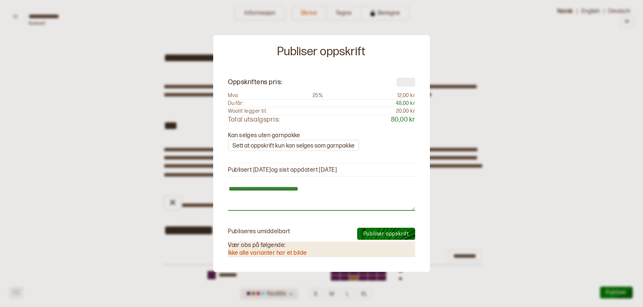
type textarea "*"
type textarea "**********"
type textarea "*"
type textarea "**********"
type textarea "*"
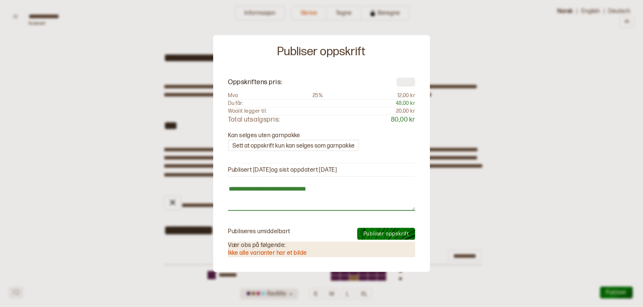
type textarea "**********"
click at [386, 231] on span "Publiser oppskrift" at bounding box center [386, 234] width 46 height 6
type textarea "*"
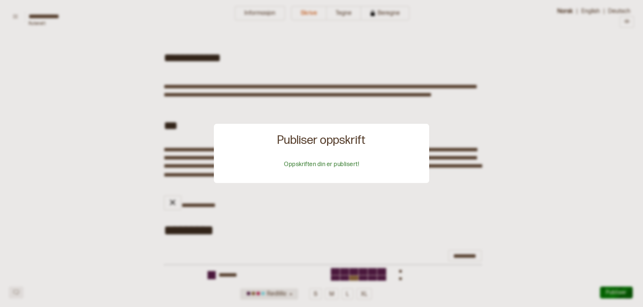
click at [374, 113] on div at bounding box center [321, 153] width 643 height 307
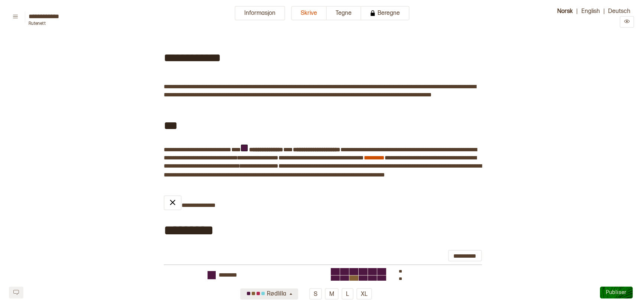
click at [32, 20] on input "**********" at bounding box center [66, 16] width 74 height 7
click at [11, 13] on button at bounding box center [15, 17] width 13 height 10
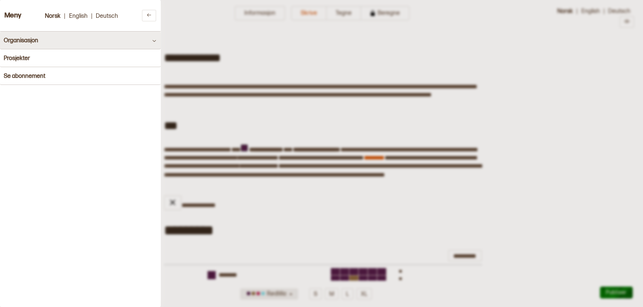
click at [19, 38] on h4 "Organisasjon" at bounding box center [21, 40] width 35 height 7
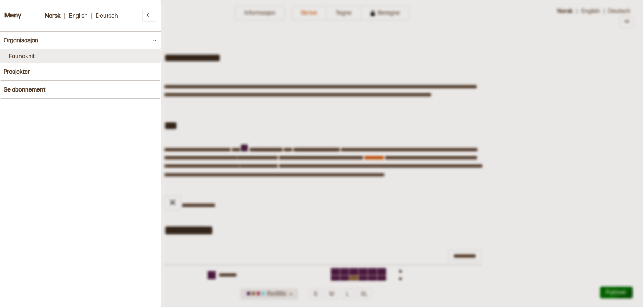
click at [27, 55] on button "Faunaknit" at bounding box center [80, 55] width 161 height 13
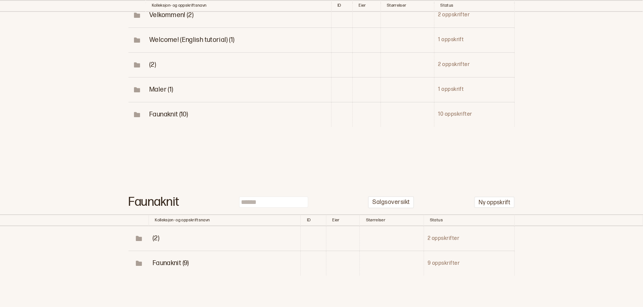
scroll to position [116, 0]
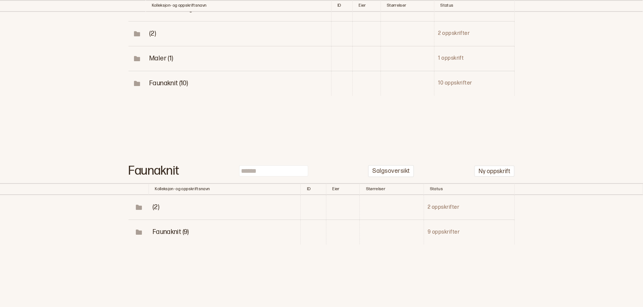
click at [175, 233] on span "Faunaknit (9)" at bounding box center [171, 232] width 36 height 8
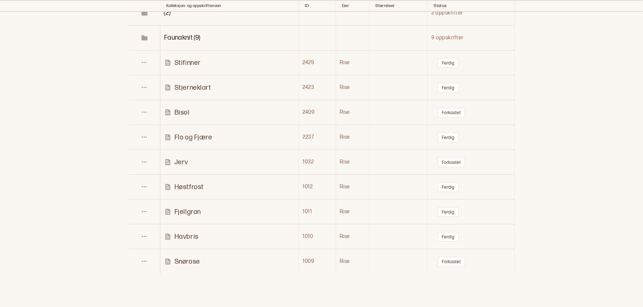
scroll to position [308, 0]
click at [449, 115] on button "Forkastet" at bounding box center [451, 115] width 28 height 10
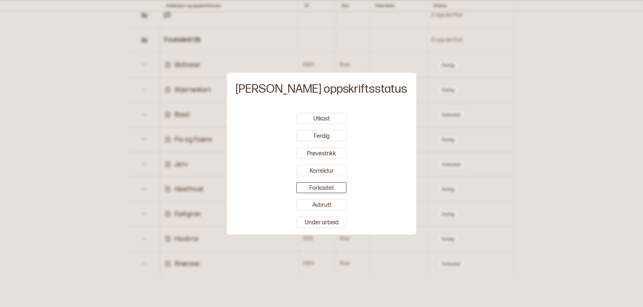
click at [507, 111] on div at bounding box center [321, 153] width 643 height 307
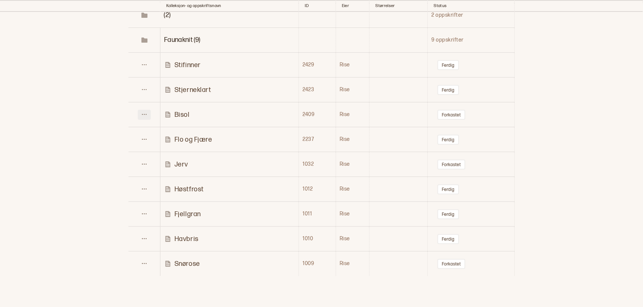
click at [141, 117] on button at bounding box center [144, 115] width 13 height 10
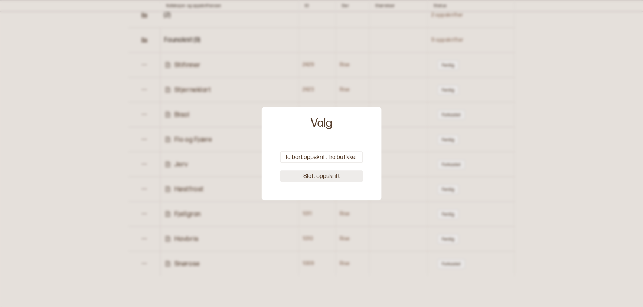
click at [299, 174] on button "Slett oppskrift" at bounding box center [321, 176] width 83 height 12
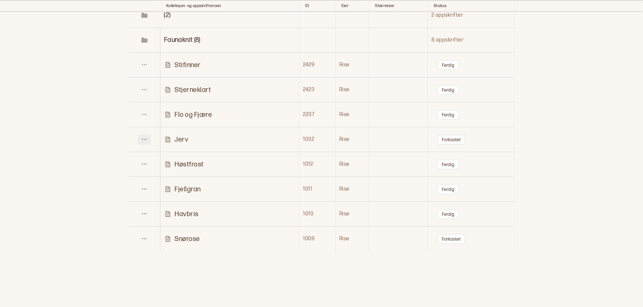
click at [145, 139] on icon at bounding box center [144, 140] width 6 height 6
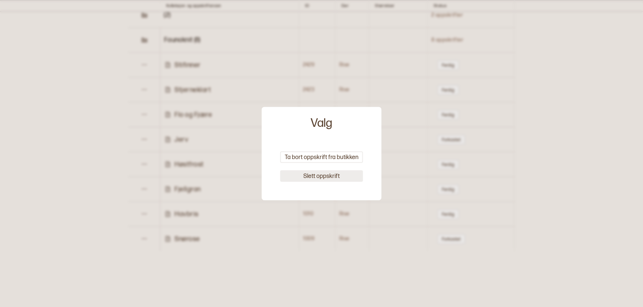
click at [315, 177] on button "Slett oppskrift" at bounding box center [321, 176] width 83 height 12
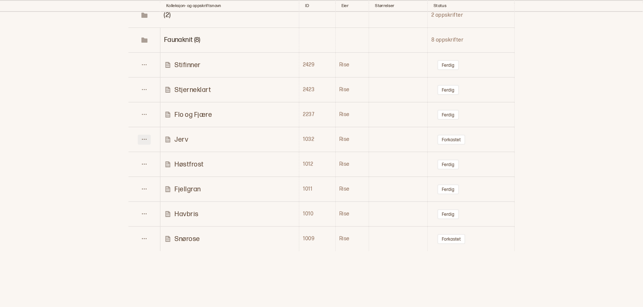
click at [145, 138] on icon at bounding box center [144, 140] width 6 height 6
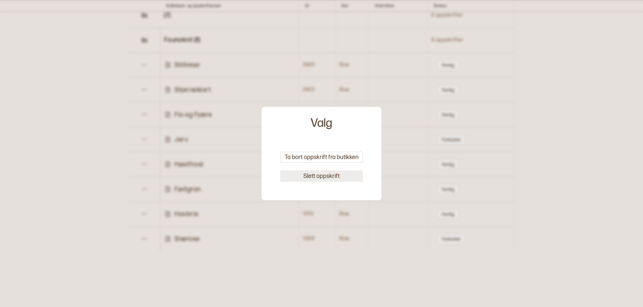
click at [306, 173] on button "Slett oppskrift" at bounding box center [321, 176] width 83 height 12
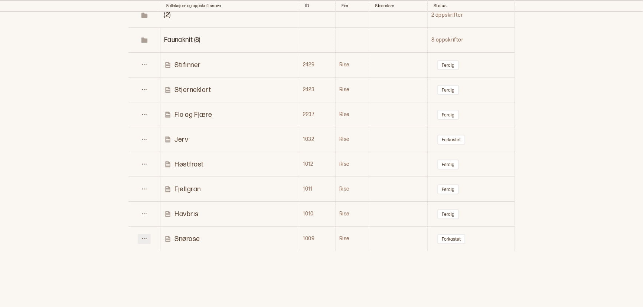
click at [144, 238] on icon at bounding box center [144, 239] width 6 height 6
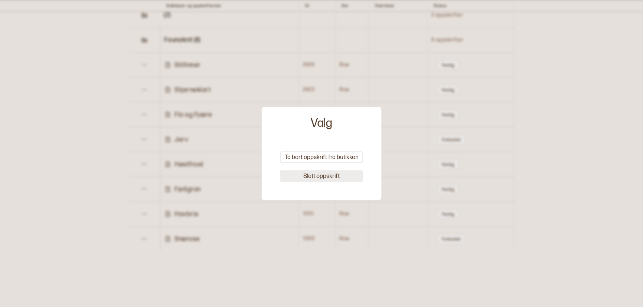
click at [309, 175] on button "Slett oppskrift" at bounding box center [321, 176] width 83 height 12
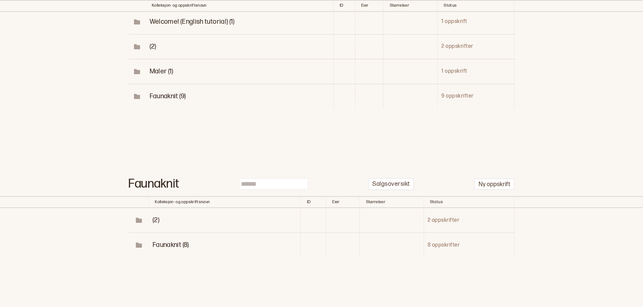
scroll to position [116, 0]
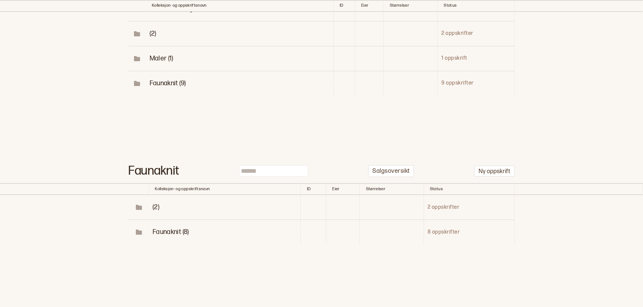
click at [161, 239] on td "Faunaknit (8)" at bounding box center [225, 232] width 152 height 25
click at [161, 236] on td "Faunaknit (8)" at bounding box center [225, 232] width 152 height 25
click at [161, 233] on span "Faunaknit (8)" at bounding box center [171, 232] width 36 height 8
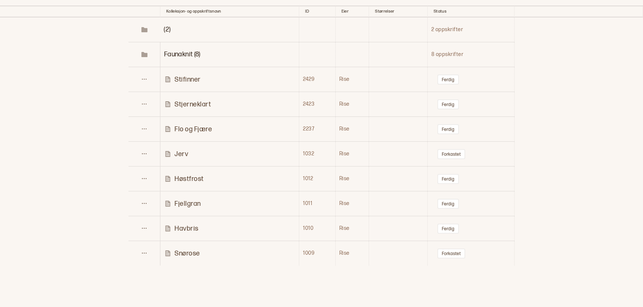
scroll to position [315, 0]
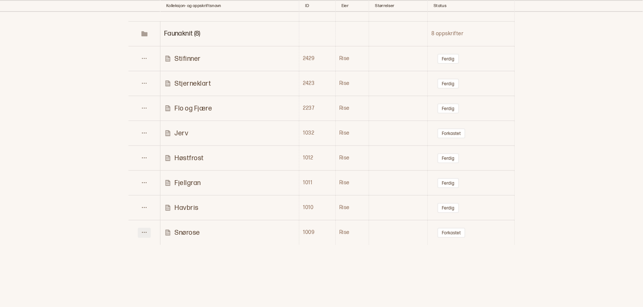
click at [141, 232] on button at bounding box center [144, 233] width 13 height 10
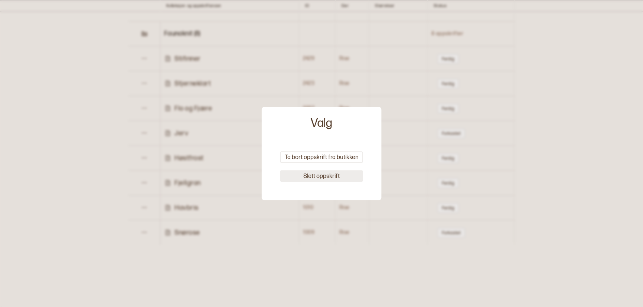
click at [338, 174] on button "Slett oppskrift" at bounding box center [321, 176] width 83 height 12
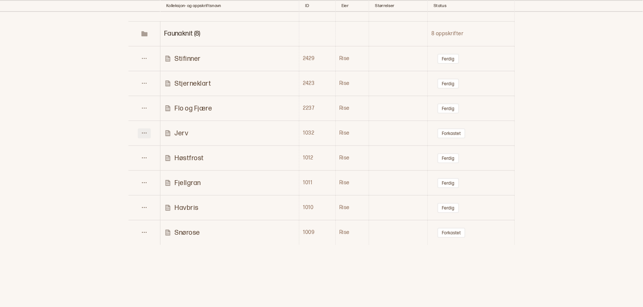
click at [142, 133] on icon at bounding box center [144, 133] width 6 height 6
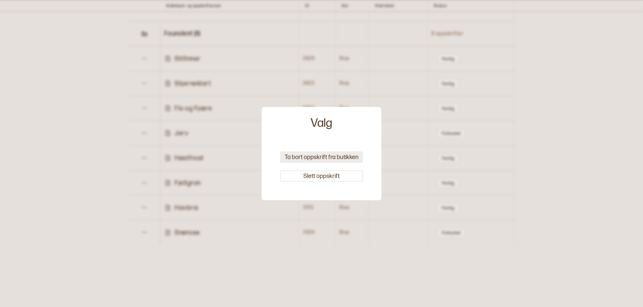
click at [324, 159] on button "Ta bort oppskrift fra butikken" at bounding box center [321, 157] width 83 height 12
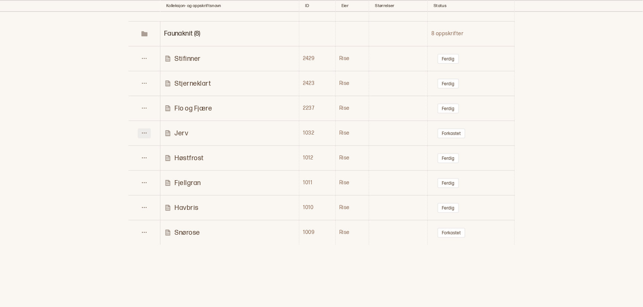
click at [145, 132] on icon at bounding box center [144, 133] width 6 height 6
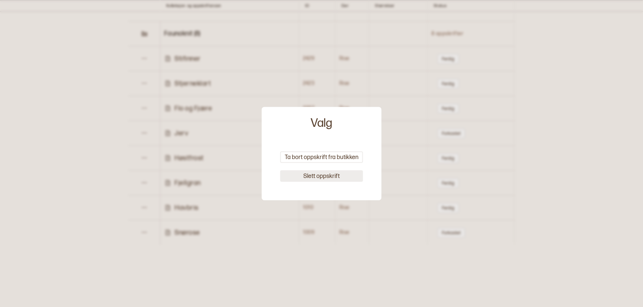
click at [315, 176] on button "Slett oppskrift" at bounding box center [321, 176] width 83 height 12
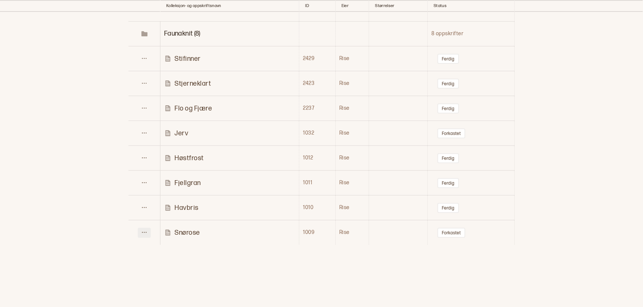
click at [142, 230] on icon at bounding box center [144, 233] width 6 height 6
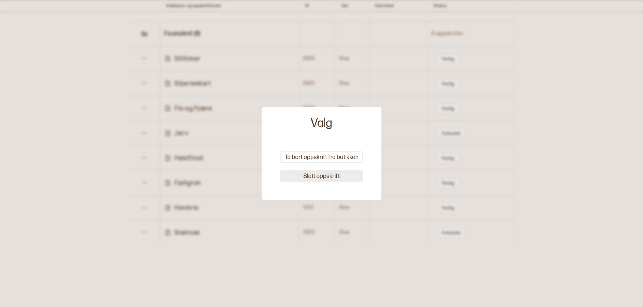
click at [331, 171] on button "Slett oppskrift" at bounding box center [321, 176] width 83 height 12
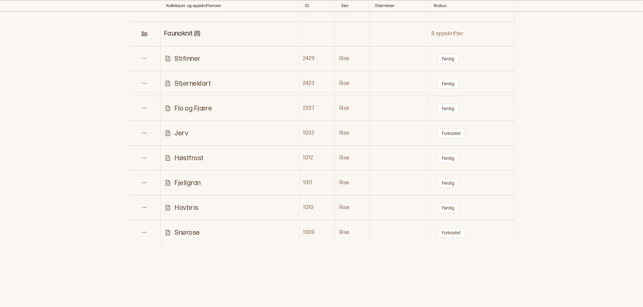
click at [101, 46] on td at bounding box center [64, 58] width 128 height 25
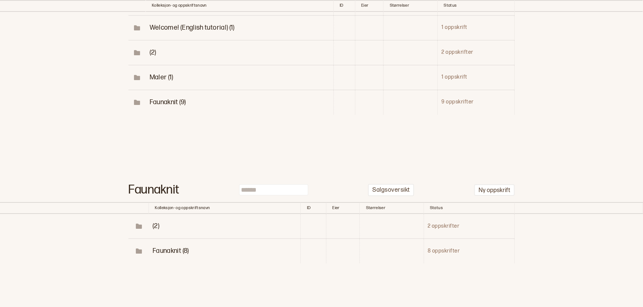
scroll to position [116, 0]
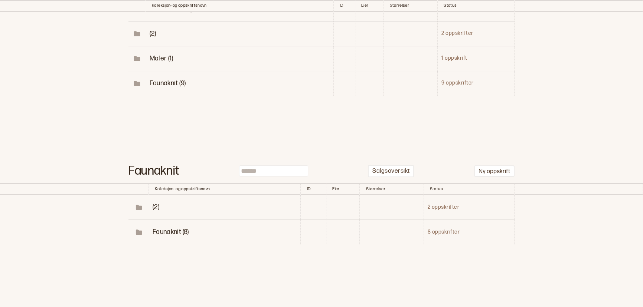
click at [166, 230] on span "Faunaknit (8)" at bounding box center [171, 232] width 36 height 8
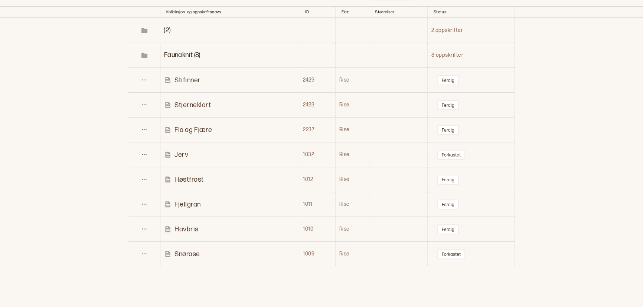
scroll to position [292, 0]
click at [189, 80] on p "Stifinner" at bounding box center [187, 81] width 26 height 9
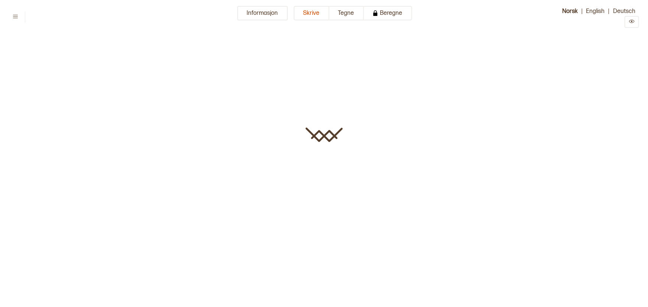
type input "*********"
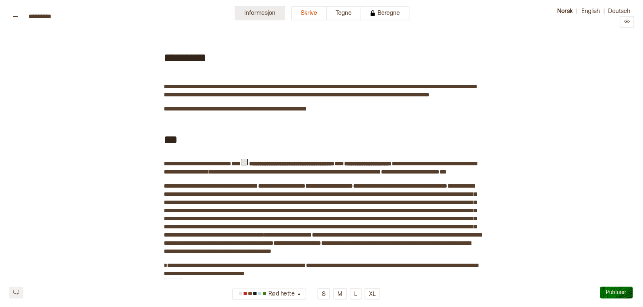
click at [265, 17] on button "Informasjon" at bounding box center [260, 13] width 50 height 14
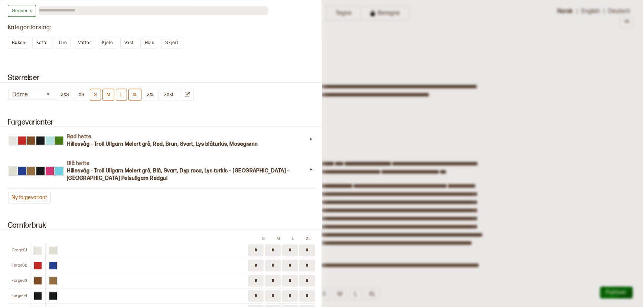
scroll to position [616, 0]
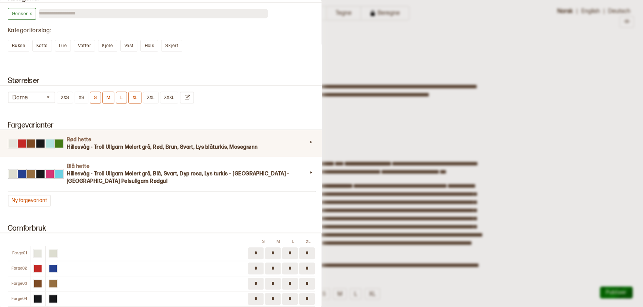
click at [296, 144] on h3 "Hillesvåg - Troll Ullgarn Melert grå, Rød, Brun, Svart, Lys blåturkis, Mosegrønn" at bounding box center [187, 147] width 240 height 7
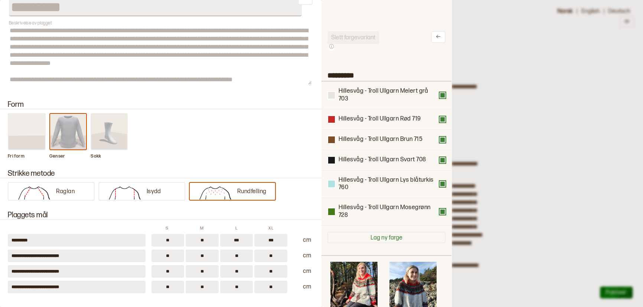
scroll to position [0, 0]
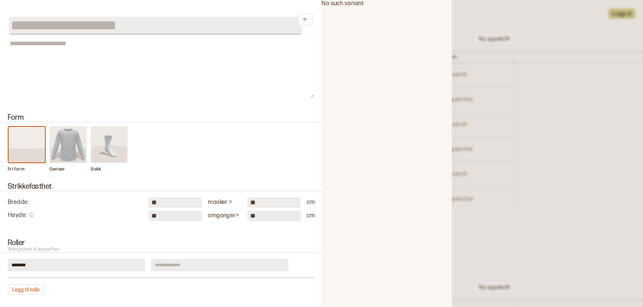
click at [501, 46] on div at bounding box center [321, 153] width 643 height 307
